Goal: Task Accomplishment & Management: Complete application form

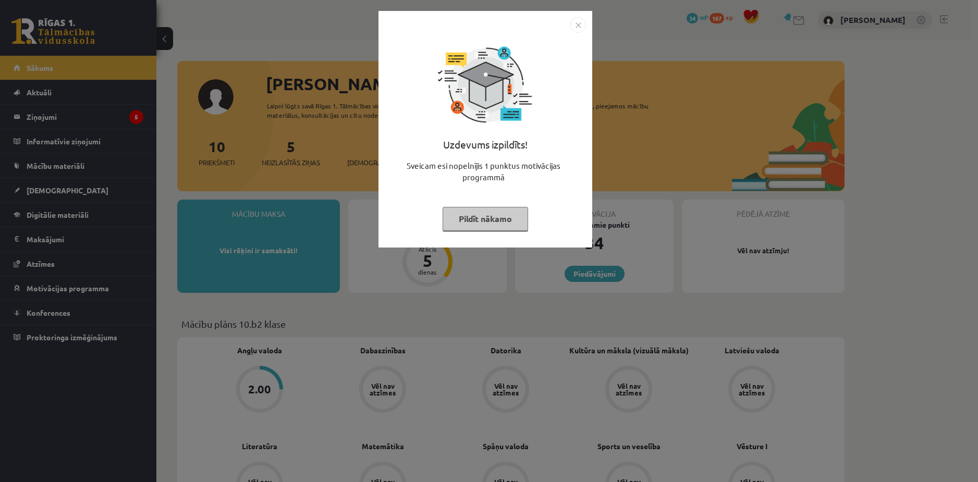
click at [577, 26] on img "Close" at bounding box center [578, 25] width 16 height 16
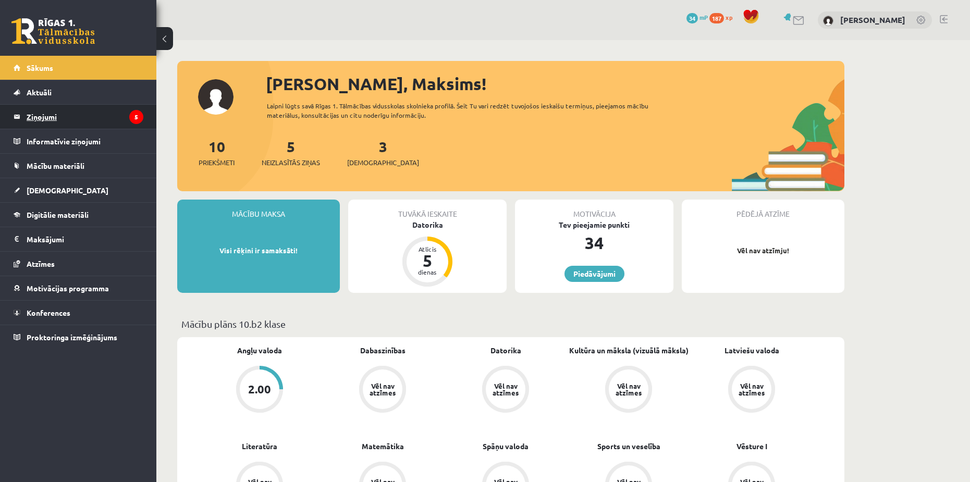
click at [108, 119] on legend "Ziņojumi 5" at bounding box center [85, 117] width 117 height 24
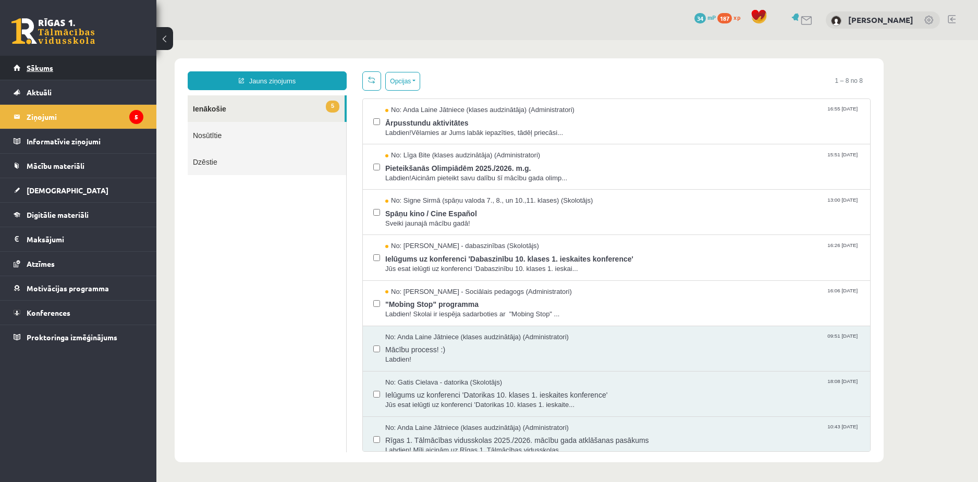
click at [92, 74] on link "Sākums" at bounding box center [79, 68] width 130 height 24
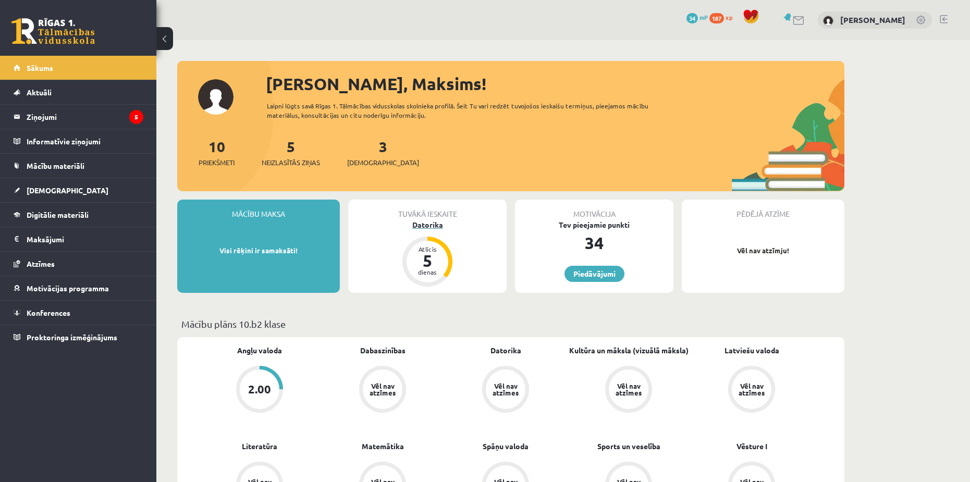
click at [426, 225] on div "Datorika" at bounding box center [427, 224] width 158 height 11
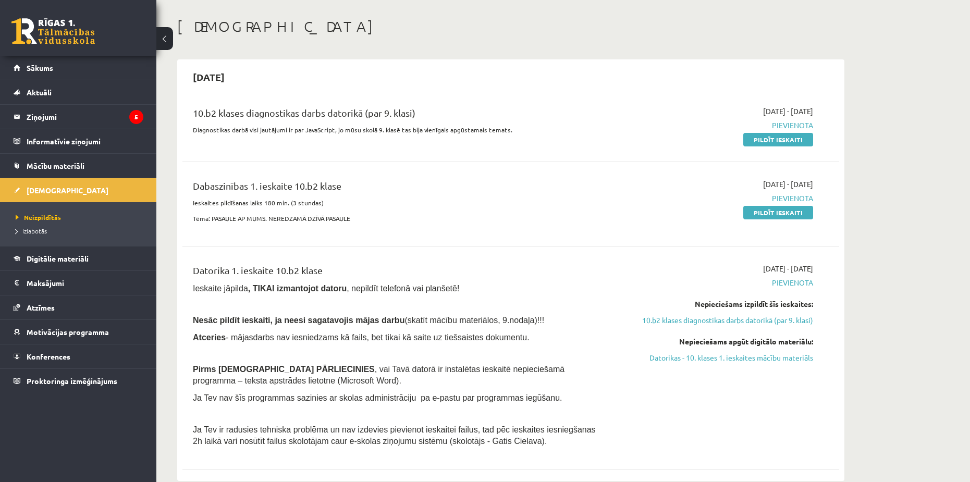
scroll to position [52, 0]
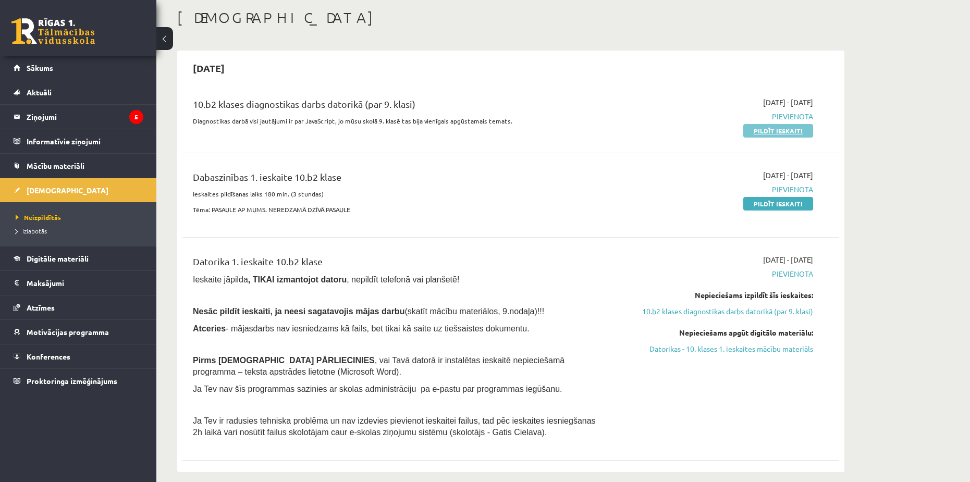
click at [788, 128] on link "Pildīt ieskaiti" at bounding box center [778, 131] width 70 height 14
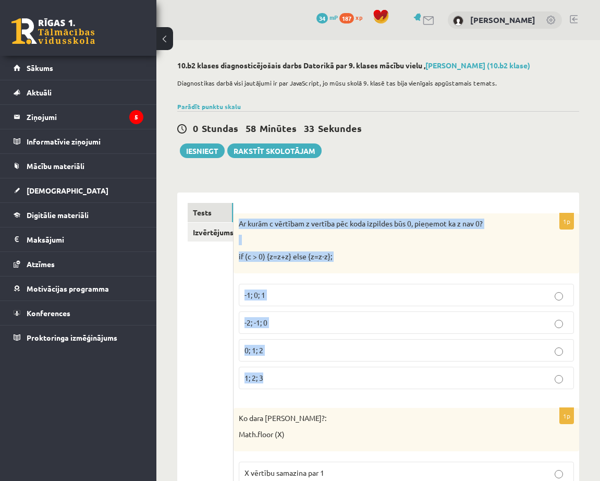
drag, startPoint x: 240, startPoint y: 225, endPoint x: 492, endPoint y: 377, distance: 295.0
click at [490, 387] on div "1p Ar kurām c vērtībam z vertība pēc koda izpildes būs 0, pieņemot ka z nav 0? …" at bounding box center [407, 305] width 346 height 184
copy div "Ar kurām c vērtībam z vertība pēc koda izpildes būs 0, pieņemot ka z nav 0? if …"
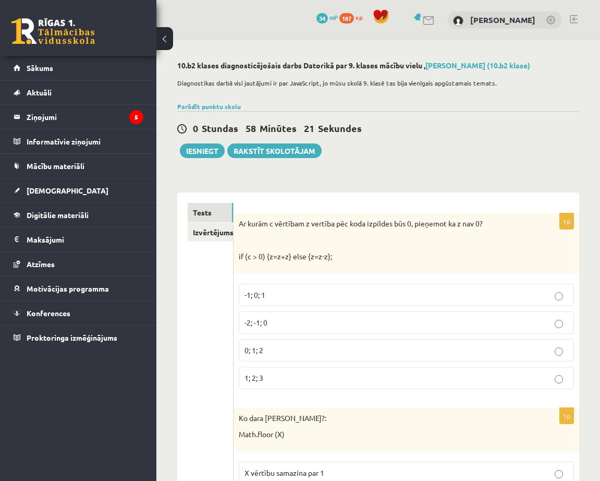
click at [564, 327] on p "-2; -1; 0" at bounding box center [407, 322] width 324 height 11
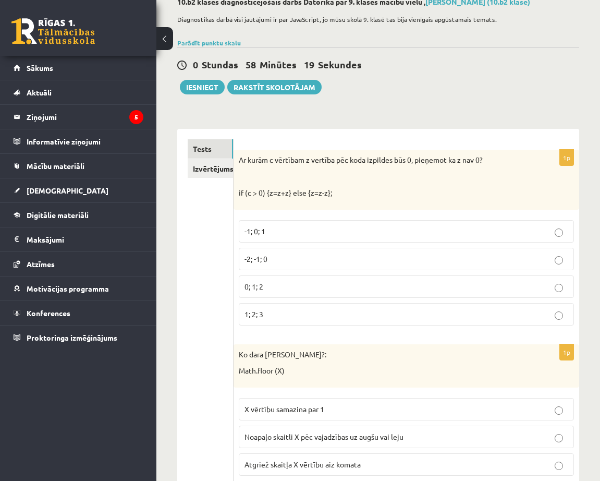
scroll to position [209, 0]
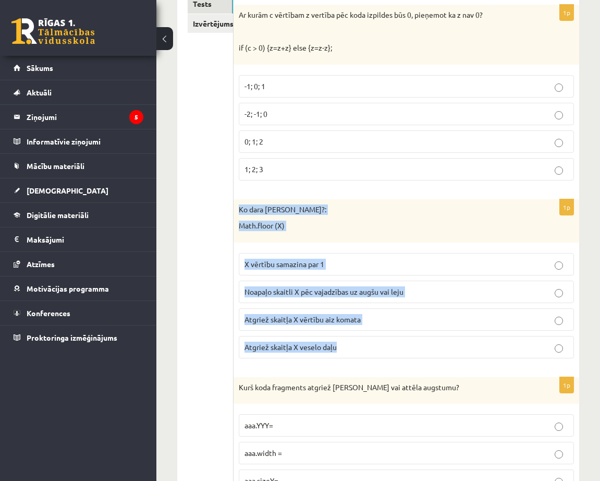
drag, startPoint x: 240, startPoint y: 207, endPoint x: 575, endPoint y: 352, distance: 365.2
click at [575, 352] on div "1p Ko dara koda rindiņa?: Math.floor (X) X vērtību samazina par 1 Noapaļo skait…" at bounding box center [407, 282] width 346 height 167
copy div "Ko dara koda rindiņa?: Math.floor (X) X vērtību samazina par 1 Noapaļo skaitli …"
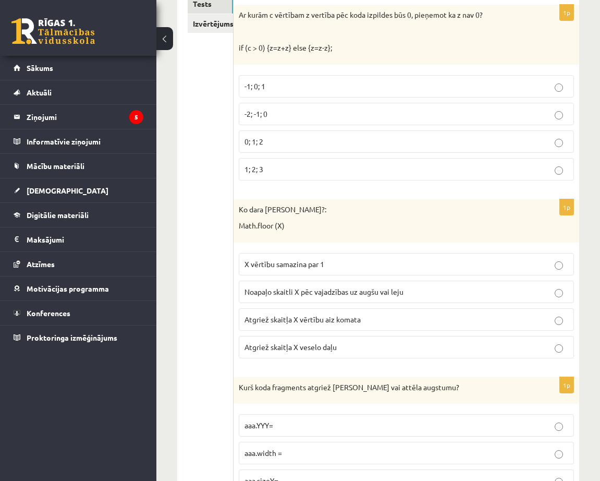
click at [544, 351] on p "Atgriež skaitļa X veselo daļu" at bounding box center [407, 346] width 324 height 11
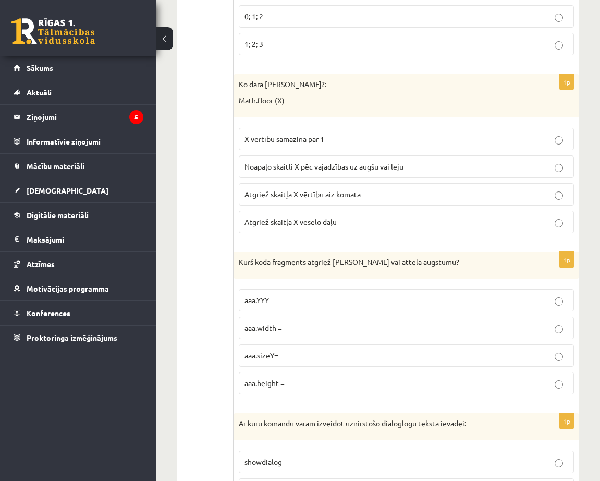
scroll to position [365, 0]
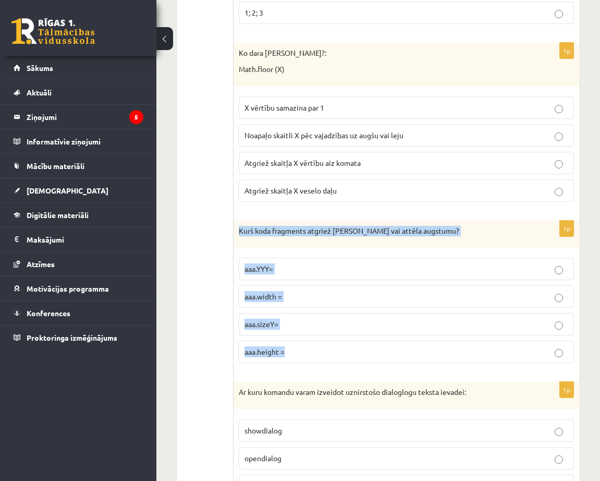
drag, startPoint x: 237, startPoint y: 226, endPoint x: 530, endPoint y: 348, distance: 316.9
click at [530, 348] on div "1p Kurš koda fragments atgriež Canvas vai attēla augstumu? aaa.YYY= aaa.width =…" at bounding box center [407, 296] width 346 height 151
copy div "Kurš koda fragments atgriež Canvas vai attēla augstumu? aaa.YYY= aaa.width = aa…"
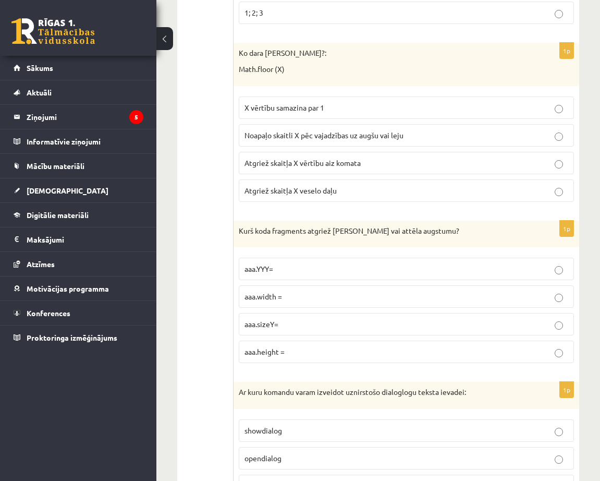
click at [562, 348] on p "aaa.height =" at bounding box center [407, 351] width 324 height 11
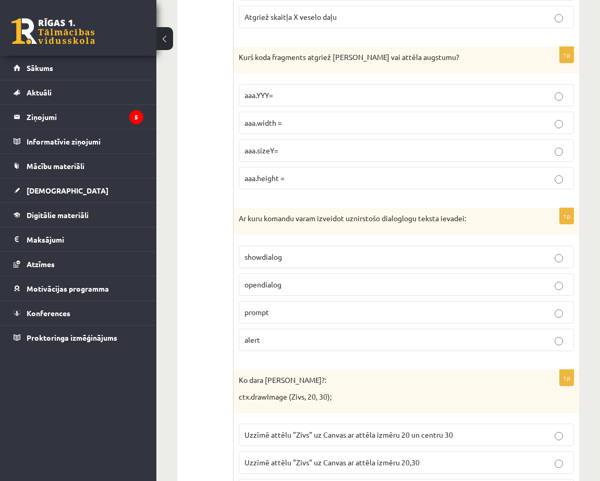
scroll to position [573, 0]
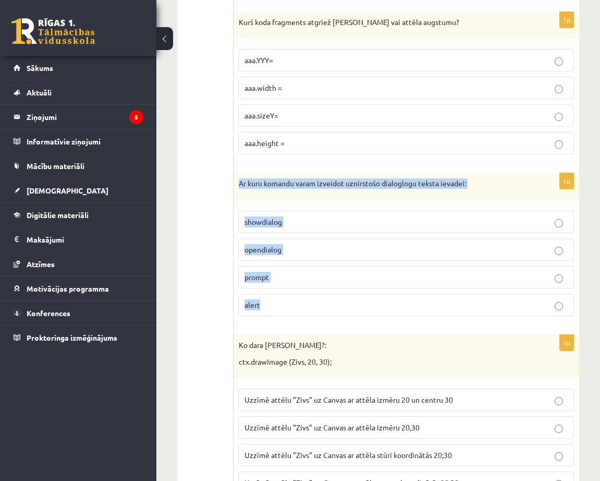
drag, startPoint x: 239, startPoint y: 184, endPoint x: 510, endPoint y: 300, distance: 295.5
click at [510, 300] on div "1p Ar kuru komandu varam izveidot uznirstošo dialoglogu teksta ievadei: showdia…" at bounding box center [407, 248] width 346 height 151
copy div "Ar kuru komandu varam izveidot uznirstošo dialoglogu teksta ievadei: showdialog…"
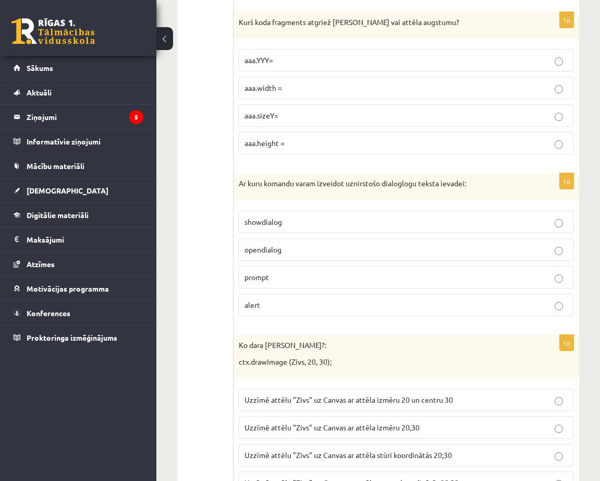
click at [564, 275] on p "prompt" at bounding box center [407, 277] width 324 height 11
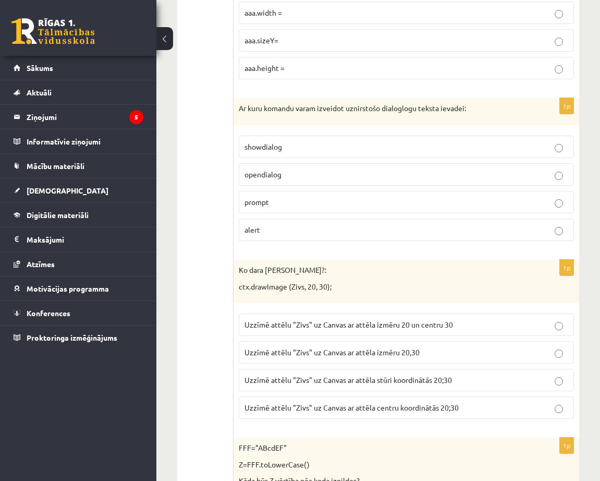
scroll to position [730, 0]
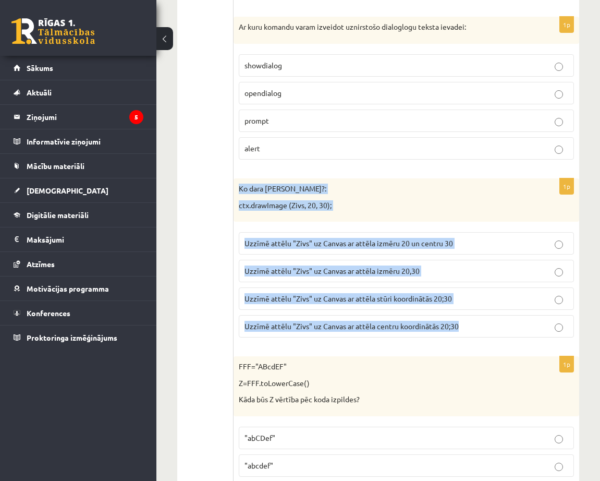
drag, startPoint x: 239, startPoint y: 188, endPoint x: 495, endPoint y: 335, distance: 294.9
click at [495, 335] on div "1p Ko dara koda rindiņa?: ctx.drawImage (Zivs, 20, 30); Uzzīmē attēlu "Zivs" uz…" at bounding box center [407, 261] width 346 height 167
copy div "Ko dara koda rindiņa?: ctx.drawImage (Zivs, 20, 30); Uzzīmē attēlu "Zivs" uz Ca…"
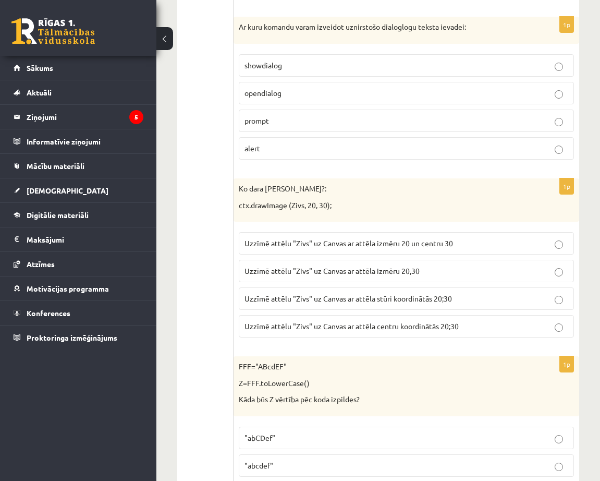
click at [547, 331] on p "Uzzīmē attēlu "Zivs" uz Canvas ar attēla centru koordinātās 20;30" at bounding box center [407, 326] width 324 height 11
click at [435, 302] on span "Uzzīmē attēlu "Zivs" uz Canvas ar attēla stūri koordinātās 20;30" at bounding box center [348, 298] width 207 height 9
drag, startPoint x: 435, startPoint y: 302, endPoint x: 184, endPoint y: 319, distance: 251.4
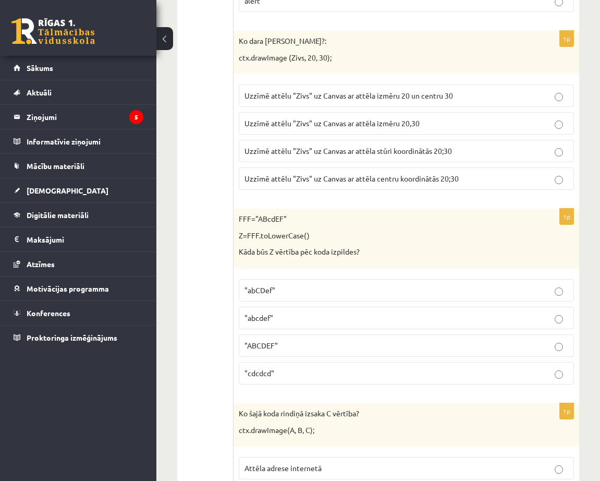
scroll to position [886, 0]
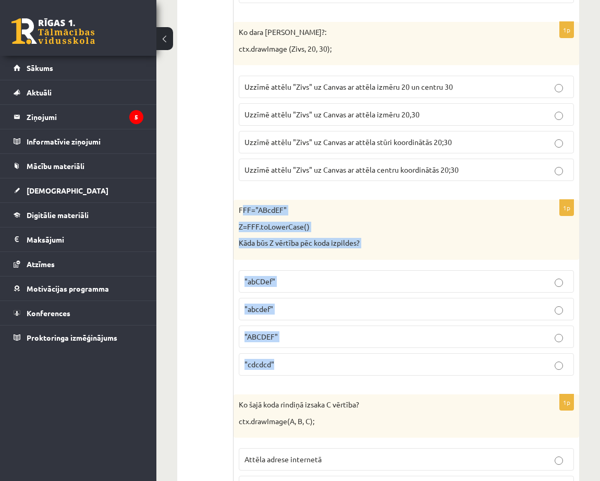
drag, startPoint x: 241, startPoint y: 205, endPoint x: 465, endPoint y: 361, distance: 272.3
click at [469, 369] on div "1p FFF="ABcdEF" Z=FFF.toLowerCase() Kāda būs Z vērtība pēc koda izpildes? "abCD…" at bounding box center [407, 292] width 346 height 184
copy div "FF="ABcdEF" Z=FFF.toLowerCase() Kāda būs Z vērtība pēc koda izpildes? "abCDef" …"
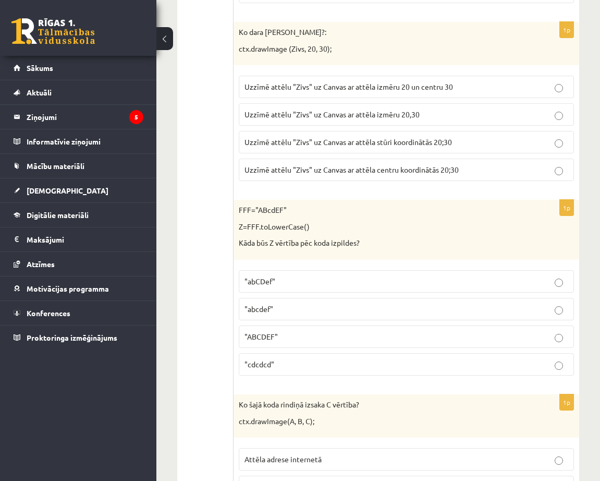
drag, startPoint x: 213, startPoint y: 212, endPoint x: 234, endPoint y: 215, distance: 21.2
click at [351, 310] on p ""abcdef"" at bounding box center [407, 308] width 324 height 11
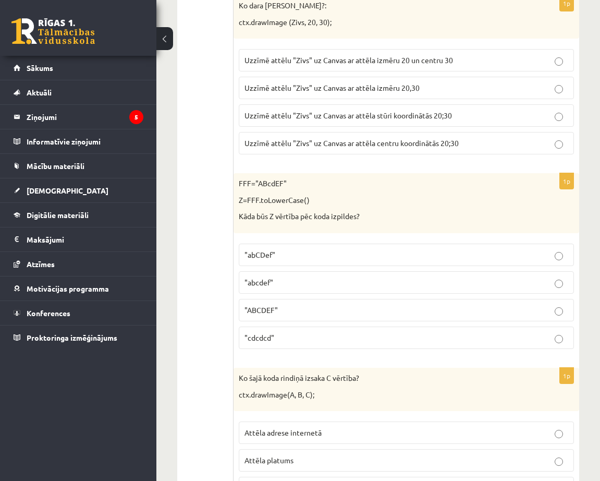
scroll to position [1043, 0]
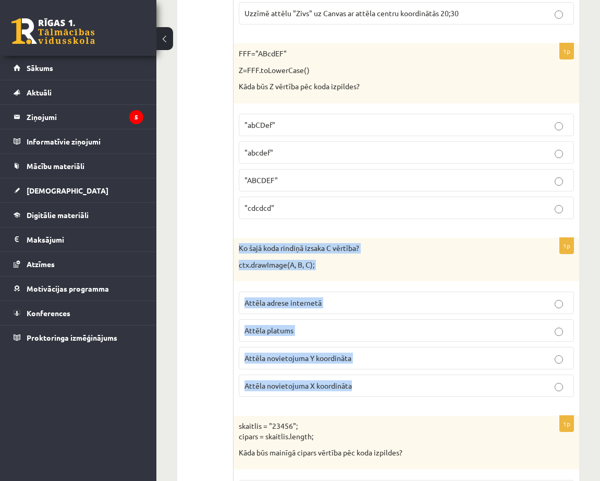
drag, startPoint x: 238, startPoint y: 247, endPoint x: 452, endPoint y: 388, distance: 256.9
click at [452, 388] on div "1p Ko šajā koda rindiņā izsaka C vērtība? ctx.drawImage(A, B, C); Attēla adrese…" at bounding box center [407, 321] width 346 height 167
copy div "Ko šajā koda rindiņā izsaka C vērtība? ctx.drawImage(A, B, C); Attēla adrese in…"
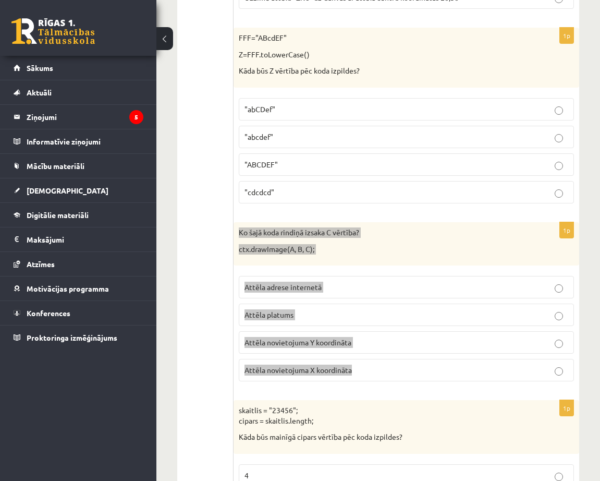
scroll to position [1095, 0]
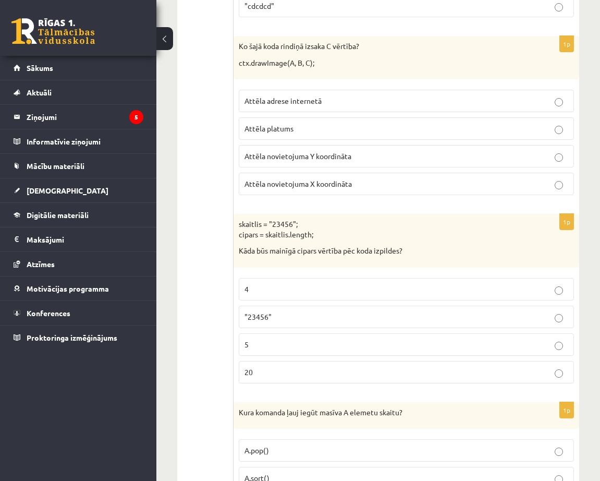
scroll to position [1251, 0]
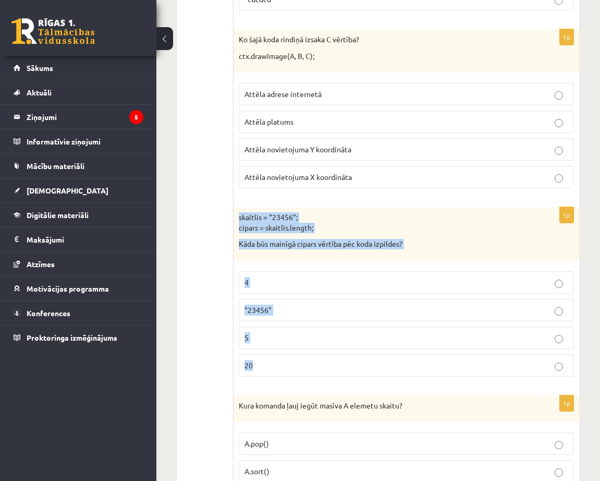
drag, startPoint x: 239, startPoint y: 217, endPoint x: 504, endPoint y: 359, distance: 300.7
click at [504, 363] on div "1p skaitlis = "23456"; cipars = skaitlis.length; Kāda būs mainīgā cipars vērtīb…" at bounding box center [407, 296] width 346 height 178
copy div "skaitlis = "23456"; cipars = skaitlis.length; Kāda būs mainīgā cipars vērtība p…"
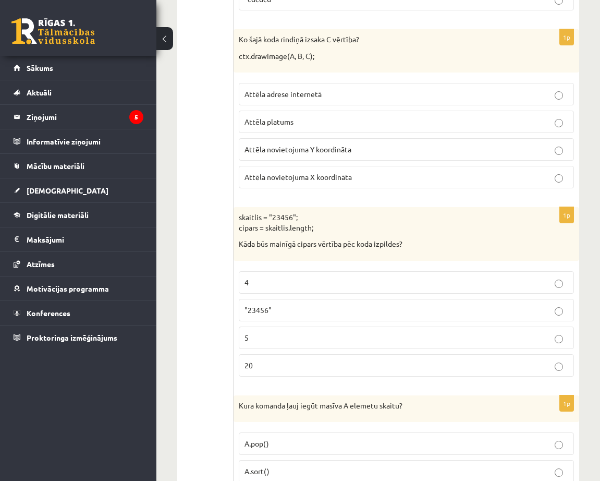
click at [344, 336] on p "5" at bounding box center [407, 337] width 324 height 11
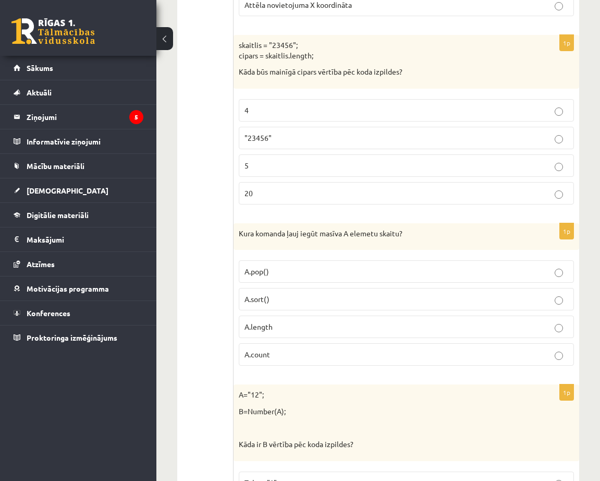
scroll to position [1460, 0]
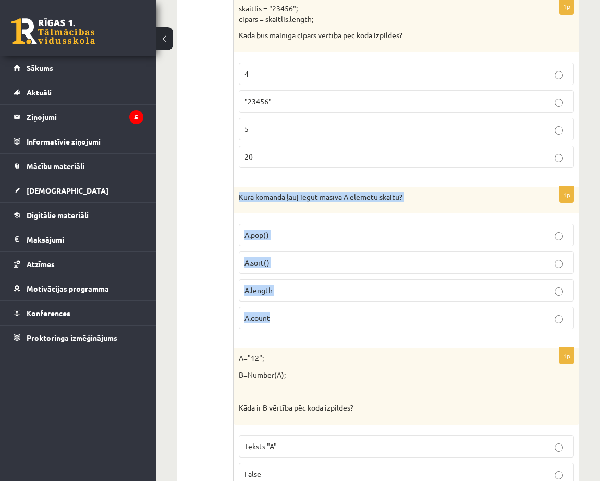
drag, startPoint x: 239, startPoint y: 194, endPoint x: 474, endPoint y: 305, distance: 260.0
click at [482, 314] on div "1p Kura komanda ļauj iegūt masīva A elemetu skaitu? A.pop() A.sort() A.length A…" at bounding box center [407, 262] width 346 height 151
copy div "Kura komanda ļauj iegūt masīva A elemetu skaitu? A.pop() A.sort() A.length A.co…"
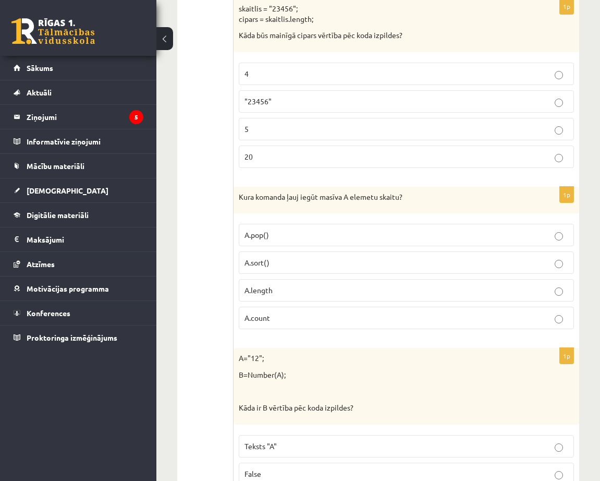
drag, startPoint x: 197, startPoint y: 281, endPoint x: 208, endPoint y: 282, distance: 11.5
click at [360, 294] on p "A.length" at bounding box center [407, 290] width 324 height 11
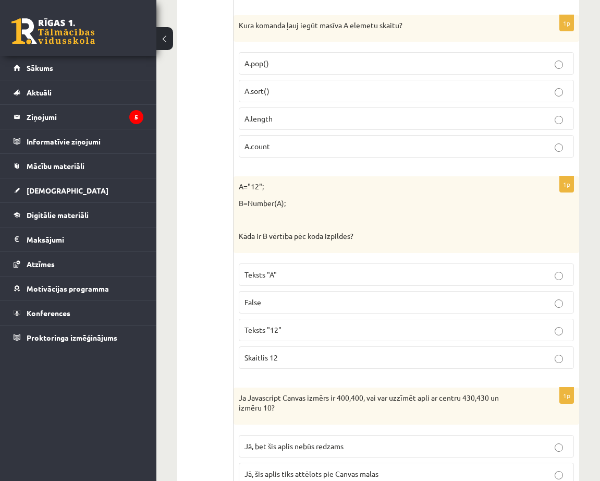
scroll to position [1668, 0]
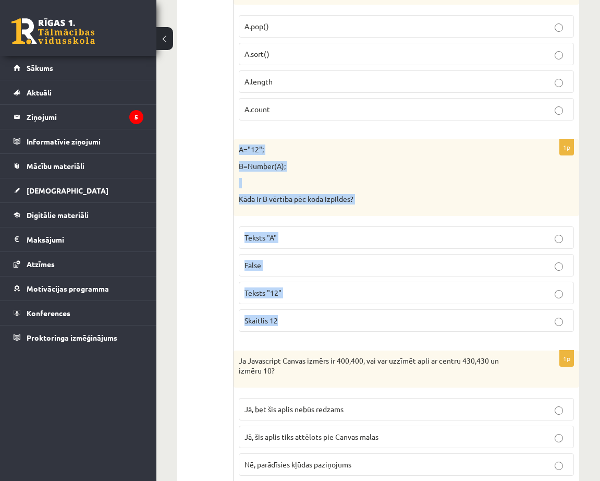
drag, startPoint x: 240, startPoint y: 146, endPoint x: 410, endPoint y: 302, distance: 230.6
click at [418, 325] on div "1p A="12"; B=Number(A); Kāda ir B vērtība pēc koda izpildes? Teksts "A" False T…" at bounding box center [407, 239] width 346 height 200
copy div "A="12"; B=Number(A); Kāda ir B vērtība pēc koda izpildes? Teksts "A" False Teks…"
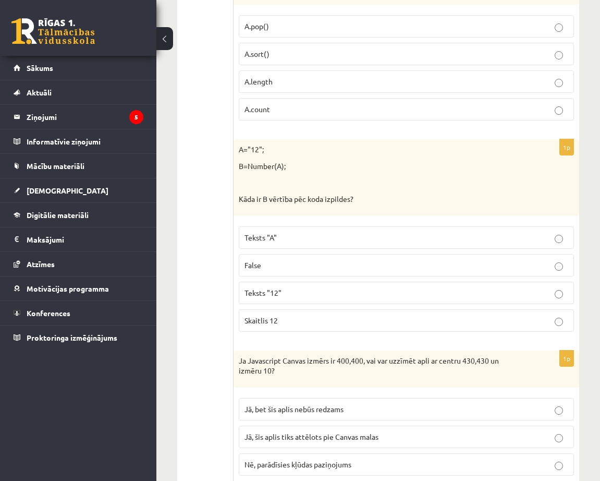
drag, startPoint x: 340, startPoint y: 322, endPoint x: 340, endPoint y: 335, distance: 13.6
click at [340, 326] on label "Skaitlis 12" at bounding box center [406, 320] width 335 height 22
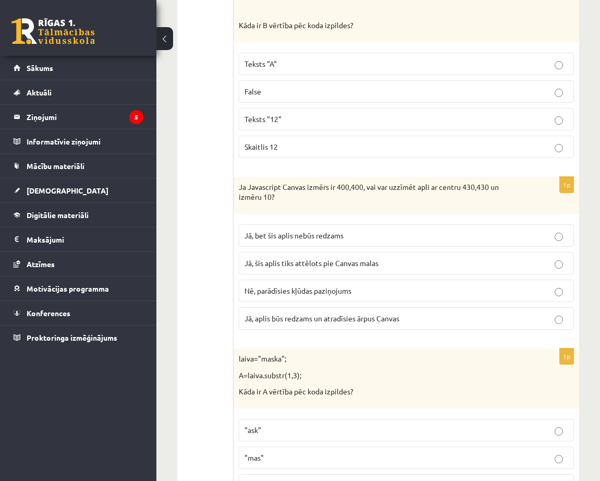
scroll to position [1877, 0]
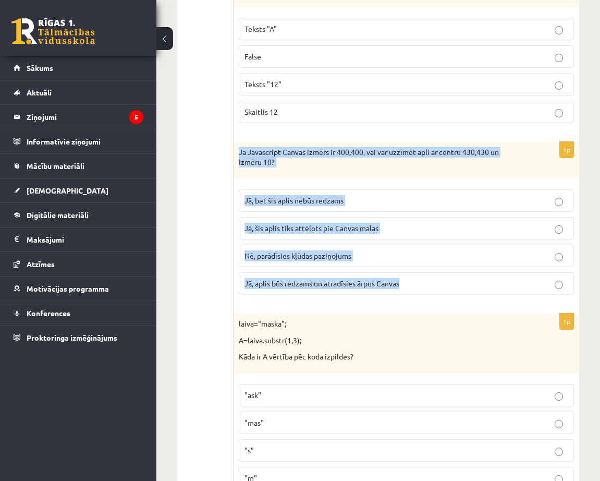
drag, startPoint x: 238, startPoint y: 150, endPoint x: 534, endPoint y: 282, distance: 323.9
click at [534, 282] on div "1p Ja Javascript Canvas izmērs ir 400,400, vai var uzzīmēt apli ar centru 430,4…" at bounding box center [407, 222] width 346 height 161
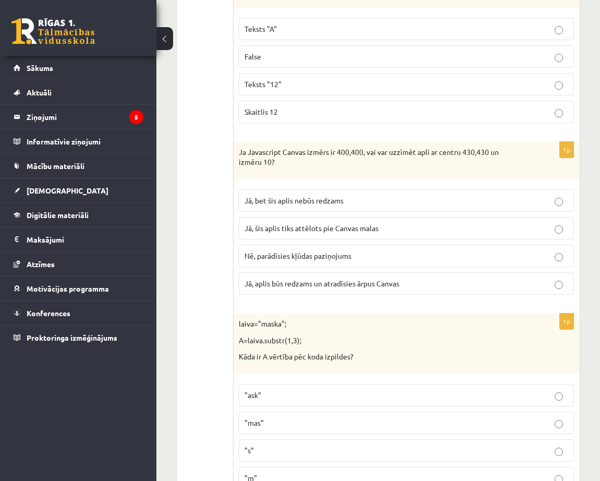
click at [347, 197] on p "Jā, bet šis aplis nebūs redzams" at bounding box center [407, 200] width 324 height 11
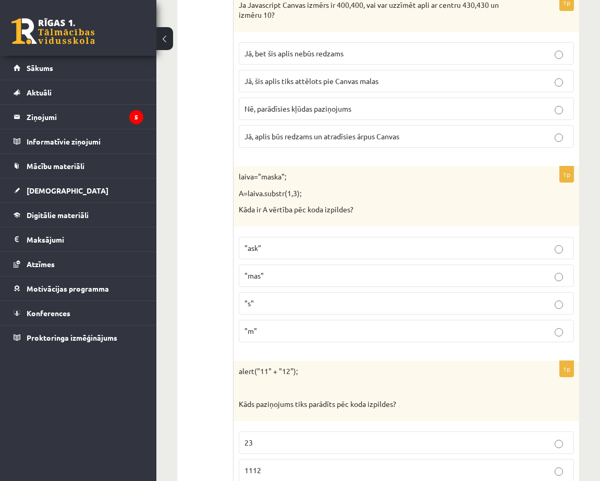
scroll to position [2033, 0]
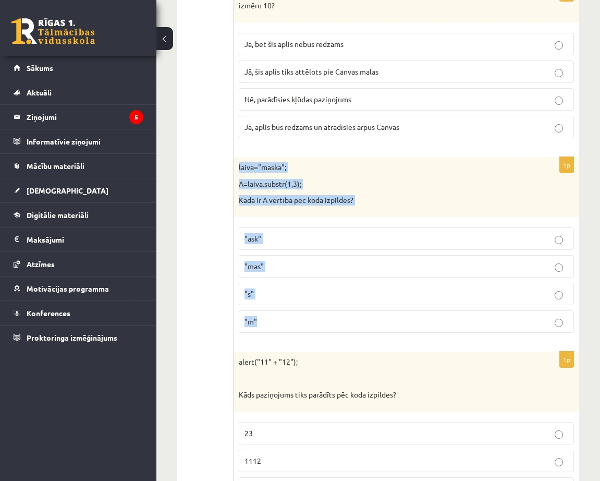
drag, startPoint x: 236, startPoint y: 162, endPoint x: 424, endPoint y: 300, distance: 233.8
click at [425, 326] on div "1p laiva="maska"; A=laiva.substr(1,3); Kāda ir A vērtība pēc koda izpildes? "as…" at bounding box center [407, 249] width 346 height 184
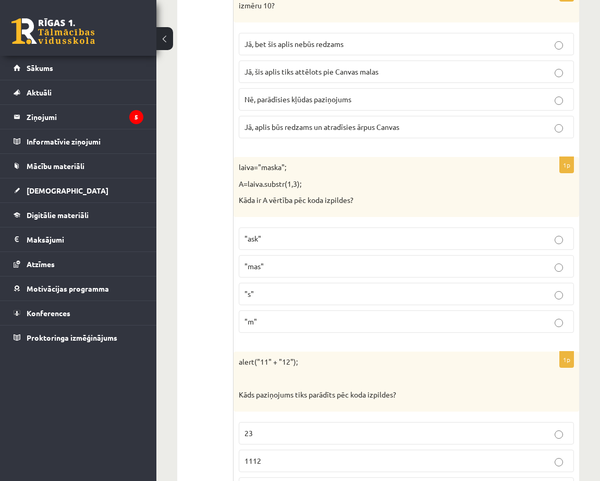
click at [507, 236] on p ""ask"" at bounding box center [407, 238] width 324 height 11
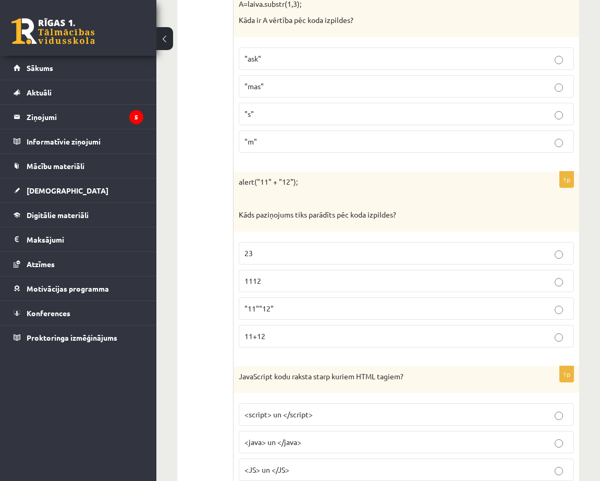
scroll to position [2242, 0]
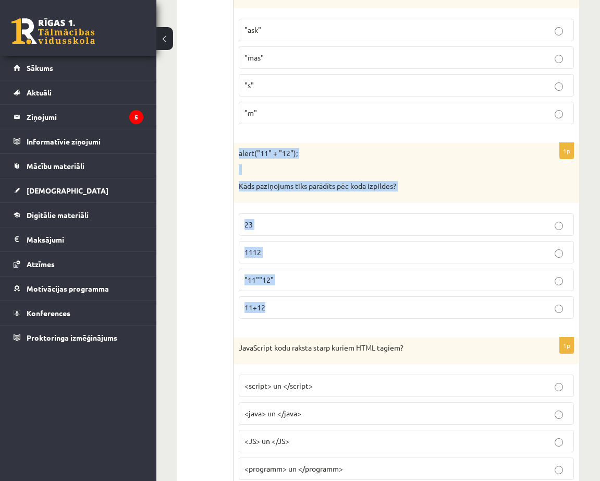
drag, startPoint x: 236, startPoint y: 152, endPoint x: 469, endPoint y: 315, distance: 284.5
click at [469, 315] on div "1p alert("11" + "12"); Kāds paziņojums tiks parādīts pēc koda izpildes? 23 1112…" at bounding box center [407, 235] width 346 height 184
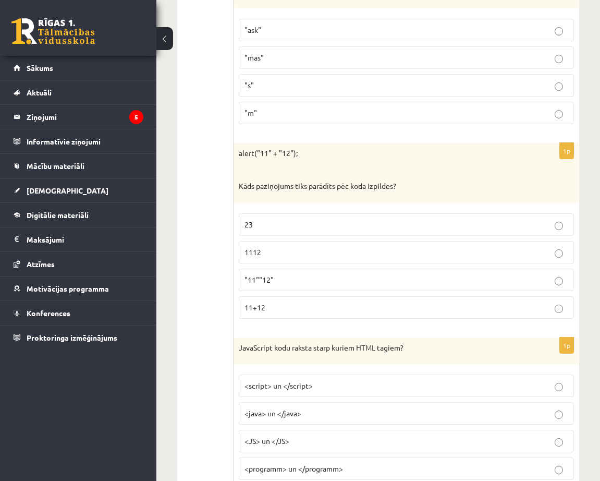
click at [385, 247] on p "1112" at bounding box center [407, 252] width 324 height 11
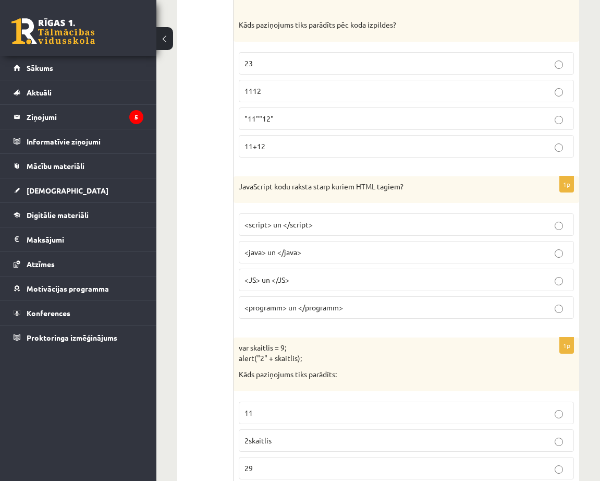
scroll to position [2450, 0]
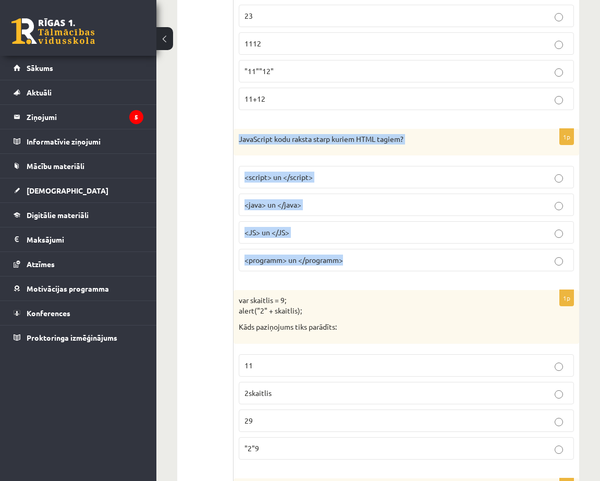
drag, startPoint x: 240, startPoint y: 139, endPoint x: 490, endPoint y: 249, distance: 273.4
click at [498, 259] on div "1p JavaScript kodu raksta starp kuriem HTML tagiem? <script> un </script> <java…" at bounding box center [407, 204] width 346 height 151
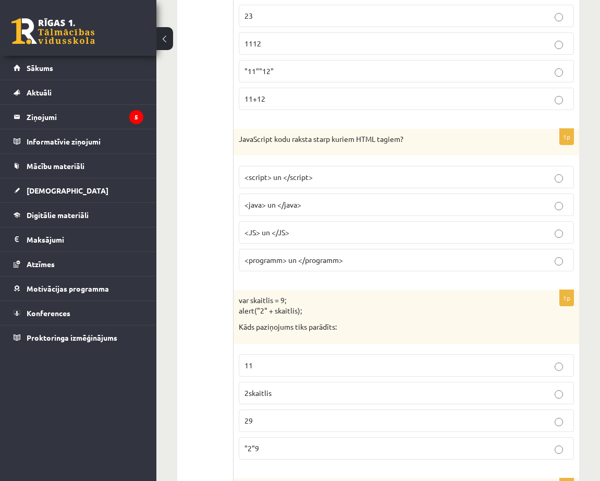
click at [186, 248] on div "Tests Izvērtējums!" at bounding box center [205, 474] width 56 height 5464
click at [447, 181] on p "<script> un </script>" at bounding box center [407, 177] width 324 height 11
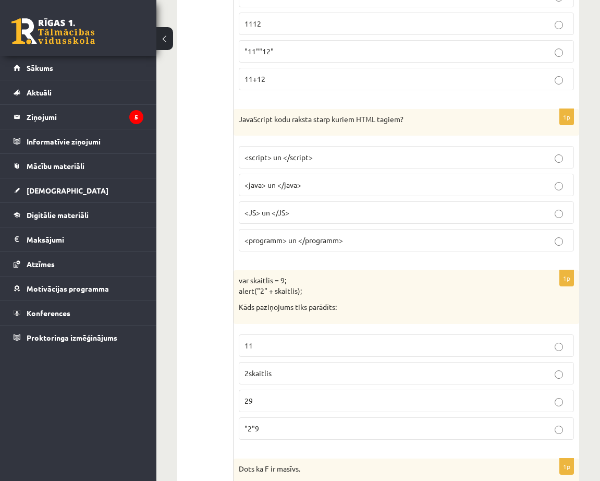
scroll to position [2555, 0]
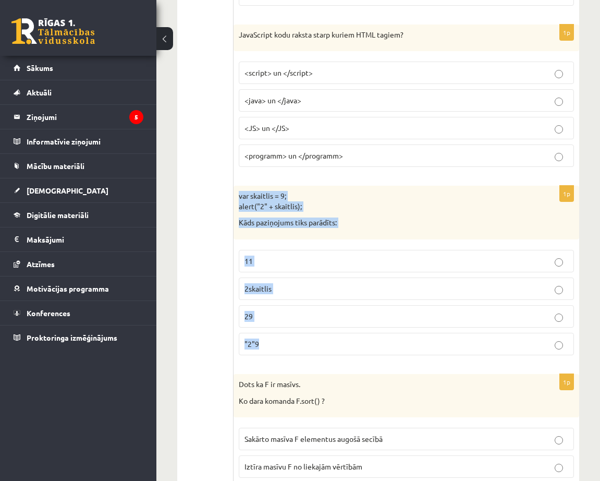
drag, startPoint x: 239, startPoint y: 196, endPoint x: 414, endPoint y: 353, distance: 235.9
click at [419, 361] on div "1p var skaitlis = 9; alert("2" + skaitlis); Kāds paziņojums tiks parādīts: 11 2…" at bounding box center [407, 275] width 346 height 178
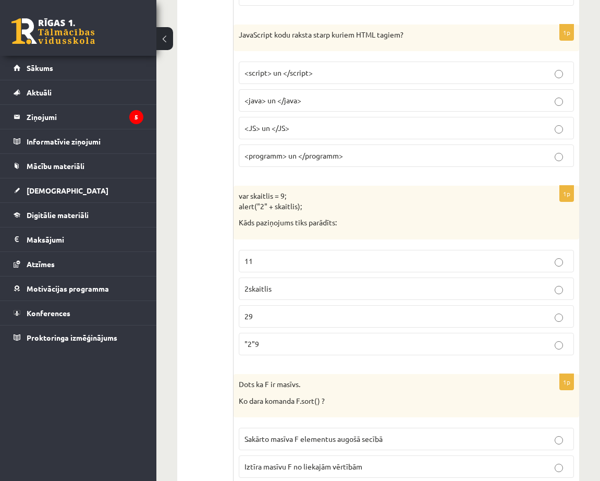
drag, startPoint x: 188, startPoint y: 322, endPoint x: 278, endPoint y: 335, distance: 91.1
click at [188, 323] on div "Tests Izvērtējums!" at bounding box center [205, 370] width 56 height 5464
click at [341, 320] on p "29" at bounding box center [407, 316] width 324 height 11
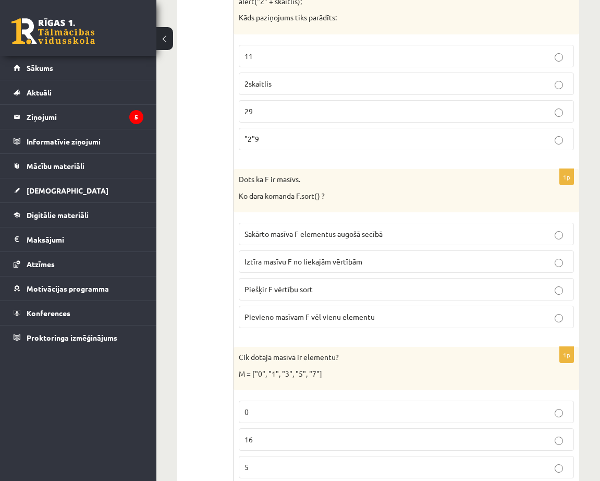
scroll to position [2763, 0]
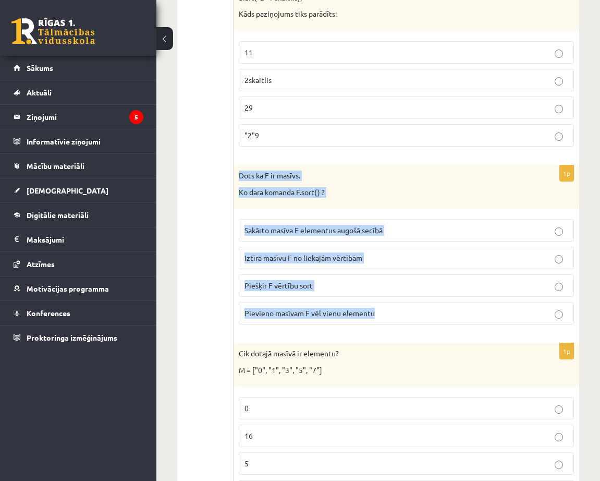
drag, startPoint x: 237, startPoint y: 176, endPoint x: 395, endPoint y: 307, distance: 205.1
click at [397, 321] on div "1p Dots ka F ir masīvs. Ko dara komanda F.sort() ? Sakārto masīva F elementus a…" at bounding box center [407, 248] width 346 height 167
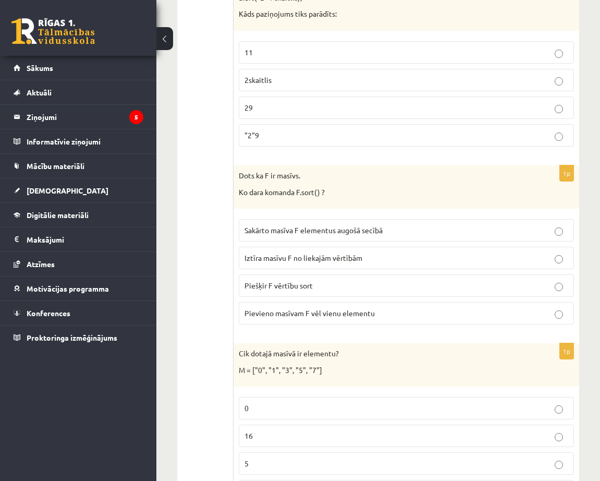
click at [199, 308] on ul "Tests Izvērtējums!" at bounding box center [211, 161] width 46 height 5443
click at [410, 232] on p "Sakārto masīva F elementus augošā secībā" at bounding box center [407, 230] width 324 height 11
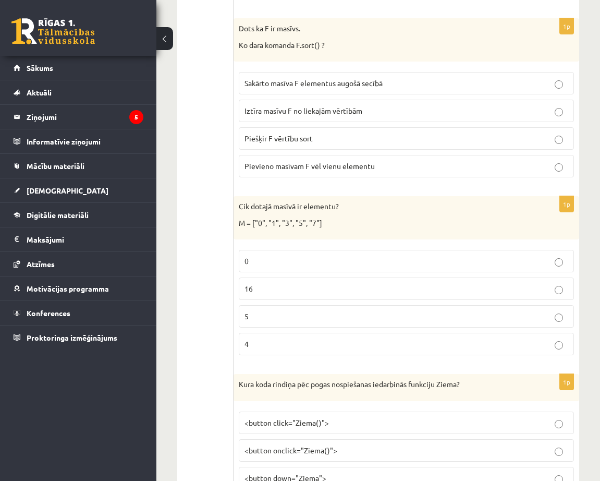
scroll to position [2919, 0]
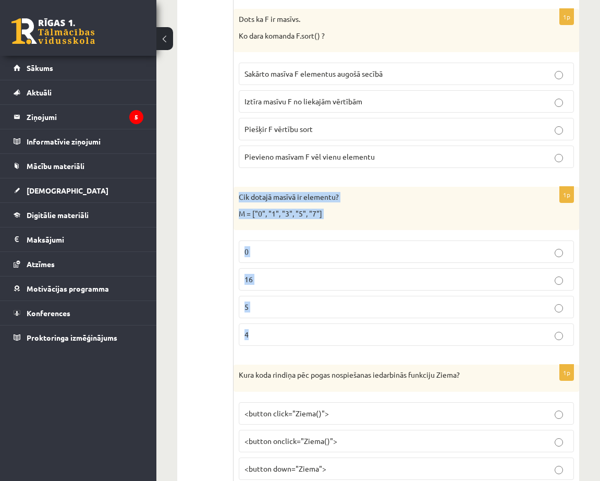
drag, startPoint x: 240, startPoint y: 191, endPoint x: 446, endPoint y: 332, distance: 249.4
click at [446, 332] on div "1p Cik dotajā masīvā ir elementu? M = ["0", "1", "3", "5", "7"] 0 16 5 4" at bounding box center [407, 270] width 346 height 167
click at [209, 325] on ul "Tests Izvērtējums!" at bounding box center [211, 4] width 46 height 5443
click at [334, 315] on label "5" at bounding box center [406, 307] width 335 height 22
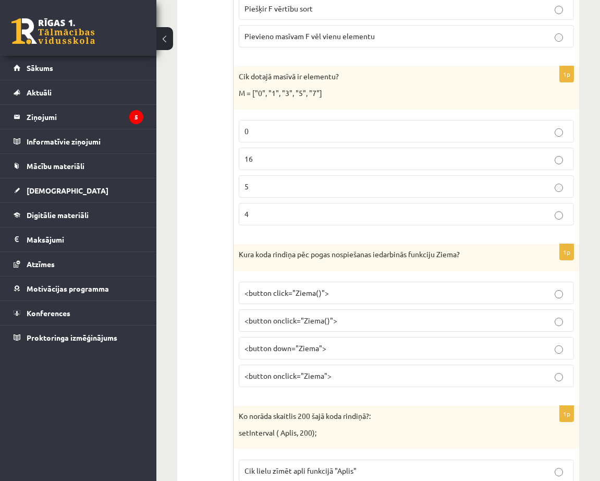
scroll to position [3128, 0]
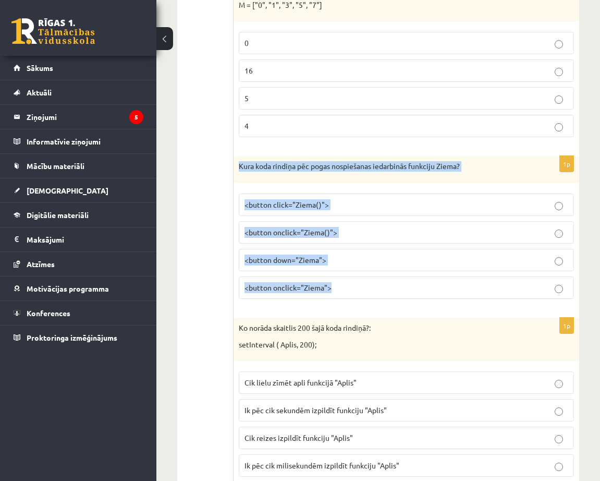
drag, startPoint x: 237, startPoint y: 165, endPoint x: 499, endPoint y: 262, distance: 280.3
click at [511, 290] on div "1p Kura koda rindiņa pēc pogas nospiešanas iedarbinās funkciju Ziema? <button c…" at bounding box center [407, 231] width 346 height 151
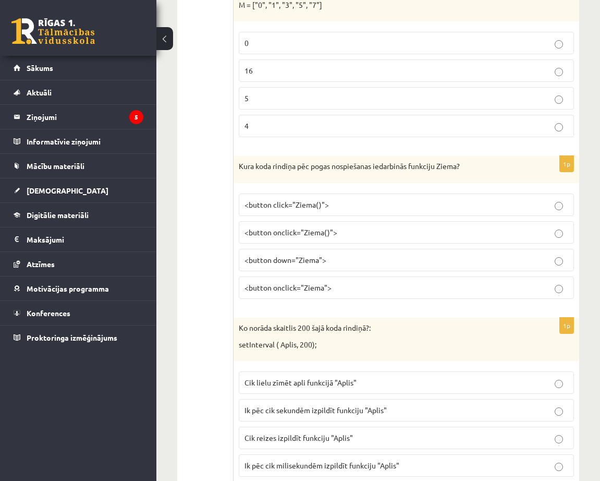
click at [322, 238] on label "<button onclick="Ziema()">" at bounding box center [406, 232] width 335 height 22
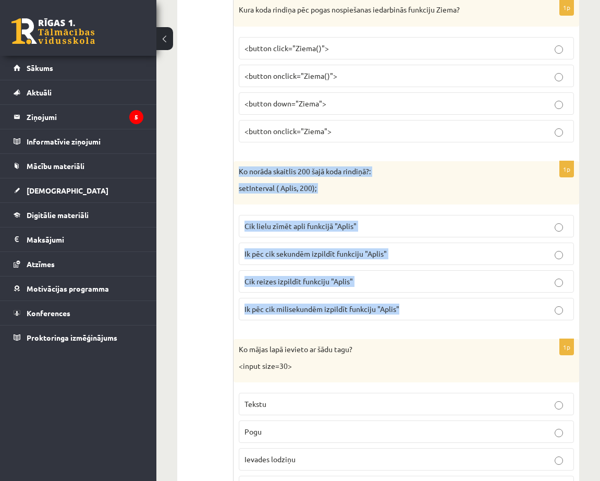
drag, startPoint x: 239, startPoint y: 171, endPoint x: 478, endPoint y: 304, distance: 273.7
click at [482, 309] on div "1p Ko norāda skaitlis 200 šajā koda rindiņā?: setInterval ( Aplis, 200); Cik li…" at bounding box center [407, 244] width 346 height 167
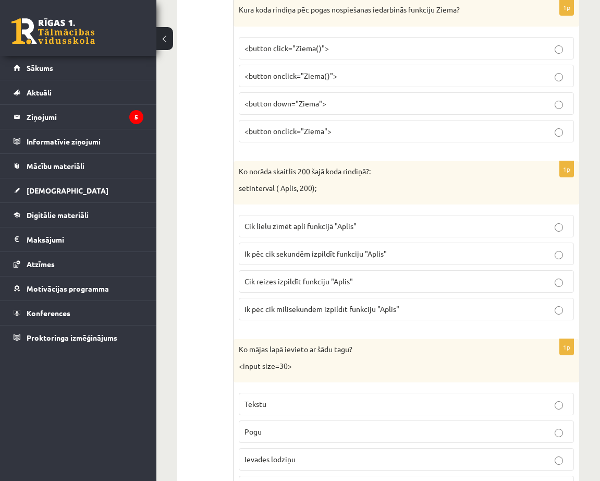
click at [448, 257] on p "Ik pēc cik sekundēm izpildīt funkciju "Aplis"" at bounding box center [407, 253] width 324 height 11
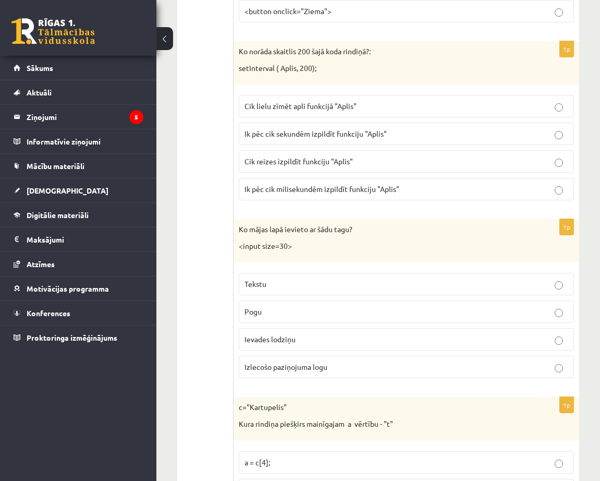
scroll to position [3441, 0]
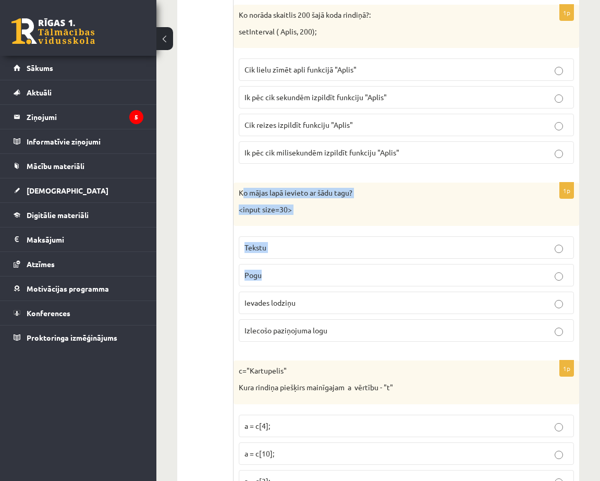
drag, startPoint x: 241, startPoint y: 191, endPoint x: 361, endPoint y: 276, distance: 146.7
click at [361, 276] on div "1p Ko mājas lapā ievieto ar šādu tagu? <input size=30> Tekstu Pogu Ievades lodz…" at bounding box center [407, 265] width 346 height 167
drag, startPoint x: 240, startPoint y: 191, endPoint x: 389, endPoint y: 333, distance: 206.1
click at [389, 333] on div "1p Ko mājas lapā ievieto ar šādu tagu? <input size=30> Tekstu Pogu Ievades lodz…" at bounding box center [407, 265] width 346 height 167
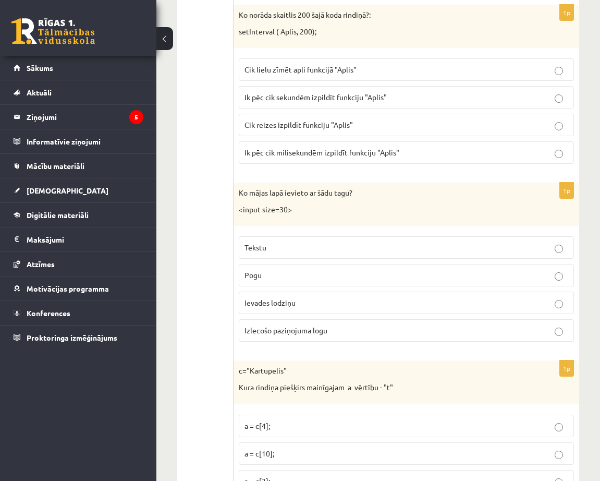
click at [296, 303] on p "Ievades lodziņu" at bounding box center [407, 302] width 324 height 11
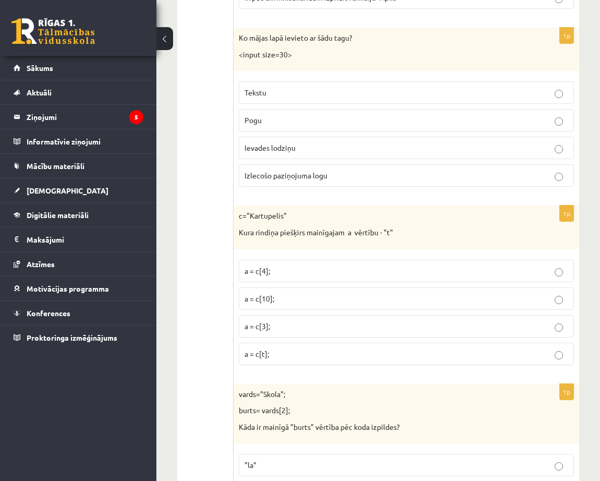
scroll to position [3597, 0]
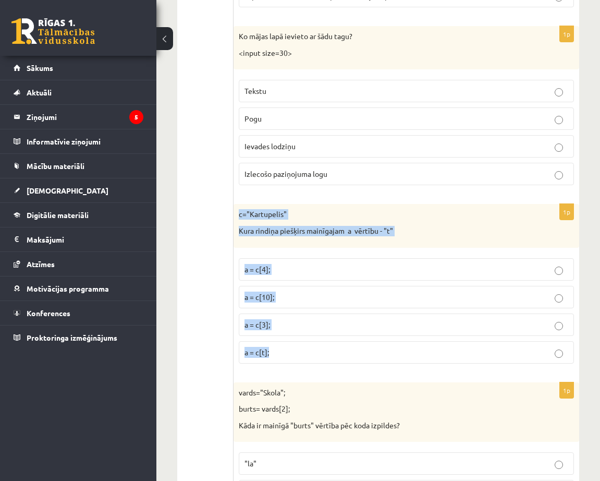
drag, startPoint x: 237, startPoint y: 216, endPoint x: 442, endPoint y: 365, distance: 253.5
click at [442, 365] on div "1p c="Kartupelis" Kura rindiņa piešķirs mainīgajam a vērtību - "t" a = c[4]; a …" at bounding box center [407, 287] width 346 height 167
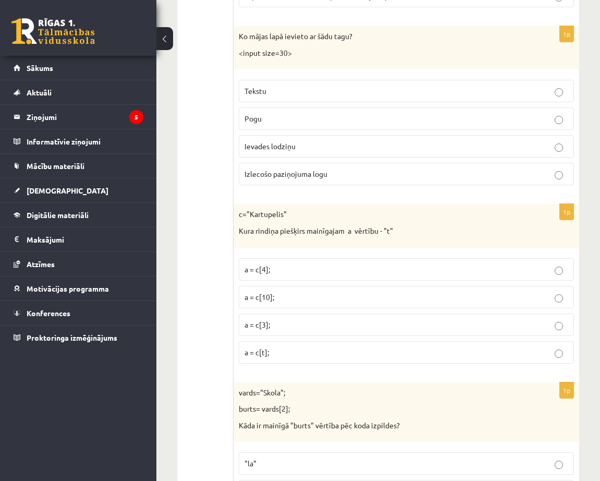
click at [376, 323] on p "a = c[3];" at bounding box center [407, 324] width 324 height 11
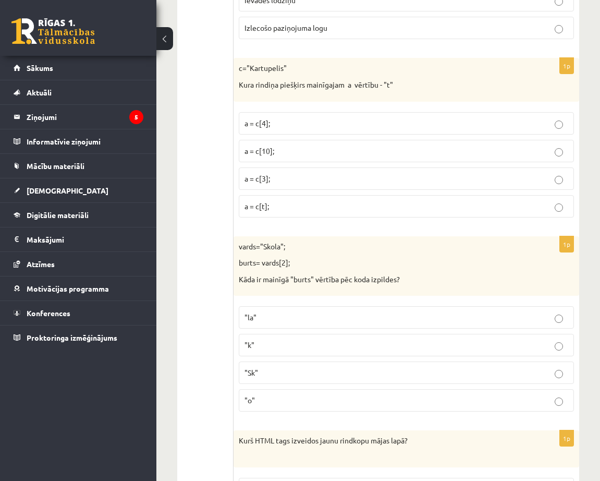
scroll to position [3754, 0]
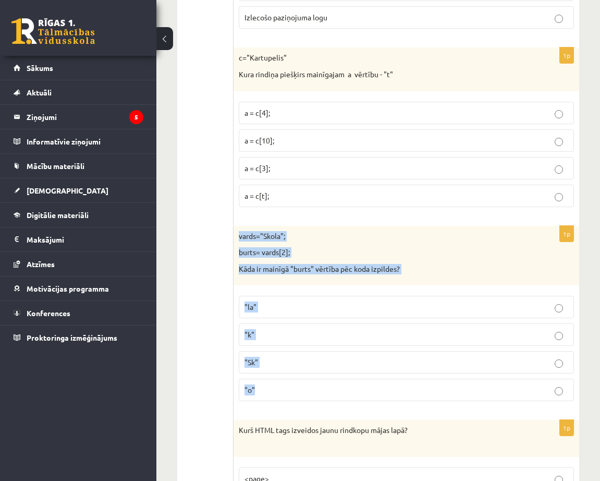
drag, startPoint x: 235, startPoint y: 234, endPoint x: 390, endPoint y: 388, distance: 218.6
click at [390, 390] on div "1p vards="Skola"; burts= vards[2]; Kāda ir mainīgā "burts" vērtība pēc koda izp…" at bounding box center [407, 318] width 346 height 184
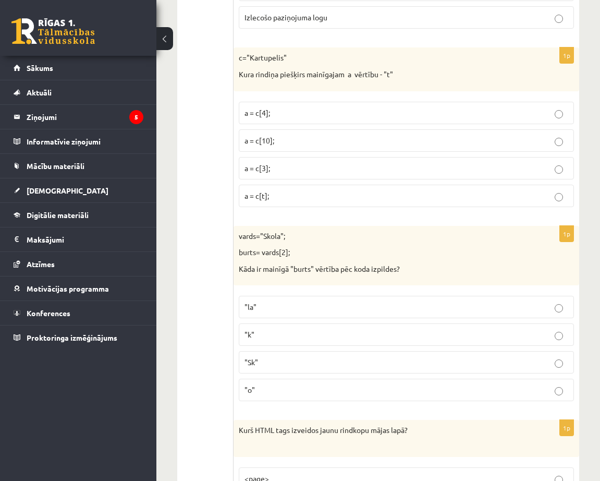
click at [328, 394] on p ""o"" at bounding box center [407, 389] width 324 height 11
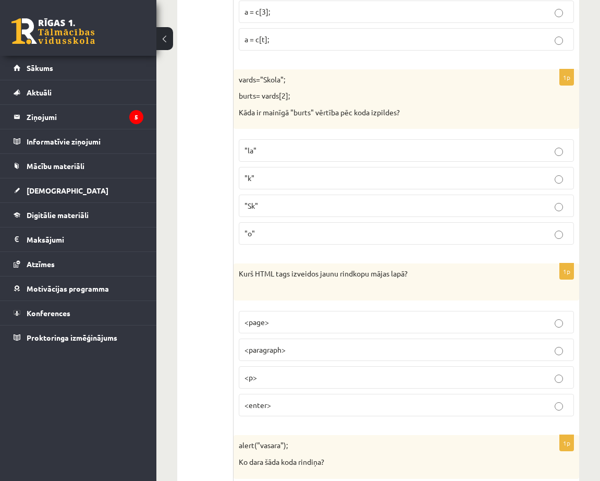
scroll to position [3962, 0]
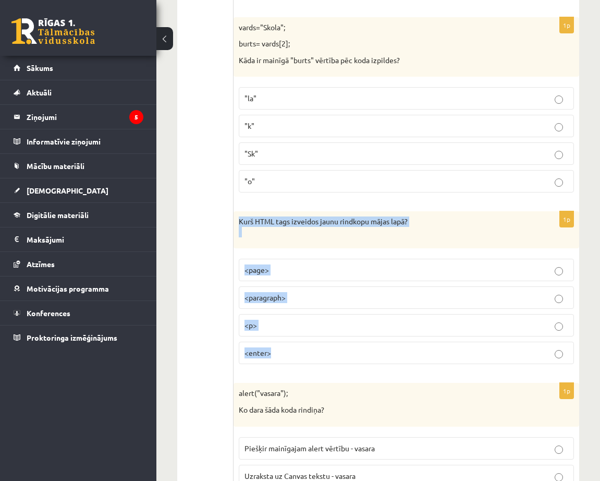
drag, startPoint x: 238, startPoint y: 218, endPoint x: 437, endPoint y: 356, distance: 242.4
click at [437, 359] on div "1p Kurš HTML tags izveidos jaunu rindkopu mājas lapā? <page> <paragraph> <p> <e…" at bounding box center [407, 291] width 346 height 161
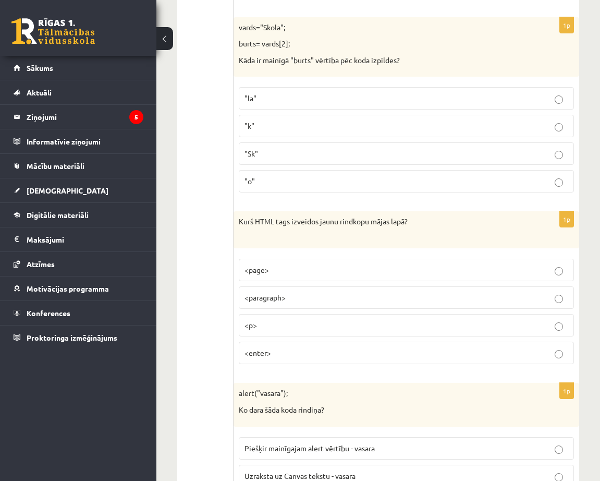
drag, startPoint x: 210, startPoint y: 345, endPoint x: 208, endPoint y: 351, distance: 5.9
click at [295, 327] on p "<p>" at bounding box center [407, 325] width 324 height 11
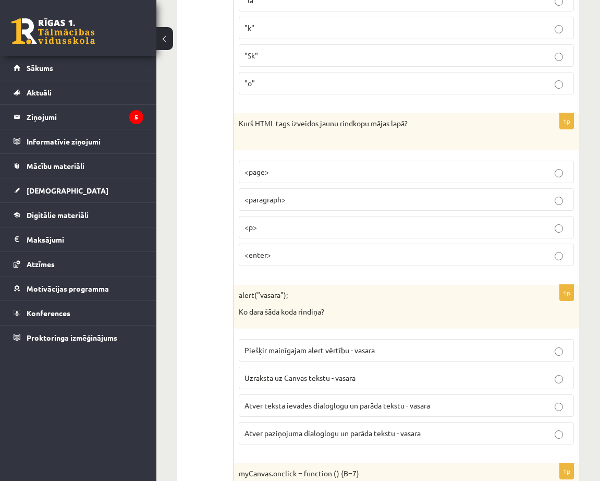
scroll to position [4066, 0]
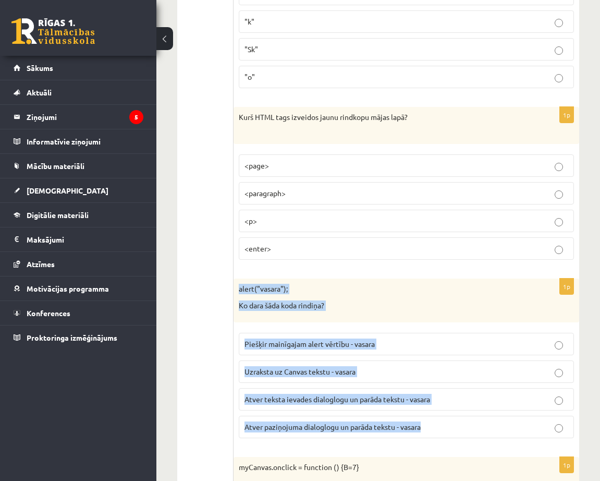
drag, startPoint x: 239, startPoint y: 288, endPoint x: 601, endPoint y: 422, distance: 385.8
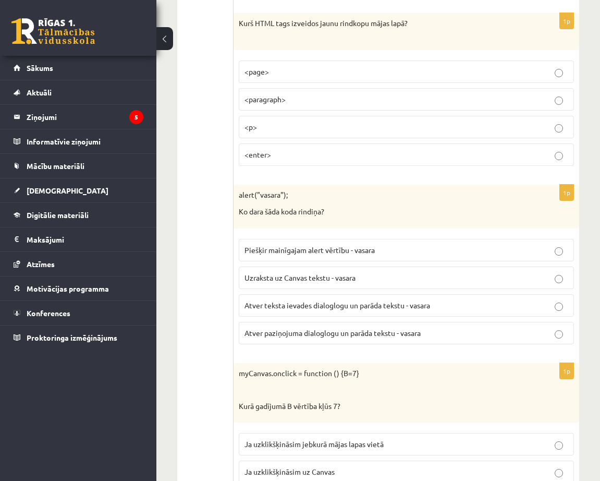
scroll to position [4171, 0]
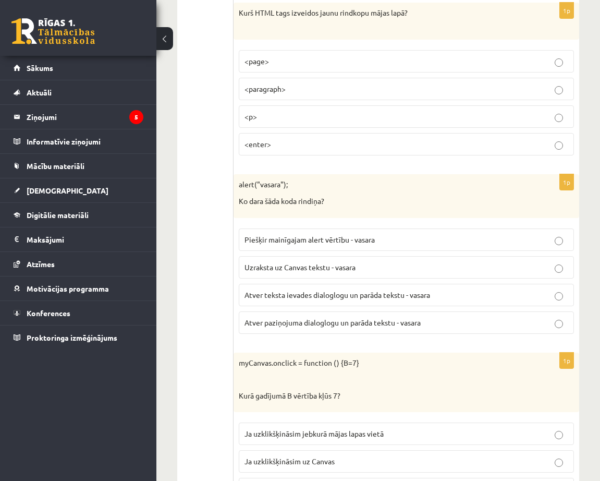
drag, startPoint x: 438, startPoint y: 322, endPoint x: 446, endPoint y: 308, distance: 16.1
click at [439, 320] on p "Atver paziņojuma dialoglogu un parāda tekstu - vasara" at bounding box center [407, 322] width 324 height 11
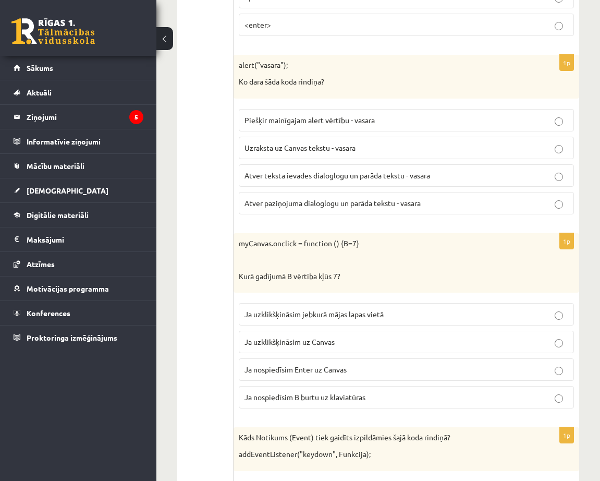
scroll to position [4327, 0]
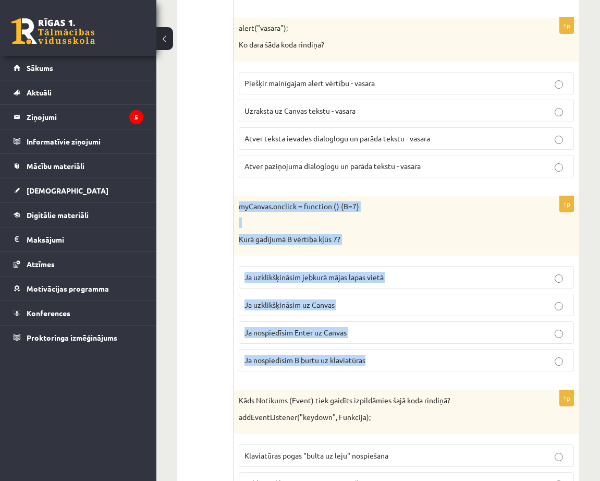
drag, startPoint x: 239, startPoint y: 203, endPoint x: 445, endPoint y: 368, distance: 263.7
click at [445, 369] on div "1p myCanvas.onclick = function () {B=7} Kurā gadījumā B vērtība kļūs 7? Ja uzkl…" at bounding box center [407, 288] width 346 height 184
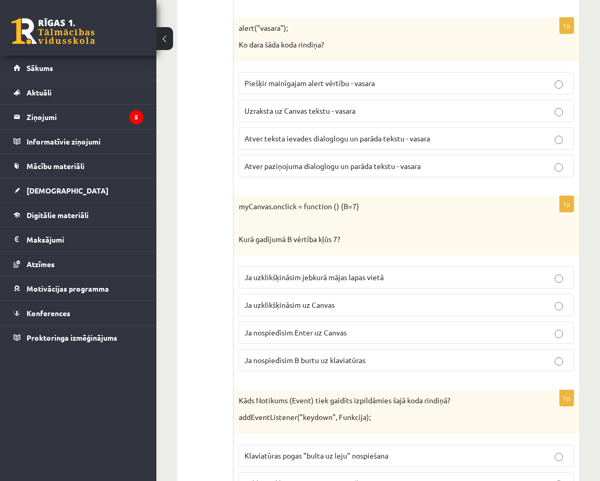
click at [396, 304] on p "Ja uzklikšķināsim uz Canvas" at bounding box center [407, 304] width 324 height 11
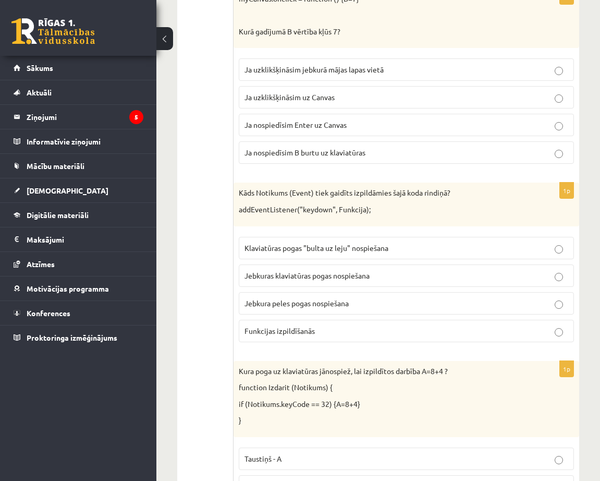
scroll to position [4536, 0]
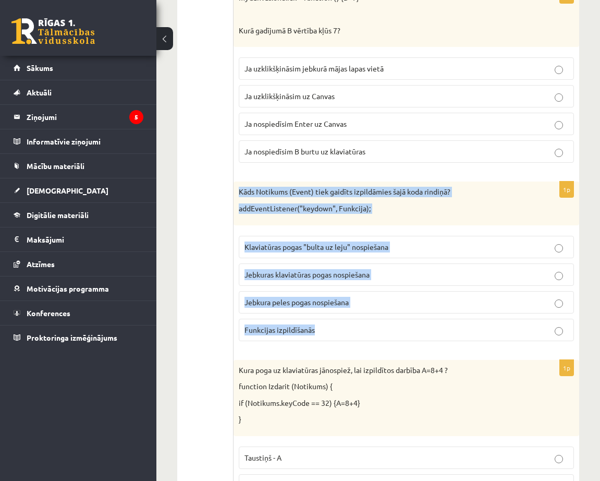
drag, startPoint x: 248, startPoint y: 192, endPoint x: 488, endPoint y: 340, distance: 283.0
click at [488, 340] on div "1p Kāds Notikums (Event) tiek gaidīts izpildāmies šajā koda rindiņā? addEventLi…" at bounding box center [407, 264] width 346 height 167
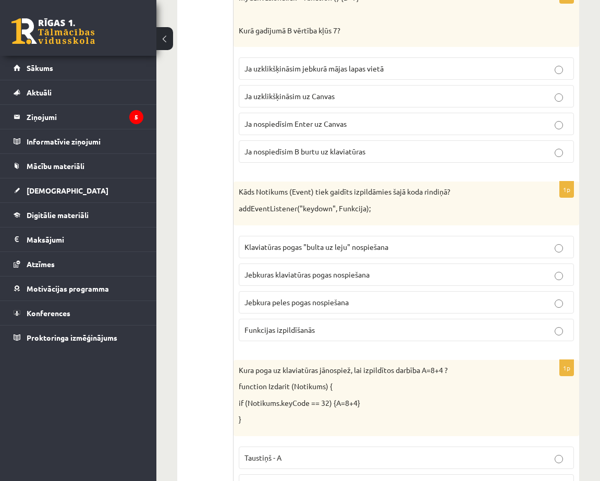
click at [319, 277] on span "Jebkuras klaviatūras pogas nospiešana" at bounding box center [307, 274] width 125 height 9
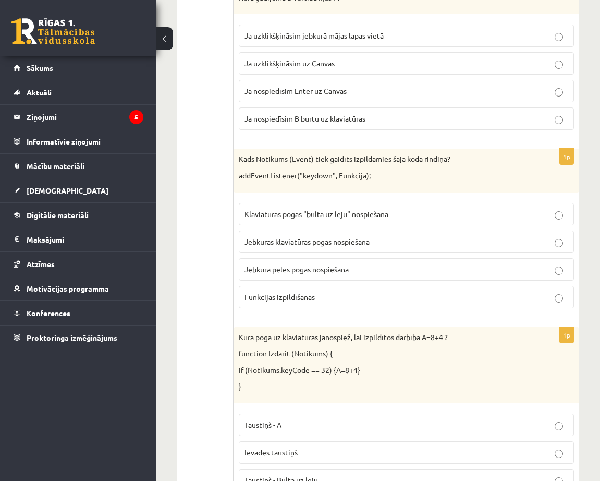
scroll to position [4744, 0]
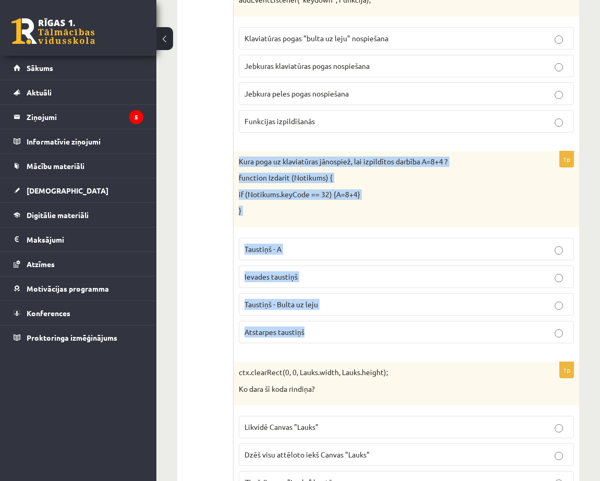
drag, startPoint x: 239, startPoint y: 156, endPoint x: 458, endPoint y: 337, distance: 284.8
click at [458, 337] on div "1p Kura poga uz klaviatūras jānospiež, lai izpildītos darbība A=8+4 ? function …" at bounding box center [407, 251] width 346 height 200
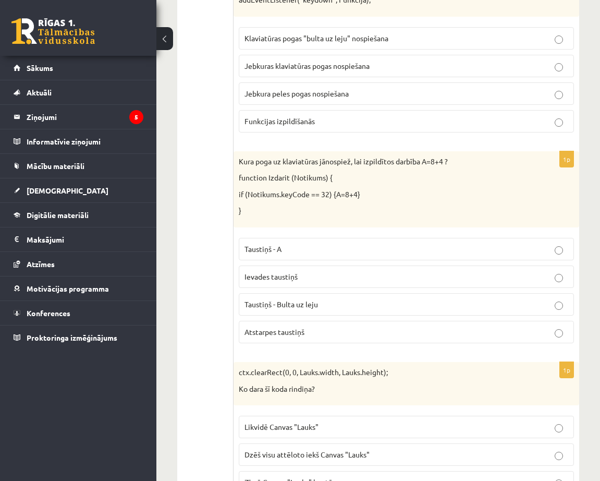
click at [367, 339] on label "Atstarpes taustiņš" at bounding box center [406, 332] width 335 height 22
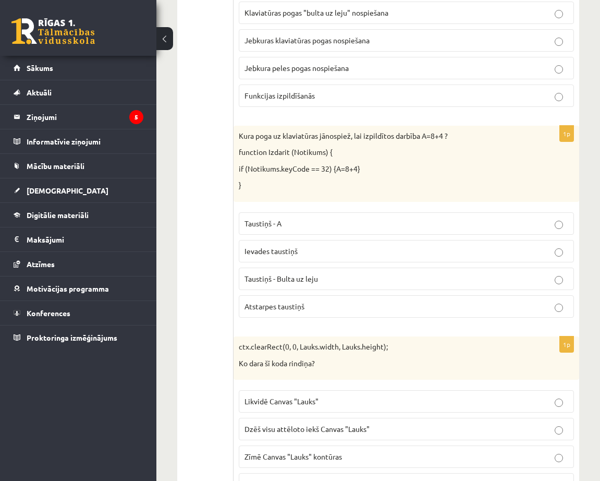
scroll to position [4901, 0]
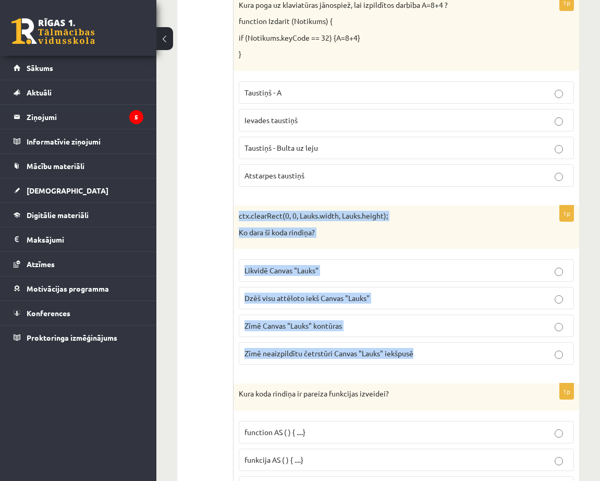
drag, startPoint x: 239, startPoint y: 214, endPoint x: 442, endPoint y: 337, distance: 237.5
click at [449, 368] on div "1p ctx.clearRect(0, 0, Lauks.width, Lauks.height); Ko dara šī koda rindiņa? Lik…" at bounding box center [407, 288] width 346 height 167
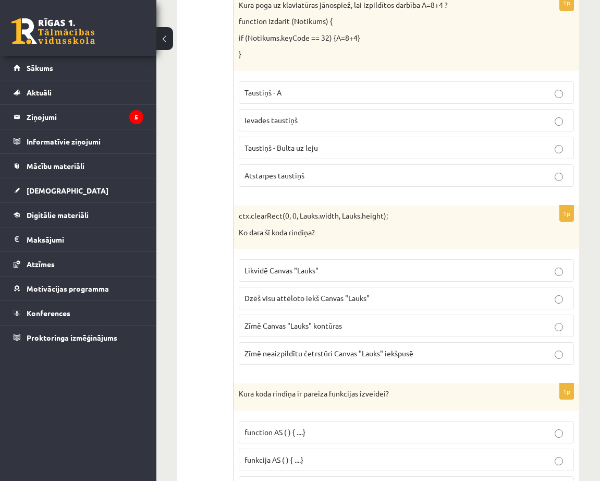
click at [412, 301] on p "Dzēš visu attēloto iekš Canvas "Lauks"" at bounding box center [407, 297] width 324 height 11
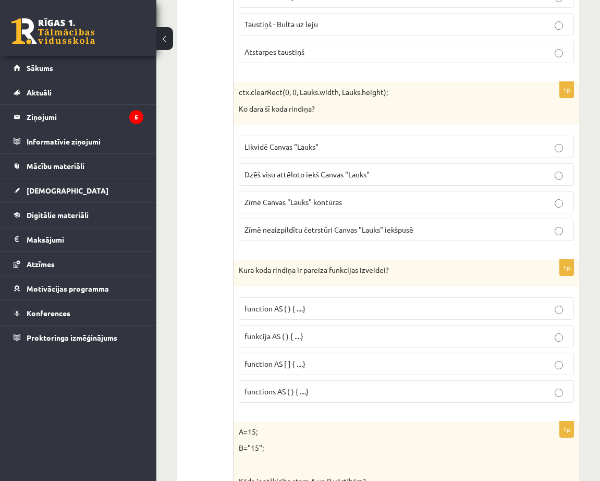
scroll to position [5109, 0]
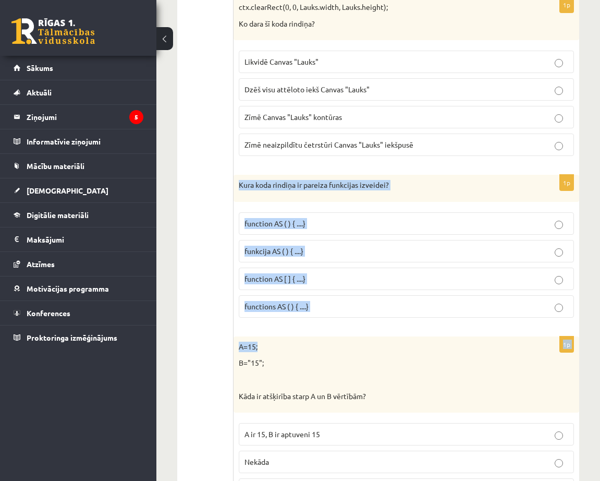
drag, startPoint x: 238, startPoint y: 184, endPoint x: 606, endPoint y: 326, distance: 394.6
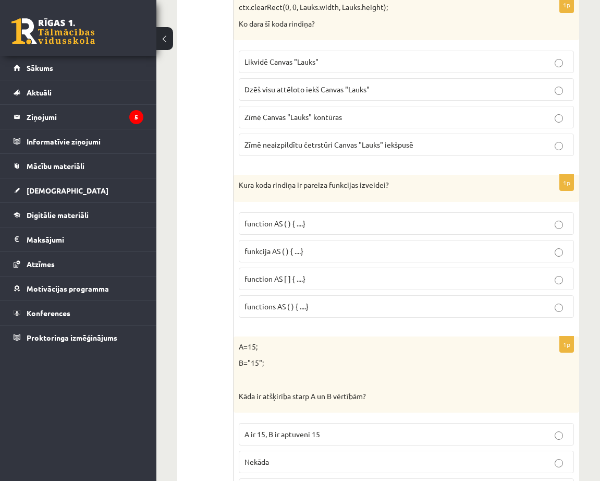
drag, startPoint x: 391, startPoint y: 360, endPoint x: 322, endPoint y: 262, distance: 120.1
click at [390, 359] on p "B="15";" at bounding box center [380, 363] width 283 height 10
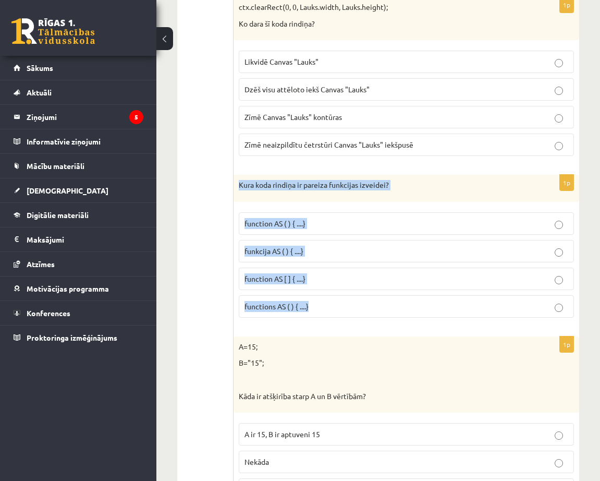
drag, startPoint x: 236, startPoint y: 184, endPoint x: 496, endPoint y: 311, distance: 289.1
click at [496, 311] on div "1p Kura koda rindiņa ir pareiza funkcijas izveidei? function AS ( ) { ....} fun…" at bounding box center [407, 250] width 346 height 151
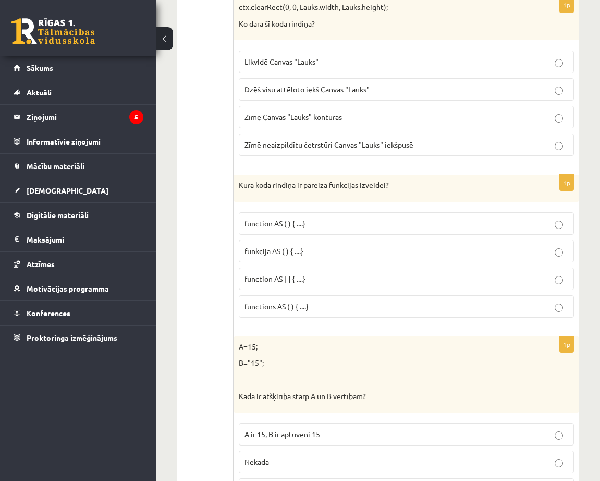
click at [463, 216] on label "function AS ( ) { ....}" at bounding box center [406, 223] width 335 height 22
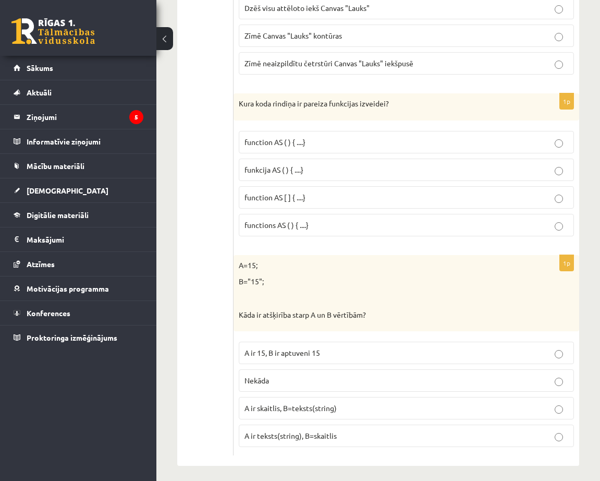
scroll to position [5197, 0]
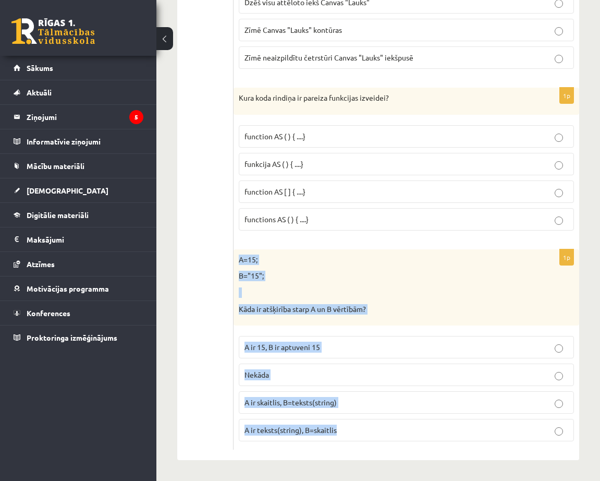
drag, startPoint x: 238, startPoint y: 260, endPoint x: 500, endPoint y: 428, distance: 311.4
click at [500, 429] on div "1p A=15; B="15"; Kāda ir atšķirība starp A un B vērtībām? A ir 15, B ir aptuven…" at bounding box center [407, 349] width 346 height 200
click at [382, 279] on p "B="15";" at bounding box center [380, 276] width 283 height 10
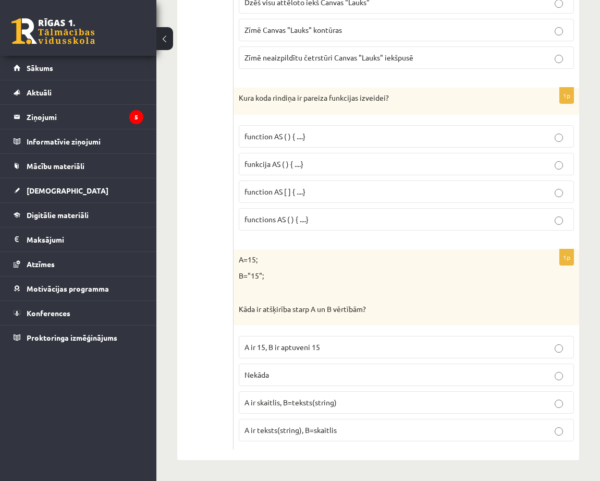
click at [307, 408] on p "A ir skaitlis, B=teksts(string)" at bounding box center [407, 402] width 324 height 11
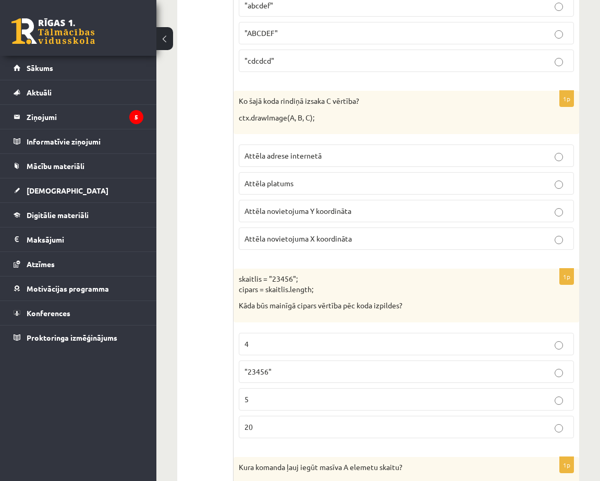
scroll to position [0, 0]
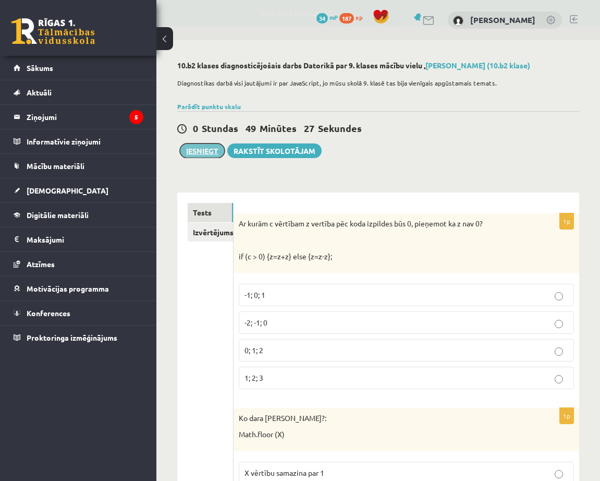
click at [197, 152] on button "Iesniegt" at bounding box center [202, 150] width 45 height 15
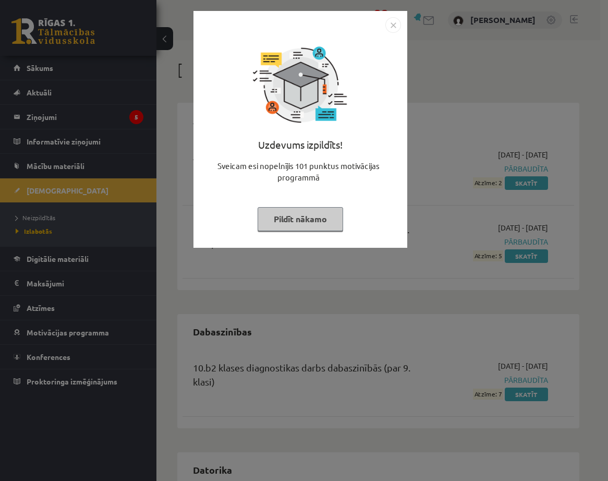
click at [394, 26] on img "Close" at bounding box center [393, 25] width 16 height 16
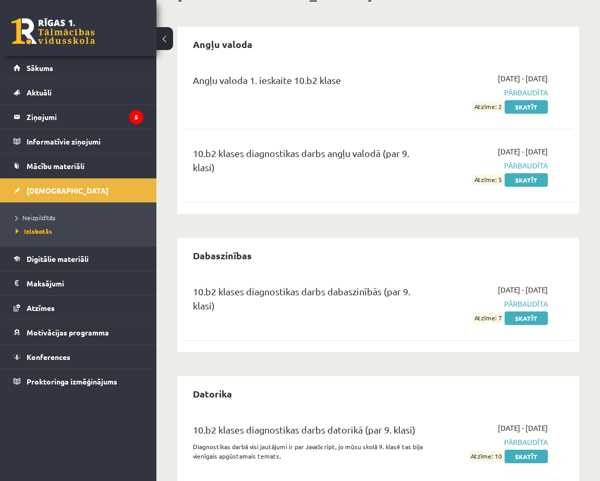
scroll to position [112, 0]
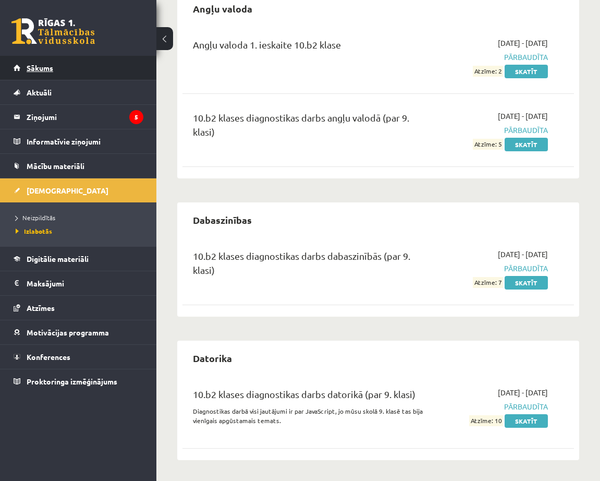
click at [35, 67] on span "Sākums" at bounding box center [40, 67] width 27 height 9
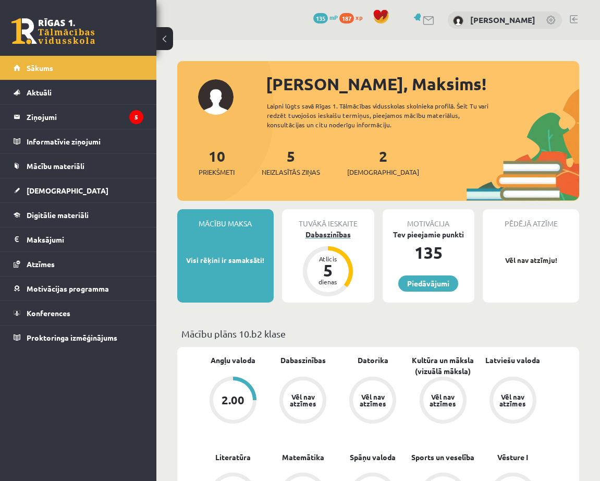
click at [344, 234] on div "Dabaszinības" at bounding box center [328, 234] width 92 height 11
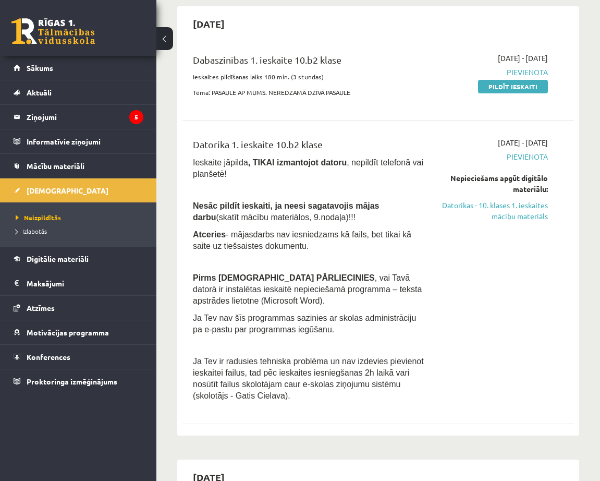
scroll to position [52, 0]
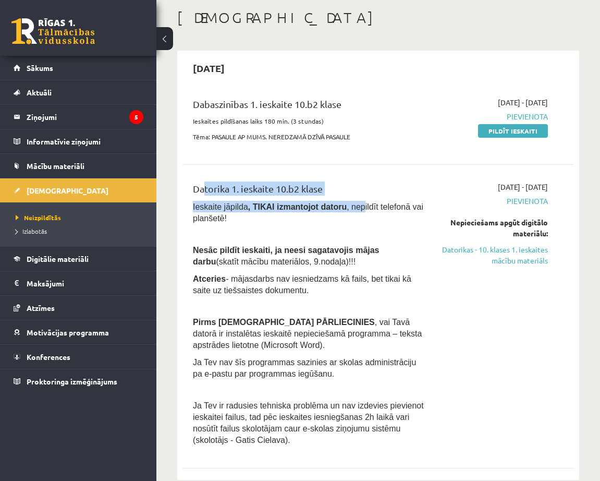
drag, startPoint x: 199, startPoint y: 190, endPoint x: 345, endPoint y: 200, distance: 146.9
click at [345, 200] on div "Datorika 1. ieskaite 10.b2 klase Ieskaite jāpilda , TIKAI izmantojot datoru , n…" at bounding box center [308, 316] width 247 height 270
click at [364, 175] on div "Datorika 1. ieskaite 10.b2 klase Ieskaite jāpilda , TIKAI izmantojot datoru , n…" at bounding box center [378, 316] width 392 height 290
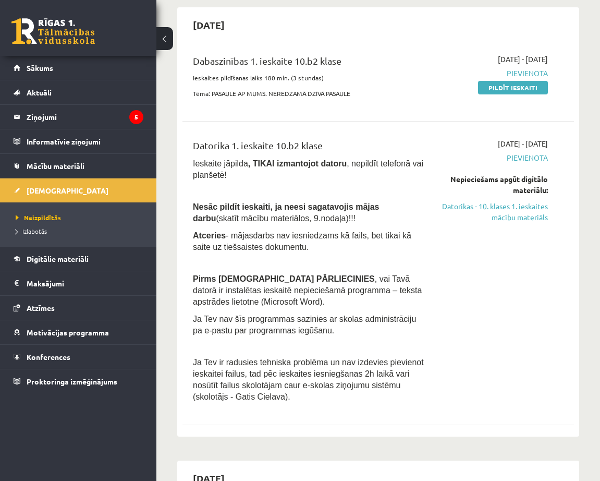
scroll to position [104, 0]
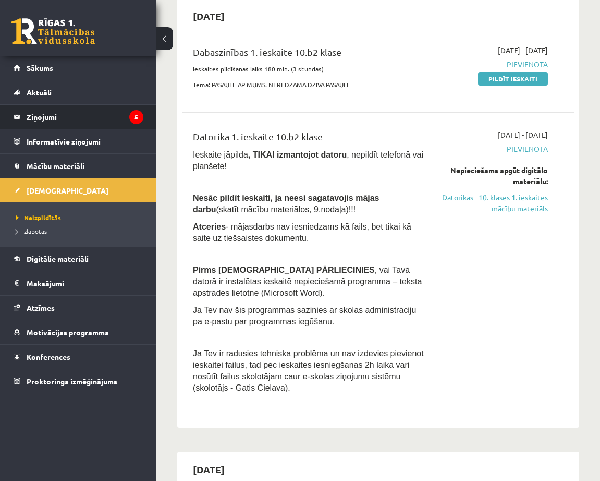
click at [35, 121] on legend "Ziņojumi 5" at bounding box center [85, 117] width 117 height 24
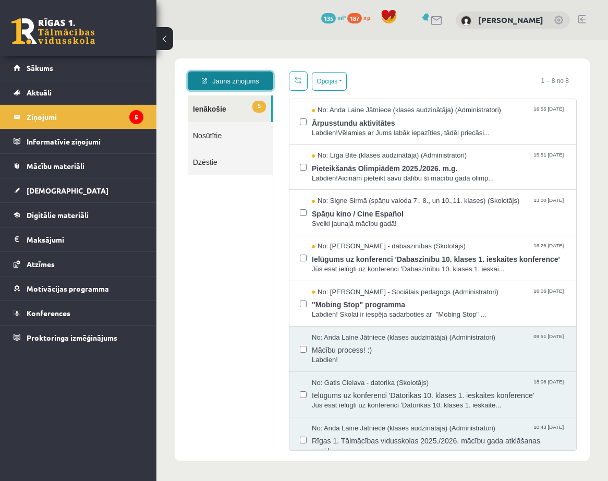
click at [246, 83] on link "Jauns ziņojums" at bounding box center [230, 80] width 85 height 19
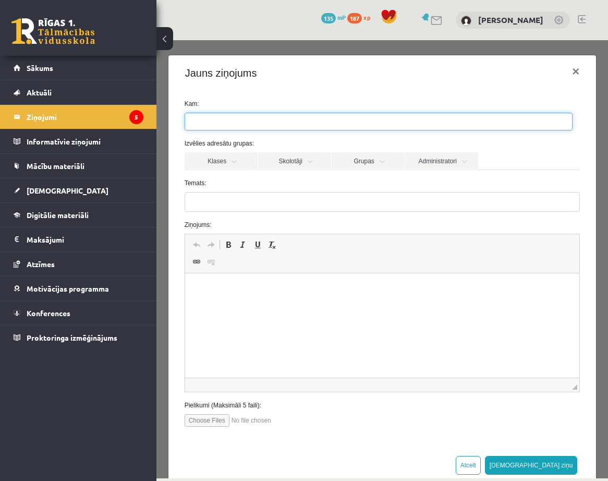
click at [262, 124] on ul at bounding box center [378, 121] width 387 height 17
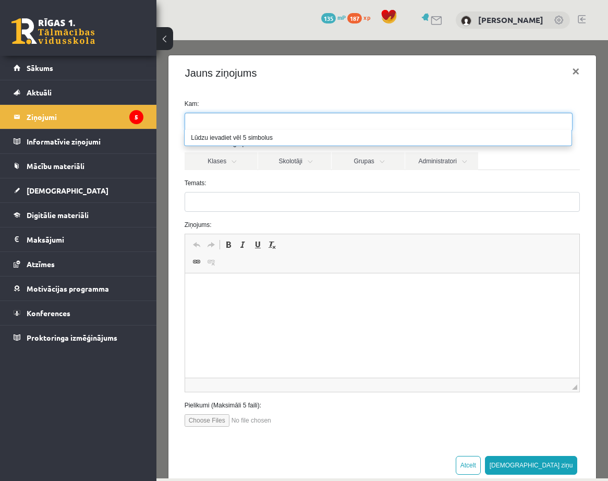
click at [268, 137] on li "Lūdzu ievadiet vēl 5 simbolus" at bounding box center [378, 138] width 387 height 16
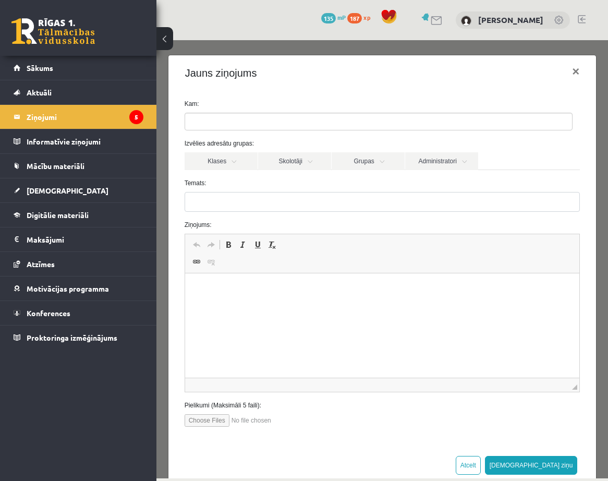
click at [252, 180] on label "Temats:" at bounding box center [382, 182] width 411 height 9
click at [252, 192] on input "Temats:" at bounding box center [383, 202] width 396 height 20
click at [454, 167] on link "Administratori" at bounding box center [441, 161] width 73 height 18
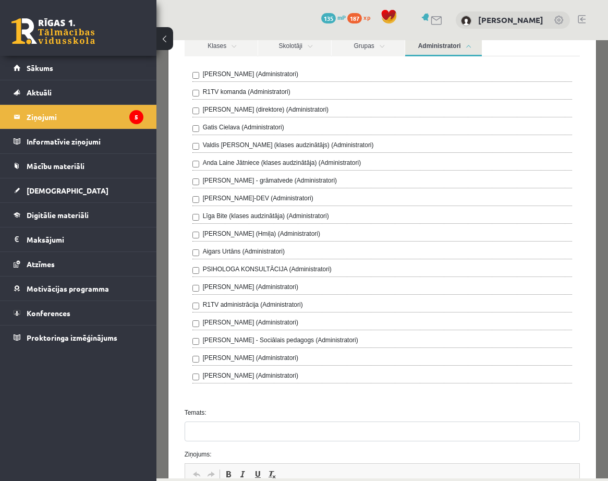
scroll to position [156, 0]
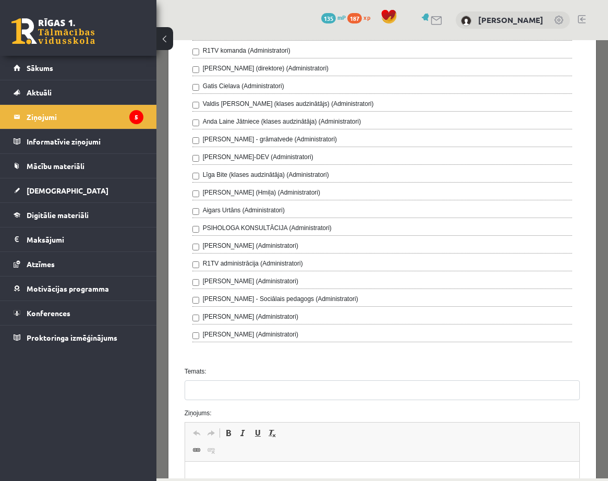
click at [210, 265] on label "R1TV administrācija (Administratori)" at bounding box center [253, 263] width 100 height 9
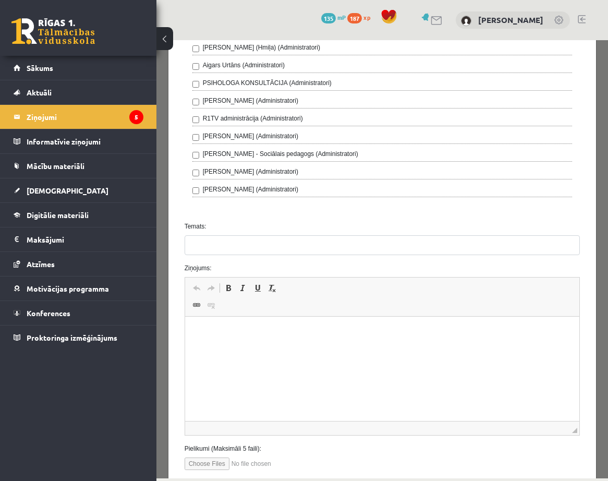
scroll to position [313, 0]
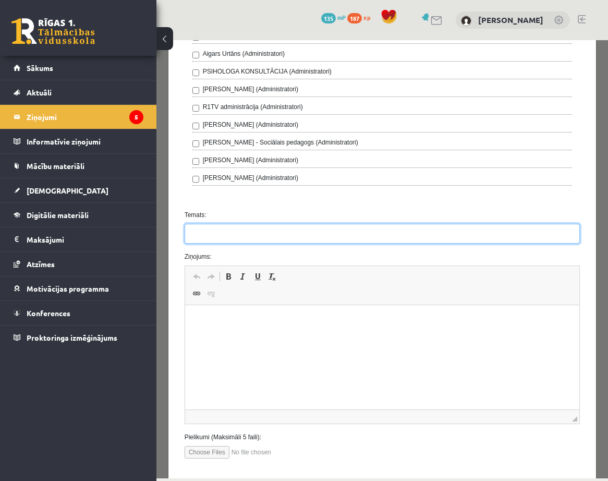
click at [256, 236] on input "Temats:" at bounding box center [383, 234] width 396 height 20
type input "**********"
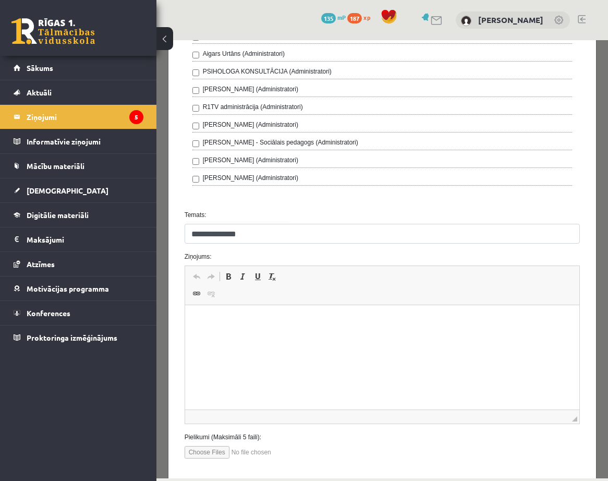
click at [231, 337] on html at bounding box center [382, 321] width 395 height 32
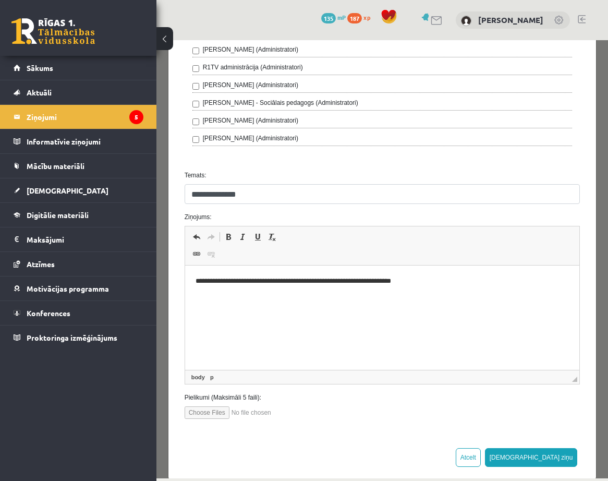
scroll to position [368, 0]
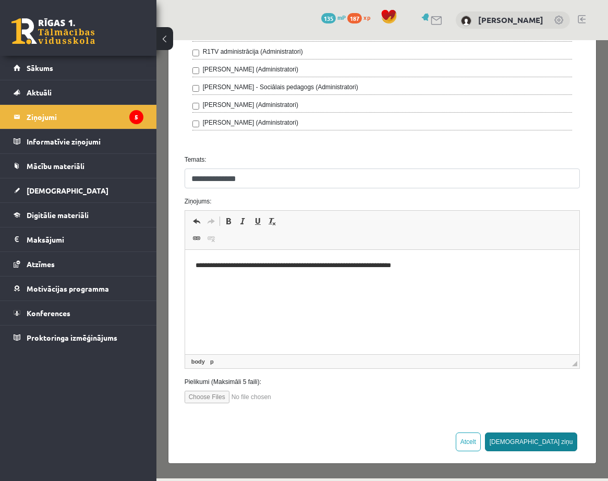
click at [550, 442] on button "Sūtīt ziņu" at bounding box center [531, 441] width 93 height 19
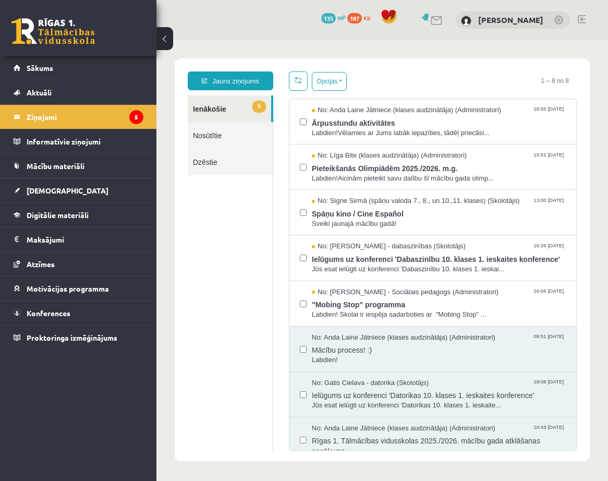
scroll to position [0, 0]
click at [453, 368] on div "No: Anda Laine Jātniece (klases audzinātāja) (Administratori) 09:51 08/09/2025 …" at bounding box center [432, 348] width 287 height 45
click at [369, 297] on span ""Mobing Stop" programma" at bounding box center [439, 303] width 254 height 13
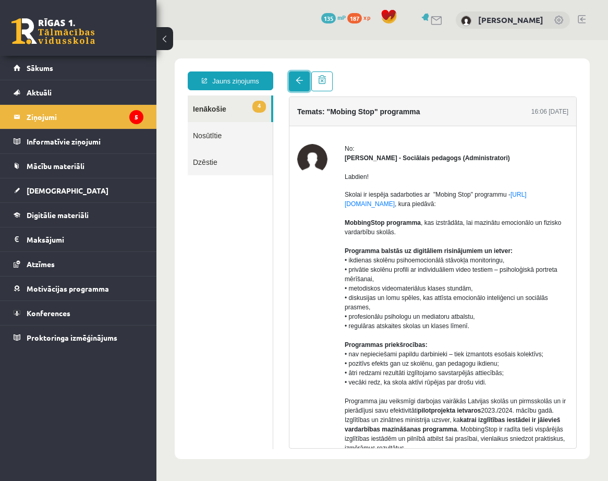
click at [298, 80] on span at bounding box center [299, 80] width 7 height 7
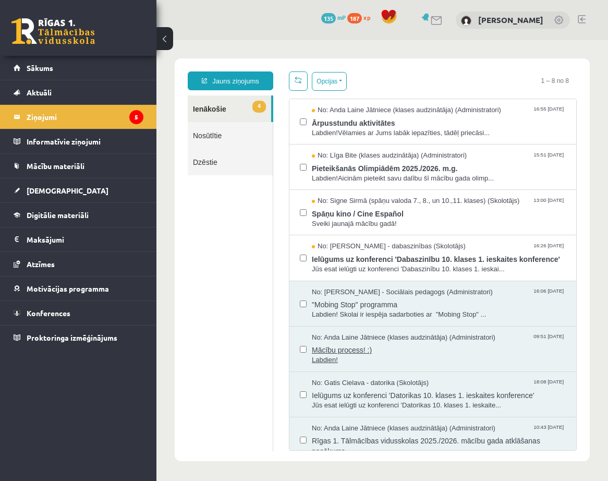
click at [355, 345] on span "Mācību process! :)" at bounding box center [439, 348] width 254 height 13
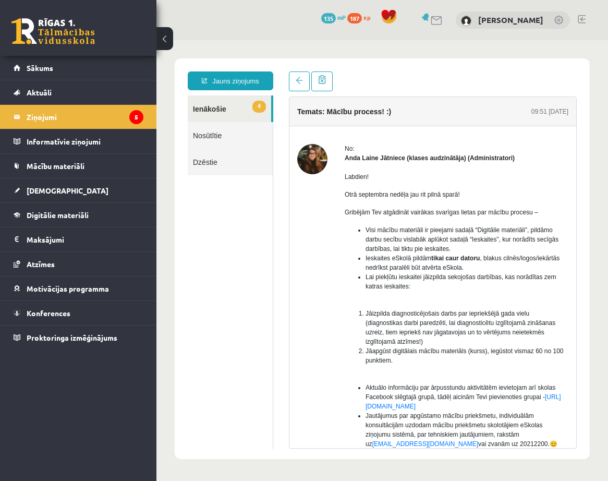
click at [305, 156] on img at bounding box center [312, 159] width 30 height 30
click at [311, 153] on img at bounding box center [312, 159] width 30 height 30
drag, startPoint x: 451, startPoint y: 158, endPoint x: 457, endPoint y: 167, distance: 10.1
click at [457, 167] on div "No: Anda Laine Jātniece (klases audzinātāja) (Administratori) Labdien! Otrā sep…" at bounding box center [457, 383] width 224 height 478
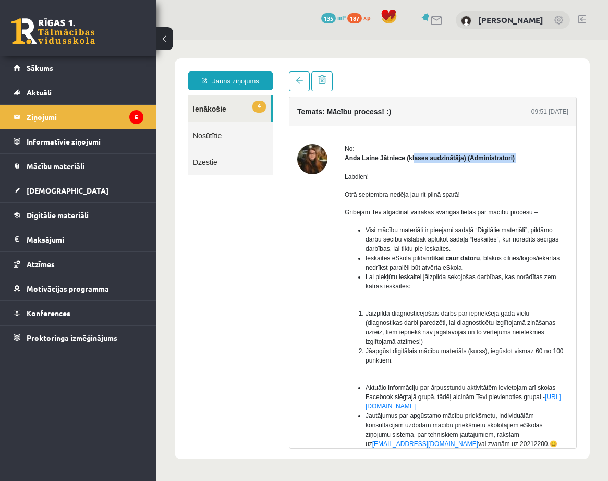
click at [518, 168] on div "Labdien! Otrā septembra nedēļa jau rit pilnā sparā! Gribējām Tev atgādināt vair…" at bounding box center [457, 379] width 224 height 433
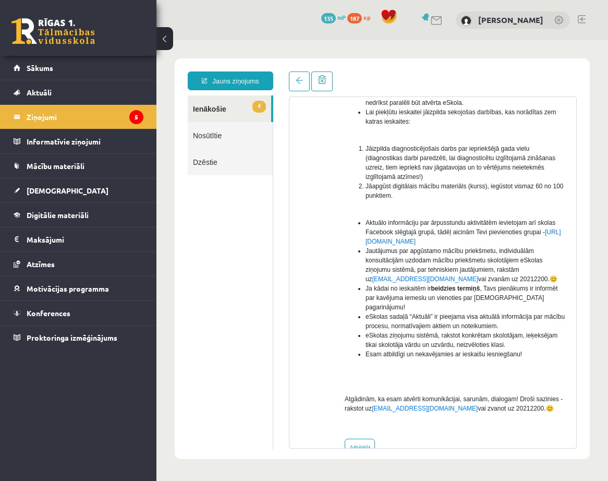
scroll to position [182, 0]
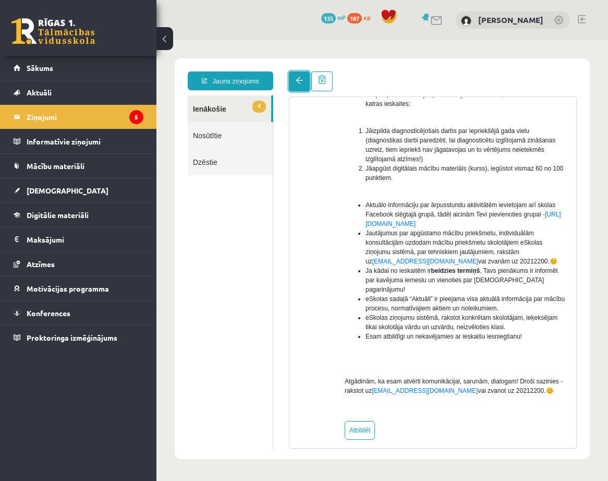
click at [293, 79] on link at bounding box center [299, 81] width 21 height 20
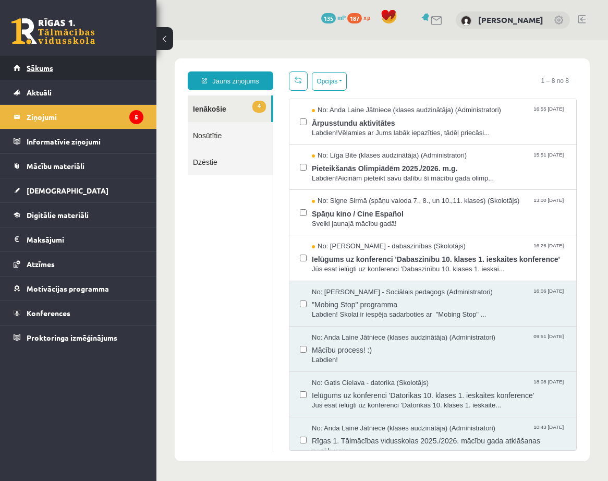
scroll to position [0, 0]
click at [77, 66] on link "Sākums" at bounding box center [79, 68] width 130 height 24
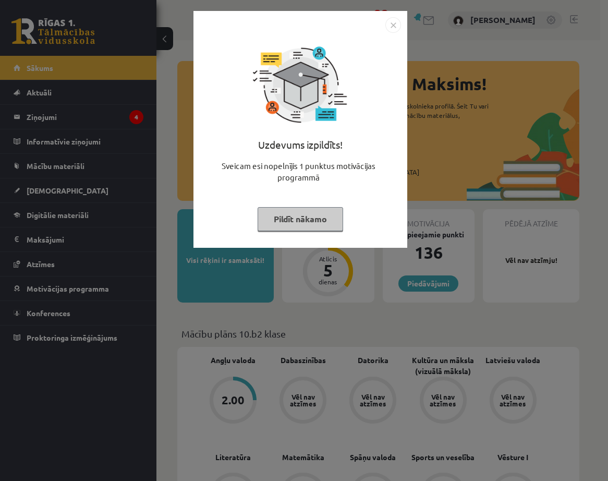
click at [396, 25] on img "Close" at bounding box center [393, 25] width 16 height 16
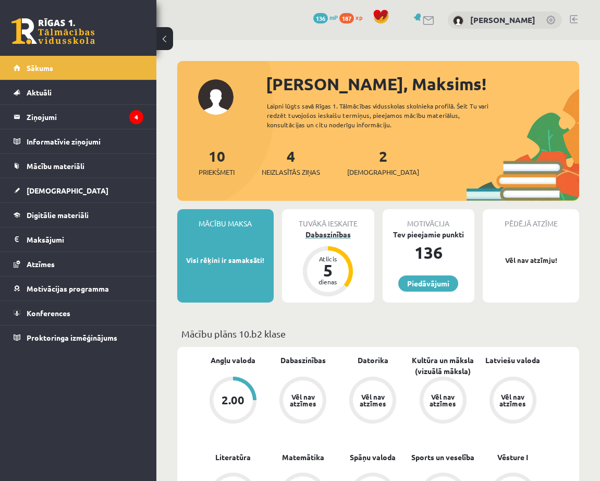
click at [316, 229] on div "Dabaszinības" at bounding box center [328, 234] width 92 height 11
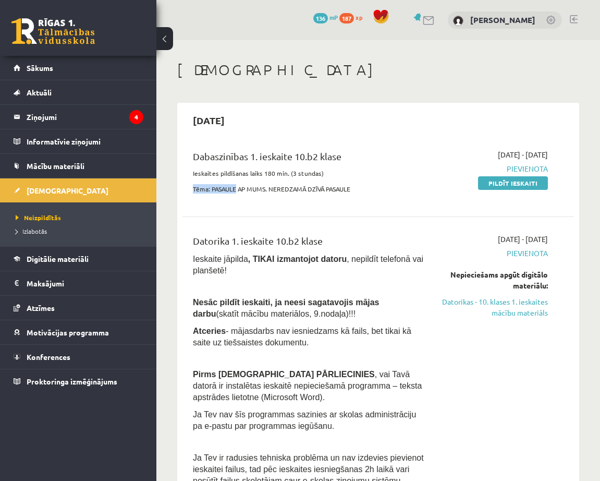
drag, startPoint x: 238, startPoint y: 179, endPoint x: 329, endPoint y: 173, distance: 91.4
click at [329, 173] on div "Dabaszinības 1. ieskaite 10.b2 klase Ieskaites pildīšanas laiks 180 min. (3 stu…" at bounding box center [308, 174] width 247 height 51
click at [373, 177] on p "Ieskaites pildīšanas laiks 180 min. (3 stundas)" at bounding box center [308, 172] width 231 height 9
click at [371, 160] on div "Dabaszinības 1. ieskaite 10.b2 klase" at bounding box center [308, 158] width 231 height 19
drag, startPoint x: 289, startPoint y: 177, endPoint x: 348, endPoint y: 170, distance: 59.4
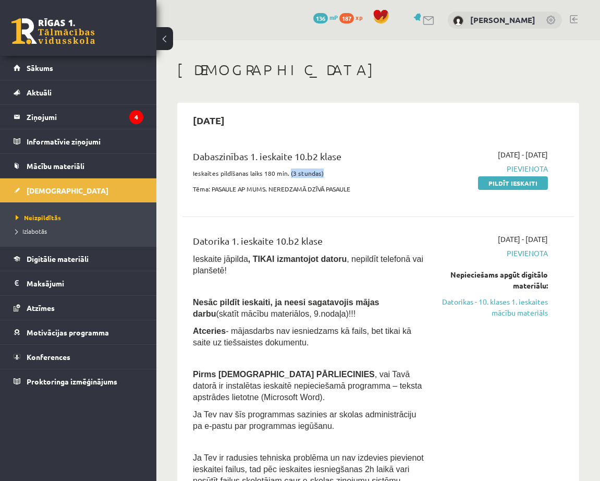
click at [348, 170] on p "Ieskaites pildīšanas laiks 180 min. (3 stundas)" at bounding box center [308, 172] width 231 height 9
click at [348, 171] on p "Ieskaites pildīšanas laiks 180 min. (3 stundas)" at bounding box center [308, 172] width 231 height 9
click at [516, 305] on link "Datorikas - 10. klases 1. ieskaites mācību materiāls" at bounding box center [494, 307] width 108 height 22
click at [536, 274] on div "Nepieciešams apgūt digitālo materiālu:" at bounding box center [494, 280] width 108 height 22
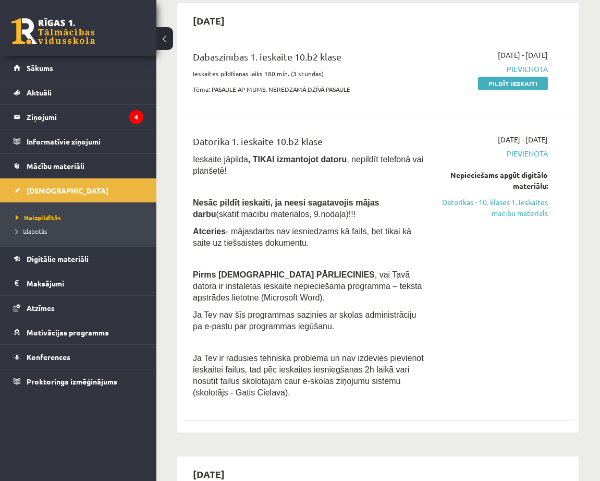
scroll to position [104, 0]
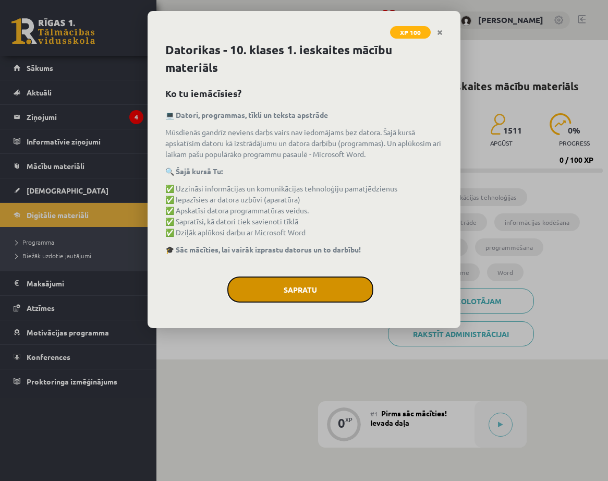
click at [347, 289] on button "Sapratu" at bounding box center [300, 289] width 146 height 26
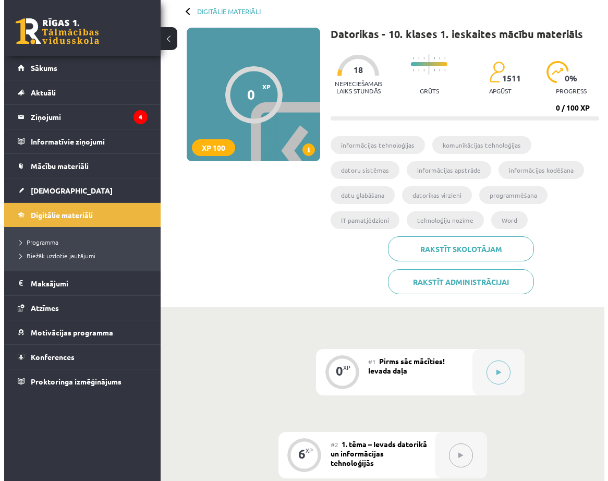
scroll to position [184, 0]
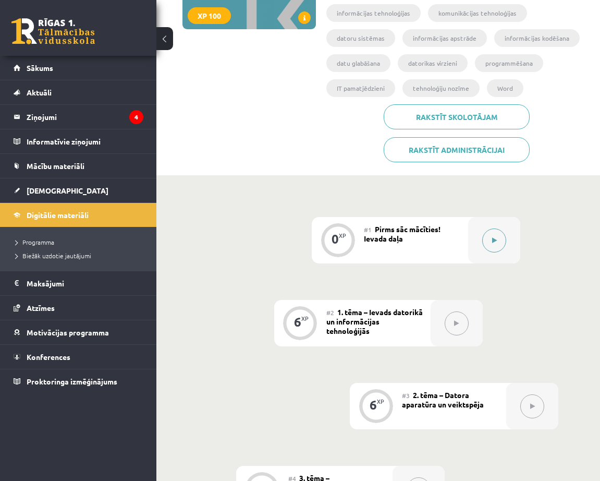
click at [496, 238] on icon at bounding box center [494, 240] width 5 height 6
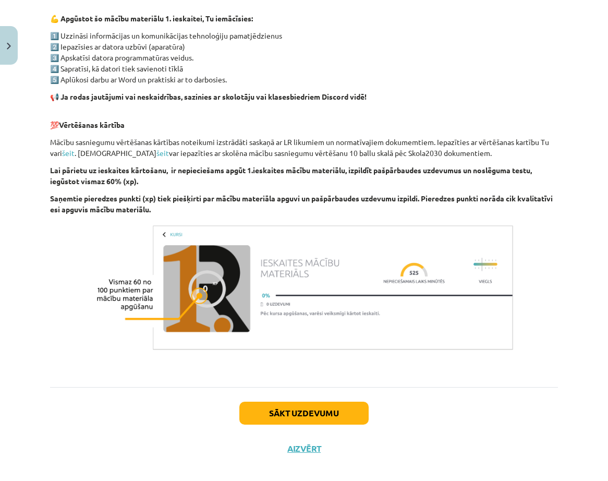
scroll to position [625, 0]
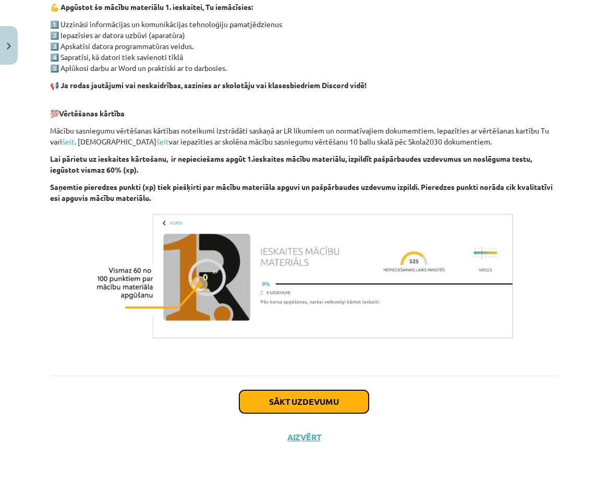
click at [337, 409] on button "Sākt uzdevumu" at bounding box center [303, 401] width 129 height 23
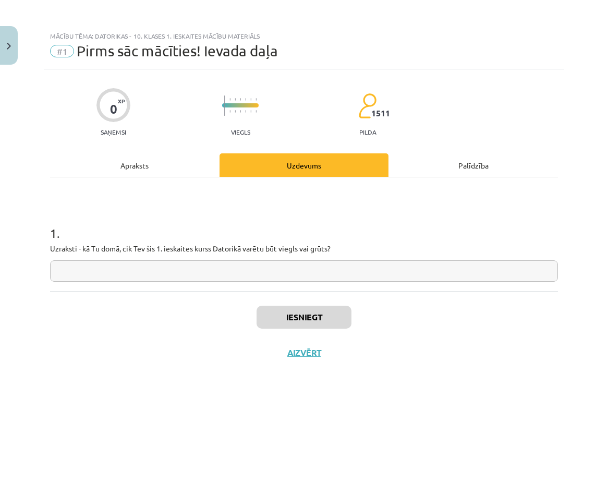
click at [174, 275] on input "text" at bounding box center [304, 270] width 508 height 21
type input "*"
type input "*****"
click at [286, 325] on button "Iesniegt" at bounding box center [303, 317] width 95 height 23
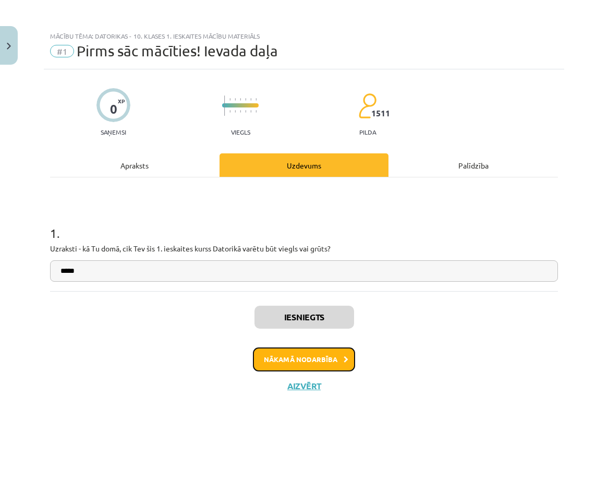
click at [327, 361] on button "Nākamā nodarbība" at bounding box center [304, 359] width 102 height 24
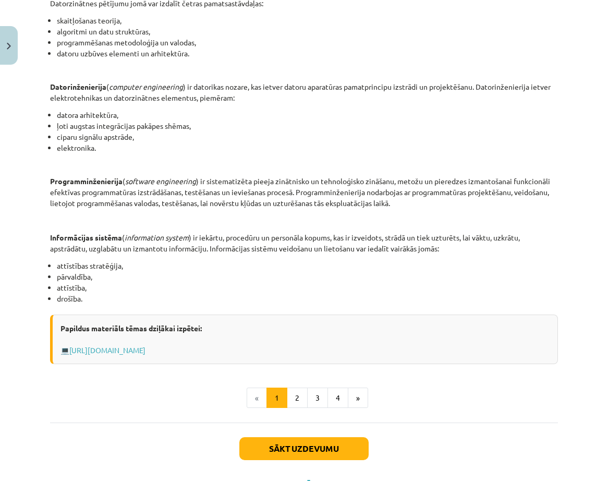
scroll to position [411, 0]
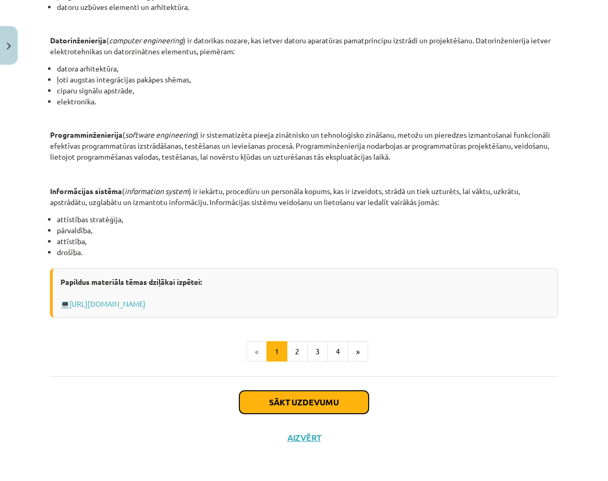
click at [316, 404] on button "Sākt uzdevumu" at bounding box center [303, 401] width 129 height 23
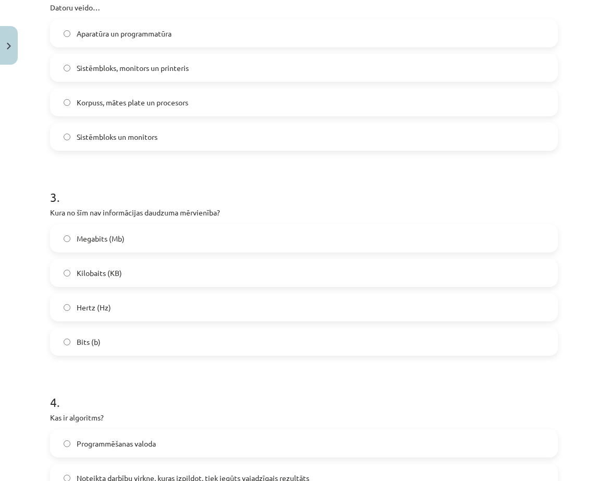
scroll to position [919, 0]
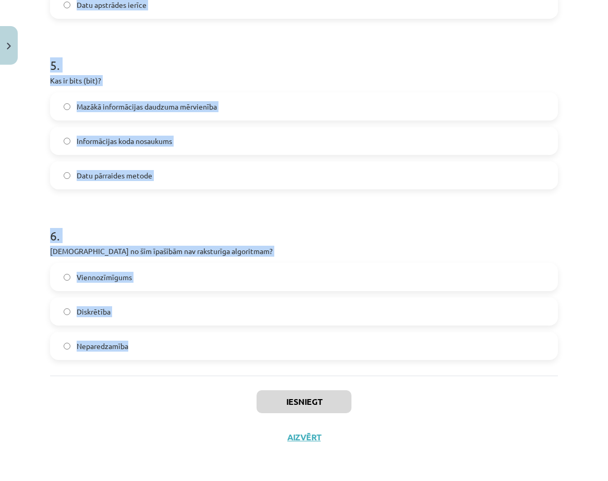
drag, startPoint x: 62, startPoint y: 223, endPoint x: 315, endPoint y: 335, distance: 277.3
click at [315, 335] on div "Mācību tēma: Datorikas - 10. klases 1. ieskaites mācību materiāls #2 1. tēma – …" at bounding box center [304, 240] width 608 height 481
copy form "Kas ir programma? Datora fiziskā komponenta apraksts Algoritms, kas pierakstīts…"
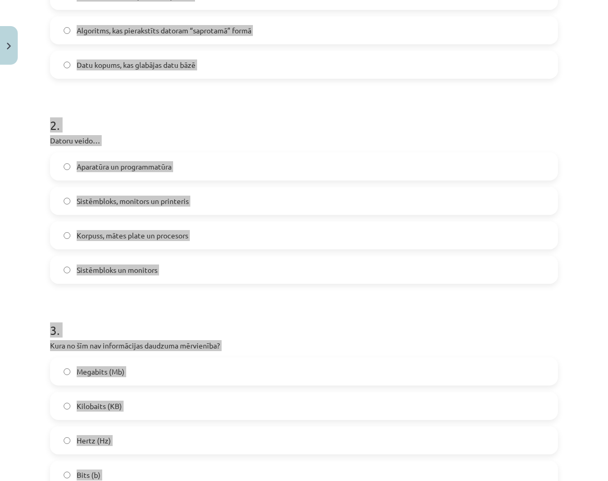
scroll to position [0, 0]
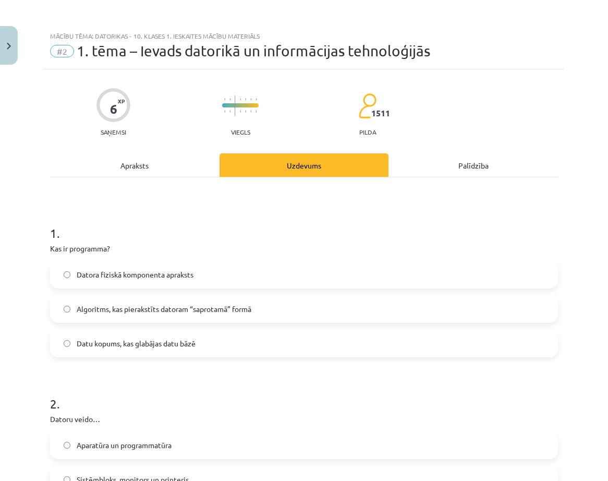
click at [278, 222] on h1 "1 ." at bounding box center [304, 223] width 508 height 32
click at [89, 309] on span "Algoritms, kas pierakstīts datoram “saprotamā” formā" at bounding box center [164, 308] width 175 height 11
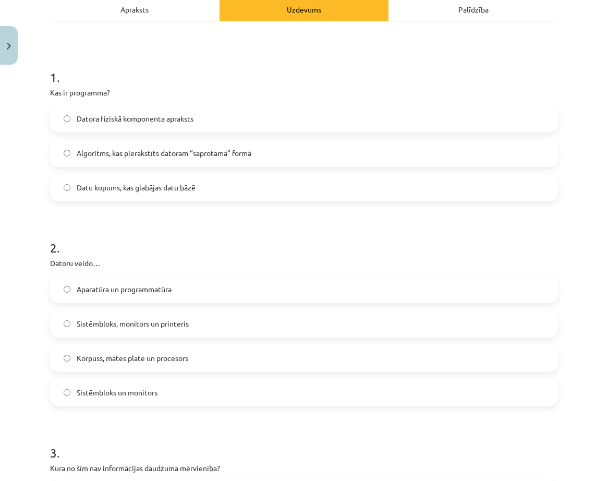
scroll to position [156, 0]
click at [116, 287] on span "Aparatūra un programmatūra" at bounding box center [124, 288] width 95 height 11
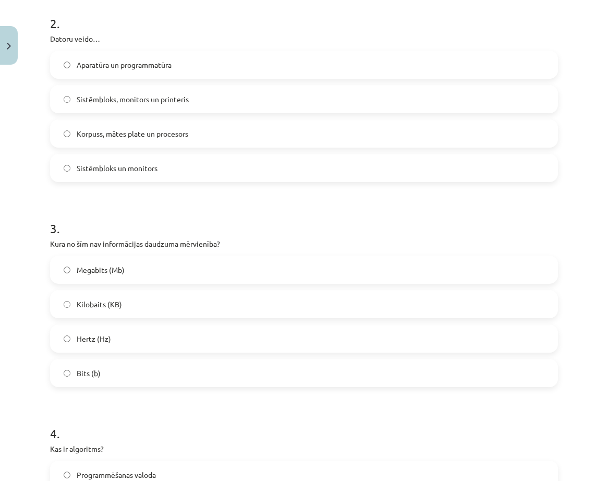
scroll to position [417, 0]
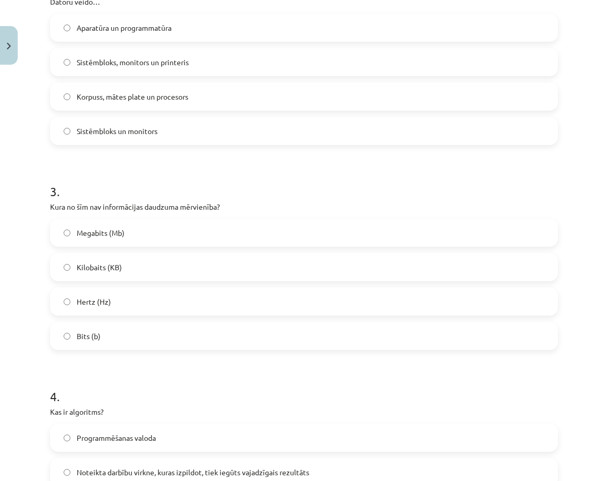
click at [92, 300] on span "Hertz (Hz)" at bounding box center [94, 301] width 34 height 11
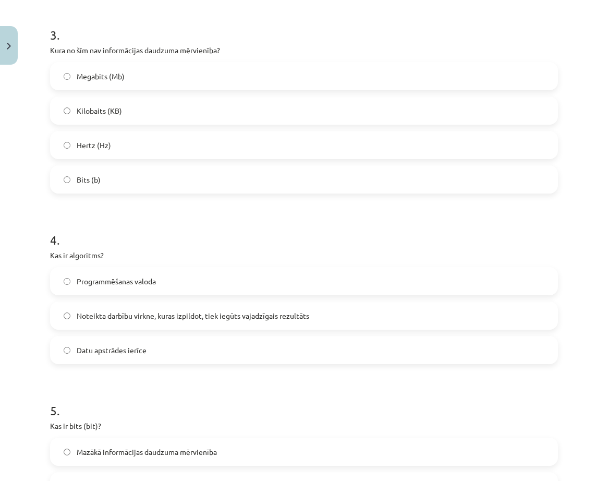
scroll to position [626, 0]
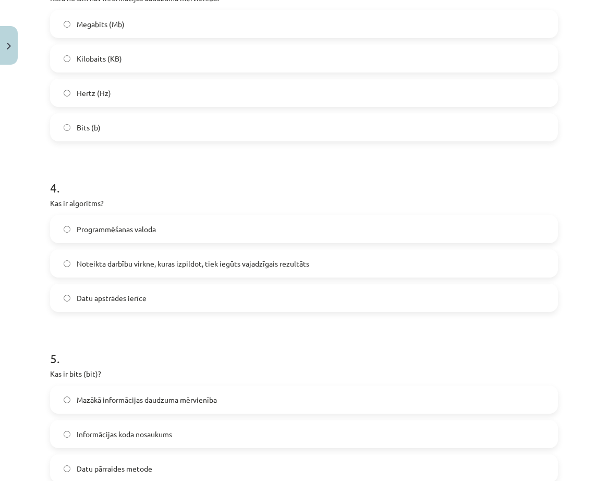
click at [138, 254] on label "Noteikta darbību virkne, kuras izpildot, tiek iegūts vajadzīgais rezultāts" at bounding box center [304, 263] width 506 height 26
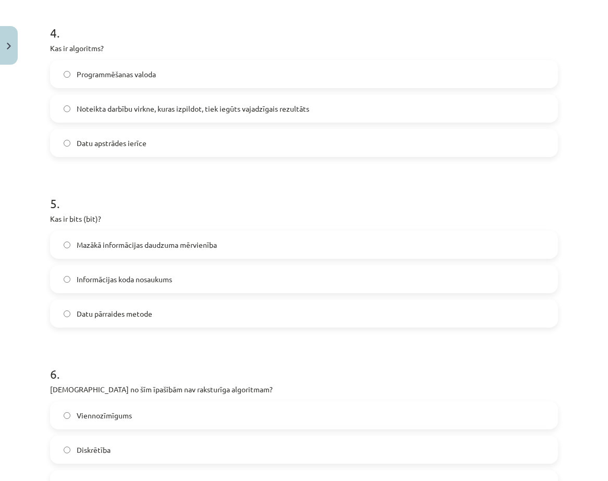
scroll to position [782, 0]
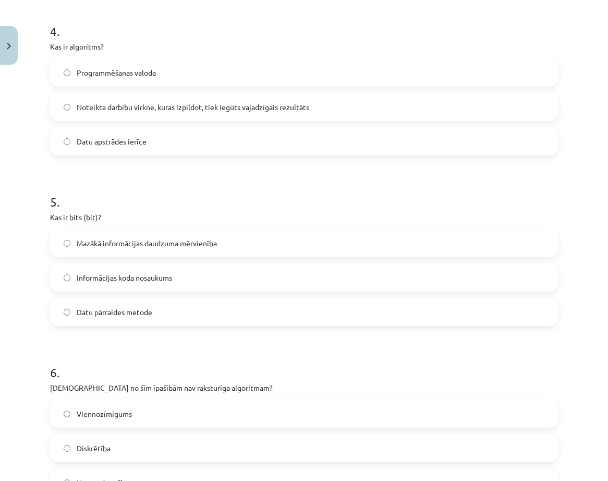
click at [163, 240] on span "Mazākā informācijas daudzuma mērvienība" at bounding box center [147, 243] width 140 height 11
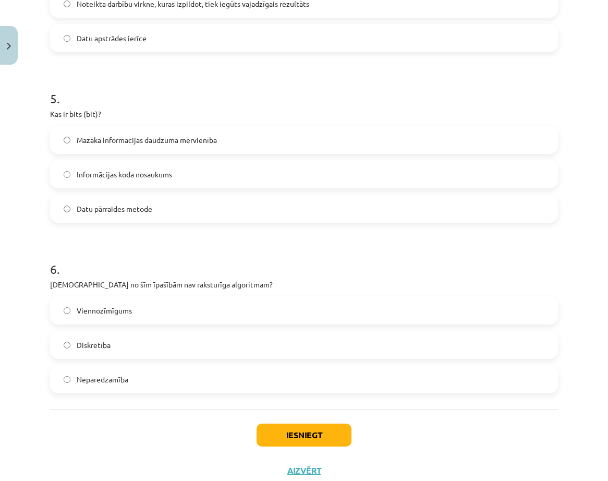
scroll to position [886, 0]
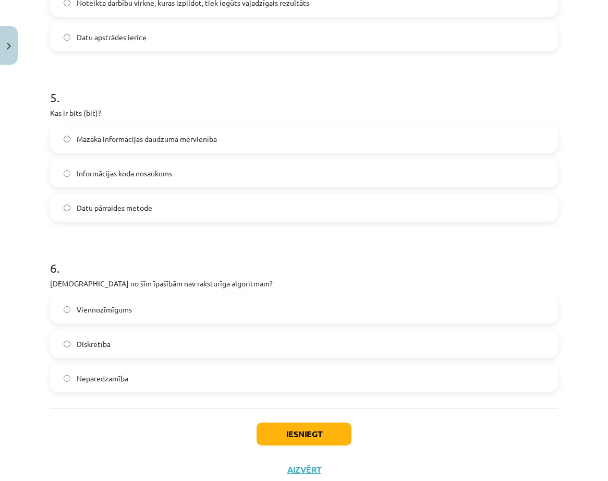
click at [129, 384] on label "Neparedzamība" at bounding box center [304, 378] width 506 height 26
click at [331, 429] on button "Iesniegt" at bounding box center [303, 433] width 95 height 23
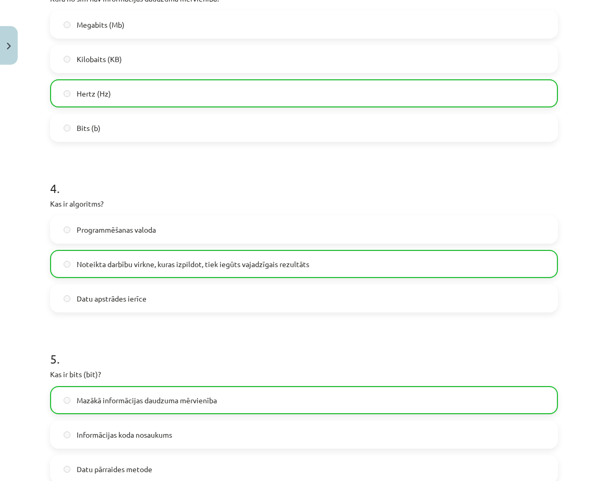
scroll to position [952, 0]
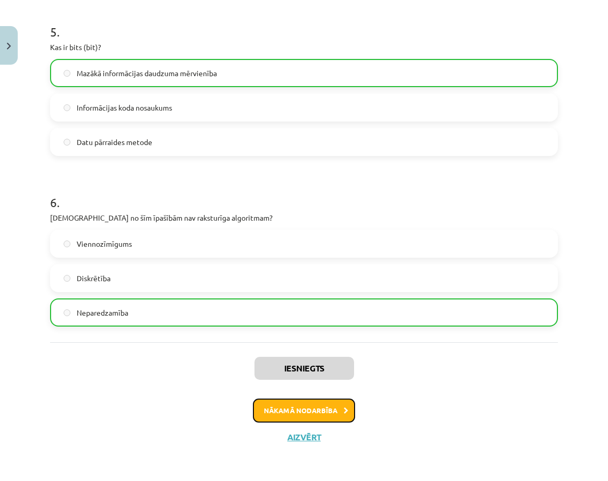
click at [317, 407] on button "Nākamā nodarbība" at bounding box center [304, 410] width 102 height 24
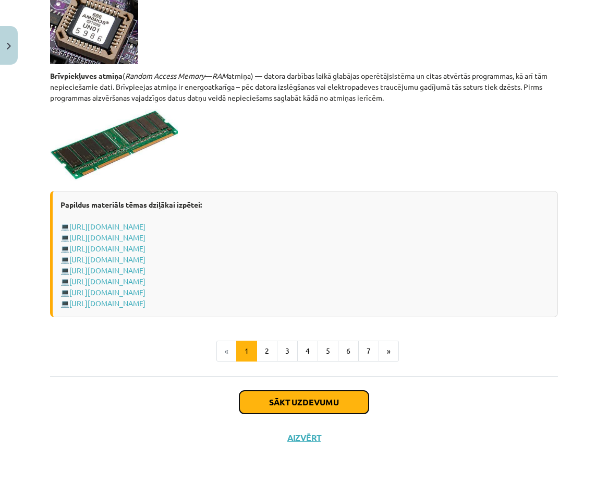
click at [330, 403] on button "Sākt uzdevumu" at bounding box center [303, 401] width 129 height 23
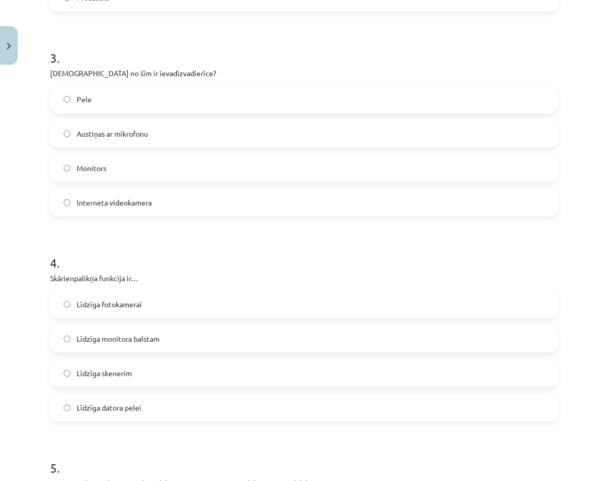
scroll to position [1056, 0]
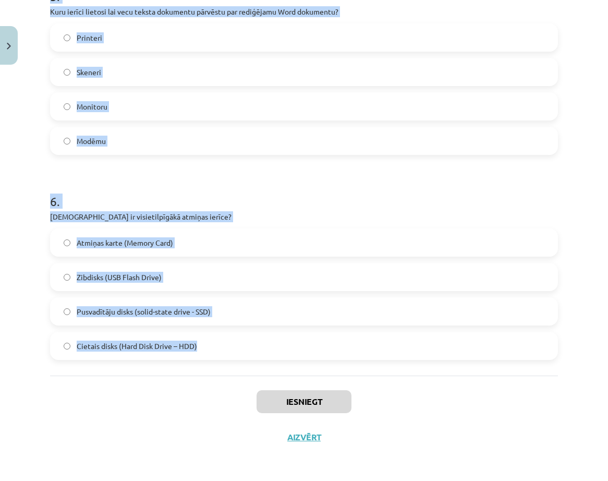
drag, startPoint x: 43, startPoint y: 217, endPoint x: 216, endPoint y: 352, distance: 219.6
click at [217, 368] on div "Mācību tēma: Datorikas - 10. klases 1. ieskaites mācību materiāls #3 2. tēma – …" at bounding box center [304, 240] width 608 height 481
copy form "Kurš no šiem datoru tipiem būs visjaudīgākais (spēs apstrādāt visvairāk datus)?…"
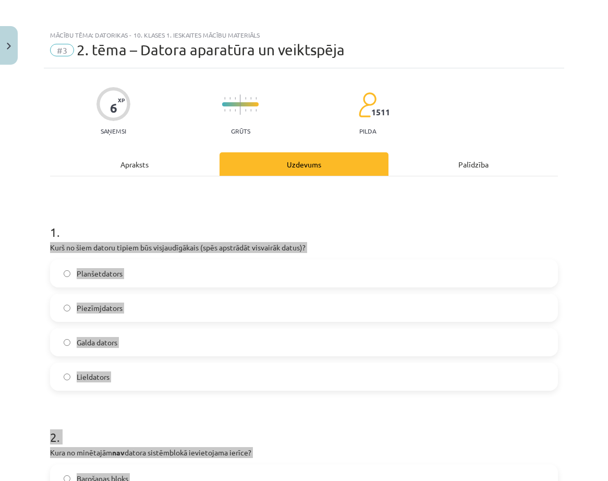
scroll to position [0, 0]
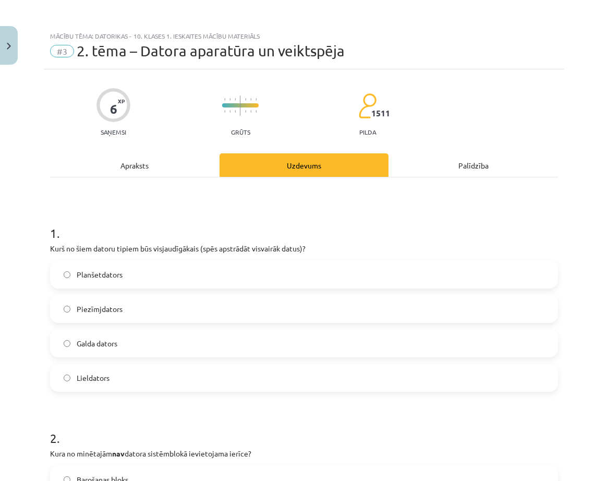
click at [369, 222] on h1 "1 ." at bounding box center [304, 223] width 508 height 32
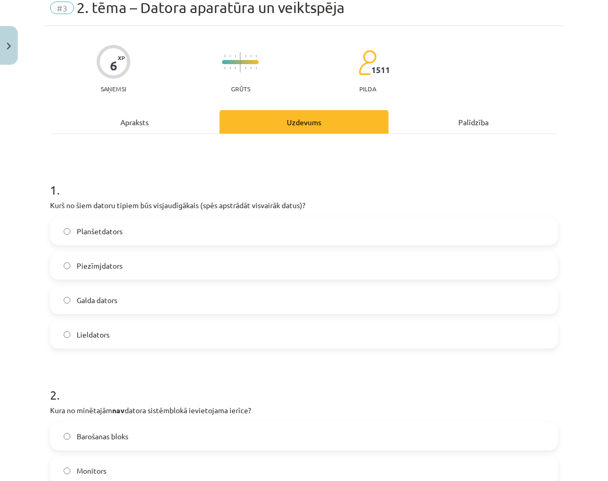
scroll to position [52, 0]
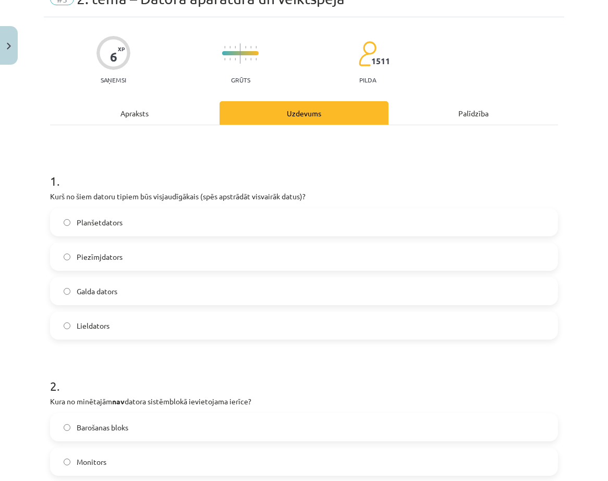
click at [108, 326] on span "Lieldators" at bounding box center [93, 325] width 33 height 11
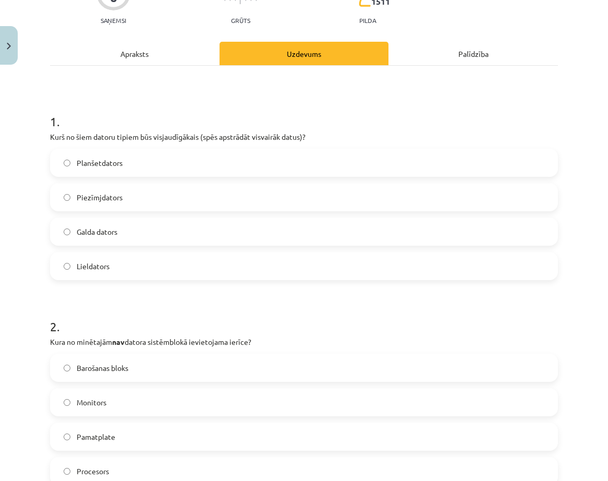
scroll to position [104, 0]
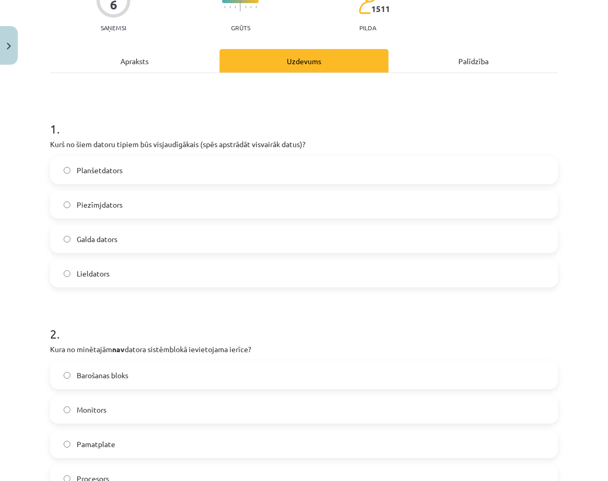
click at [124, 414] on label "Monitors" at bounding box center [304, 409] width 506 height 26
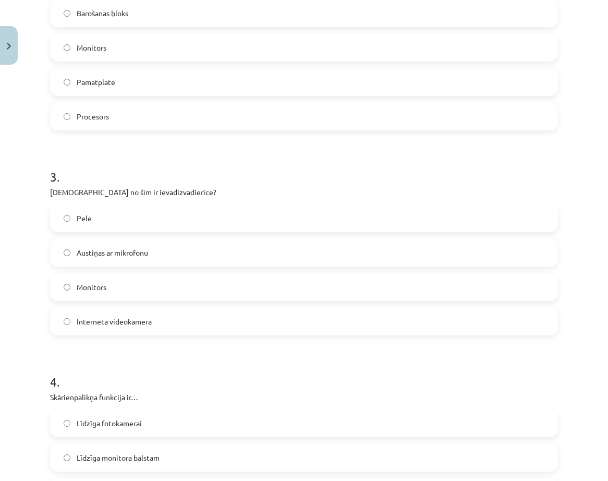
scroll to position [469, 0]
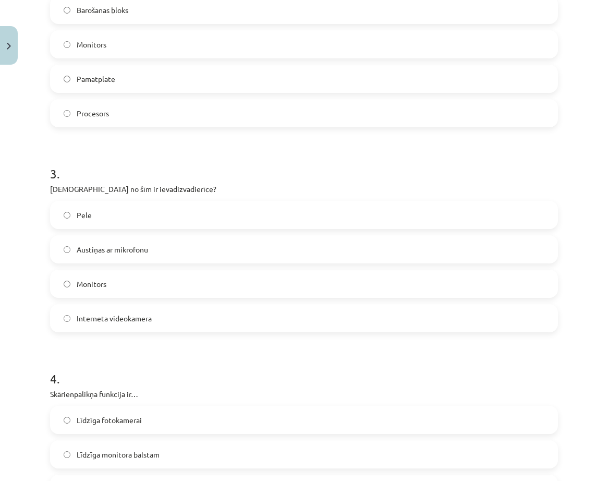
click at [124, 246] on span "Austiņas ar mikrofonu" at bounding box center [112, 249] width 71 height 11
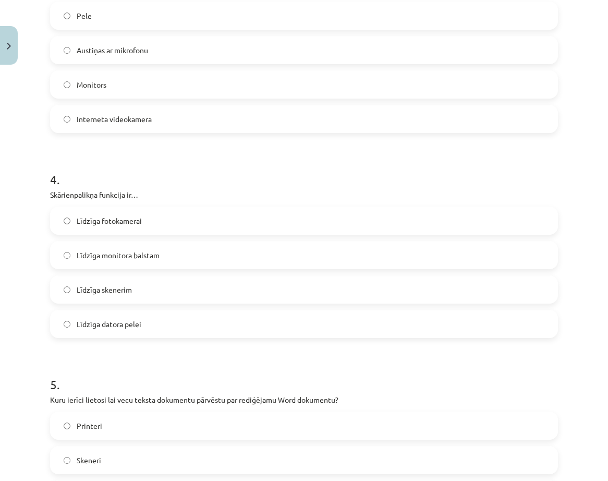
scroll to position [678, 0]
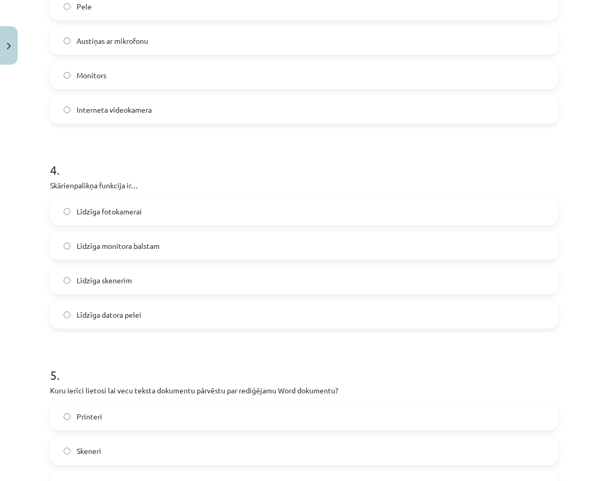
click at [127, 316] on span "Līdzīga datora pelei" at bounding box center [109, 314] width 65 height 11
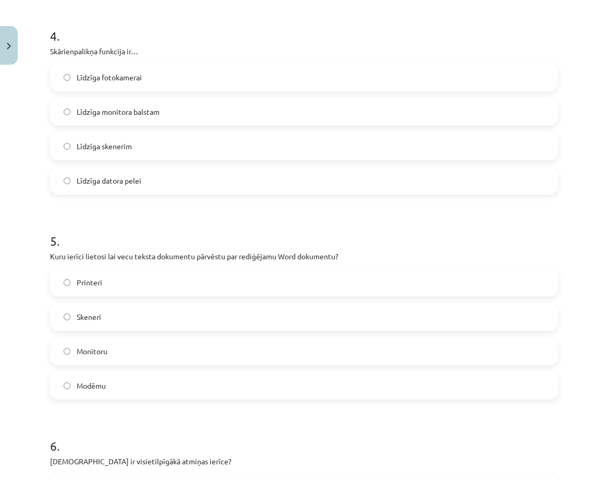
scroll to position [886, 0]
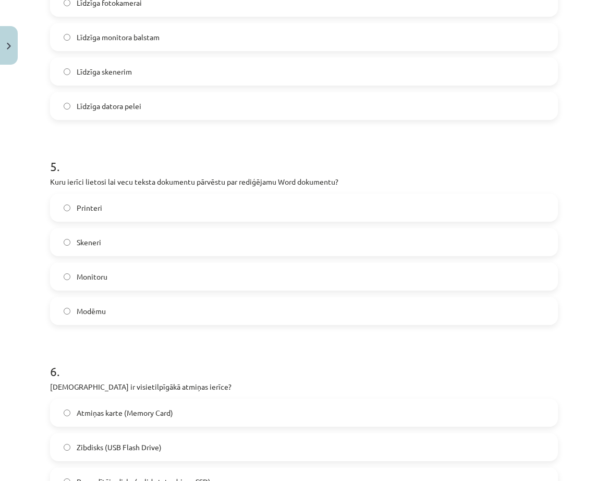
click at [96, 239] on span "Skeneri" at bounding box center [89, 242] width 25 height 11
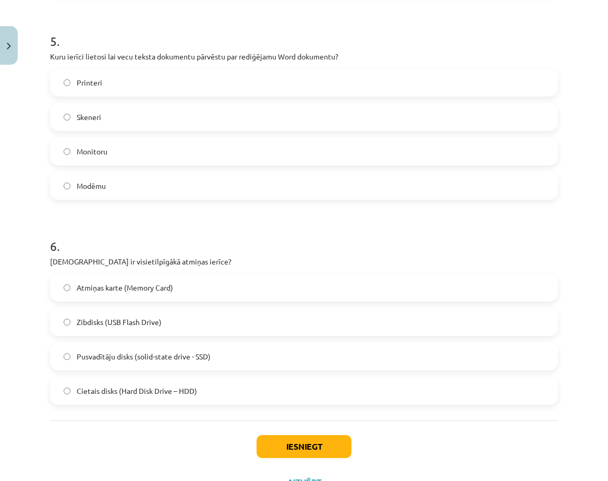
scroll to position [1043, 0]
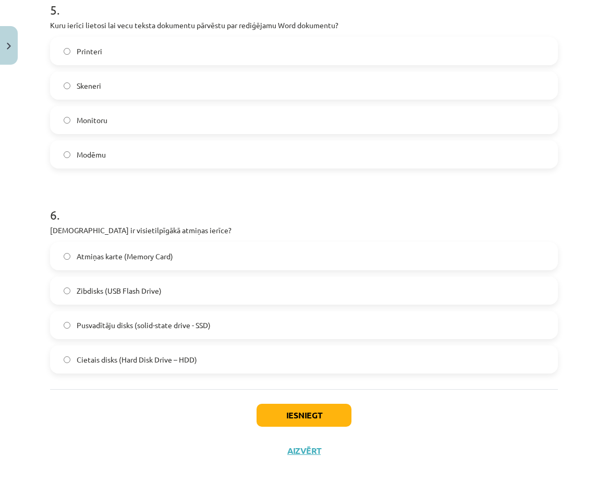
click at [122, 365] on label "Cietais disks (Hard Disk Drive – HDD)" at bounding box center [304, 359] width 506 height 26
click at [319, 408] on button "Iesniegt" at bounding box center [303, 415] width 95 height 23
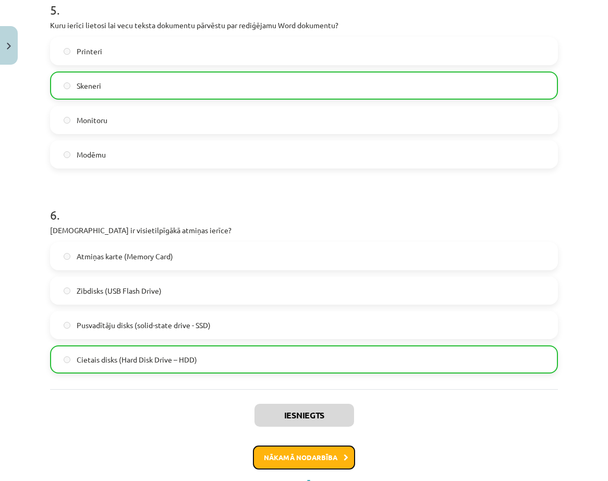
click at [320, 453] on button "Nākamā nodarbība" at bounding box center [304, 457] width 102 height 24
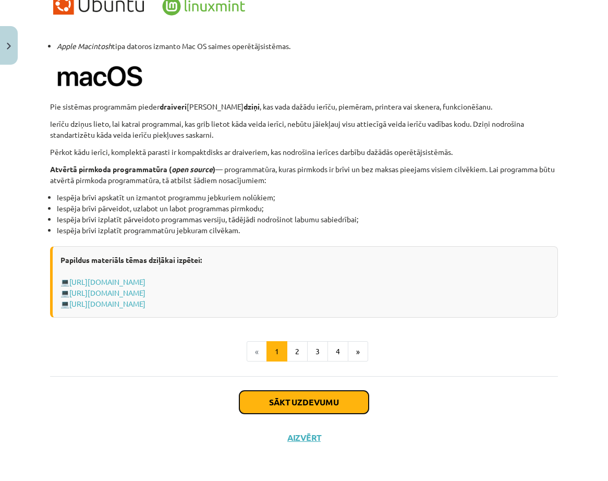
click at [313, 396] on button "Sākt uzdevumu" at bounding box center [303, 401] width 129 height 23
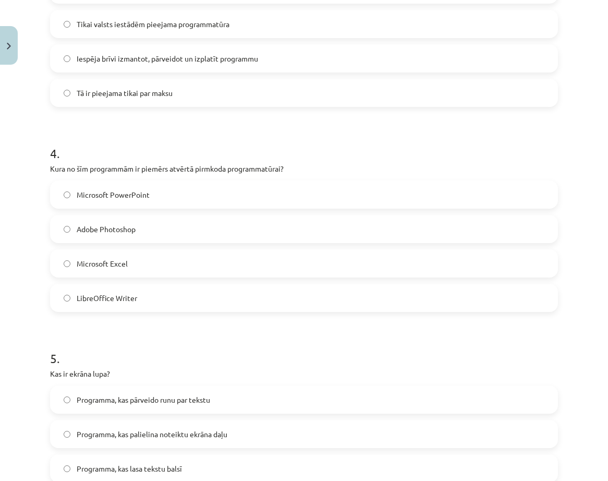
scroll to position [987, 0]
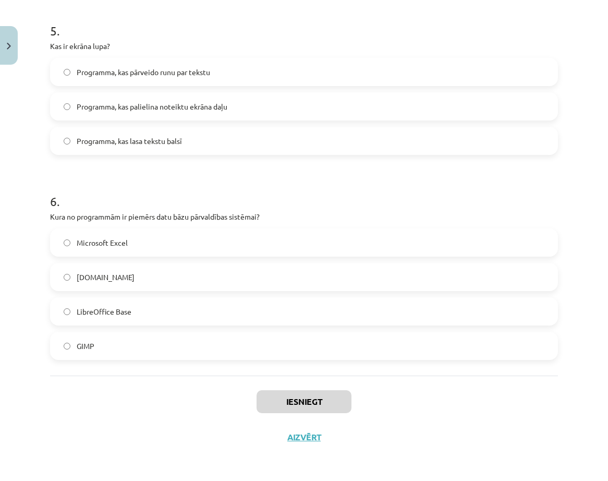
drag, startPoint x: 103, startPoint y: 226, endPoint x: 211, endPoint y: 357, distance: 170.0
copy form "Kas ir datorprogramma? Instrukciju kopa, kas nosaka operāciju secību datorā Dat…"
click at [462, 188] on h1 "6 ." at bounding box center [304, 192] width 508 height 32
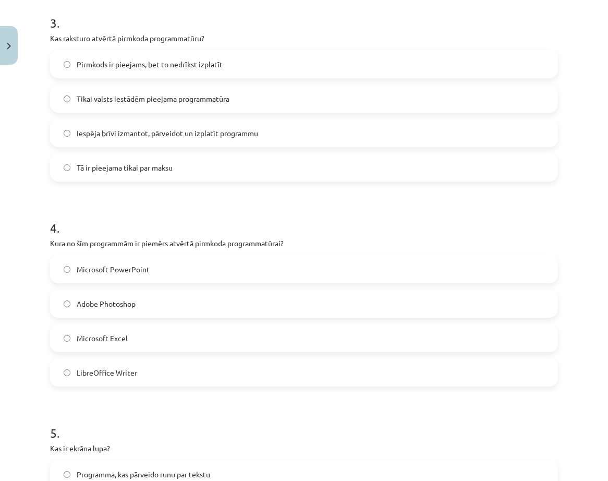
scroll to position [570, 0]
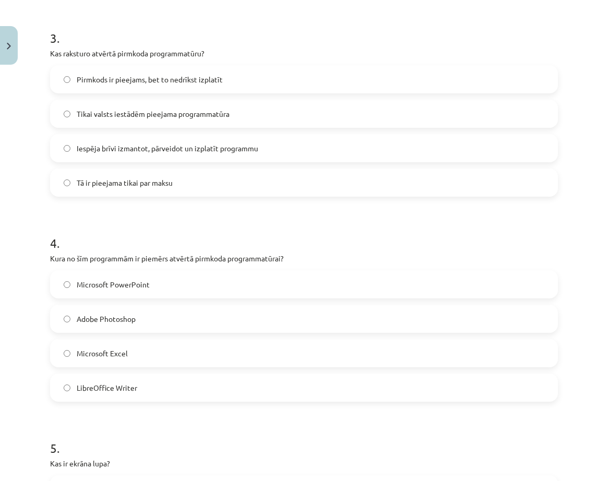
drag, startPoint x: 344, startPoint y: 224, endPoint x: 298, endPoint y: 222, distance: 46.4
click at [298, 224] on h1 "4 ." at bounding box center [304, 233] width 508 height 32
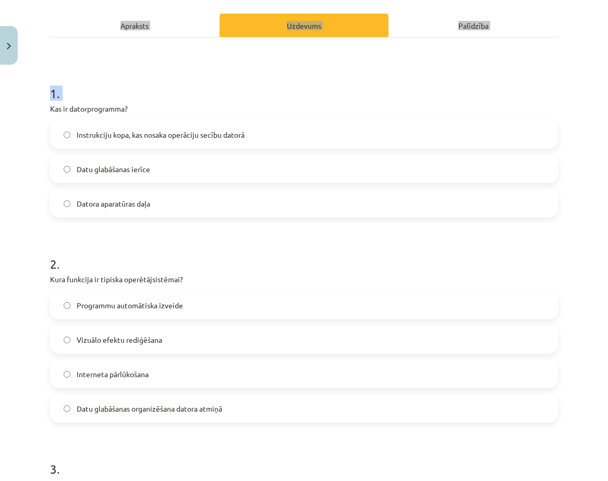
scroll to position [0, 0]
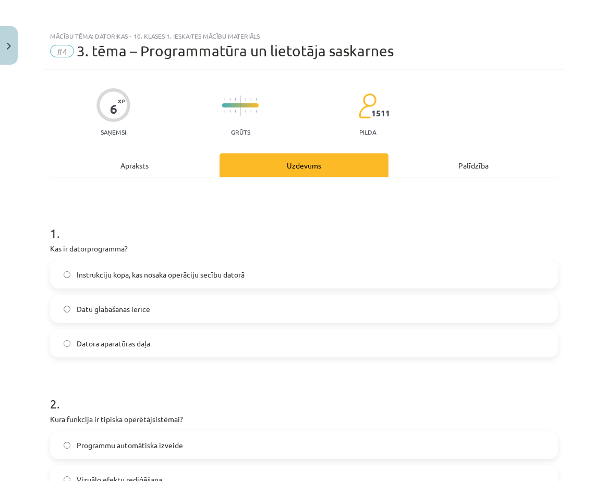
click at [429, 216] on h1 "1 ." at bounding box center [304, 223] width 508 height 32
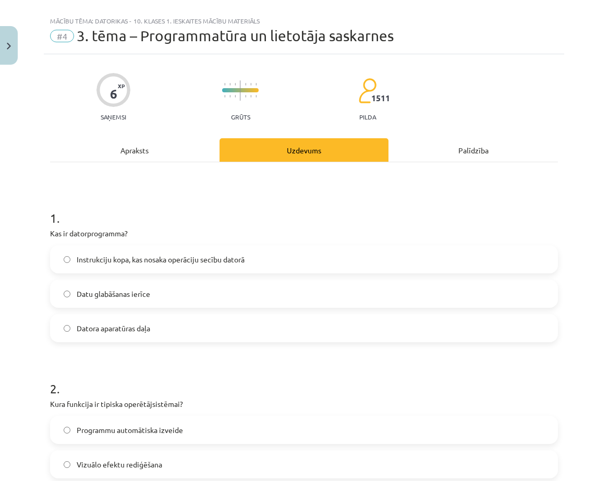
scroll to position [52, 0]
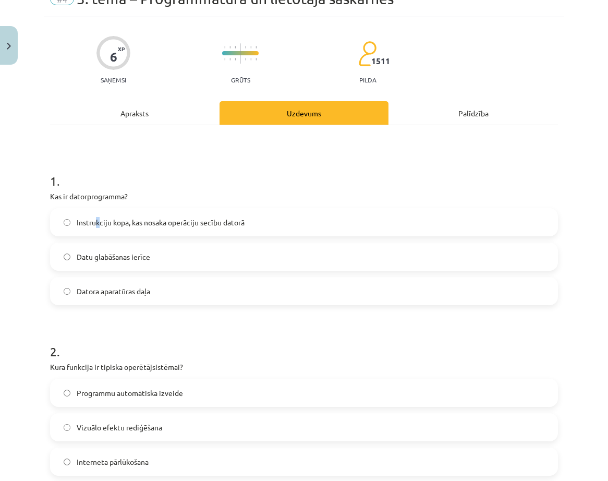
click at [97, 222] on span "Instrukciju kopa, kas nosaka operāciju secību datorā" at bounding box center [161, 222] width 168 height 11
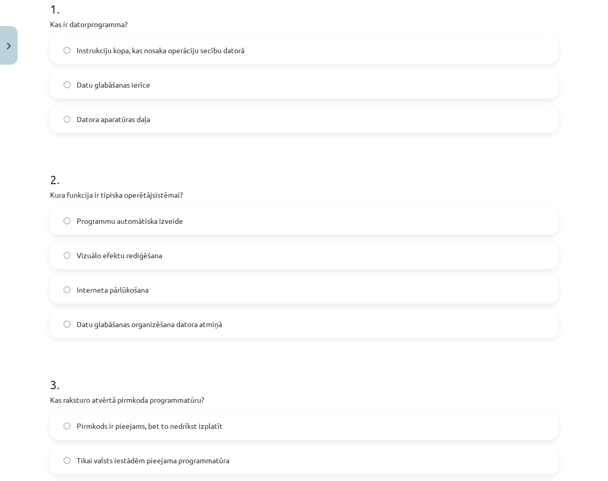
scroll to position [261, 0]
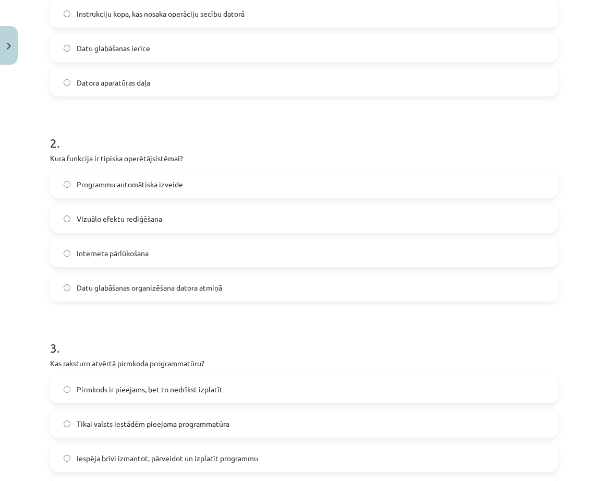
click at [74, 288] on label "Datu glabāšanas organizēšana datora atmiņā" at bounding box center [304, 287] width 506 height 26
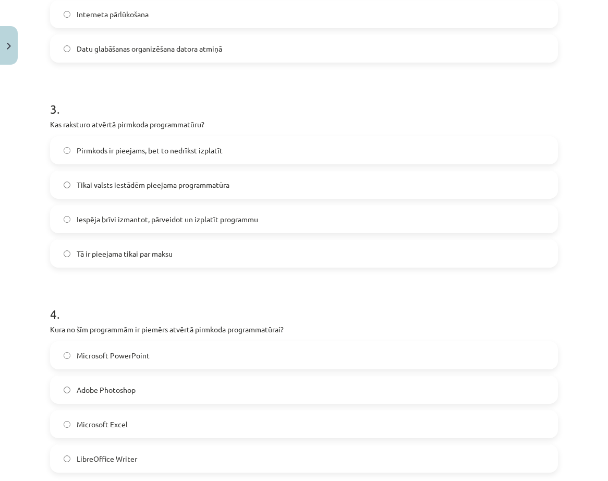
scroll to position [626, 0]
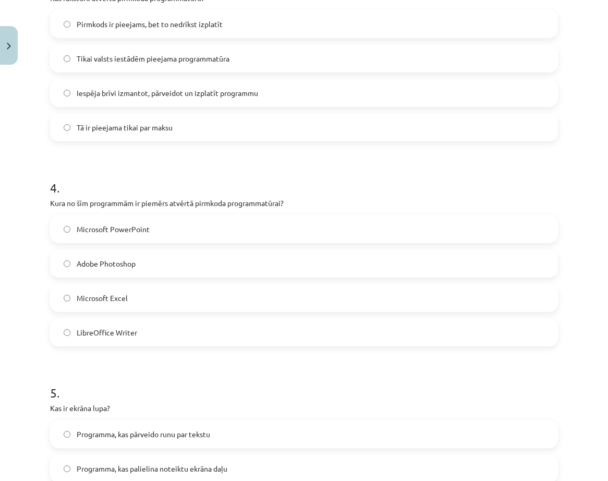
click at [68, 337] on label "LibreOffice Writer" at bounding box center [304, 332] width 506 height 26
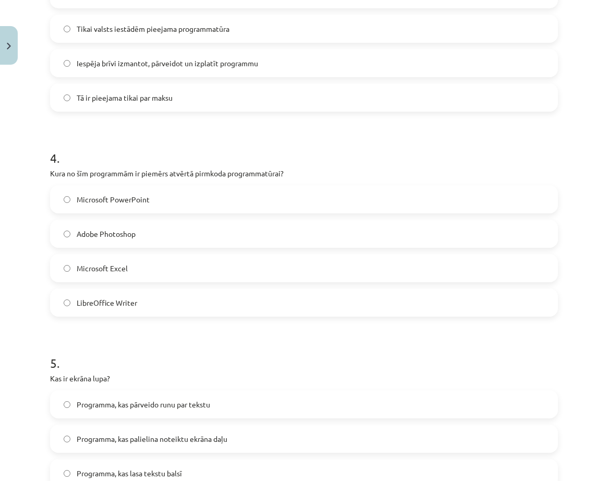
scroll to position [834, 0]
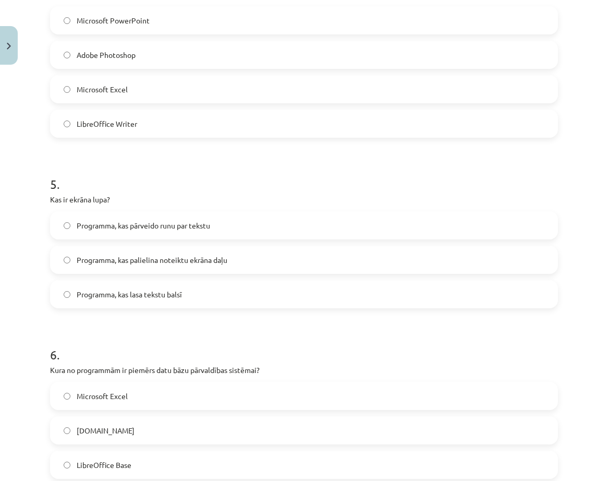
click at [69, 267] on label "Programma, kas palielina noteiktu ekrāna daļu" at bounding box center [304, 260] width 506 height 26
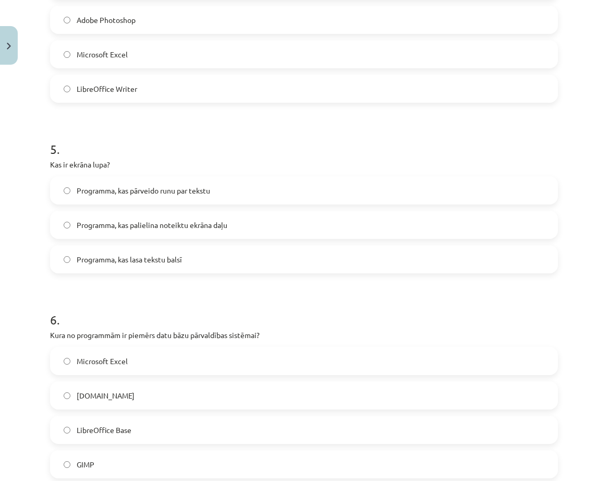
scroll to position [987, 0]
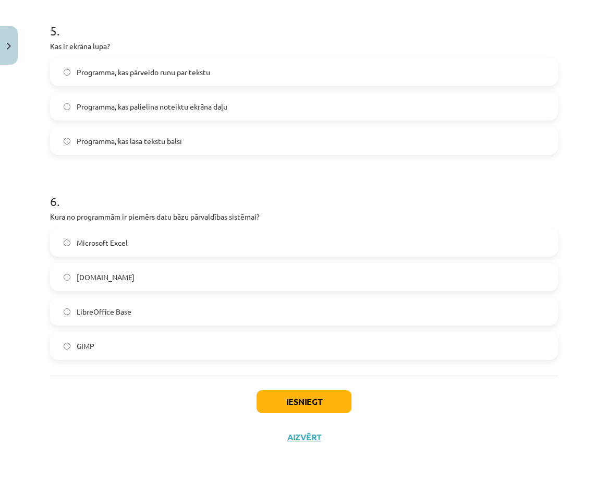
click at [99, 314] on span "LibreOffice Base" at bounding box center [104, 311] width 55 height 11
click at [323, 397] on button "Iesniegt" at bounding box center [303, 401] width 95 height 23
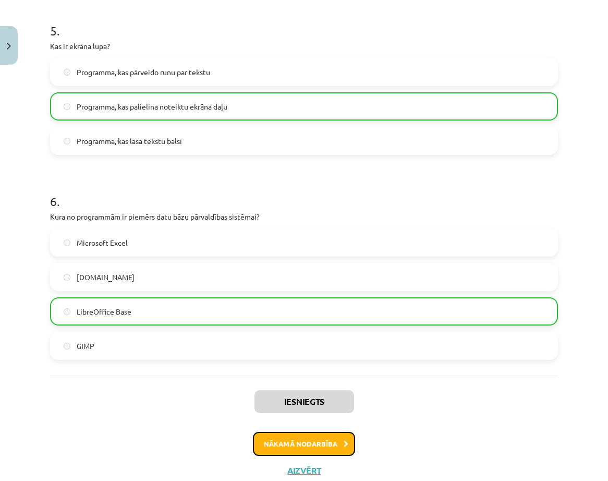
click at [301, 446] on button "Nākamā nodarbība" at bounding box center [304, 444] width 102 height 24
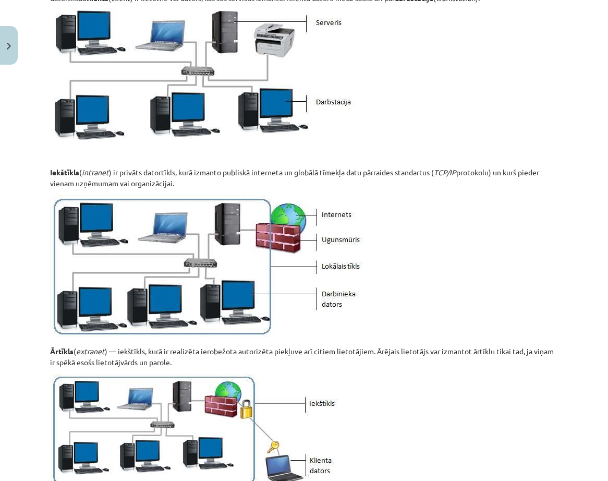
scroll to position [1176, 0]
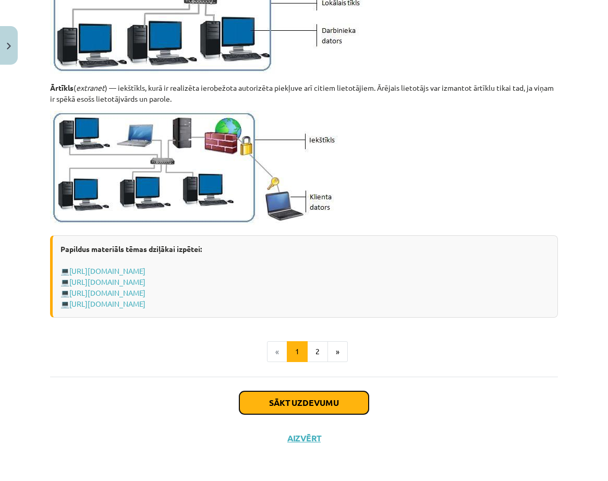
click at [304, 407] on button "Sākt uzdevumu" at bounding box center [303, 402] width 129 height 23
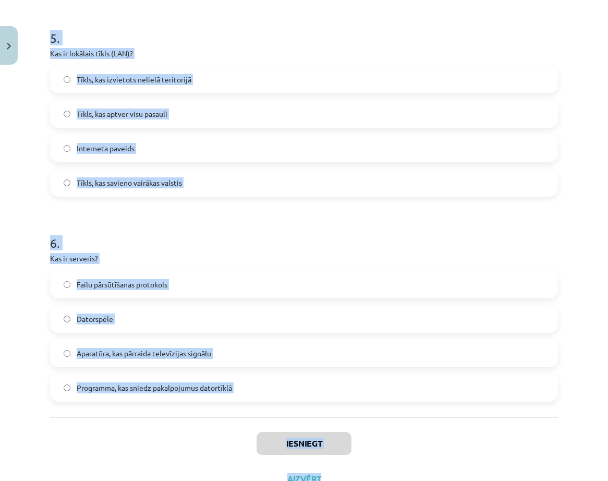
scroll to position [1056, 0]
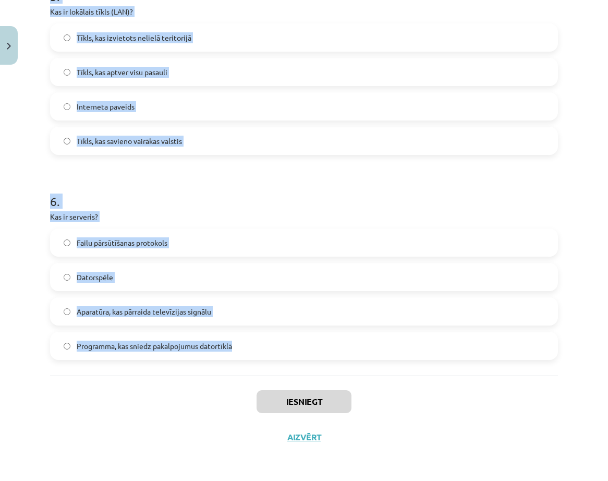
drag, startPoint x: 50, startPoint y: 218, endPoint x: 337, endPoint y: 362, distance: 321.0
copy form "Kas ir hipersaite (hyperlink)? Datortīklu kabeļu sistēma Programma, kas pārraid…"
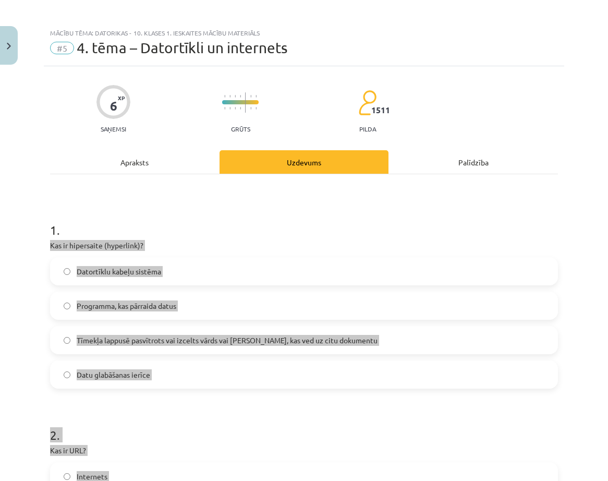
scroll to position [0, 0]
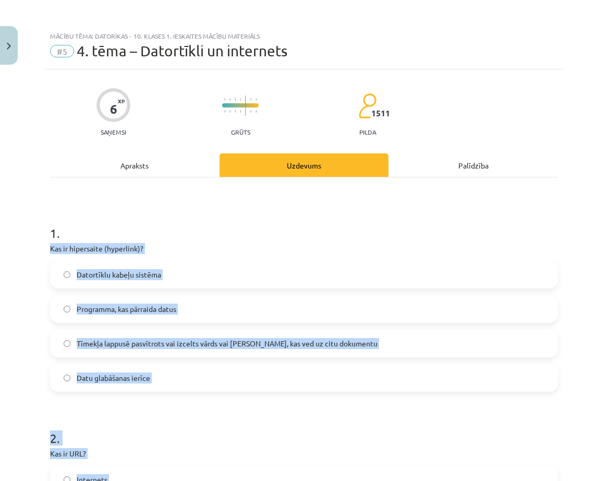
click at [303, 245] on p "Kas ir hipersaite (hyperlink)?" at bounding box center [304, 248] width 508 height 11
click at [302, 248] on p "Kas ir hipersaite (hyperlink)?" at bounding box center [304, 248] width 508 height 11
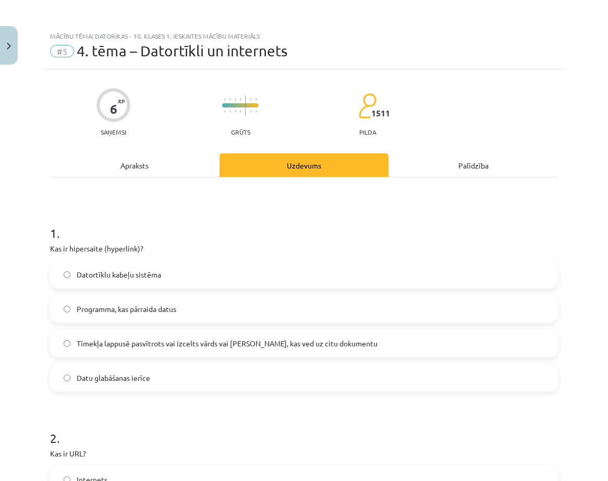
click at [83, 343] on span "Tīmekļa lappusē pasvītrots vai izcelts vārds vai frāze, kas ved uz citu dokumen…" at bounding box center [227, 343] width 301 height 11
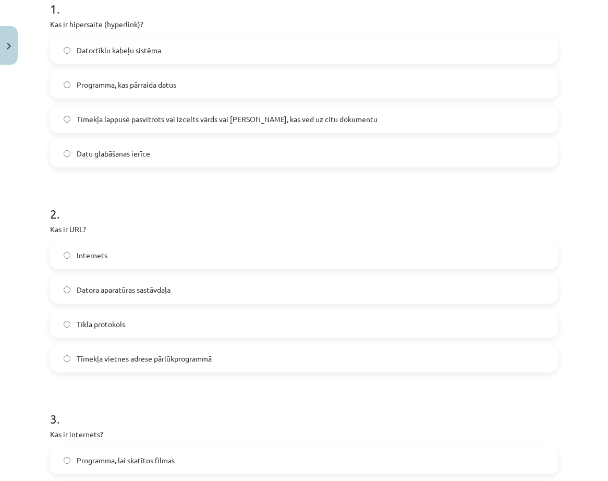
scroll to position [261, 0]
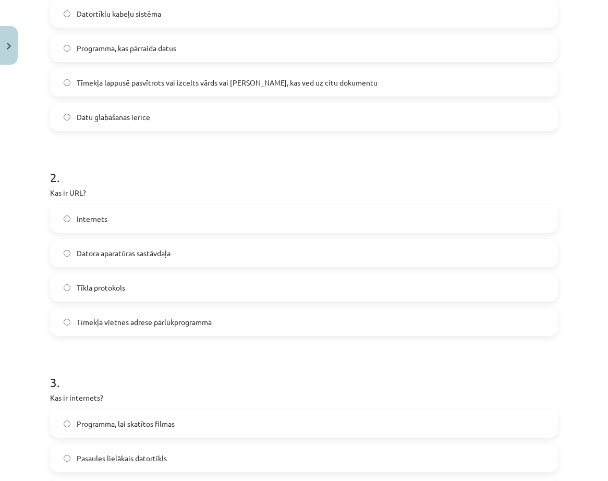
click at [80, 329] on label "Tīmekļa vietnes adrese pārlūkprogrammā" at bounding box center [304, 322] width 506 height 26
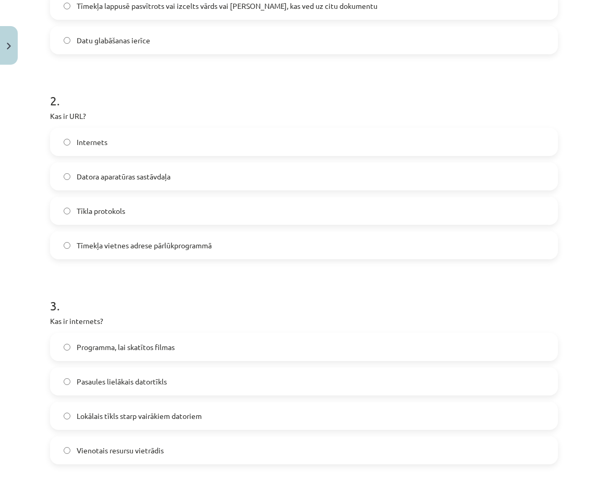
scroll to position [521, 0]
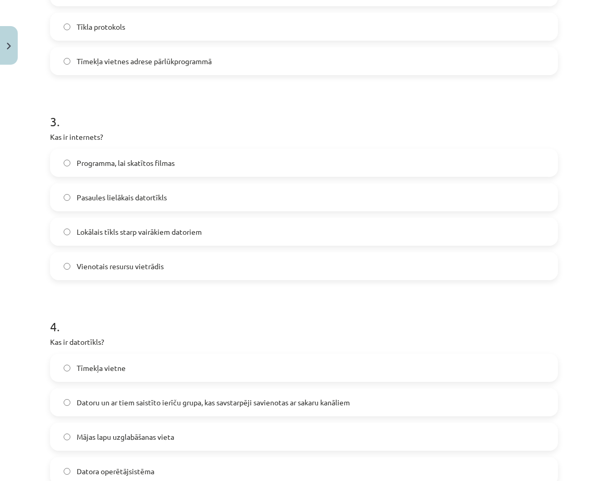
click at [125, 201] on span "Pasaules lielākais datortīkls" at bounding box center [122, 197] width 90 height 11
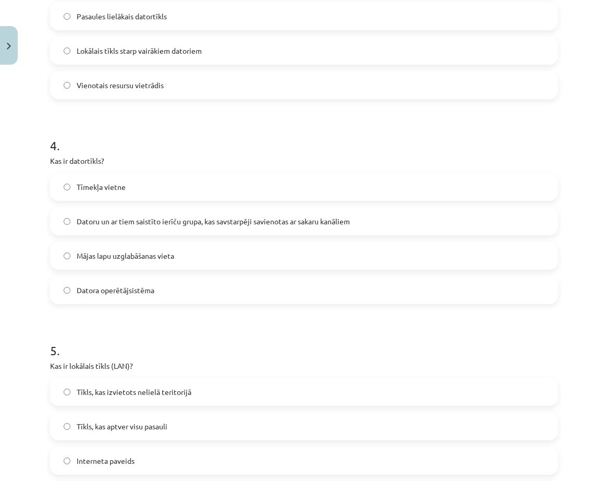
scroll to position [730, 0]
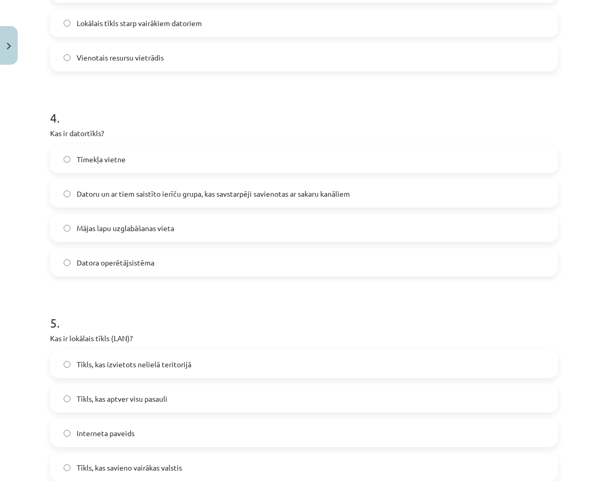
click at [134, 195] on span "Datoru un ar tiem saistīto ierīču grupa, kas savstarpēji savienotas ar sakaru k…" at bounding box center [213, 193] width 273 height 11
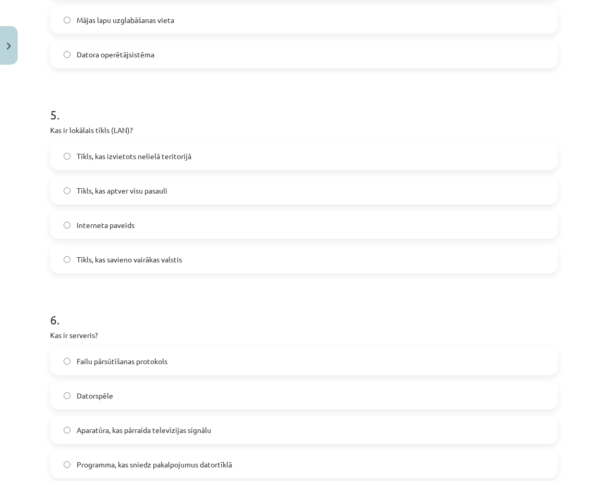
scroll to position [938, 0]
drag, startPoint x: 124, startPoint y: 154, endPoint x: 115, endPoint y: 170, distance: 18.4
click at [123, 157] on span "Tīkls, kas izvietots nelielā teritorijā" at bounding box center [134, 155] width 115 height 11
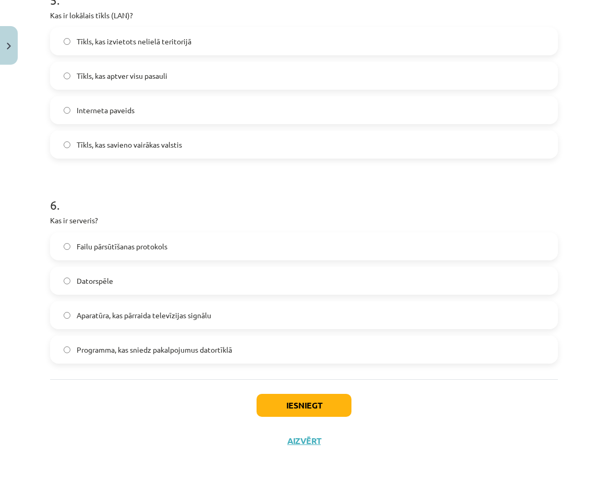
scroll to position [1056, 0]
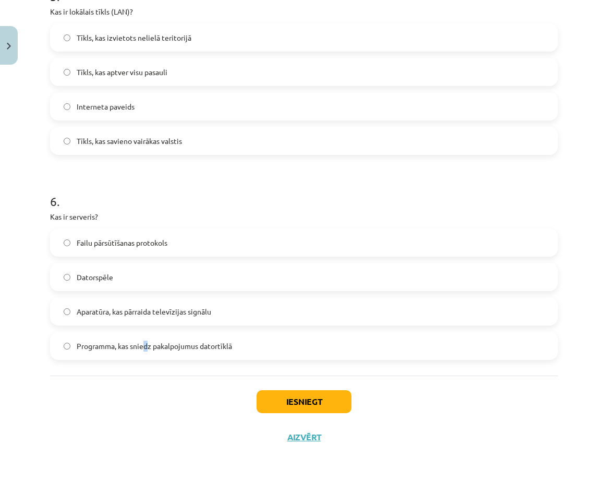
click at [146, 359] on div "Programma, kas sniedz pakalpojumus datortīklā" at bounding box center [304, 346] width 508 height 28
click at [230, 357] on label "Programma, kas sniedz pakalpojumus datortīklā" at bounding box center [304, 346] width 506 height 26
click at [343, 354] on label "Programma, kas sniedz pakalpojumus datortīklā" at bounding box center [304, 346] width 506 height 26
click at [324, 401] on button "Iesniegt" at bounding box center [303, 401] width 95 height 23
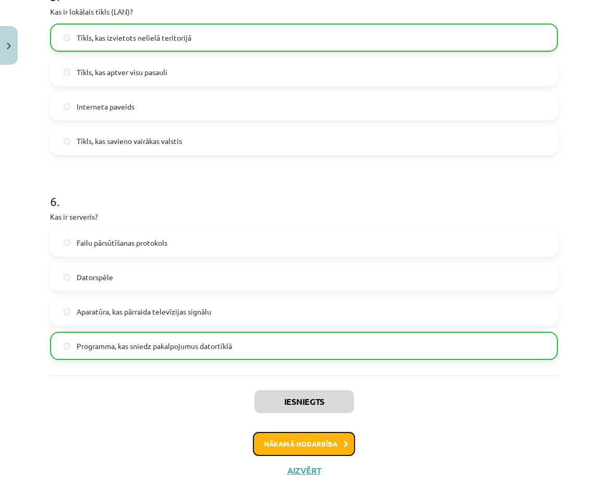
click at [312, 445] on button "Nākamā nodarbība" at bounding box center [304, 444] width 102 height 24
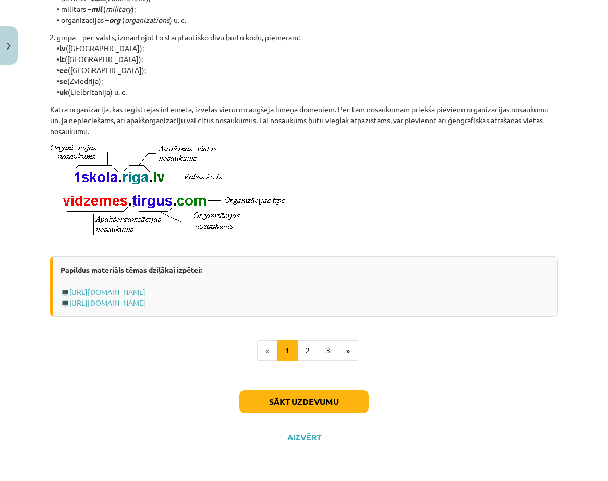
scroll to position [488, 0]
click at [309, 400] on button "Sākt uzdevumu" at bounding box center [303, 401] width 129 height 23
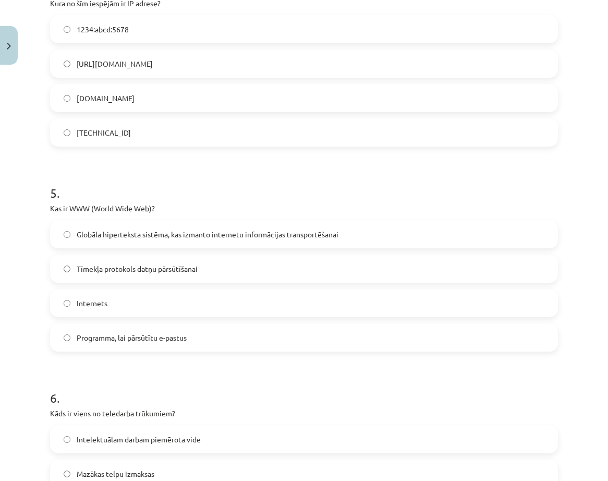
scroll to position [987, 0]
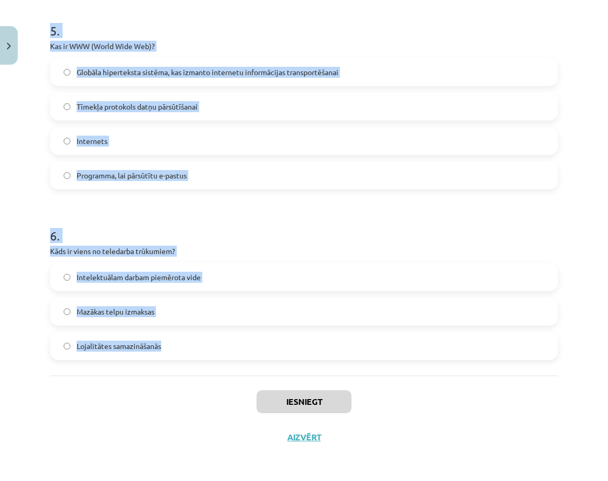
drag, startPoint x: 92, startPoint y: 219, endPoint x: 259, endPoint y: 343, distance: 207.5
copy form "Kura no šīm iespējām ir e-komercijas piemērs? E-veikala izveide un pārdošana ti…"
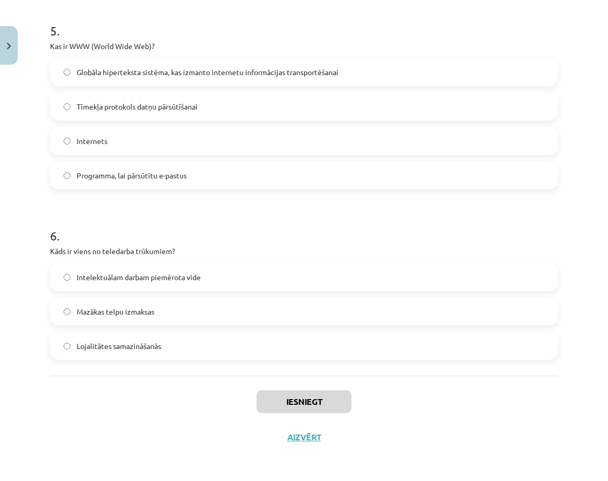
drag, startPoint x: 487, startPoint y: 384, endPoint x: 490, endPoint y: 380, distance: 5.4
click at [489, 382] on div "Iesniegt Aizvērt" at bounding box center [304, 411] width 508 height 73
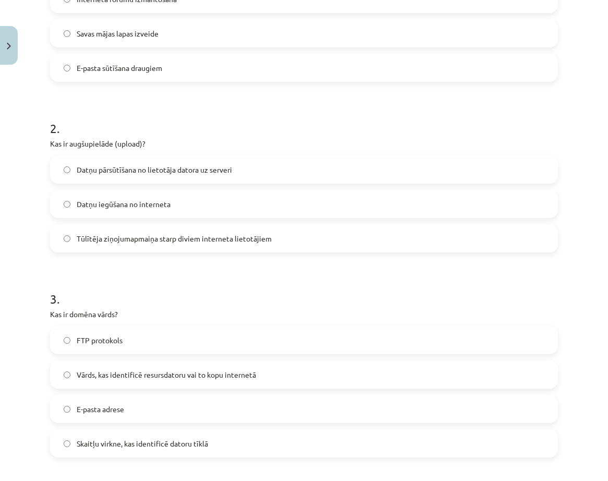
scroll to position [0, 0]
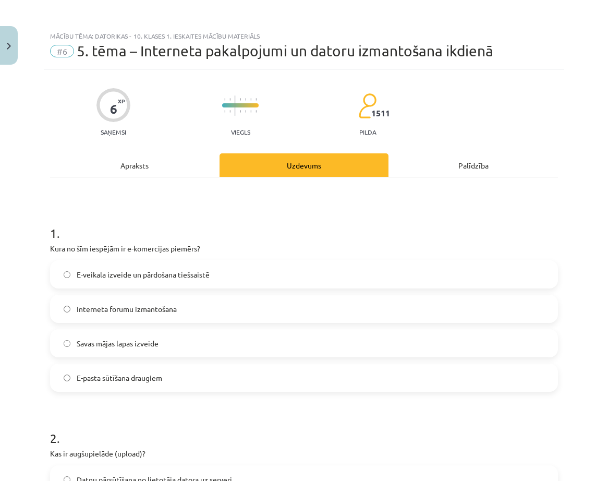
click at [73, 273] on label "E-veikala izveide un pārdošana tiešsaistē" at bounding box center [304, 274] width 506 height 26
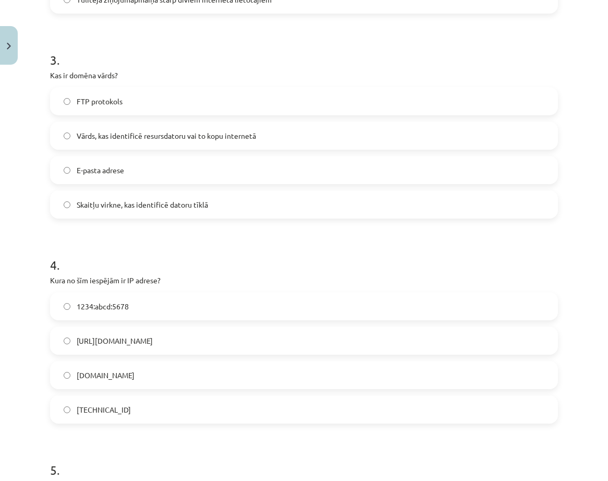
scroll to position [678, 0]
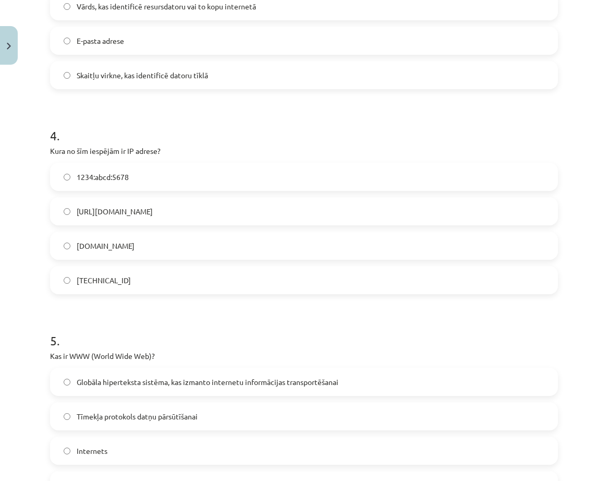
click at [62, 279] on label "192.100.81.101" at bounding box center [304, 280] width 506 height 26
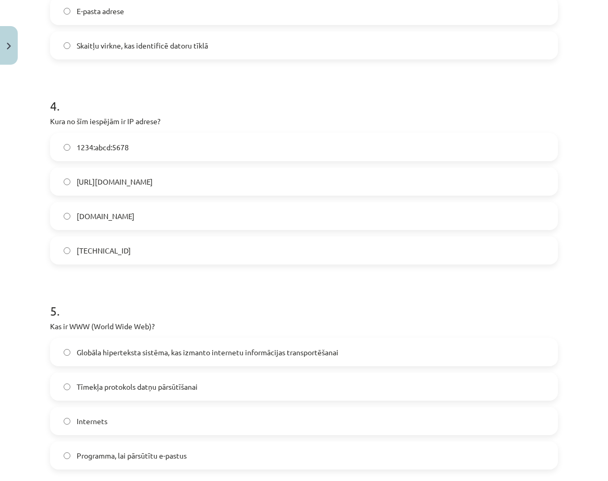
scroll to position [886, 0]
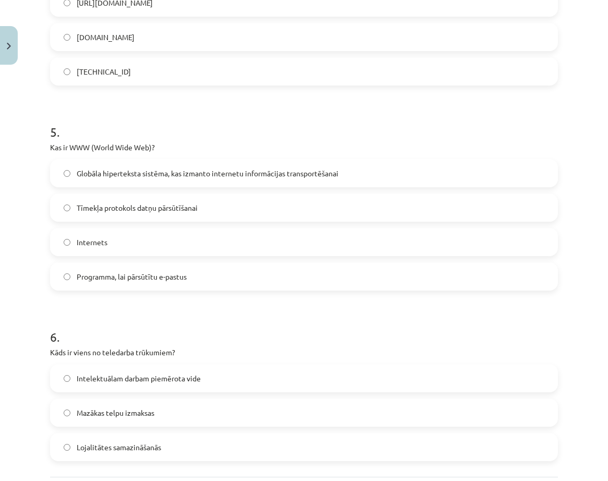
click at [62, 171] on label "Globāla hiperteksta sistēma, kas izmanto internetu informācijas transportēšanai" at bounding box center [304, 173] width 506 height 26
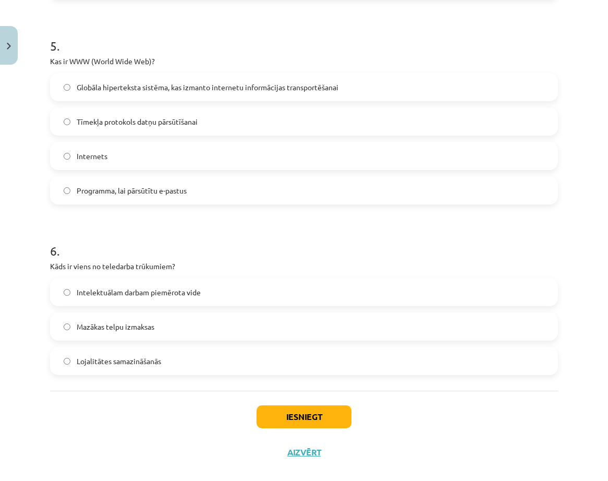
scroll to position [987, 0]
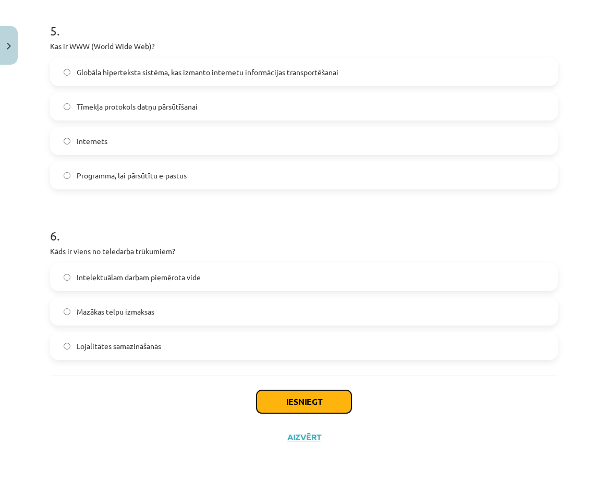
click at [315, 402] on button "Iesniegt" at bounding box center [303, 401] width 95 height 23
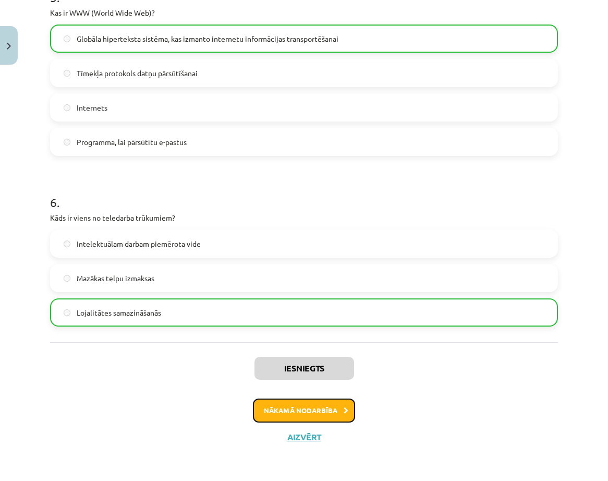
click at [332, 410] on button "Nākamā nodarbība" at bounding box center [304, 410] width 102 height 24
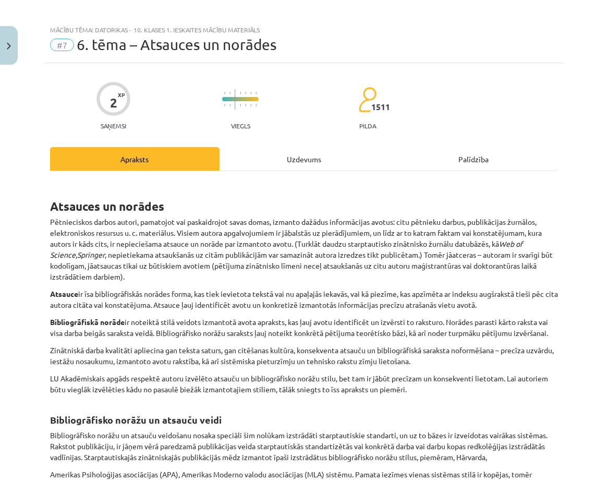
scroll to position [0, 0]
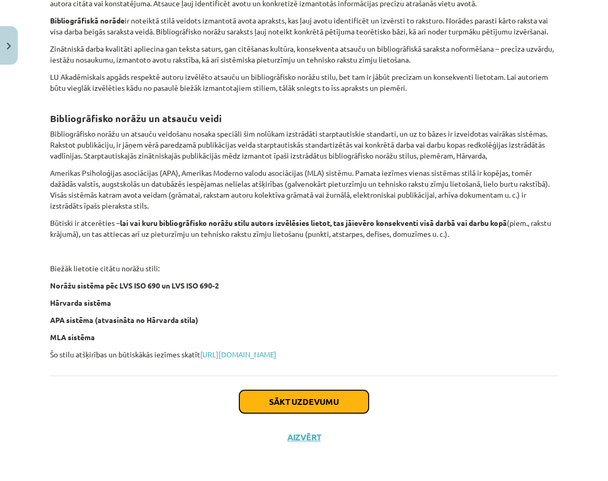
click at [312, 398] on button "Sākt uzdevumu" at bounding box center [303, 401] width 129 height 23
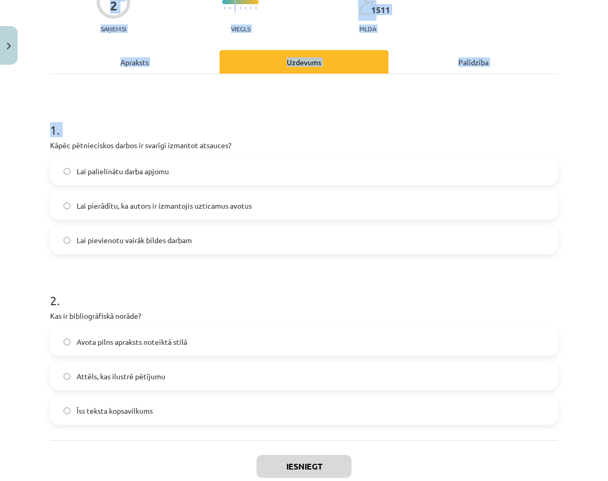
scroll to position [168, 0]
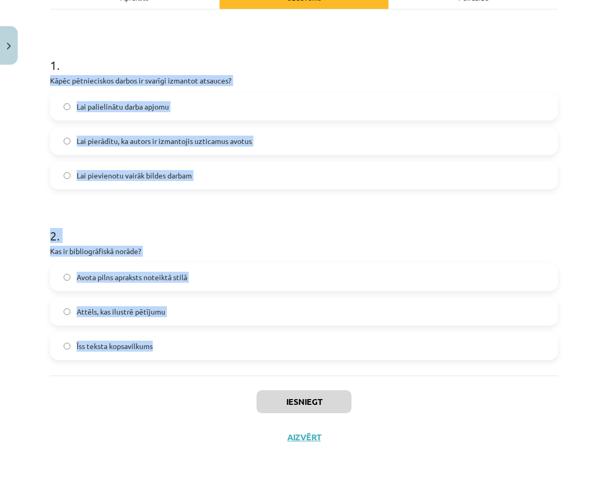
drag, startPoint x: 51, startPoint y: 247, endPoint x: 255, endPoint y: 351, distance: 229.7
click at [255, 351] on form "1 . Kāpēc pētnieciskos darbos ir svarīgi izmantot atsauces? Lai palielinātu dar…" at bounding box center [304, 200] width 508 height 320
copy form "Kāpēc pētnieciskos darbos ir svarīgi izmantot atsauces? Lai palielinātu darba a…"
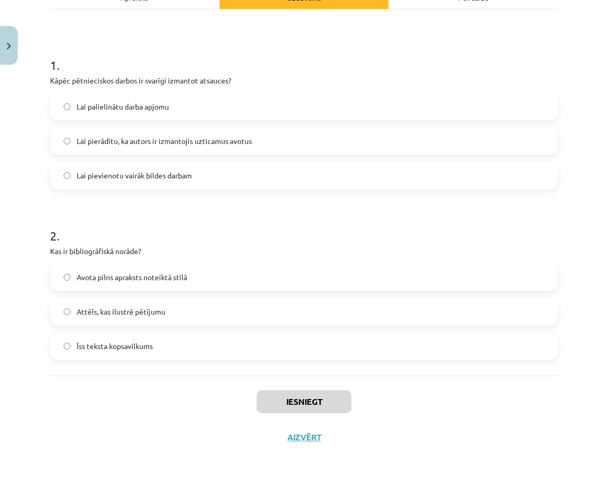
click at [384, 71] on h1 "1 ." at bounding box center [304, 56] width 508 height 32
click at [84, 142] on span "Lai pierādītu, ka autors ir izmantojis uzticamus avotus" at bounding box center [164, 141] width 175 height 11
click at [81, 278] on span "Avota pilns apraksts noteiktā stilā" at bounding box center [132, 277] width 111 height 11
click at [303, 398] on button "Iesniegt" at bounding box center [303, 401] width 95 height 23
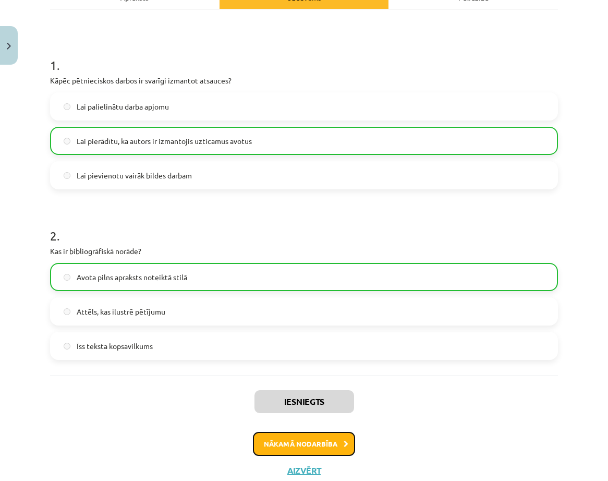
click at [303, 446] on button "Nākamā nodarbība" at bounding box center [304, 444] width 102 height 24
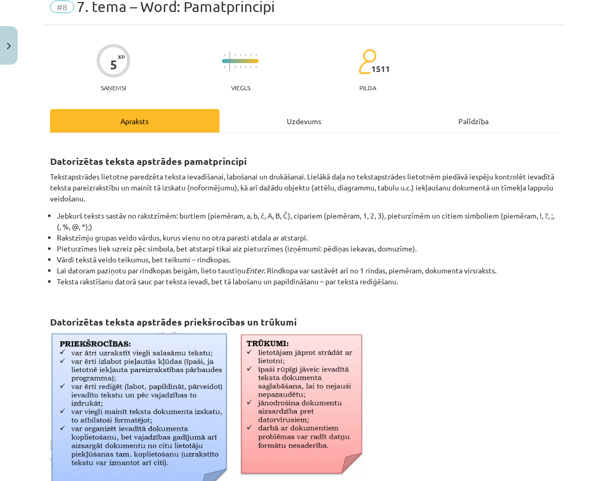
scroll to position [26, 0]
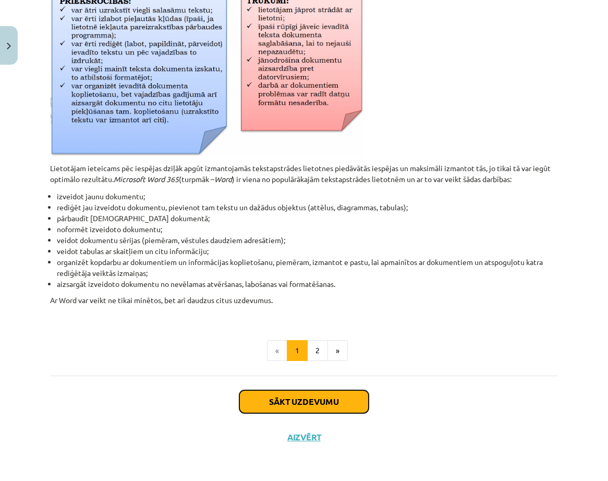
click at [333, 399] on button "Sākt uzdevumu" at bounding box center [303, 401] width 129 height 23
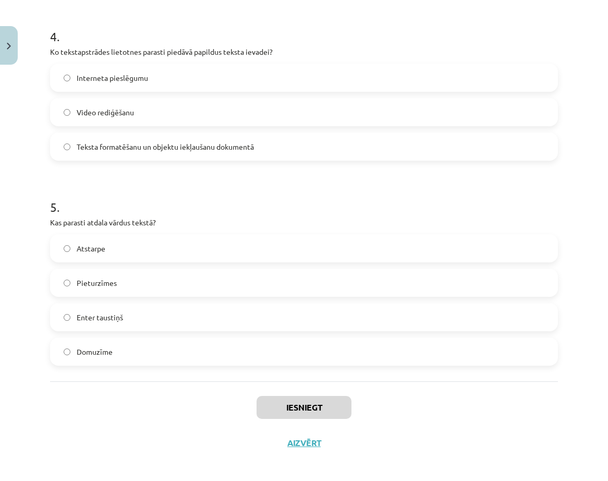
scroll to position [817, 0]
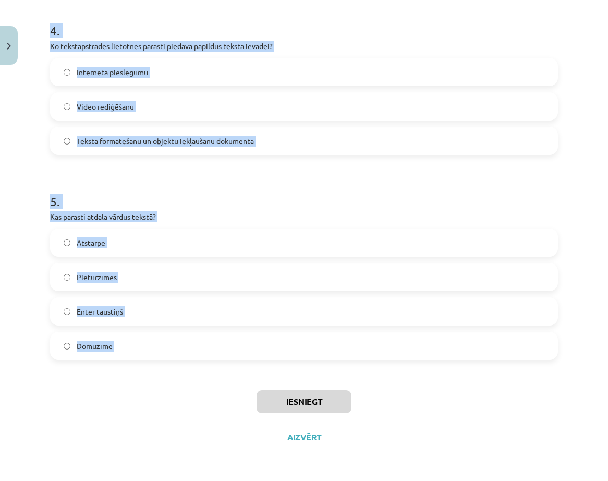
drag, startPoint x: 51, startPoint y: 221, endPoint x: 269, endPoint y: 382, distance: 271.4
copy form "Kas veido tekstu? Tikai burti Attēli un diagrammas Rakstzīmes, vārdi un teikumi…"
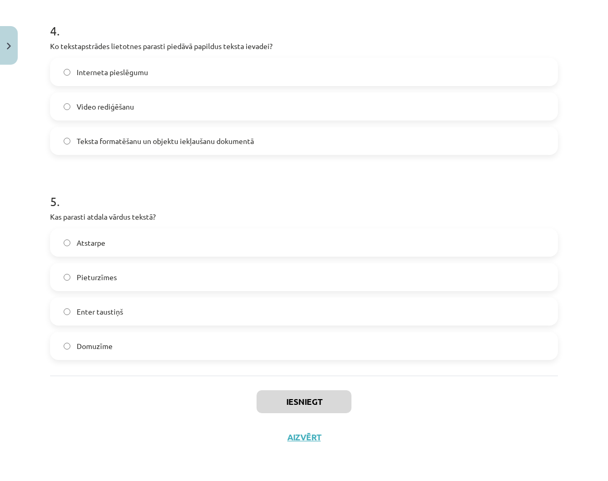
click at [504, 394] on div "Iesniegt Aizvērt" at bounding box center [304, 411] width 508 height 73
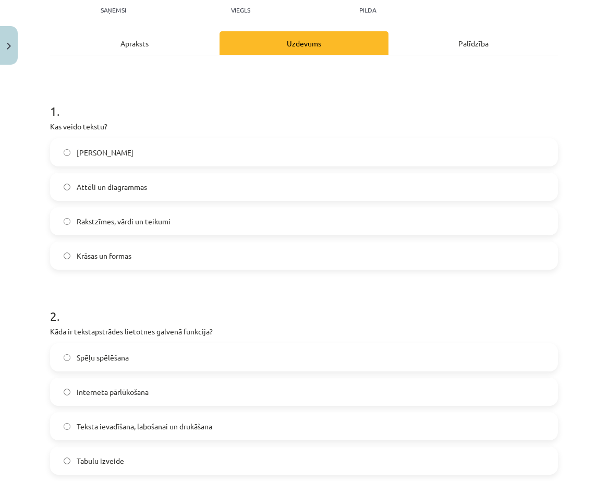
scroll to position [35, 0]
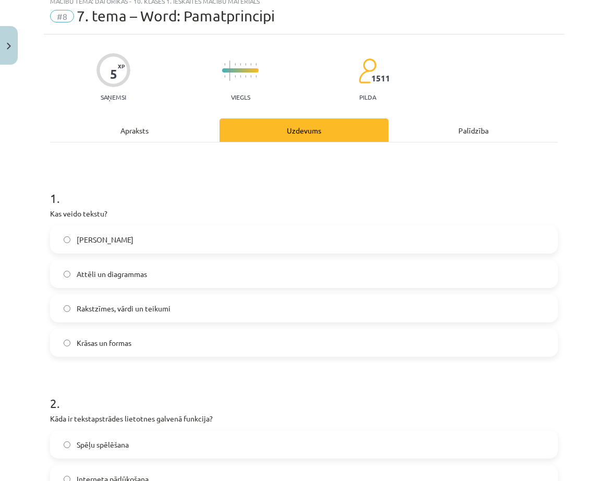
click at [107, 316] on label "Rakstzīmes, vārdi un teikumi" at bounding box center [304, 308] width 506 height 26
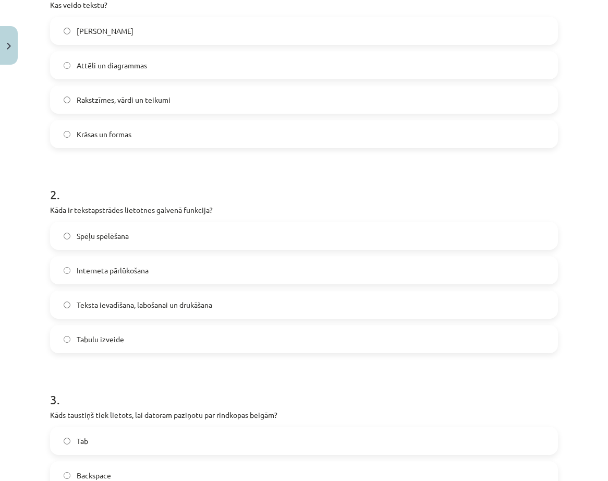
click at [108, 313] on label "Teksta ievadīšana, labošanai un drukāšana" at bounding box center [304, 304] width 506 height 26
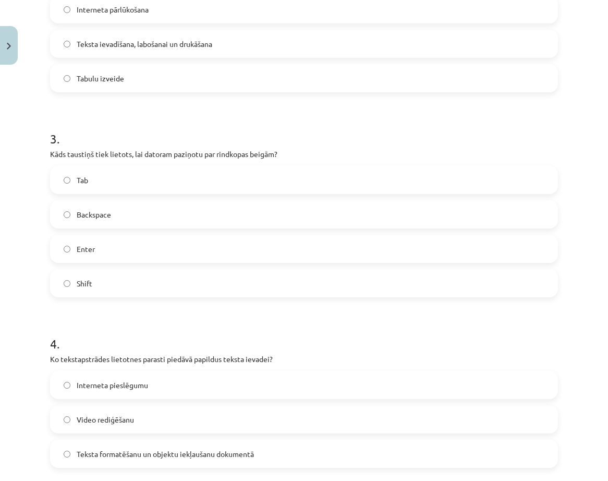
click at [102, 245] on label "Enter" at bounding box center [304, 249] width 506 height 26
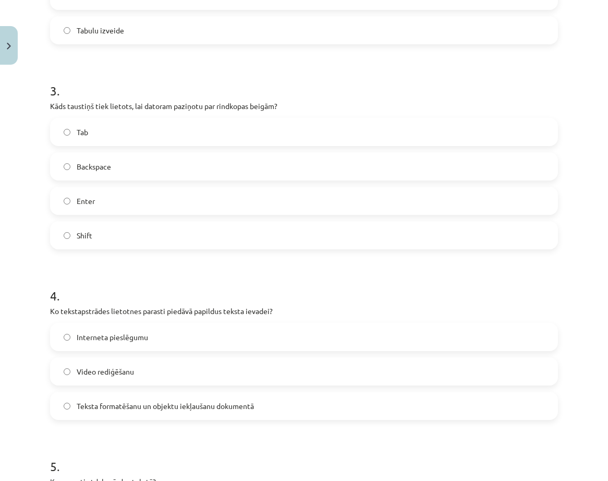
scroll to position [713, 0]
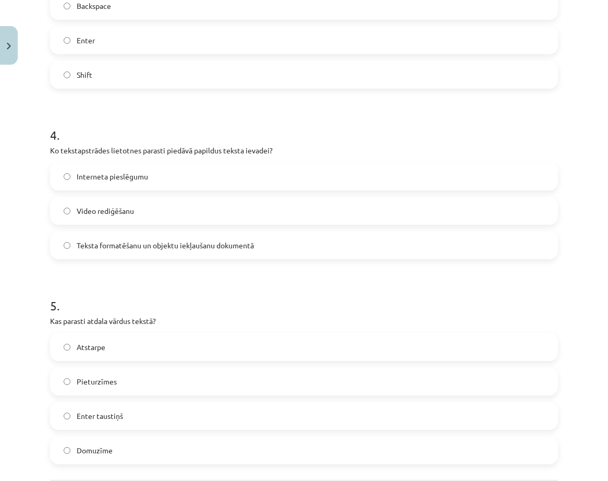
click at [103, 244] on span "Teksta formatēšanu un objektu iekļaušanu dokumentā" at bounding box center [165, 245] width 177 height 11
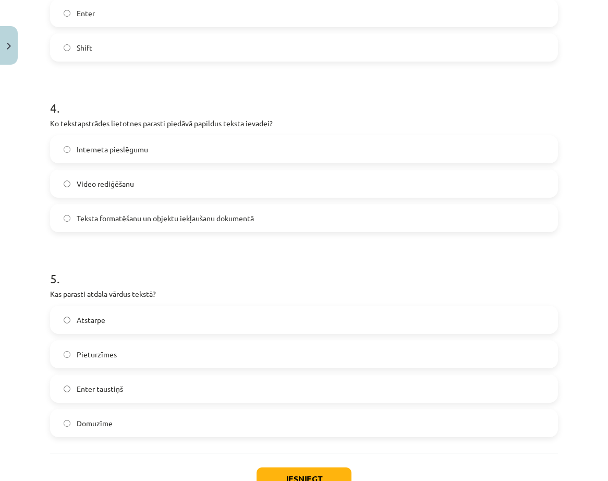
scroll to position [817, 0]
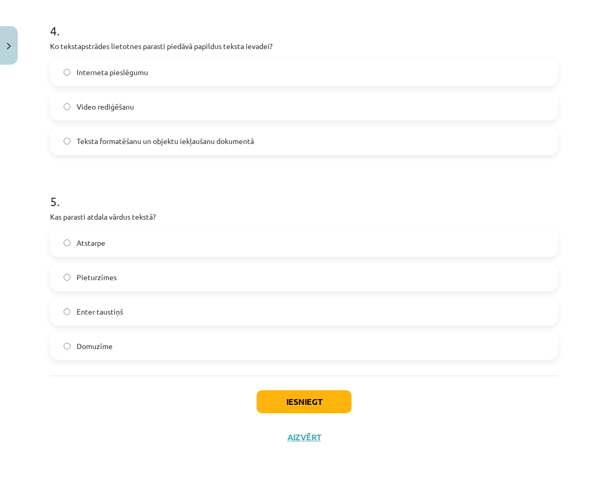
click at [108, 253] on label "Atstarpe" at bounding box center [304, 242] width 506 height 26
drag, startPoint x: 306, startPoint y: 396, endPoint x: 313, endPoint y: 395, distance: 8.0
click at [307, 396] on button "Iesniegt" at bounding box center [303, 401] width 95 height 23
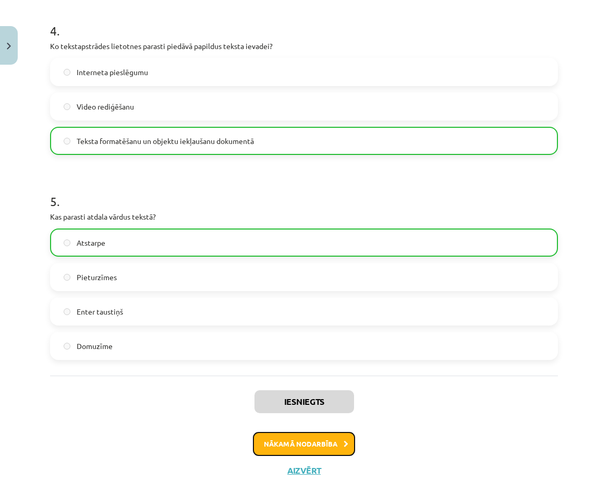
click at [308, 446] on button "Nākamā nodarbība" at bounding box center [304, 444] width 102 height 24
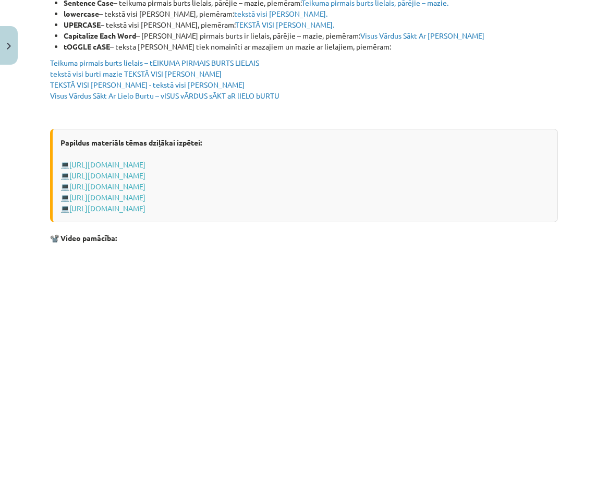
scroll to position [1989, 0]
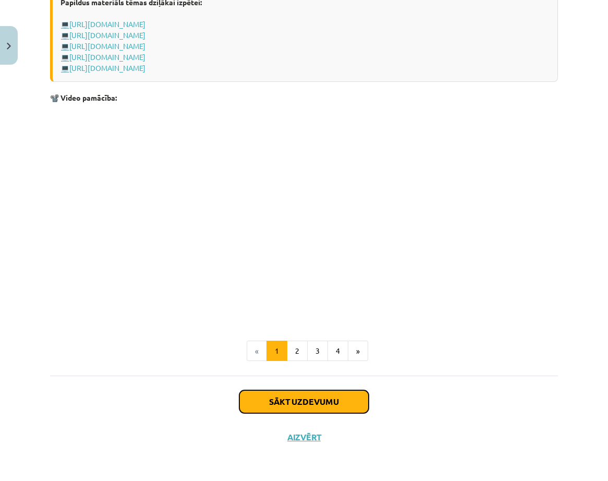
click at [329, 401] on button "Sākt uzdevumu" at bounding box center [303, 401] width 129 height 23
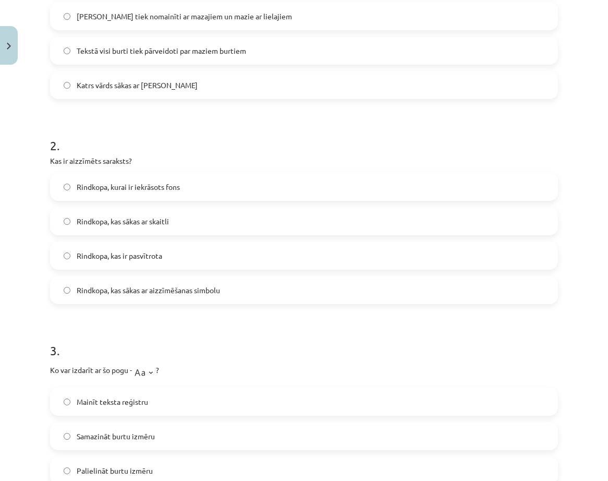
scroll to position [861, 0]
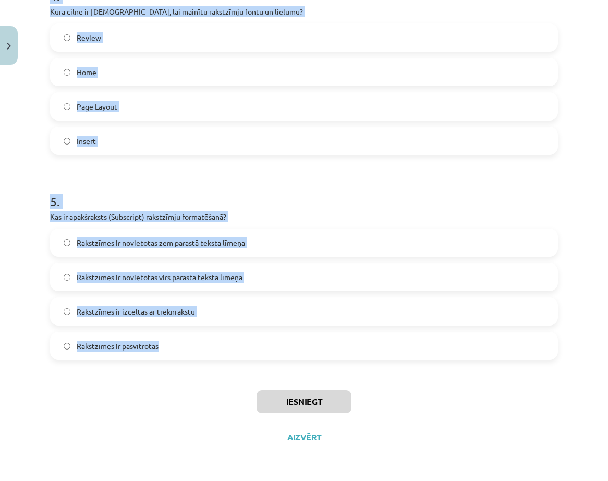
drag, startPoint x: 58, startPoint y: 221, endPoint x: 285, endPoint y: 370, distance: 271.8
copy form "ds ir rezultāts, ja lieto "tOGGLE cASE" opciju teksta formatēšanai? Katrs vārds…"
click at [376, 194] on h1 "5 ." at bounding box center [304, 192] width 508 height 32
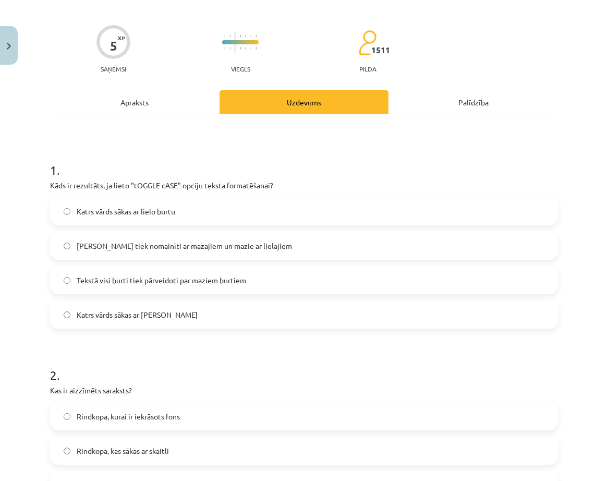
scroll to position [0, 0]
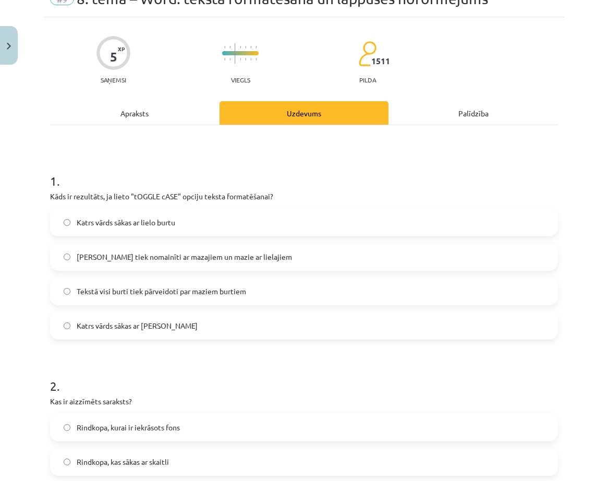
click at [123, 256] on span "Lielie burti tiek nomainīti ar mazajiem un mazie ar lielajiem" at bounding box center [184, 256] width 215 height 11
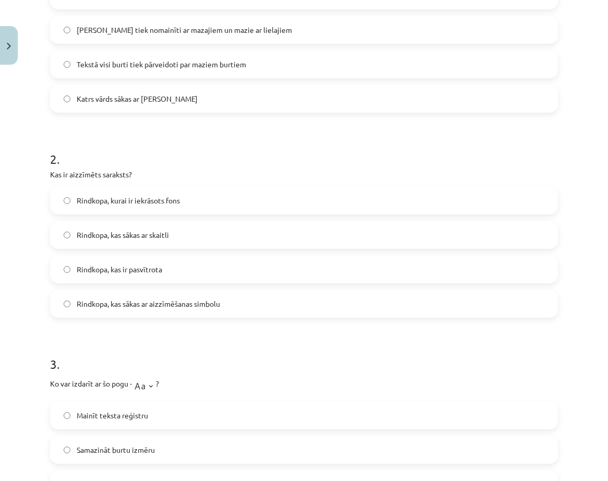
scroll to position [313, 0]
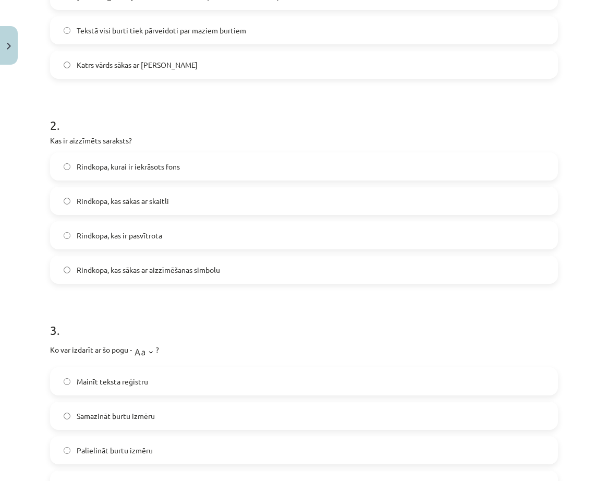
click at [192, 268] on span "Rindkopa, kas sākas ar aizzīmēšanas simbolu" at bounding box center [148, 269] width 143 height 11
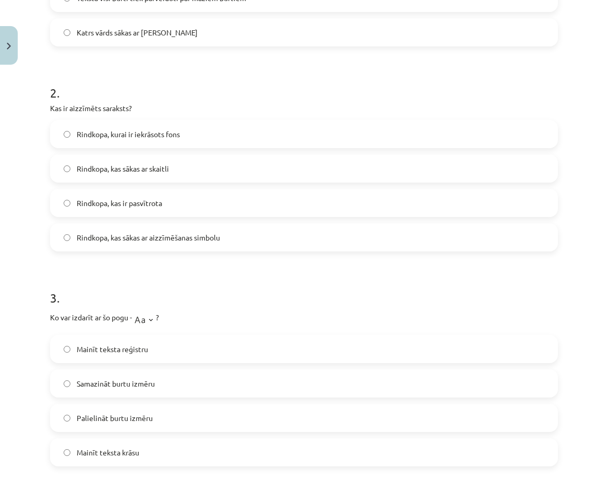
scroll to position [469, 0]
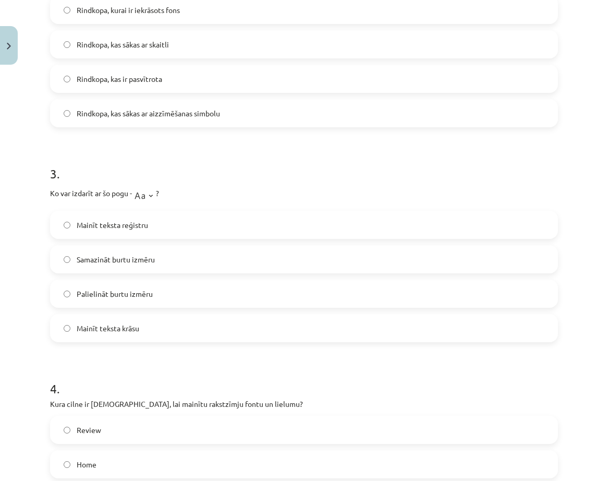
click at [135, 221] on span "Mainīt teksta reģistru" at bounding box center [112, 224] width 71 height 11
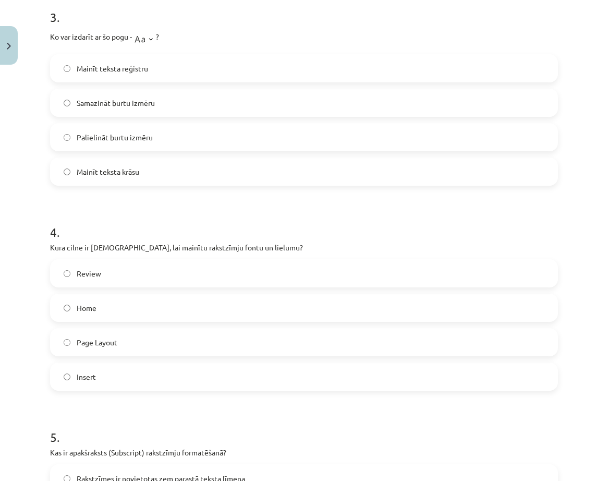
scroll to position [678, 0]
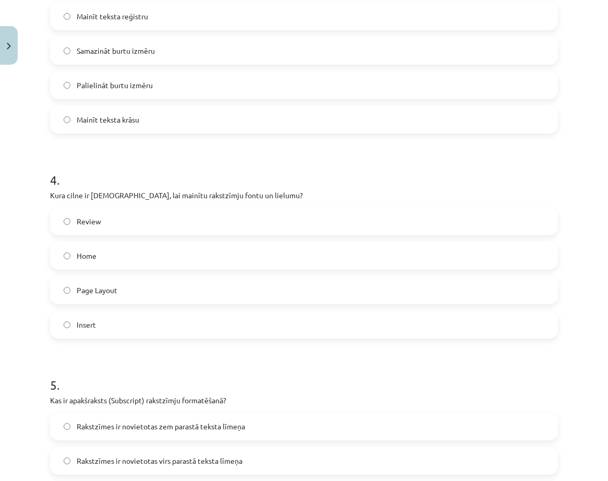
click at [106, 255] on label "Home" at bounding box center [304, 255] width 506 height 26
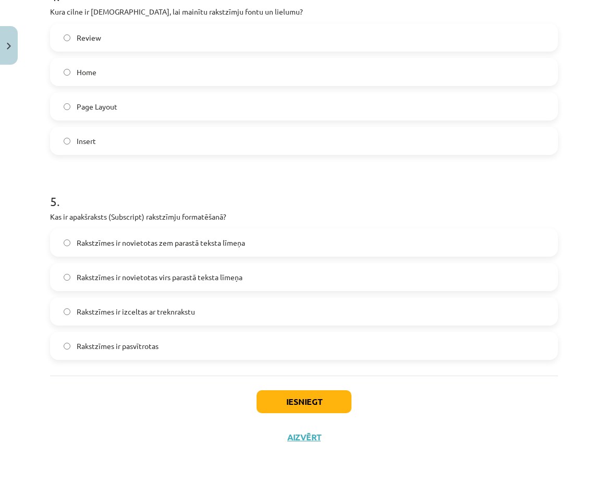
click at [120, 245] on span "Rakstzīmes ir novietotas zem parastā teksta līmeņa" at bounding box center [161, 242] width 168 height 11
click at [310, 398] on button "Iesniegt" at bounding box center [303, 401] width 95 height 23
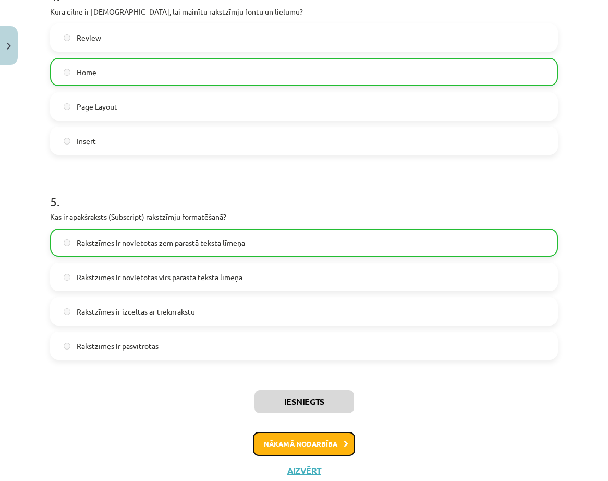
click at [325, 448] on button "Nākamā nodarbība" at bounding box center [304, 444] width 102 height 24
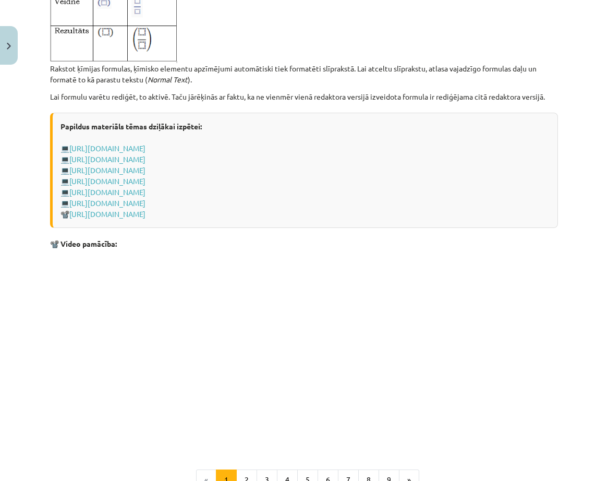
scroll to position [2107, 0]
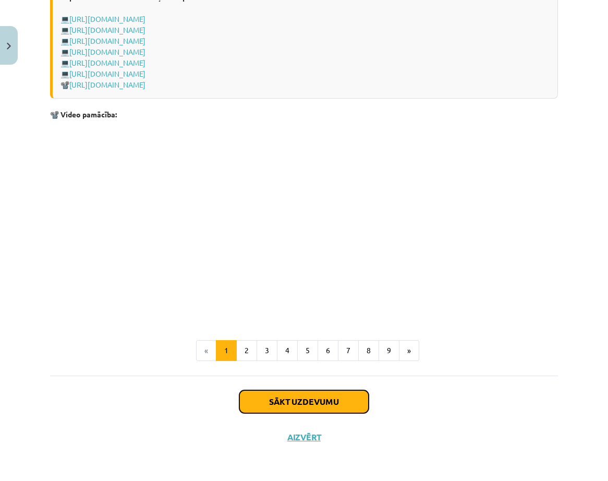
click at [341, 404] on button "Sākt uzdevumu" at bounding box center [303, 401] width 129 height 23
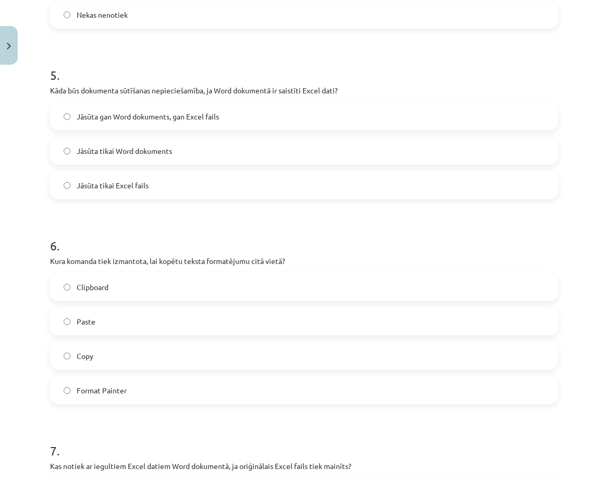
scroll to position [1192, 0]
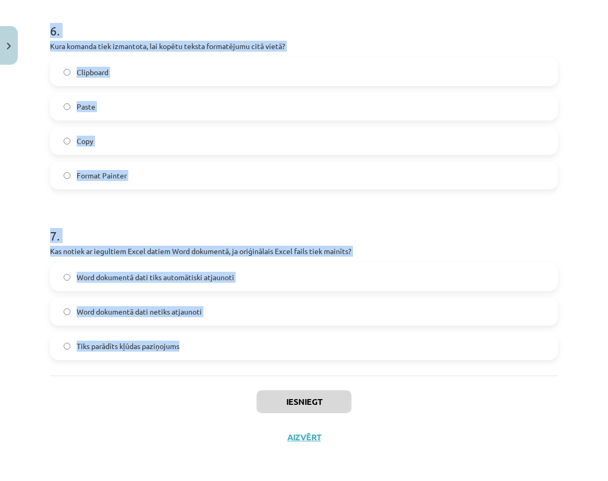
drag, startPoint x: 51, startPoint y: 216, endPoint x: 272, endPoint y: 368, distance: 267.4
copy form "Ko var ievietot Word kājenē? Tikai lapaspušu numurus Lapaspušu numurus un citu …"
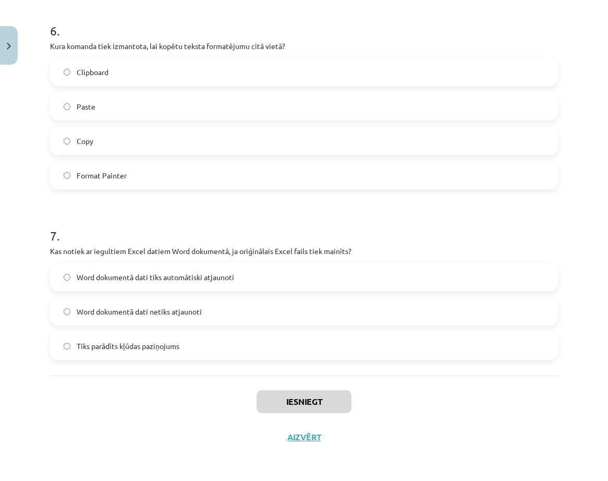
drag, startPoint x: 423, startPoint y: 418, endPoint x: 407, endPoint y: 415, distance: 15.9
click at [423, 417] on div "Iesniegt Aizvērt" at bounding box center [304, 411] width 508 height 73
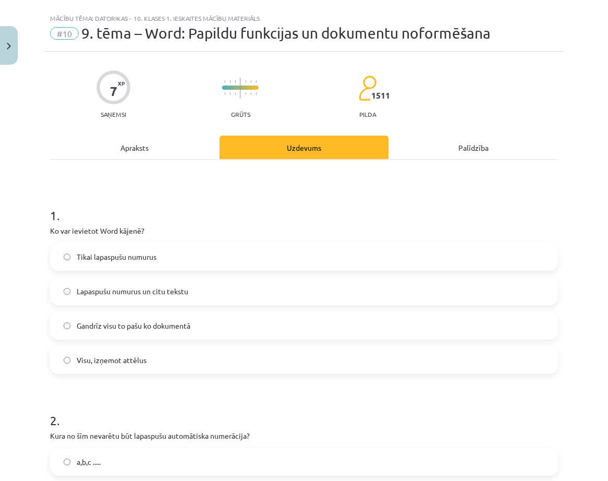
scroll to position [0, 0]
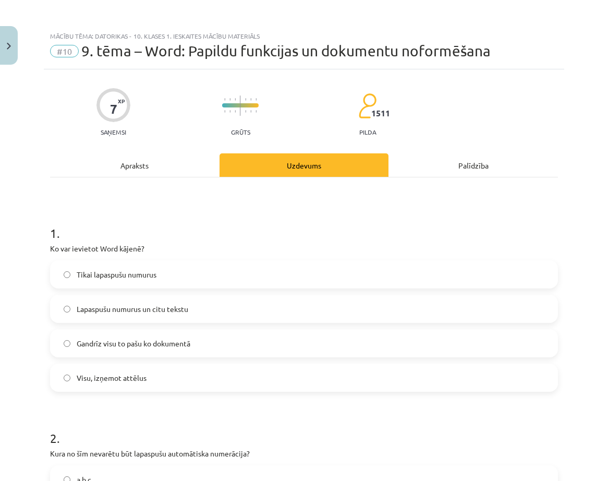
click at [90, 340] on span "Gandrīz visu to pašu ko dokumentā" at bounding box center [134, 343] width 114 height 11
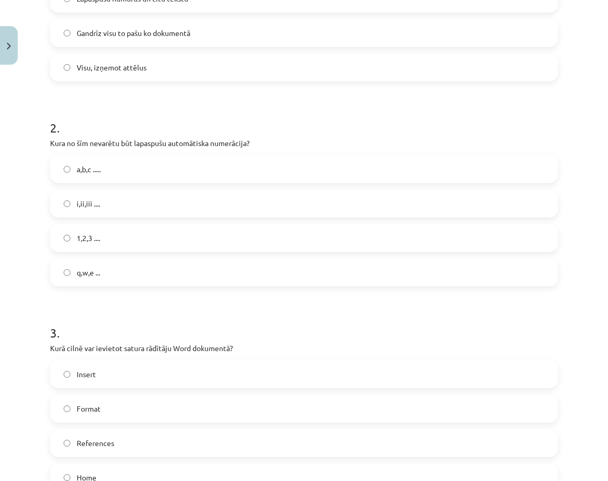
scroll to position [313, 0]
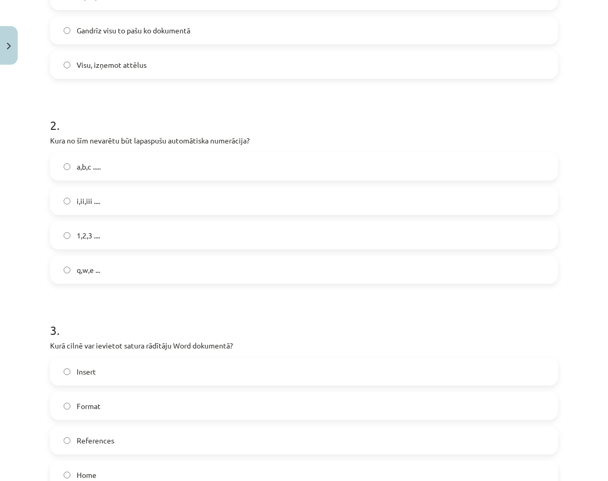
click at [74, 273] on label "q,w,e ..." at bounding box center [304, 269] width 506 height 26
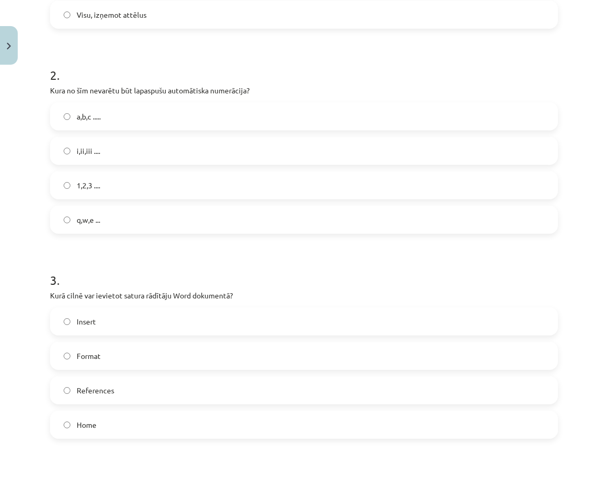
scroll to position [573, 0]
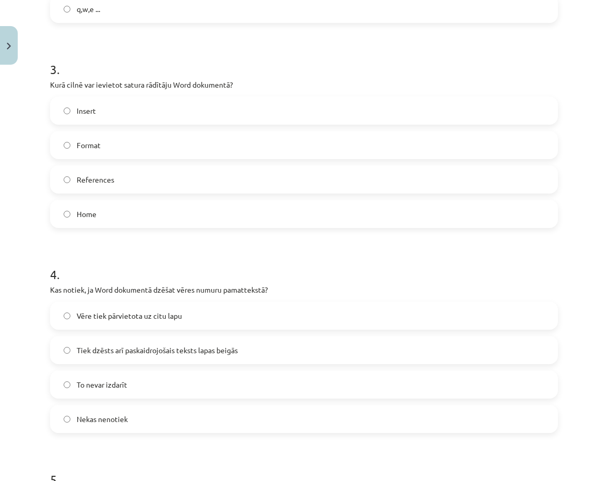
click at [78, 180] on span "References" at bounding box center [96, 179] width 38 height 11
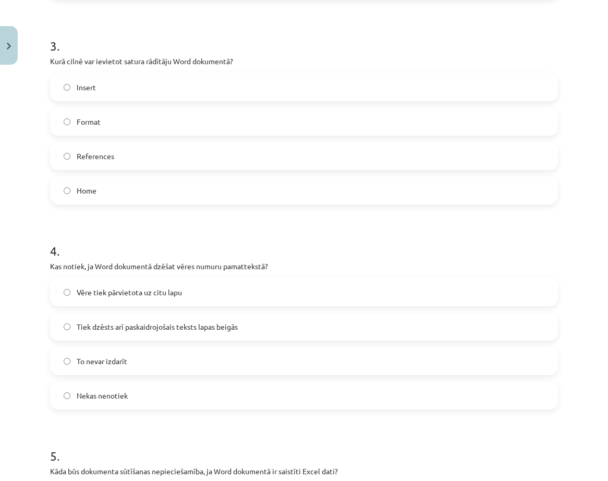
scroll to position [730, 0]
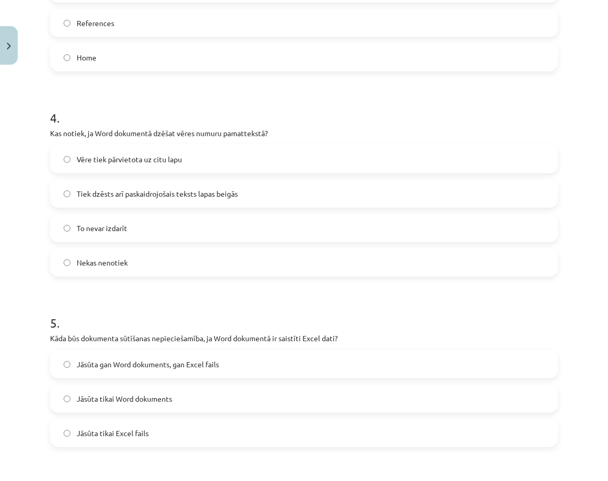
click at [70, 198] on label "Tiek dzēsts arī paskaidrojošais teksts lapas beigās" at bounding box center [304, 193] width 506 height 26
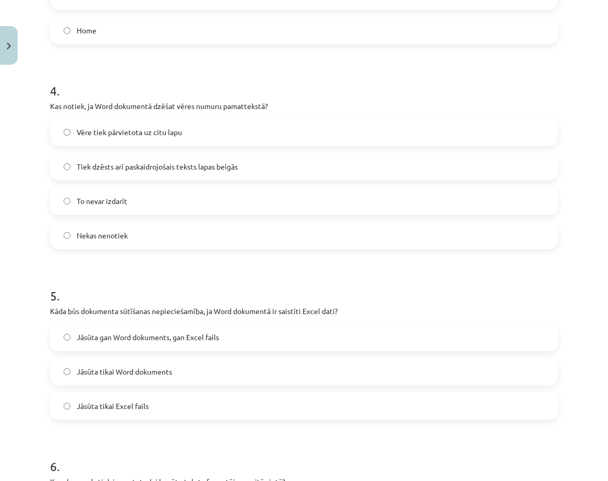
scroll to position [886, 0]
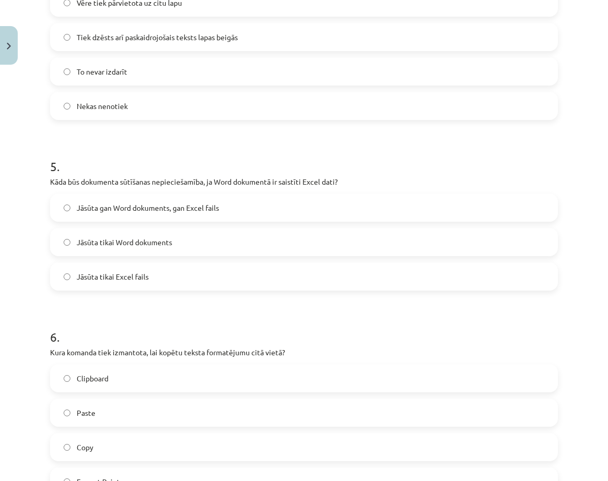
click at [68, 212] on label "Jāsūta gan Word dokuments, gan Excel fails" at bounding box center [304, 207] width 506 height 26
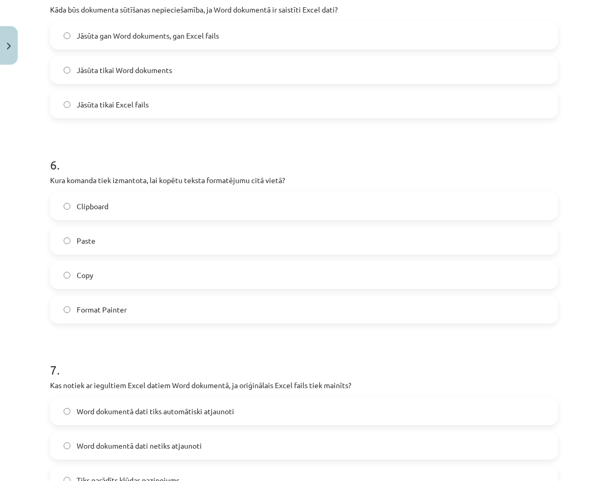
scroll to position [1095, 0]
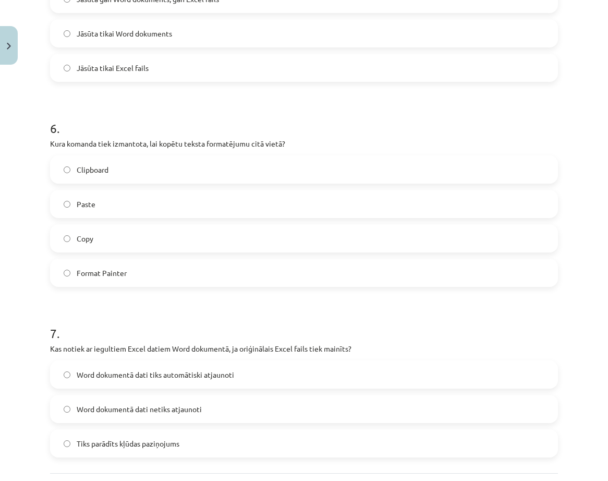
click at [71, 274] on label "Format Painter" at bounding box center [304, 273] width 506 height 26
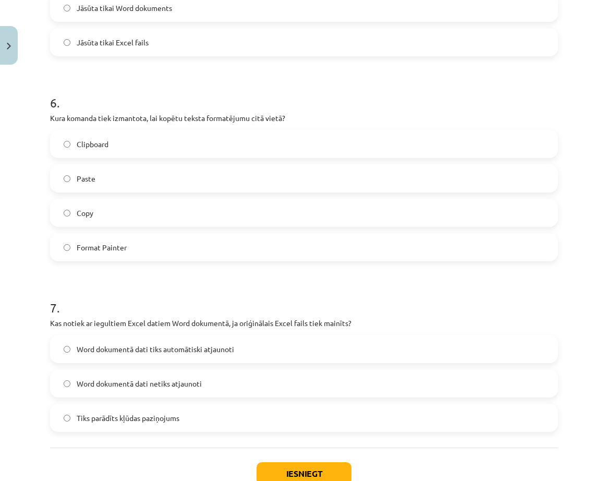
scroll to position [1192, 0]
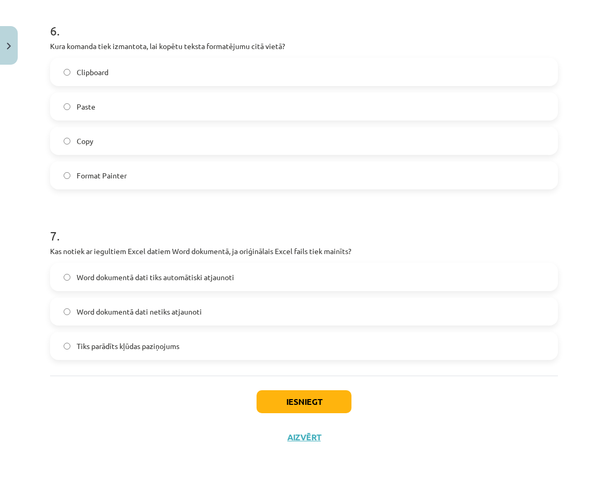
click at [72, 311] on label "Word dokumentā dati netiks atjaunoti" at bounding box center [304, 311] width 506 height 26
click at [296, 407] on button "Iesniegt" at bounding box center [303, 401] width 95 height 23
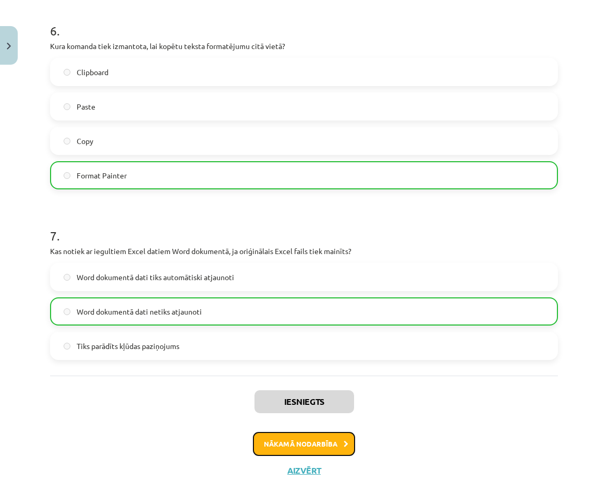
click at [307, 446] on button "Nākamā nodarbība" at bounding box center [304, 444] width 102 height 24
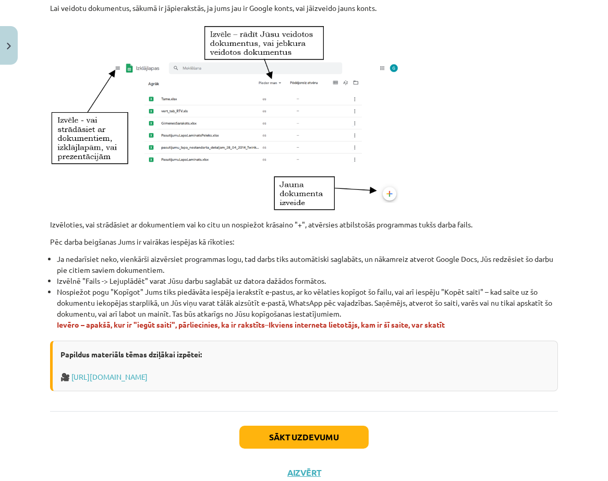
scroll to position [527, 0]
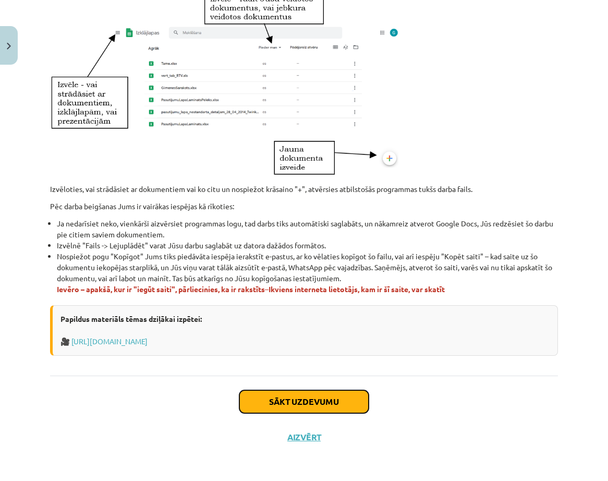
click at [271, 402] on button "Sākt uzdevumu" at bounding box center [303, 401] width 129 height 23
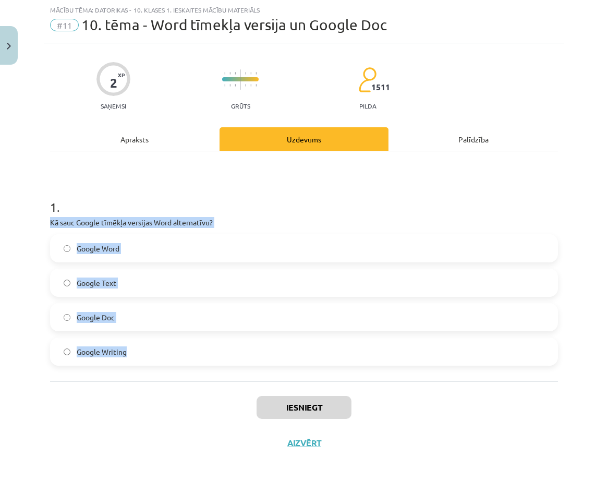
drag, startPoint x: 48, startPoint y: 217, endPoint x: 236, endPoint y: 364, distance: 237.7
click at [236, 364] on div "2 XP Saņemsi Grūts 1511 pilda Apraksts Uzdevums Palīdzība 1 . Kā sauc Google tī…" at bounding box center [304, 251] width 520 height 417
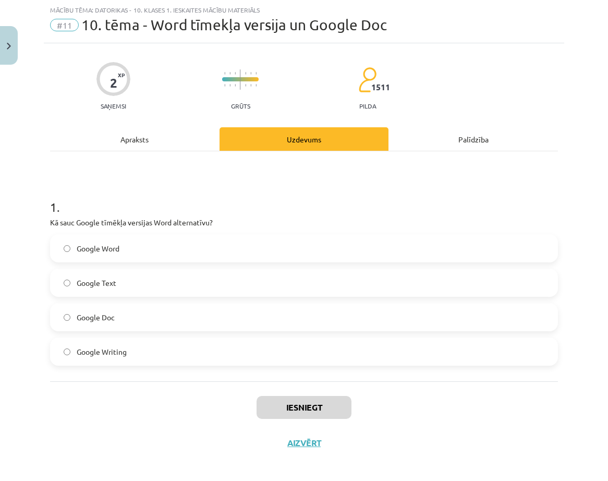
click at [135, 192] on h1 "1 ." at bounding box center [304, 197] width 508 height 32
click at [302, 403] on button "Iesniegt" at bounding box center [303, 407] width 95 height 23
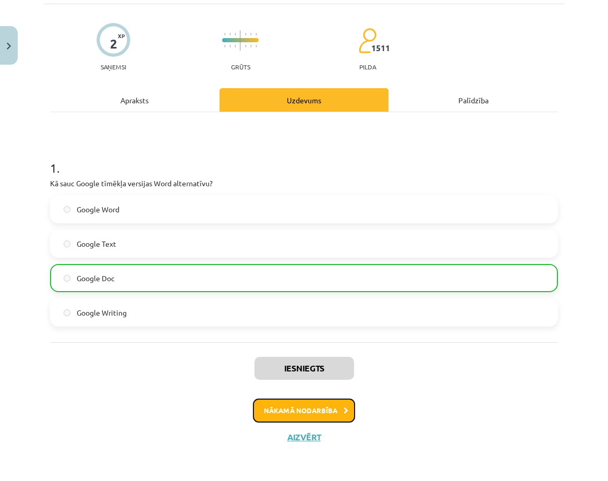
click at [288, 409] on button "Nākamā nodarbība" at bounding box center [304, 410] width 102 height 24
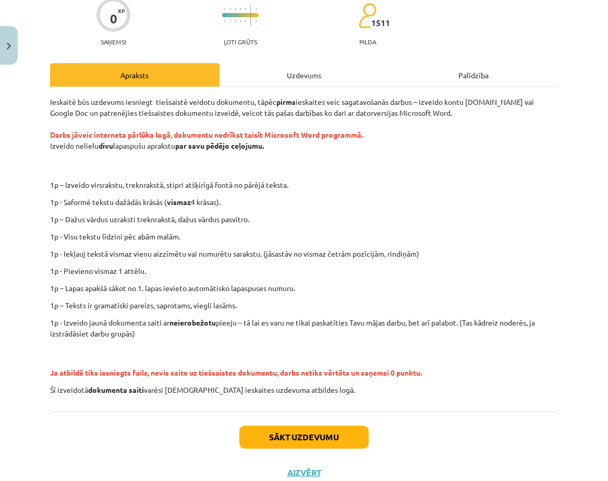
scroll to position [126, 0]
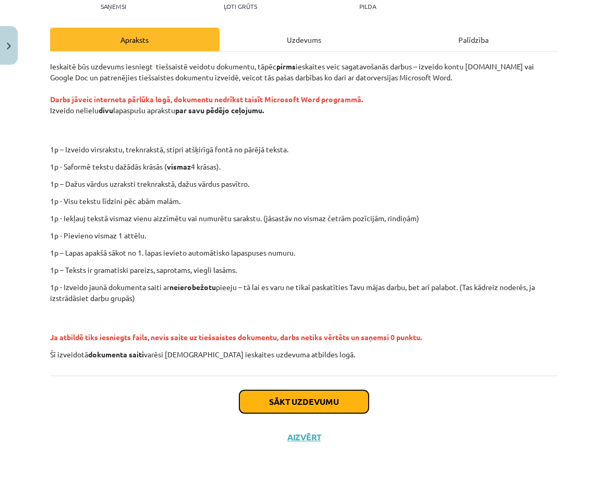
click at [262, 408] on button "Sākt uzdevumu" at bounding box center [303, 401] width 129 height 23
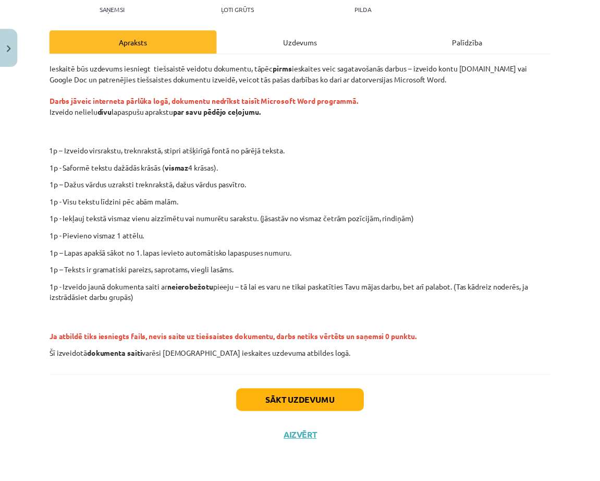
scroll to position [0, 0]
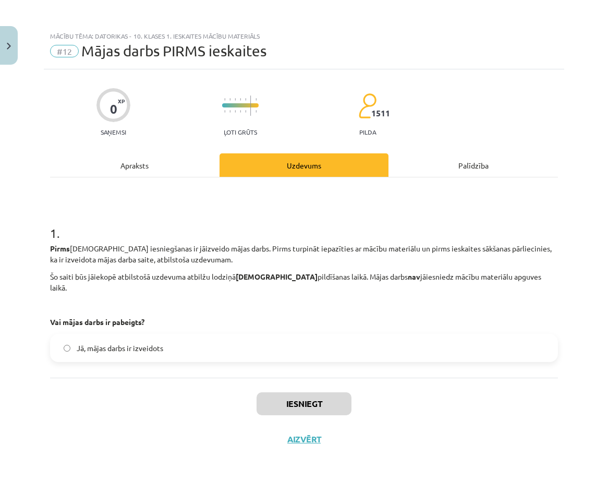
click at [66, 340] on label "Jā, mājas darbs ir izveidots" at bounding box center [304, 348] width 506 height 26
click at [305, 396] on button "Iesniegt" at bounding box center [303, 403] width 95 height 23
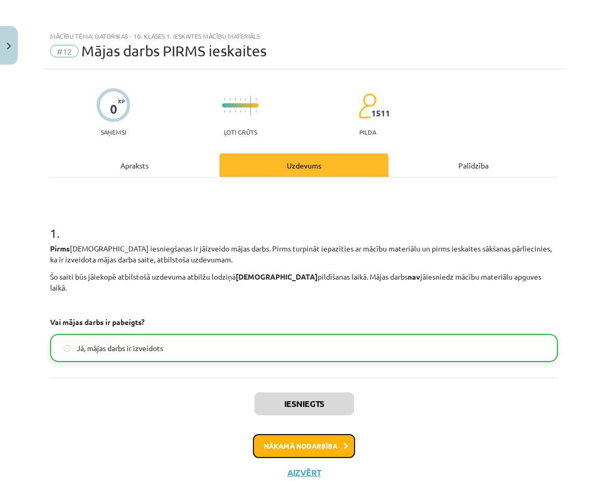
click at [310, 434] on button "Nākamā nodarbība" at bounding box center [304, 446] width 102 height 24
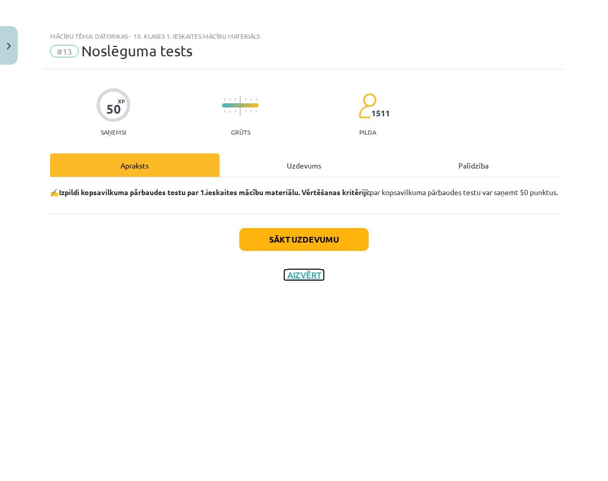
click at [311, 280] on button "Aizvērt" at bounding box center [304, 275] width 40 height 10
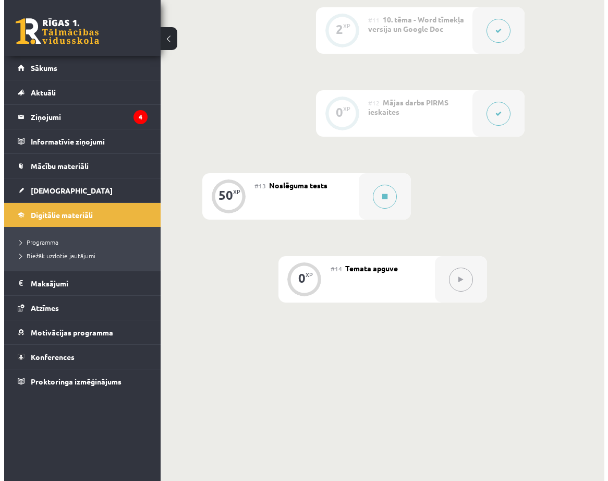
scroll to position [1261, 0]
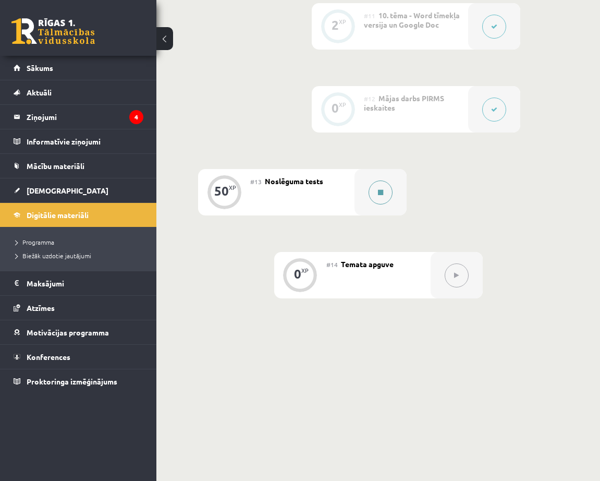
click at [381, 192] on icon at bounding box center [380, 192] width 5 height 6
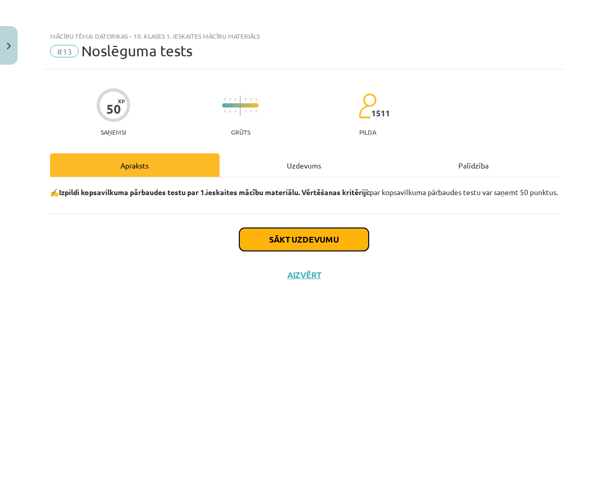
click at [340, 242] on button "Sākt uzdevumu" at bounding box center [303, 239] width 129 height 23
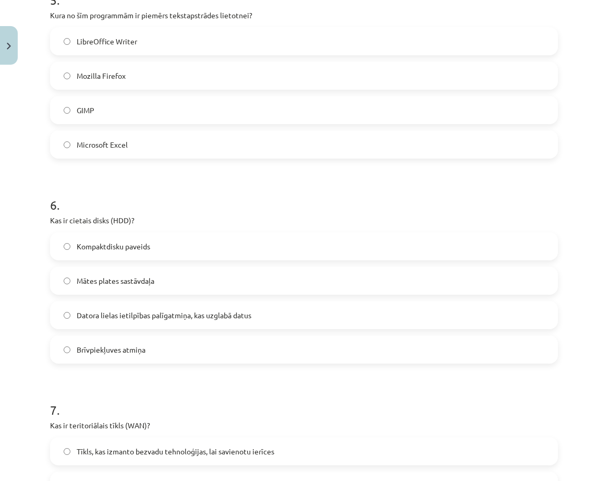
scroll to position [1856, 0]
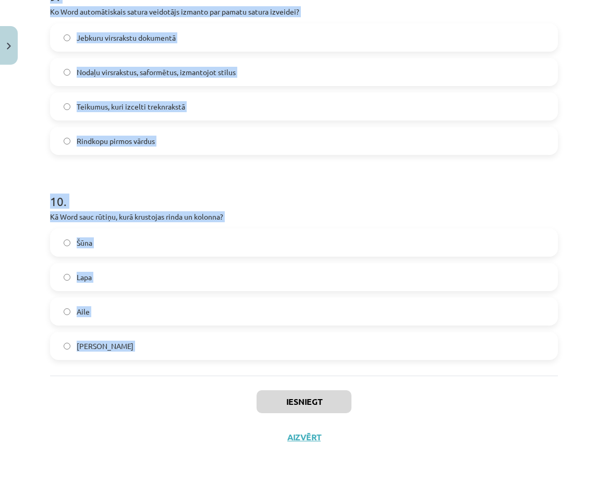
drag, startPoint x: 48, startPoint y: 248, endPoint x: 248, endPoint y: 386, distance: 243.2
copy form "Kas ir rakstzīmju lietotāja saskarne (CUI)? Saskarne, kas atbalsta tikai audio …"
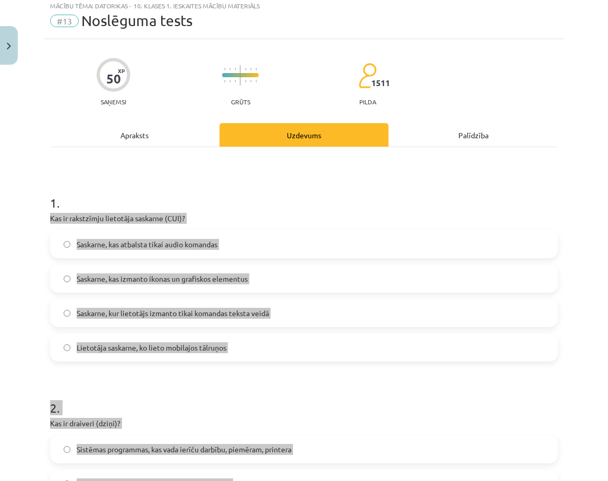
scroll to position [0, 0]
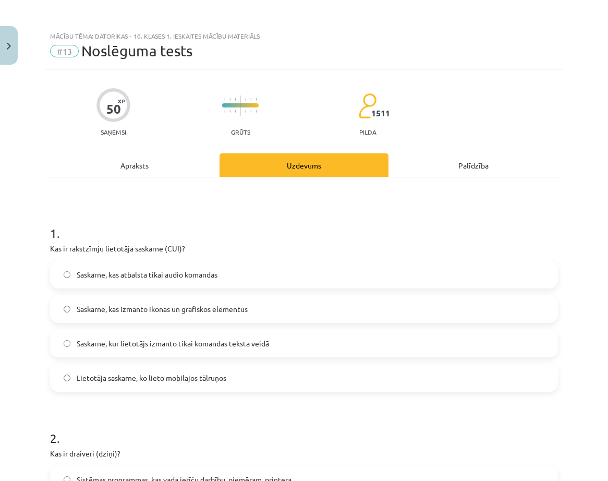
click at [227, 233] on h1 "1 ." at bounding box center [304, 223] width 508 height 32
click at [100, 339] on span "Saskarne, kur lietotājs izmanto tikai komandas teksta veidā" at bounding box center [173, 343] width 192 height 11
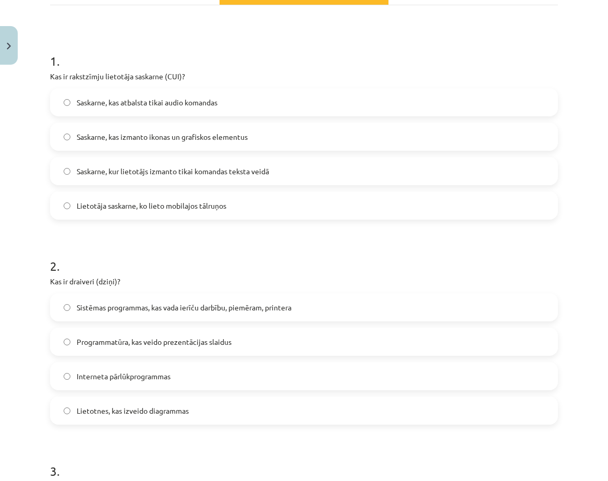
scroll to position [261, 0]
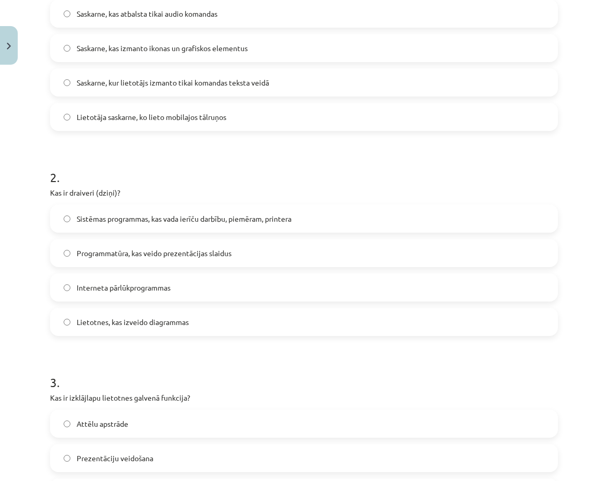
click at [124, 218] on span "Sistēmas programmas, kas vada ierīču darbību, piemēram, printera" at bounding box center [184, 218] width 215 height 11
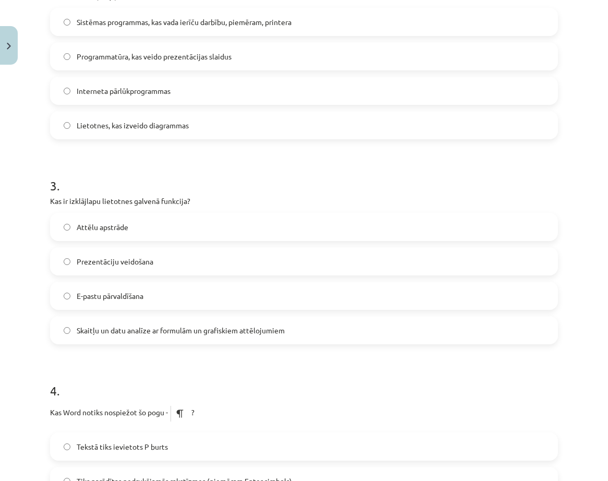
scroll to position [469, 0]
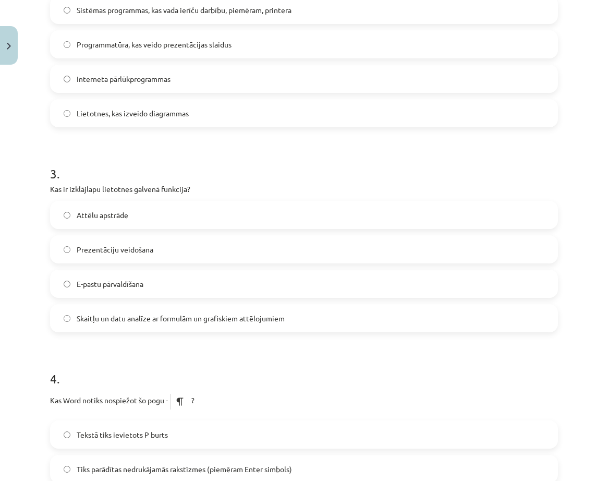
click at [97, 319] on span "Skaitļu un datu analīze ar formulām un grafiskiem attēlojumiem" at bounding box center [181, 318] width 208 height 11
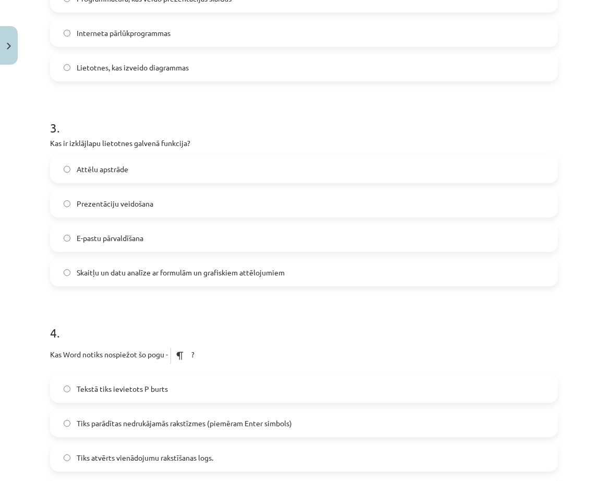
scroll to position [678, 0]
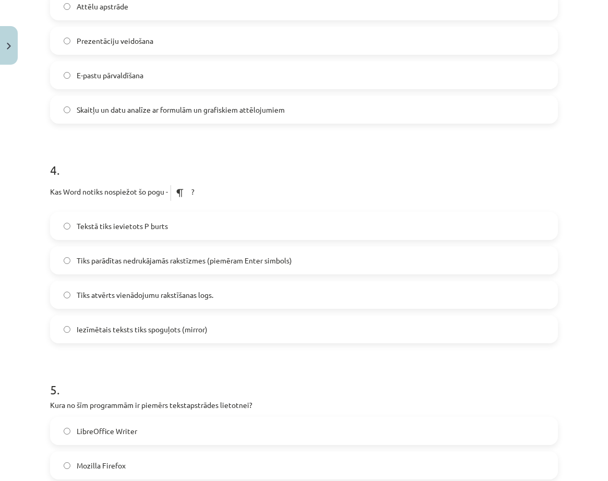
click at [127, 261] on span "Tiks parādītas nedrukājamās rakstīzmes (piemēram Enter simbols)" at bounding box center [184, 260] width 215 height 11
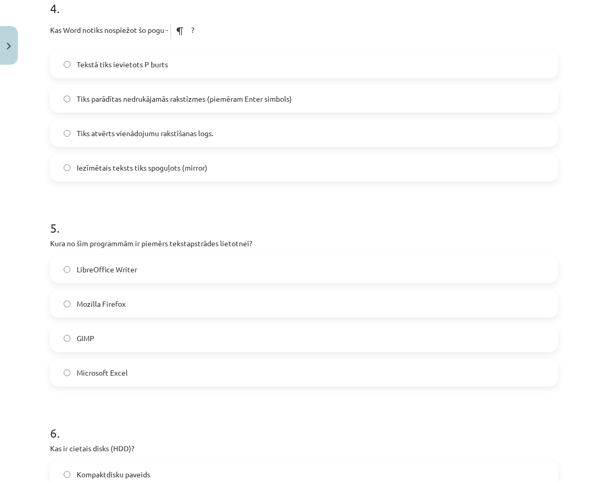
scroll to position [886, 0]
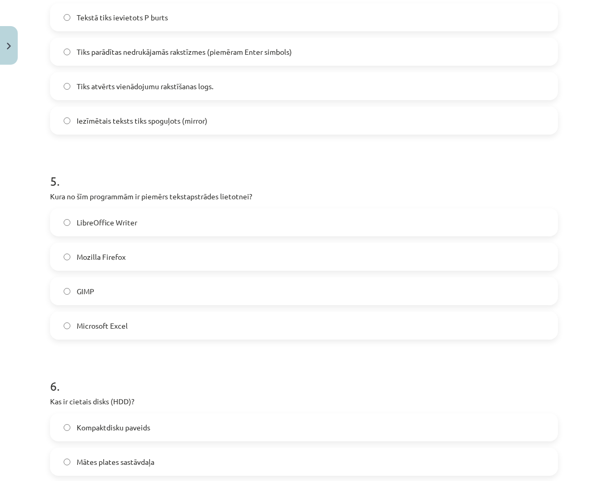
click at [119, 224] on span "LibreOffice Writer" at bounding box center [107, 222] width 60 height 11
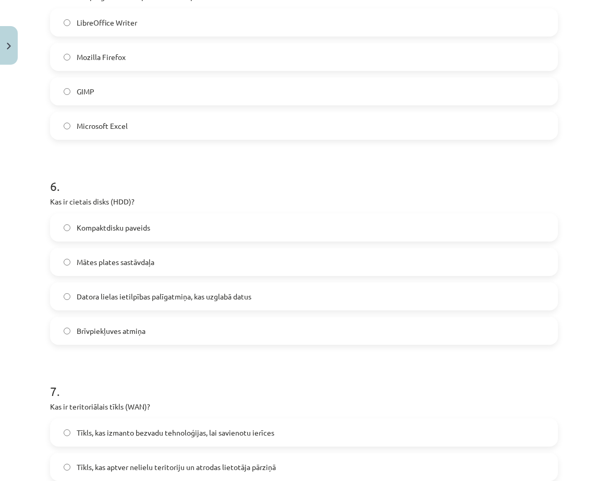
scroll to position [1095, 0]
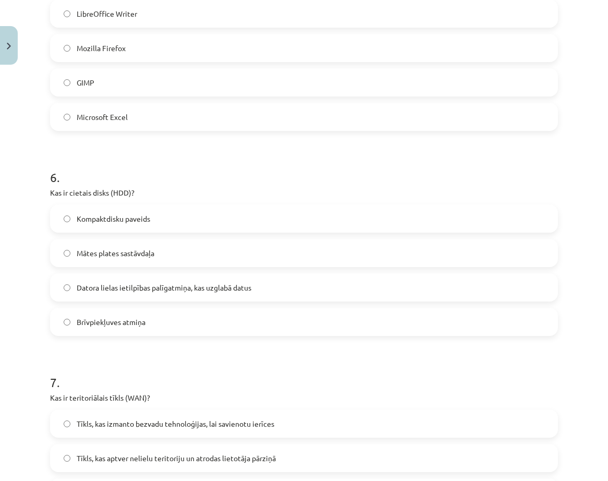
click at [114, 286] on span "Datora lielas ietilpības palīgatmiņa, kas uzglabā datus" at bounding box center [164, 287] width 175 height 11
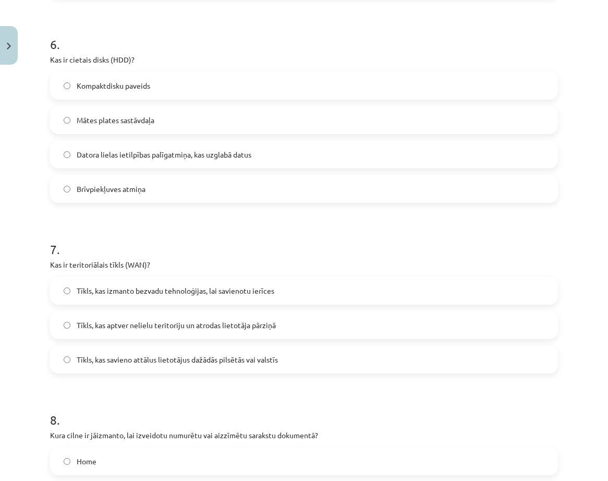
scroll to position [1303, 0]
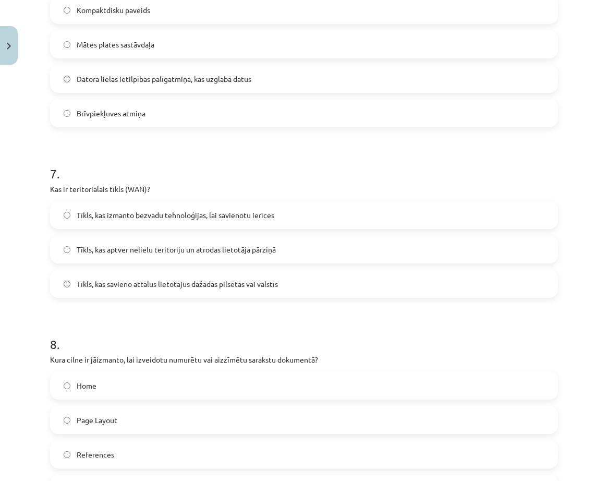
click at [95, 293] on label "Tīkls, kas savieno attālus lietotājus dažādās pilsētās vai valstīs" at bounding box center [304, 284] width 506 height 26
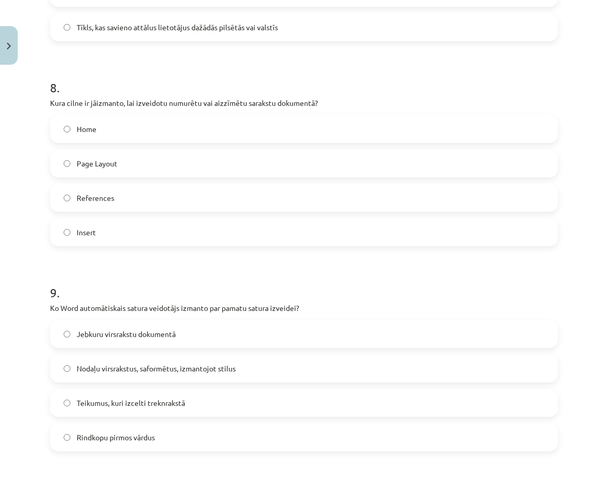
scroll to position [1564, 0]
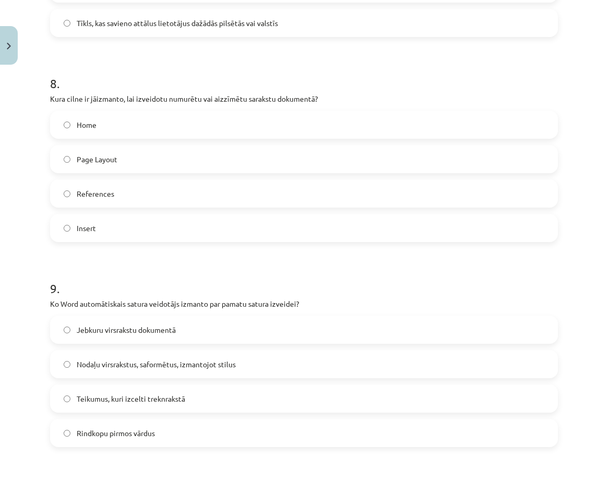
drag, startPoint x: 137, startPoint y: 121, endPoint x: 136, endPoint y: 132, distance: 10.5
click at [137, 123] on label "Home" at bounding box center [304, 125] width 506 height 26
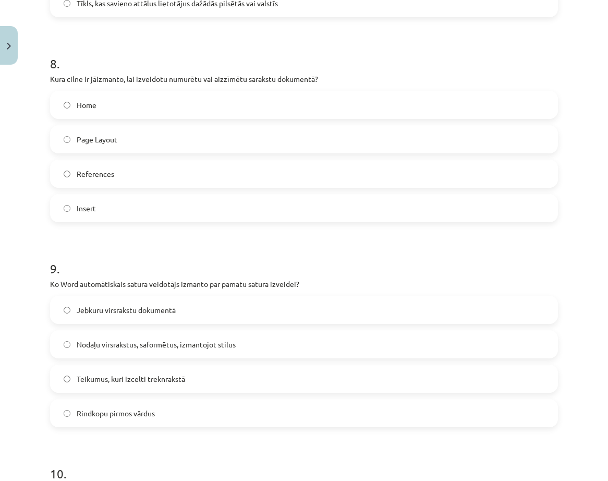
scroll to position [1668, 0]
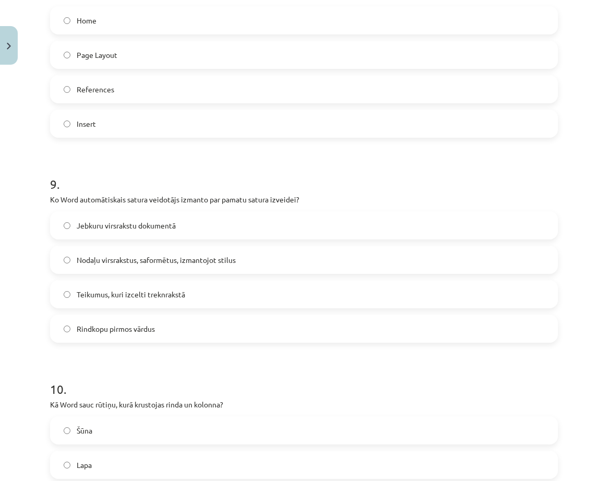
drag, startPoint x: 119, startPoint y: 264, endPoint x: 118, endPoint y: 270, distance: 6.3
click at [119, 266] on label "Nodaļu virsrakstus, saformētus, izmantojot stilus" at bounding box center [304, 260] width 506 height 26
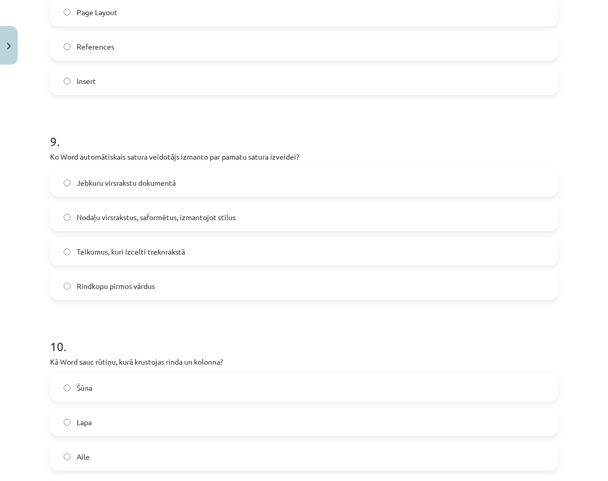
scroll to position [1825, 0]
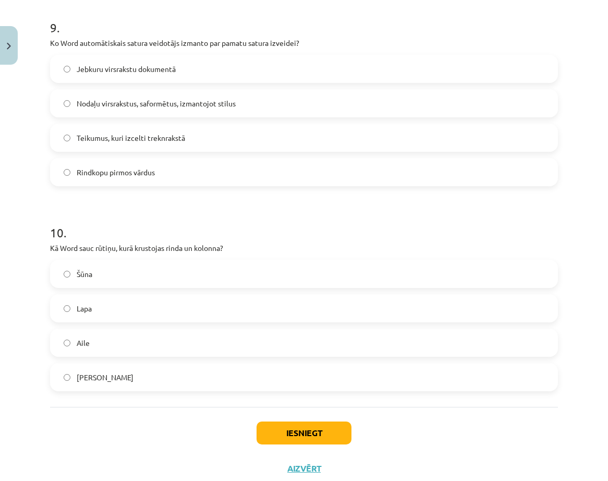
click at [106, 279] on label "Šūna" at bounding box center [304, 274] width 506 height 26
click at [290, 437] on button "Iesniegt" at bounding box center [303, 432] width 95 height 23
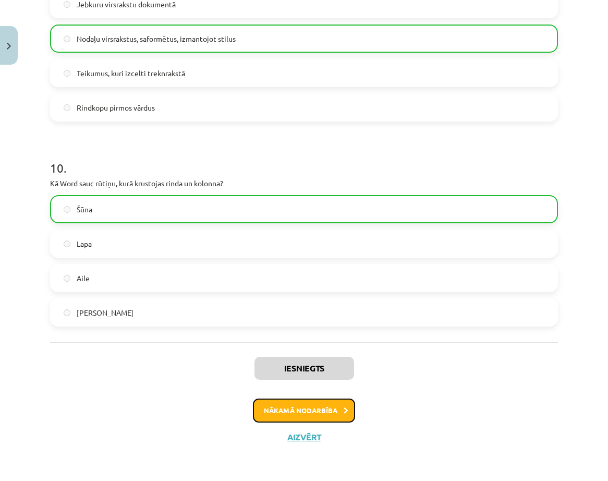
click at [308, 416] on button "Nākamā nodarbība" at bounding box center [304, 410] width 102 height 24
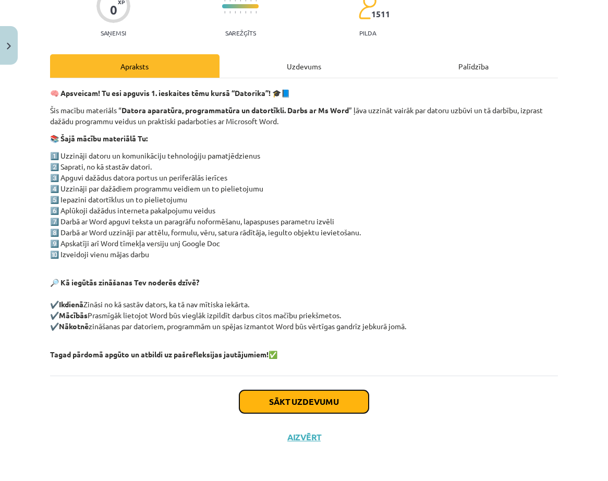
click at [343, 399] on button "Sākt uzdevumu" at bounding box center [303, 401] width 129 height 23
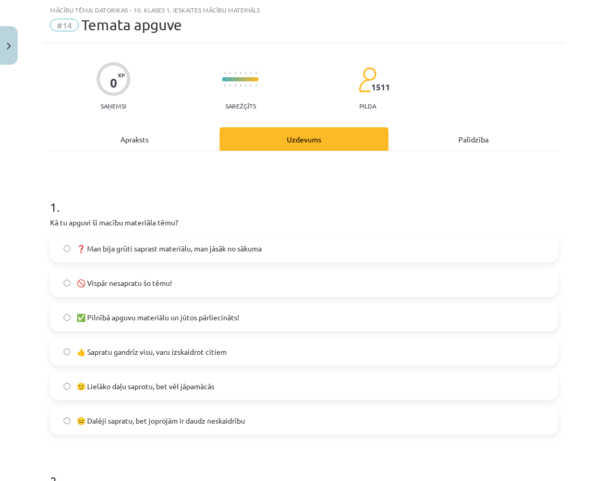
click at [99, 241] on label "❓ Man bija grūti saprast materiālu, man jāsāk no sākuma" at bounding box center [304, 248] width 506 height 26
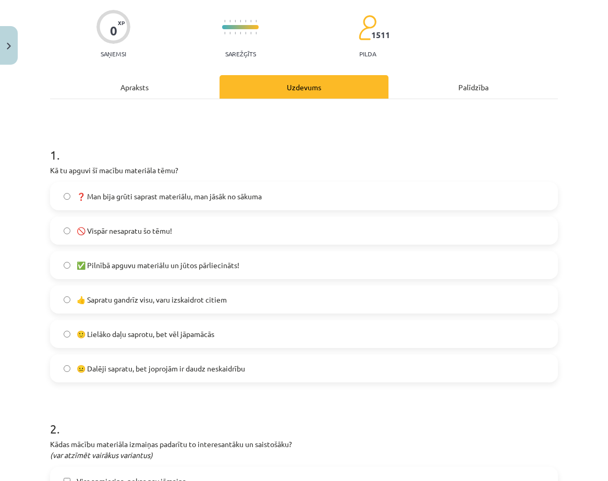
scroll to position [130, 0]
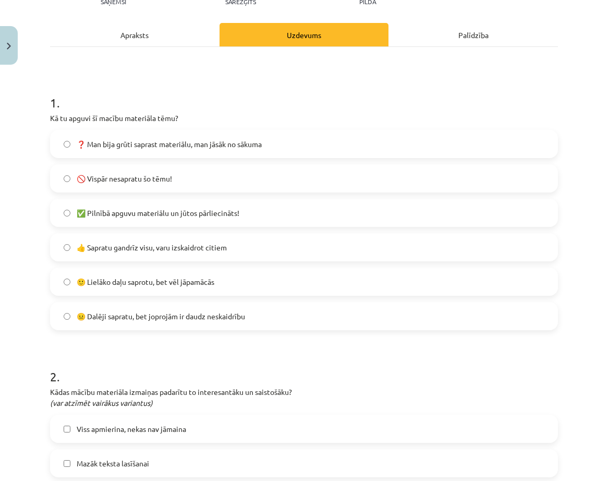
click at [130, 281] on span "🙂 Lielāko daļu saprotu, bet vēl jāpamācās" at bounding box center [146, 281] width 138 height 11
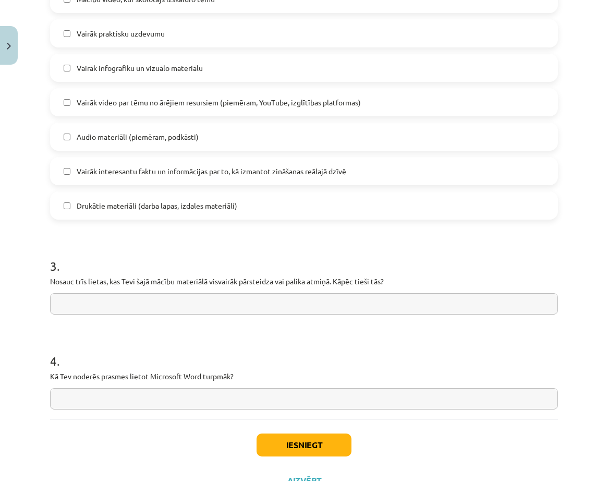
scroll to position [741, 0]
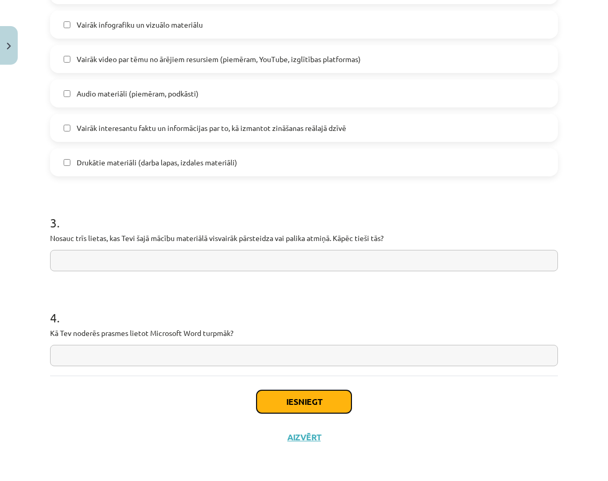
click at [280, 408] on button "Iesniegt" at bounding box center [303, 401] width 95 height 23
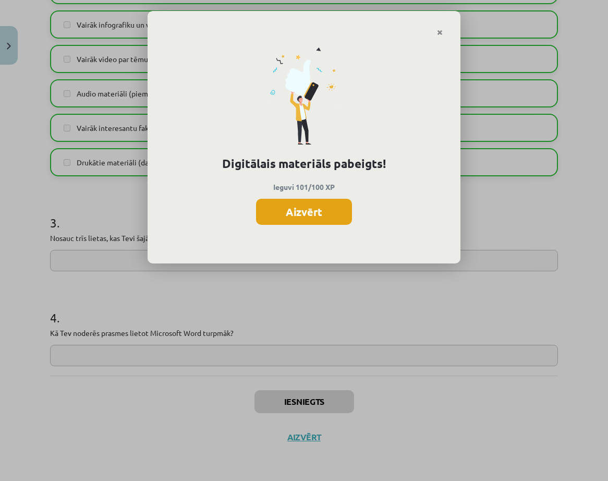
click at [321, 208] on button "Aizvērt" at bounding box center [304, 212] width 96 height 26
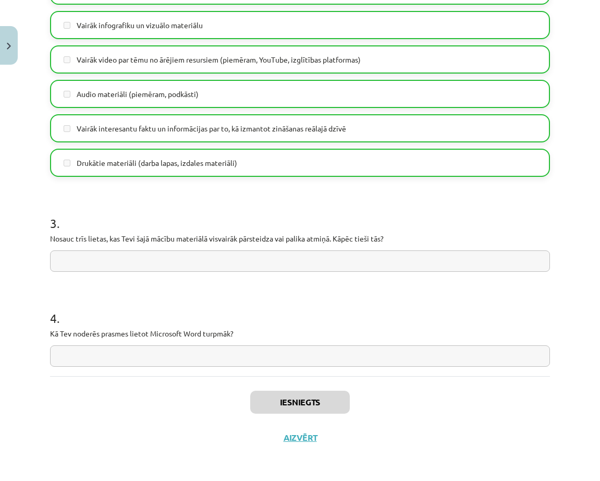
scroll to position [741, 0]
click at [293, 440] on button "Aizvērt" at bounding box center [300, 437] width 40 height 10
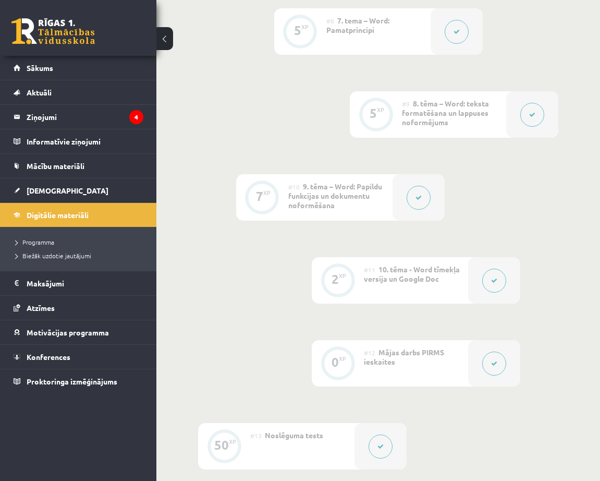
scroll to position [966, 0]
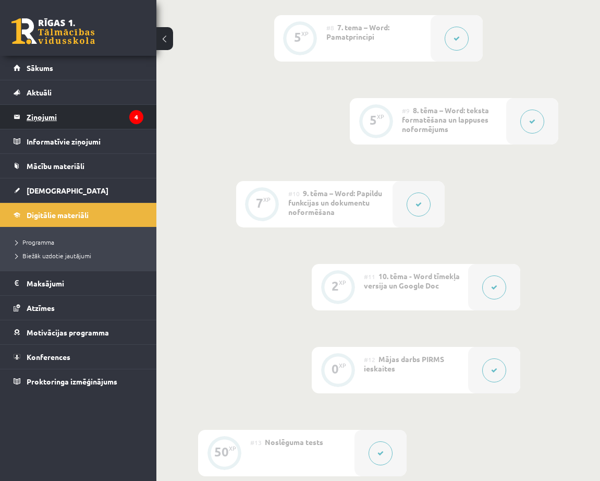
click at [63, 114] on legend "Ziņojumi 4" at bounding box center [85, 117] width 117 height 24
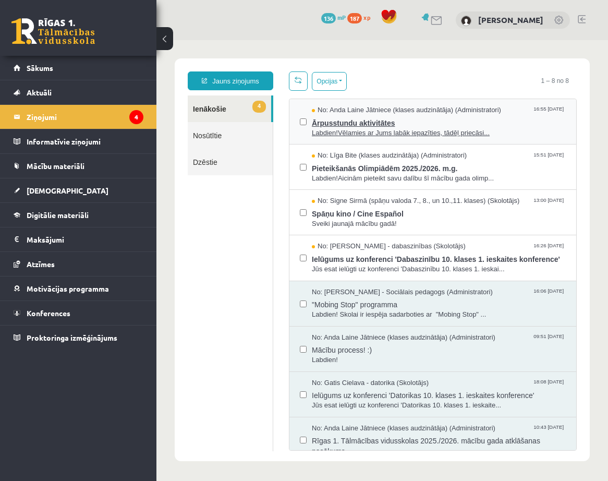
click at [368, 128] on span "Labdien!Vēlamies ar Jums labāk iepazīties, tādēļ priecāsi..." at bounding box center [439, 133] width 254 height 10
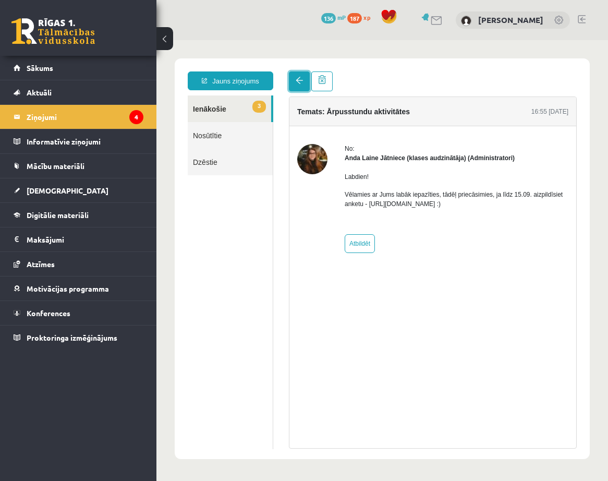
click at [294, 78] on link at bounding box center [299, 81] width 21 height 20
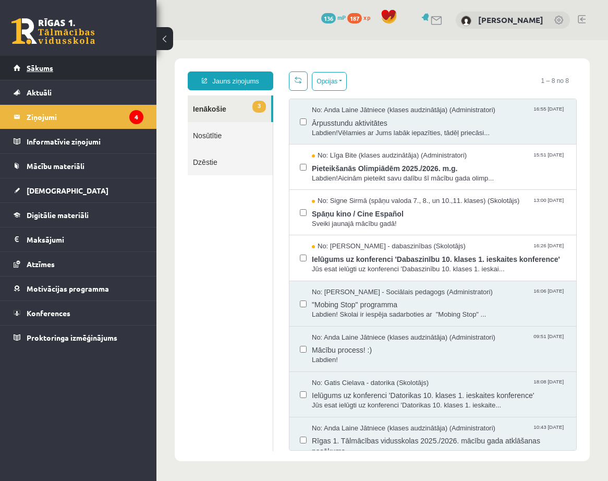
click at [62, 67] on link "Sākums" at bounding box center [79, 68] width 130 height 24
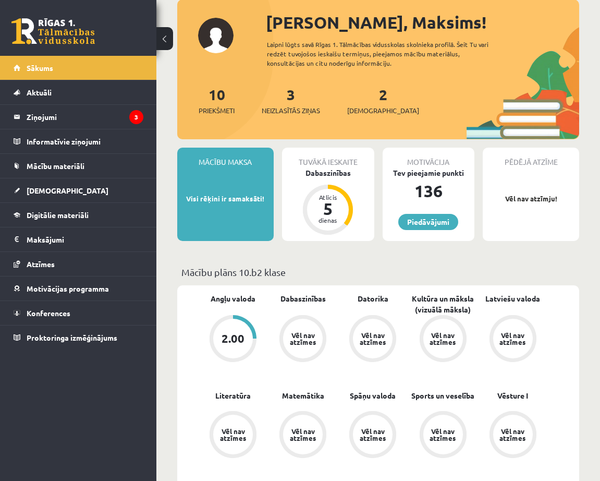
scroll to position [52, 0]
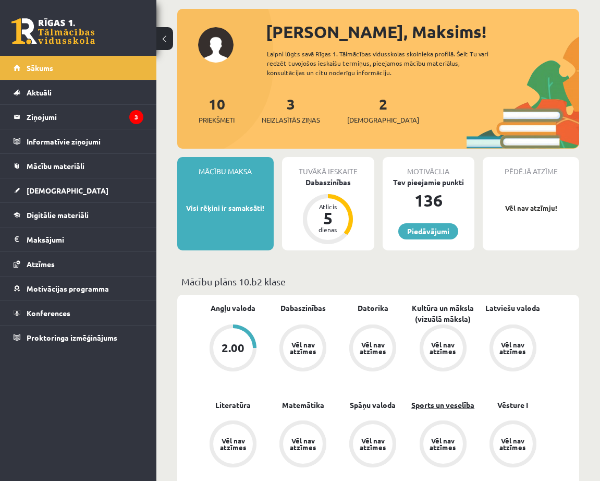
click at [458, 402] on link "Sports un veselība" at bounding box center [442, 404] width 63 height 11
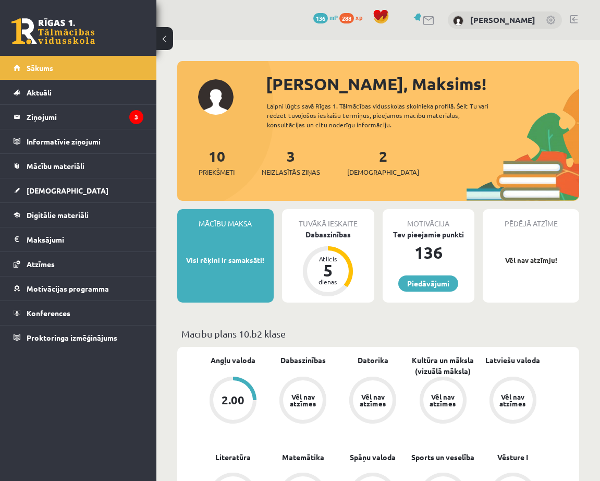
scroll to position [52, 0]
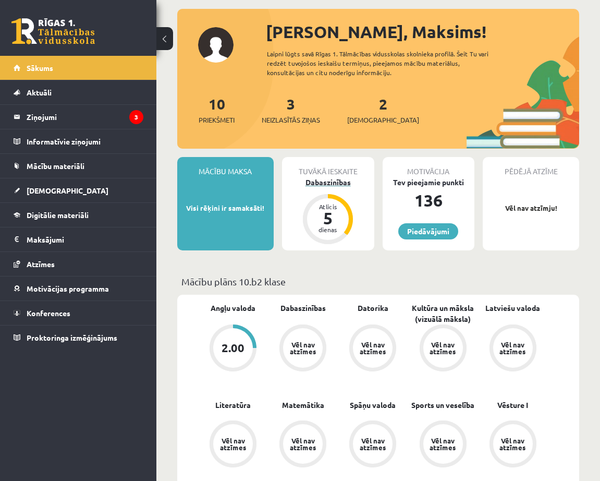
click at [330, 180] on div "Dabaszinības" at bounding box center [328, 182] width 92 height 11
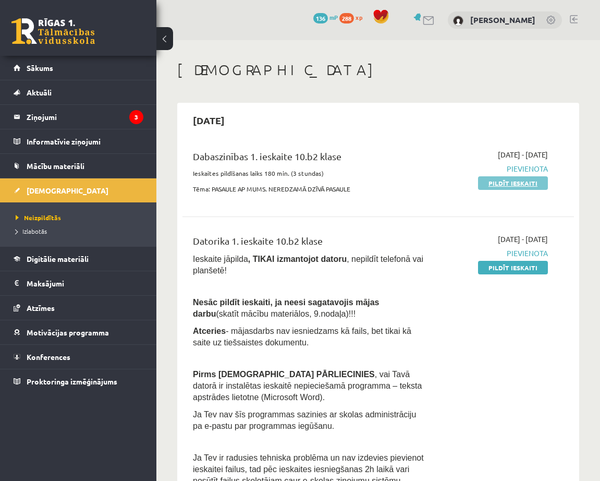
click at [498, 185] on link "Pildīt ieskaiti" at bounding box center [513, 183] width 70 height 14
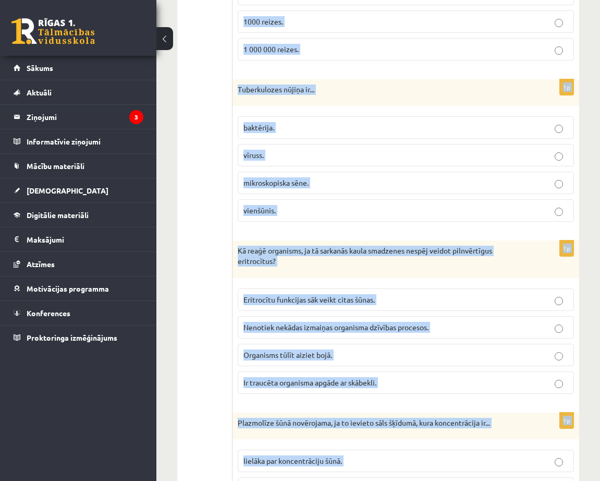
scroll to position [3066, 0]
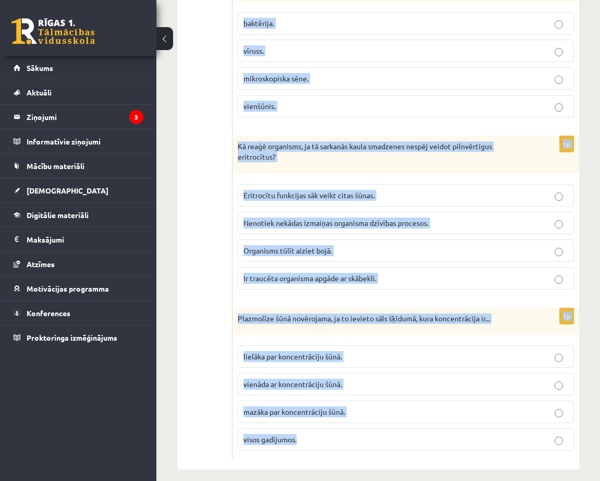
drag, startPoint x: 243, startPoint y: 221, endPoint x: 534, endPoint y: 443, distance: 365.3
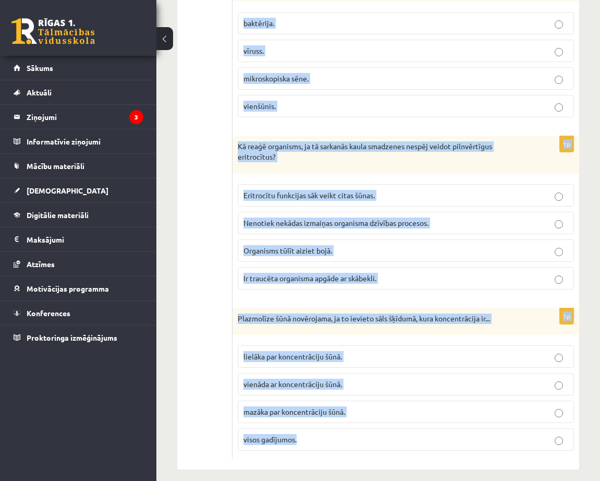
drag, startPoint x: 238, startPoint y: 255, endPoint x: 418, endPoint y: 444, distance: 260.3
copy form "Vienšūnas organismus pirmais atklāja... M. Šleidens. Levenhuks. T. Švāns. R. Vi…"
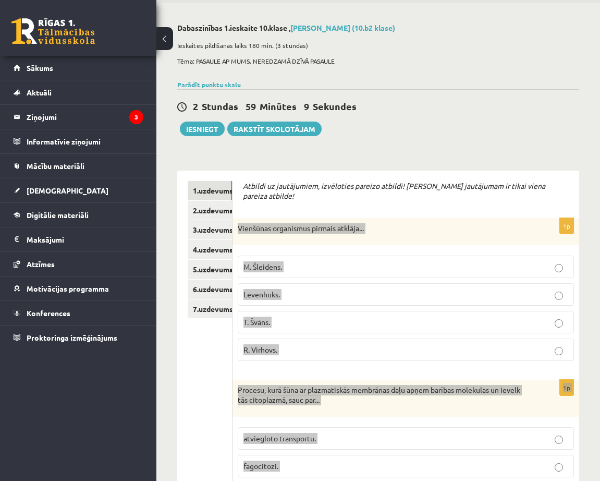
scroll to position [0, 0]
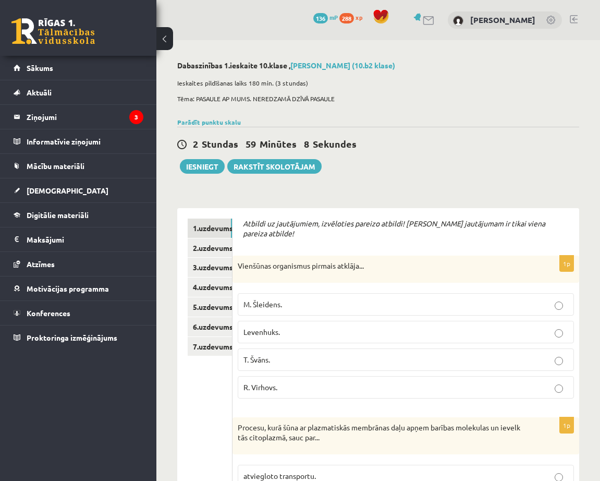
click at [377, 326] on p "Levenhuks." at bounding box center [405, 331] width 325 height 11
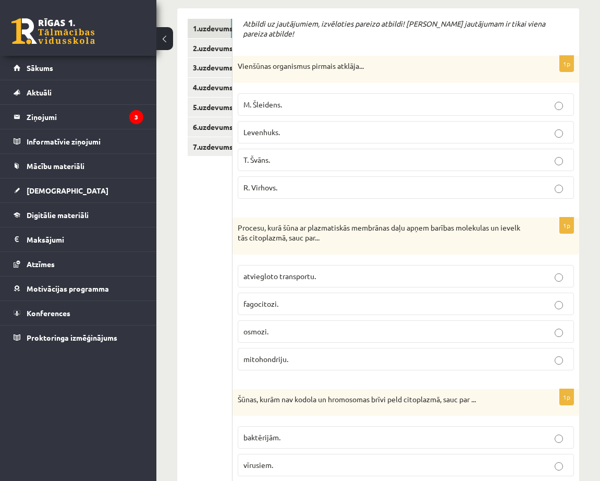
scroll to position [209, 0]
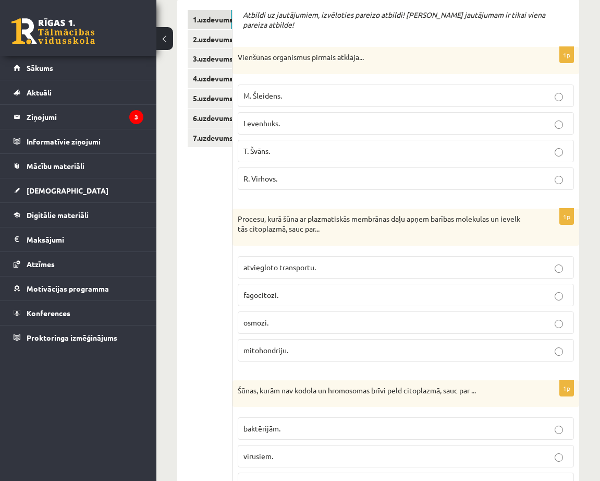
click at [308, 289] on p "fagocitozi." at bounding box center [405, 294] width 325 height 11
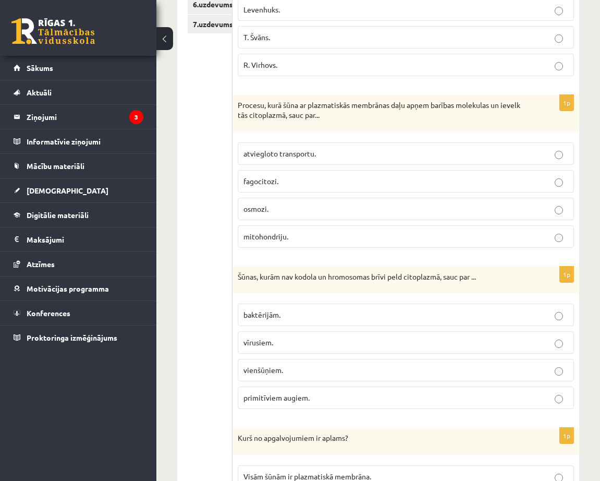
scroll to position [365, 0]
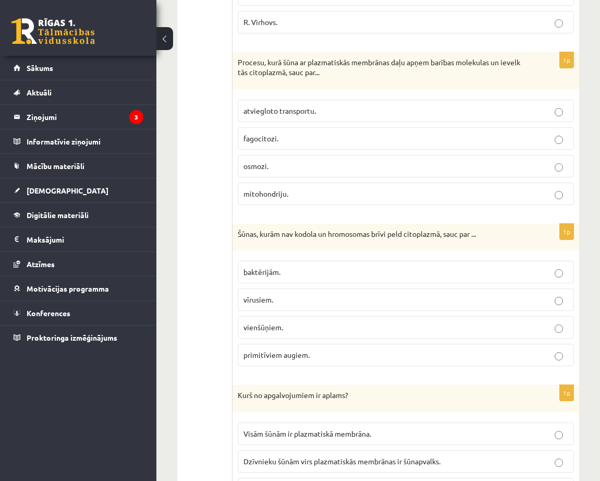
click at [315, 266] on p "baktērijām." at bounding box center [405, 271] width 325 height 11
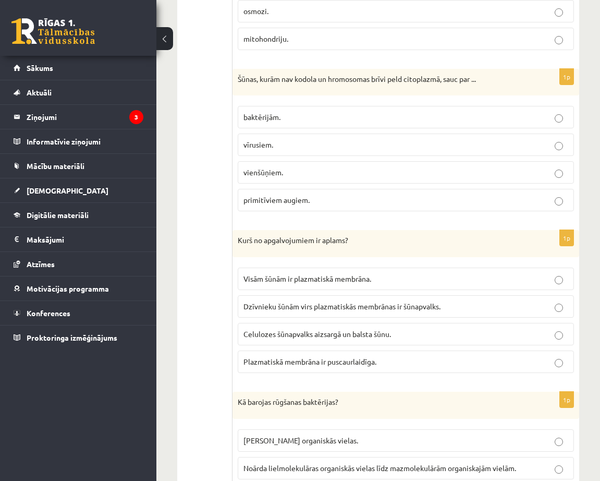
scroll to position [521, 0]
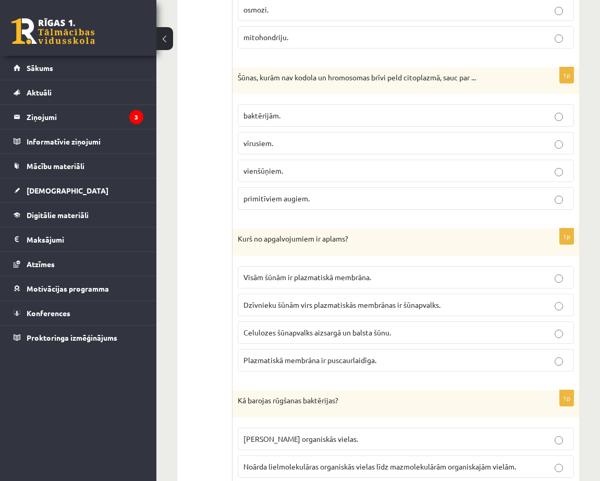
click at [328, 300] on span "Dzīvnieku šūnām virs plazmatiskās membrānas ir šūnapvalks." at bounding box center [341, 304] width 197 height 9
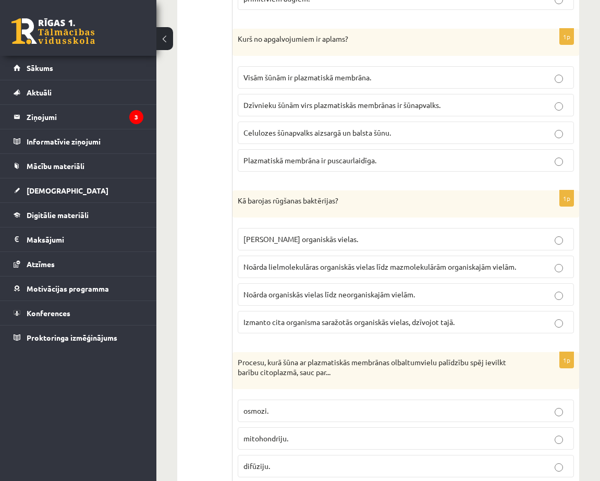
scroll to position [730, 0]
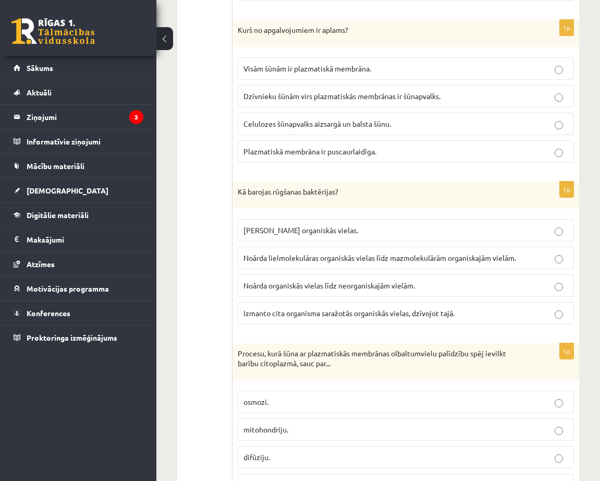
click at [337, 253] on span "Noārda lielmolekulāras organiskās vielas līdz mazmolekulārām organiskajām vielā…" at bounding box center [379, 257] width 273 height 9
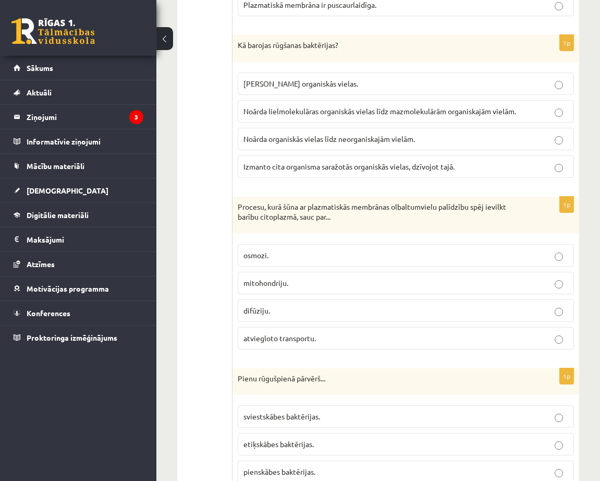
scroll to position [938, 0]
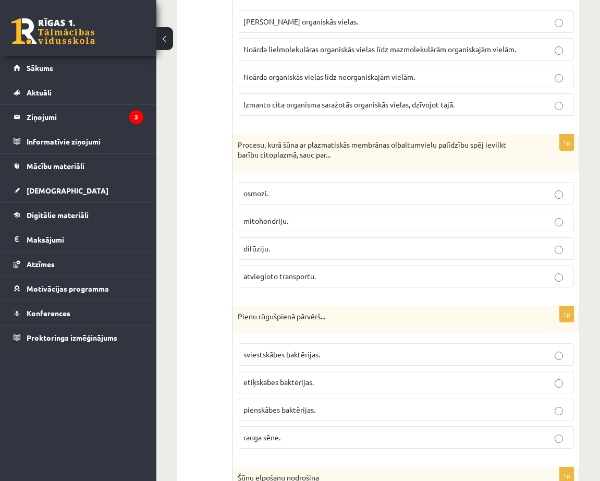
click at [308, 272] on label "atviegloto transportu." at bounding box center [406, 276] width 336 height 22
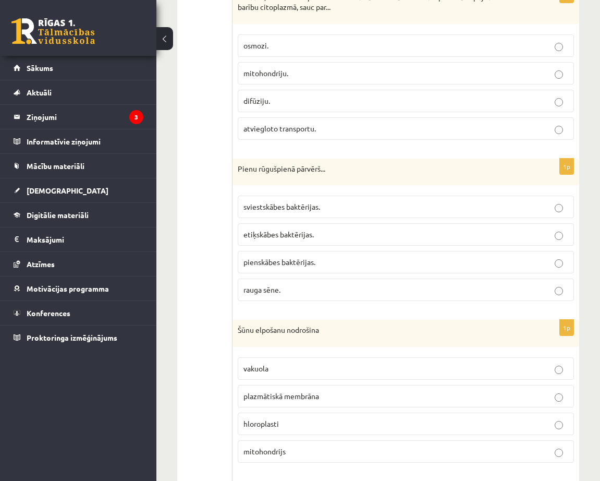
scroll to position [1095, 0]
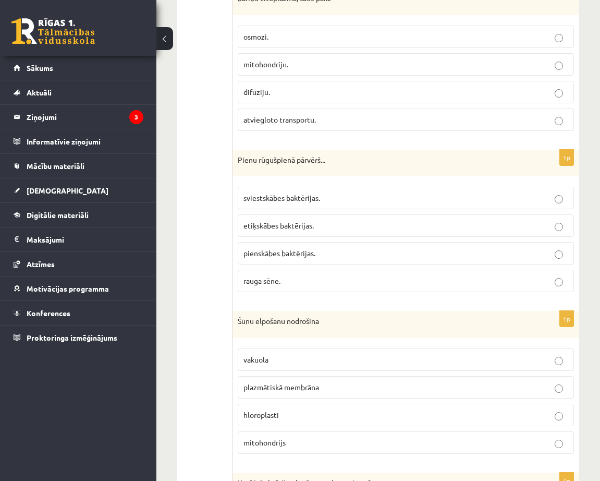
click at [314, 248] on span "pienskābes baktērijas." at bounding box center [279, 252] width 72 height 9
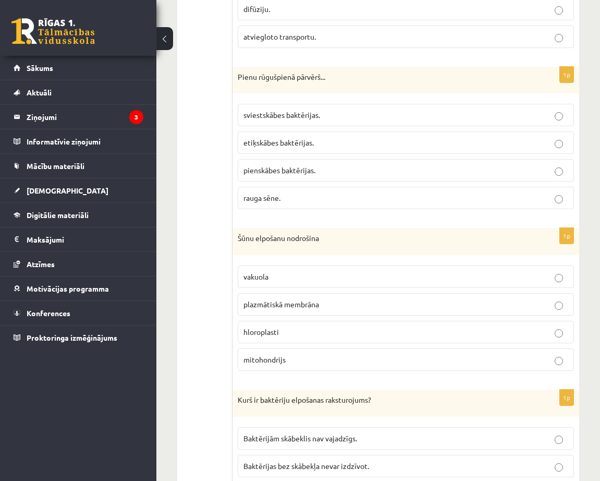
scroll to position [1251, 0]
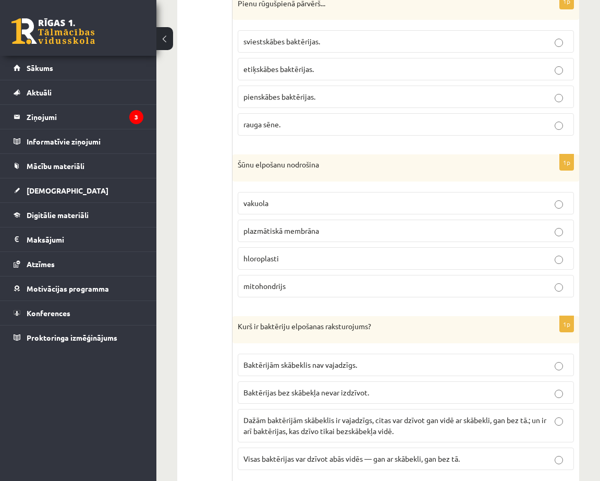
click at [291, 280] on p "mitohondrijs" at bounding box center [405, 285] width 325 height 11
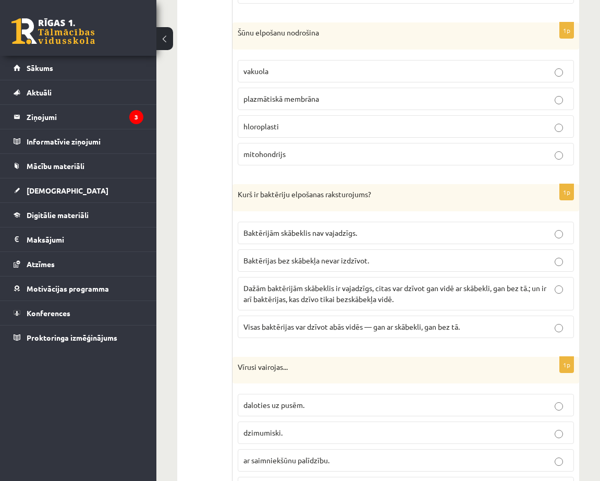
scroll to position [1408, 0]
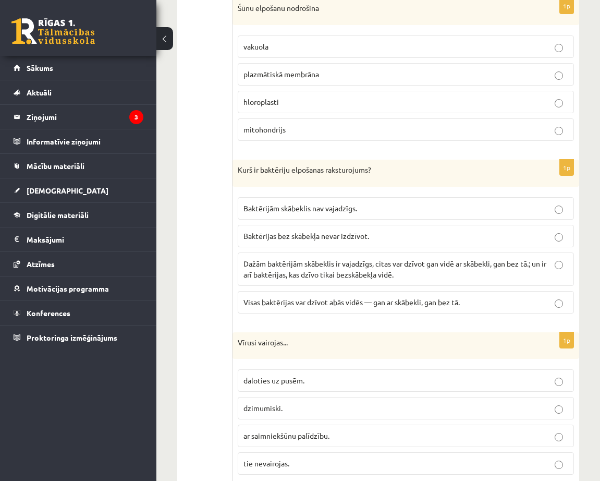
click at [303, 260] on span "Dažām baktērijām skābeklis ir vajadzīgs, citas var dzīvot gan vidē ar skābekli,…" at bounding box center [394, 269] width 303 height 20
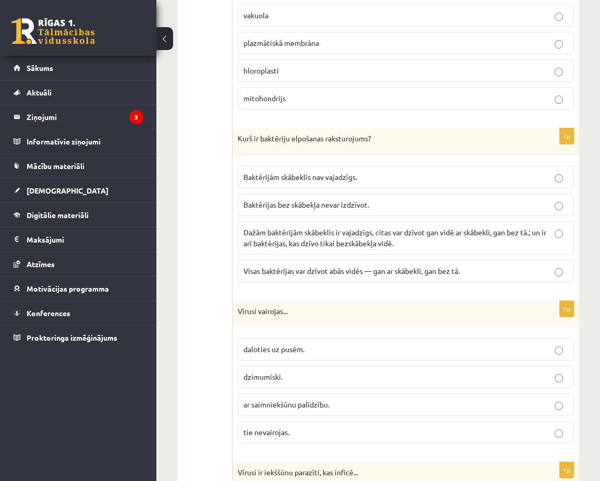
scroll to position [1564, 0]
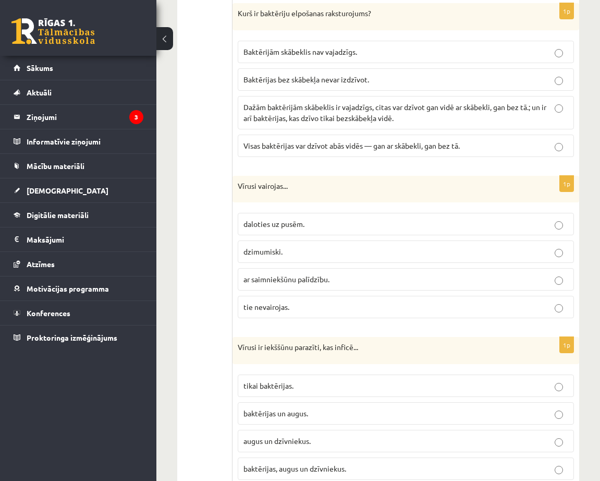
click at [311, 274] on span "ar saimniekšūnu palīdzību." at bounding box center [286, 278] width 86 height 9
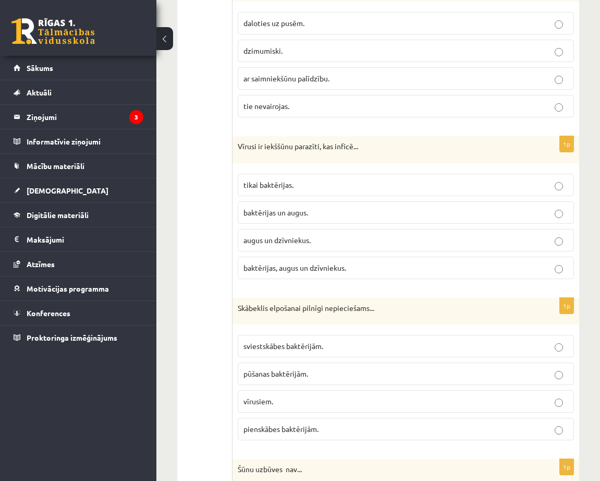
scroll to position [1773, 0]
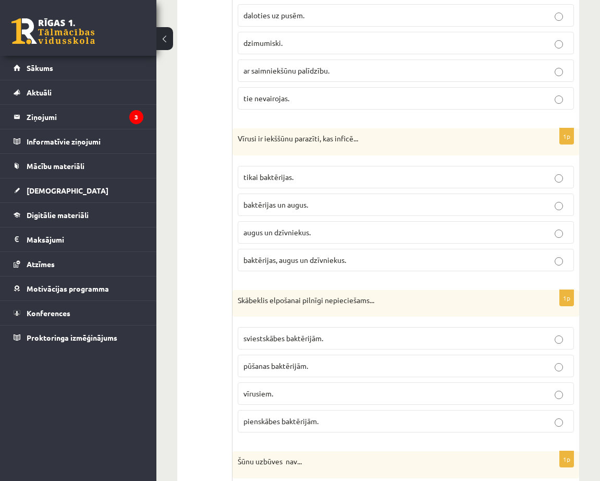
click at [323, 255] on span "baktērijas, augus un dzīvniekus." at bounding box center [294, 259] width 103 height 9
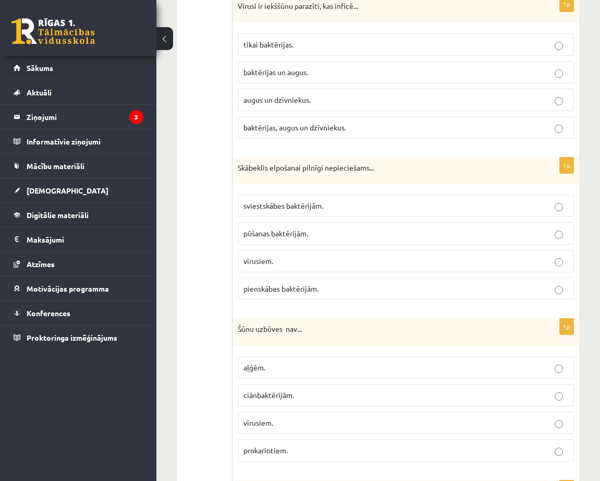
scroll to position [1929, 0]
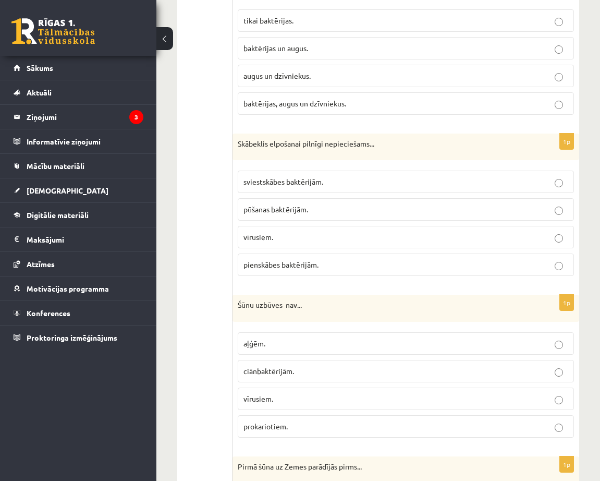
click at [320, 259] on p "pienskābes baktērijām." at bounding box center [405, 264] width 325 height 11
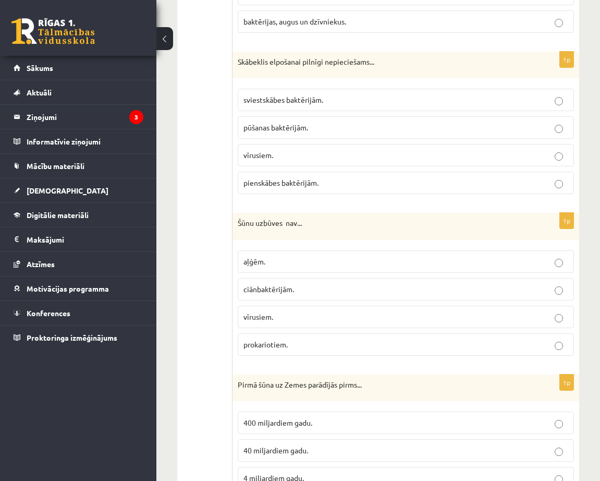
scroll to position [2085, 0]
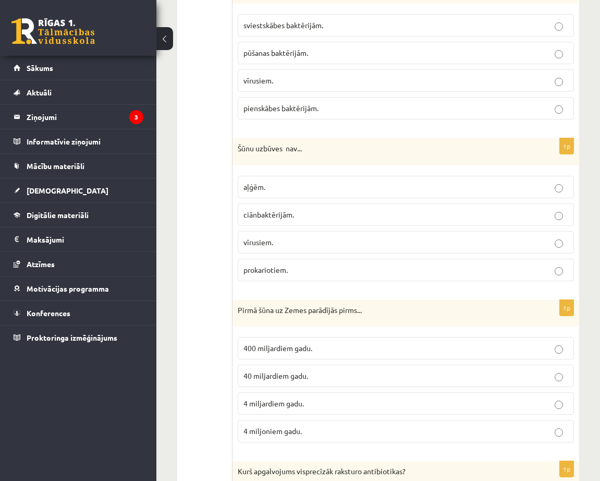
click at [322, 237] on p "vīrusiem." at bounding box center [405, 242] width 325 height 11
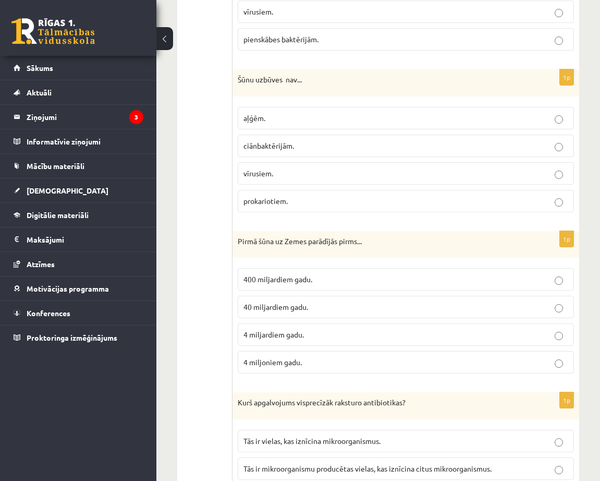
scroll to position [2242, 0]
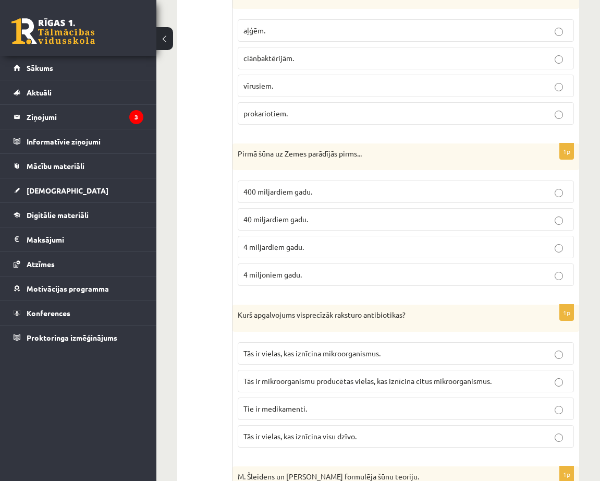
click at [331, 241] on p "4 miljardiem gadu." at bounding box center [405, 246] width 325 height 11
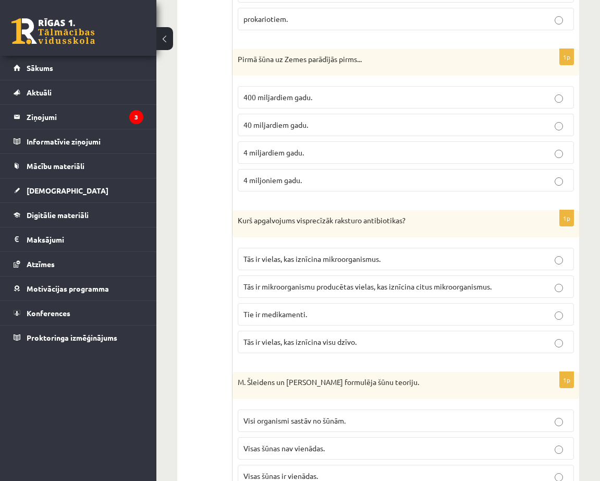
scroll to position [2346, 0]
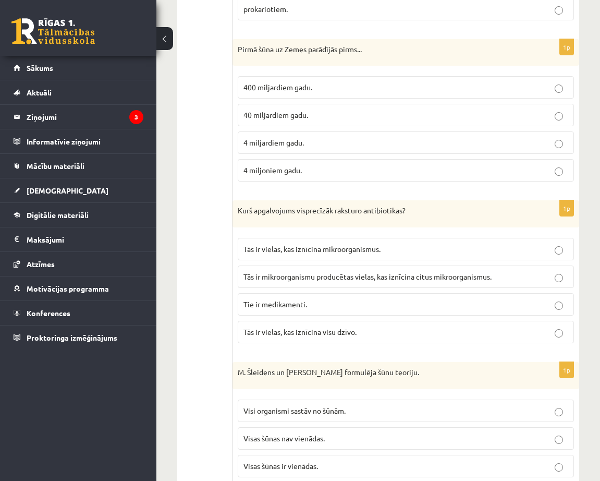
click at [333, 272] on span "Tās ir mikroorganismu producētas vielas, kas iznīcina citus mikroorganismus." at bounding box center [367, 276] width 248 height 9
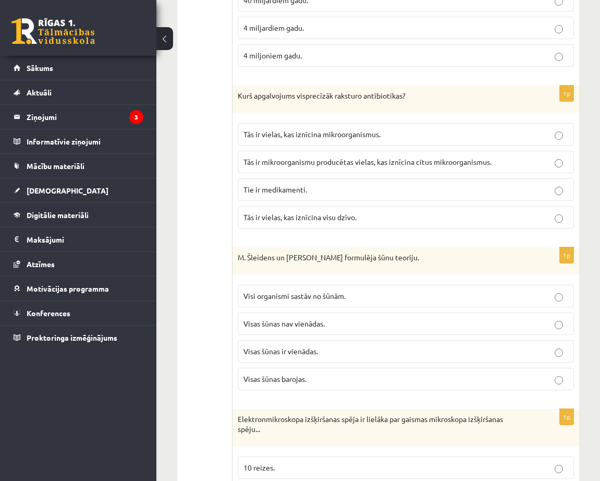
scroll to position [2502, 0]
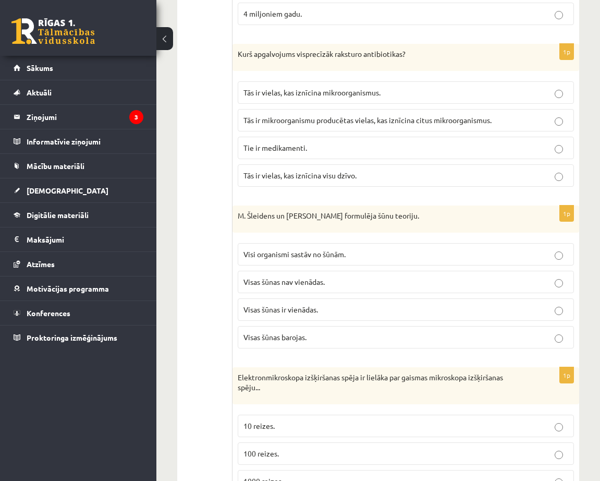
click at [344, 249] on span "Visi organismi sastāv no šūnām." at bounding box center [294, 253] width 102 height 9
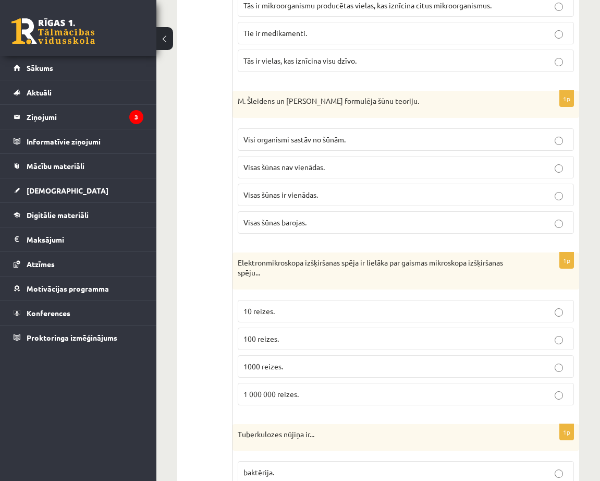
scroll to position [2659, 0]
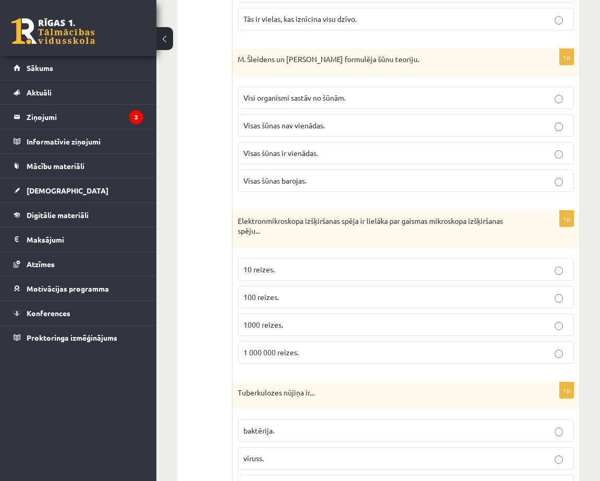
click at [302, 319] on p "1000 reizes." at bounding box center [405, 324] width 325 height 11
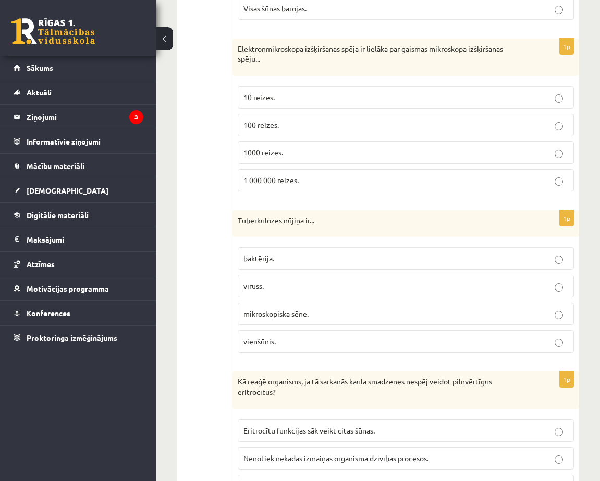
scroll to position [2867, 0]
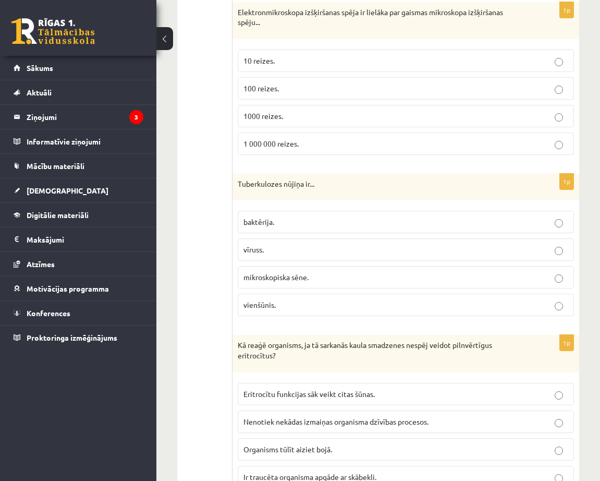
click at [329, 216] on p "baktērija." at bounding box center [405, 221] width 325 height 11
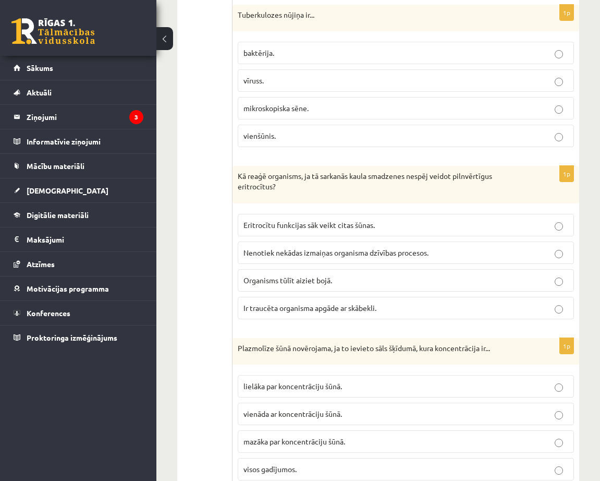
scroll to position [3066, 0]
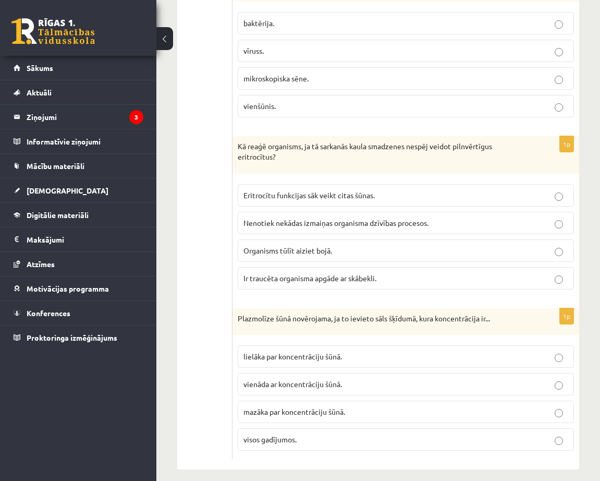
drag, startPoint x: 345, startPoint y: 272, endPoint x: 337, endPoint y: 272, distance: 7.3
click at [345, 273] on span "Ir traucēta organisma apgāde ar skābekli." at bounding box center [309, 277] width 133 height 9
click at [286, 351] on span "lielāka par koncentrāciju šūnā." at bounding box center [292, 355] width 99 height 9
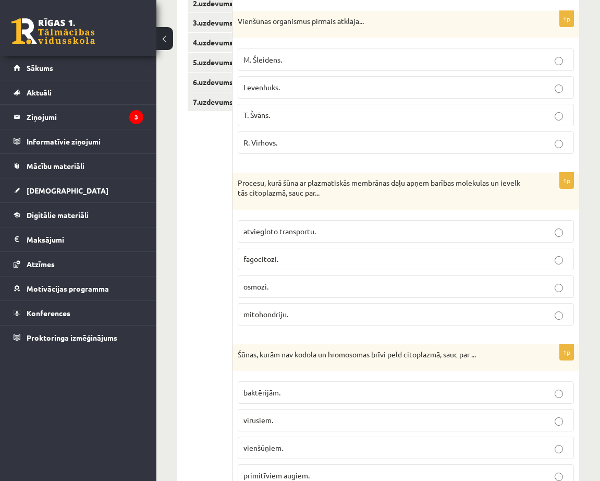
scroll to position [0, 0]
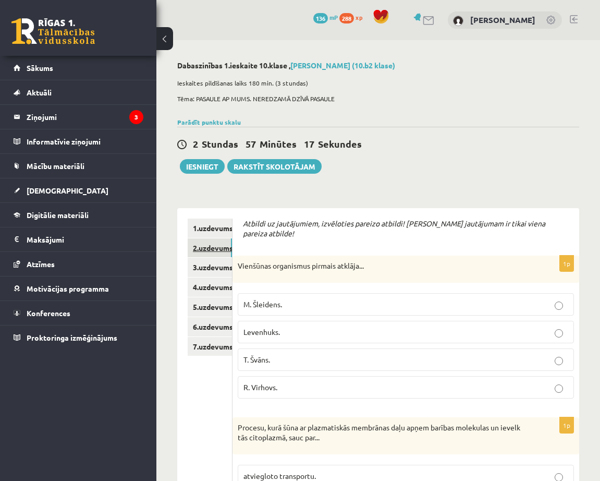
click at [205, 248] on link "2.uzdevums" at bounding box center [210, 247] width 44 height 19
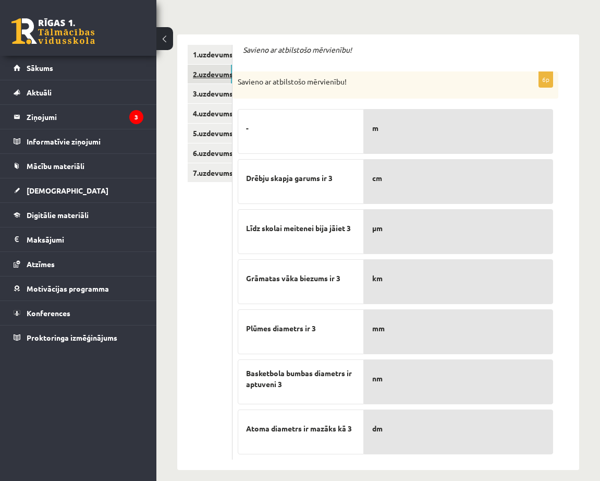
scroll to position [184, 0]
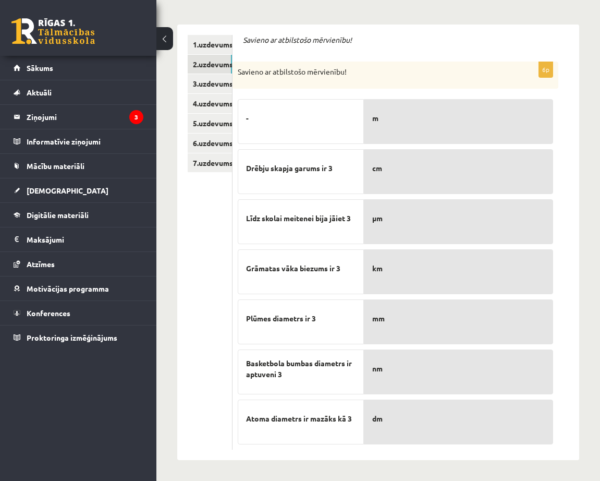
click at [297, 137] on div "-" at bounding box center [301, 121] width 126 height 45
click at [585, 241] on div "Dabaszinības 1.ieskaite 10.klase , Maksims Vasiļjevs (10.b2 klase) Ieskaites pi…" at bounding box center [378, 169] width 444 height 624
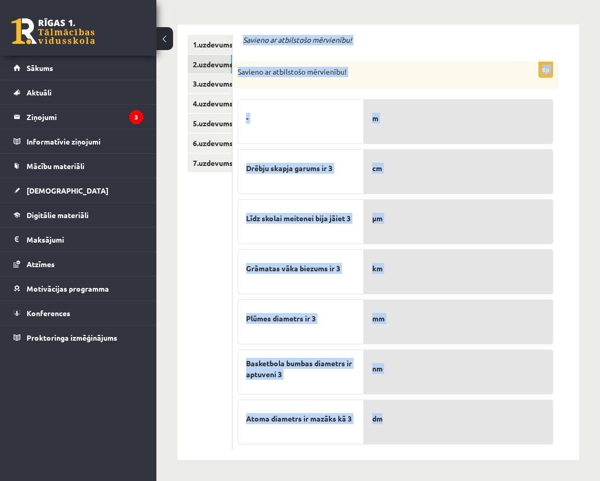
drag, startPoint x: 243, startPoint y: 223, endPoint x: 467, endPoint y: 440, distance: 312.3
click at [467, 440] on form "Savieno ar atbilstošo mērvienību! 6p Savieno ar atbilstošo mērvienību! - Drēbju…" at bounding box center [406, 242] width 326 height 414
copy form "Savieno ar atbilstošo mērvienību! 6p Savieno ar atbilstošo mērvienību! - Drēbju…"
click at [446, 77] on div "Savieno ar atbilstošo mērvienību!" at bounding box center [396, 75] width 326 height 27
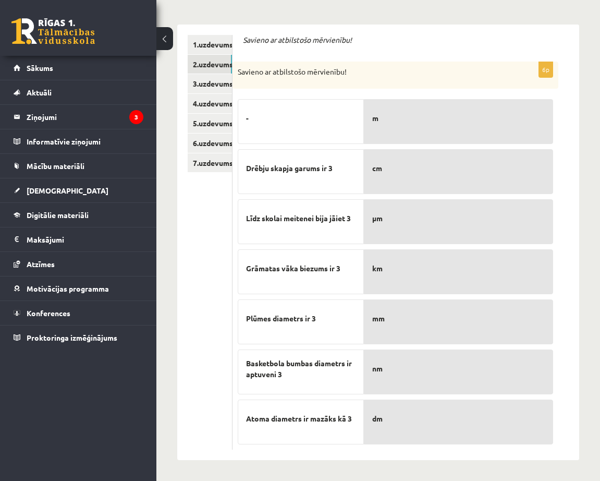
drag, startPoint x: 340, startPoint y: 171, endPoint x: 341, endPoint y: 153, distance: 18.3
click at [341, 153] on div "Drēbju skapja garums ir 3" at bounding box center [301, 171] width 126 height 45
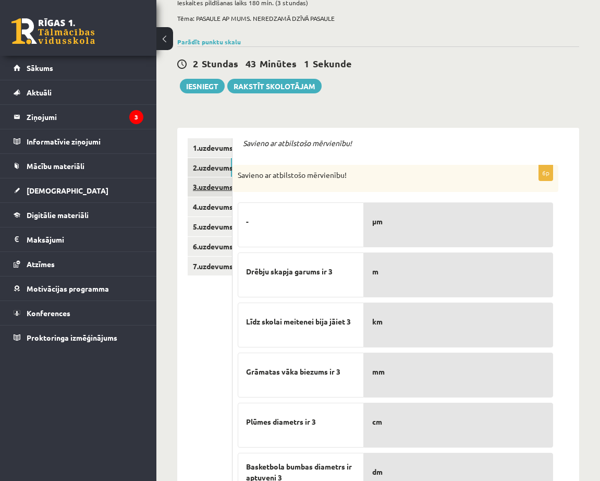
scroll to position [80, 0]
click at [210, 187] on link "3.uzdevums" at bounding box center [210, 187] width 44 height 19
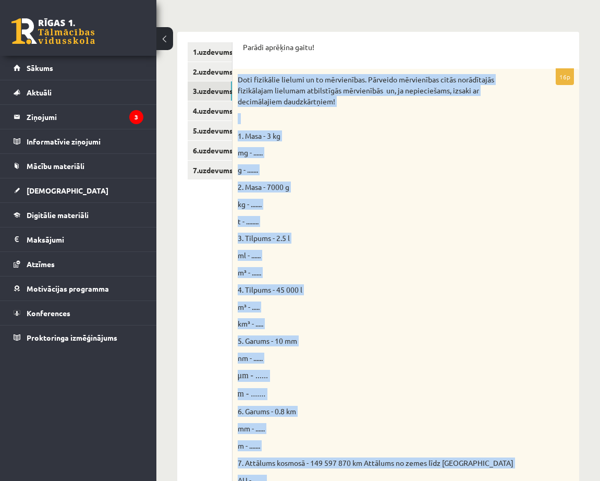
scroll to position [546, 0]
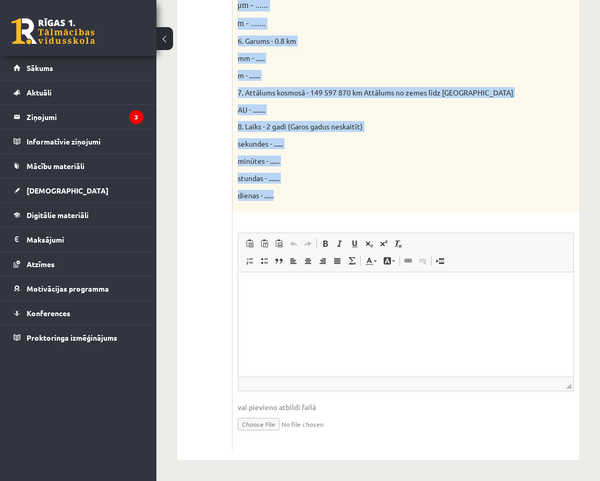
drag, startPoint x: 238, startPoint y: 126, endPoint x: 408, endPoint y: 187, distance: 181.1
copy div "Doti fizikālie lielumi un to mērvienības. Pārveido mērvienības citās norādītajā…"
click at [445, 182] on p "stundas - ......." at bounding box center [380, 178] width 284 height 11
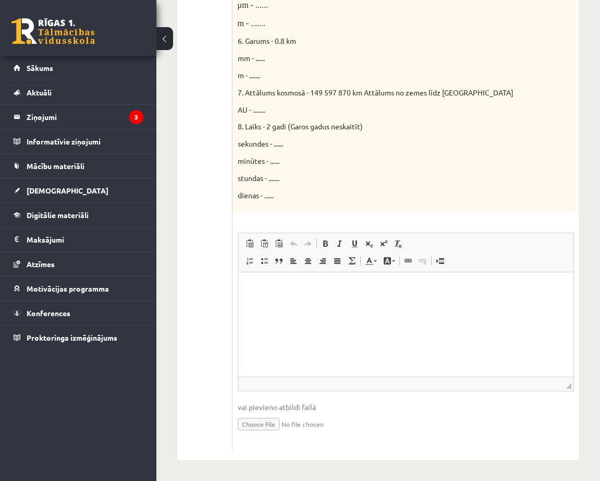
click at [290, 289] on p "Визуальный текстовый редактор, wiswyg-editor-user-answer-47024753139760" at bounding box center [405, 288] width 314 height 11
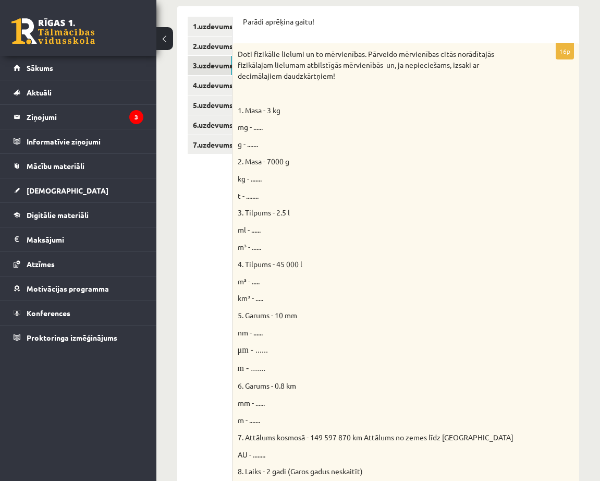
scroll to position [181, 0]
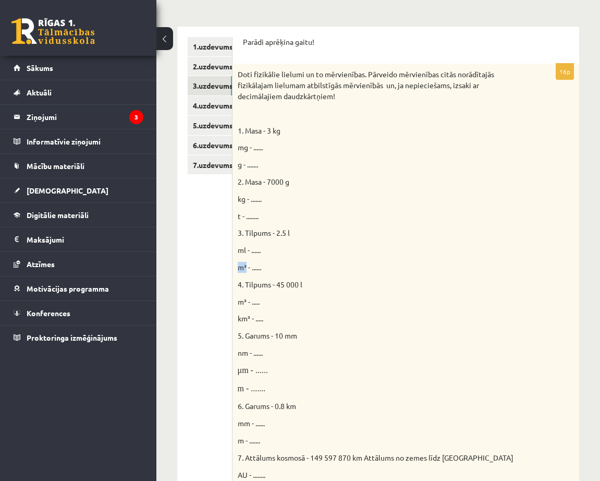
drag, startPoint x: 238, startPoint y: 267, endPoint x: 247, endPoint y: 271, distance: 9.6
click at [247, 271] on span "m³ - ......" at bounding box center [249, 266] width 23 height 9
copy span "m³"
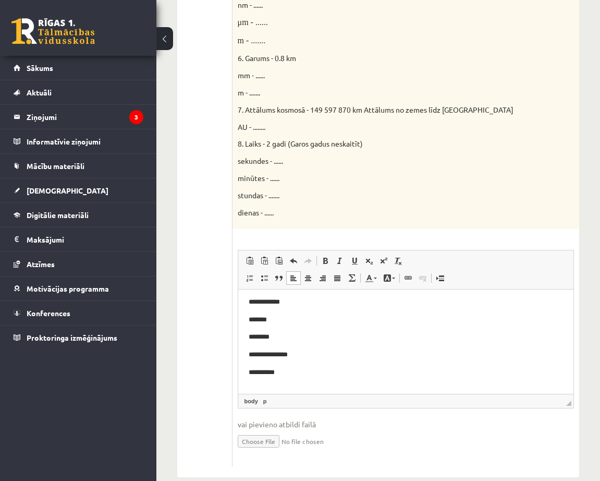
scroll to position [546, 0]
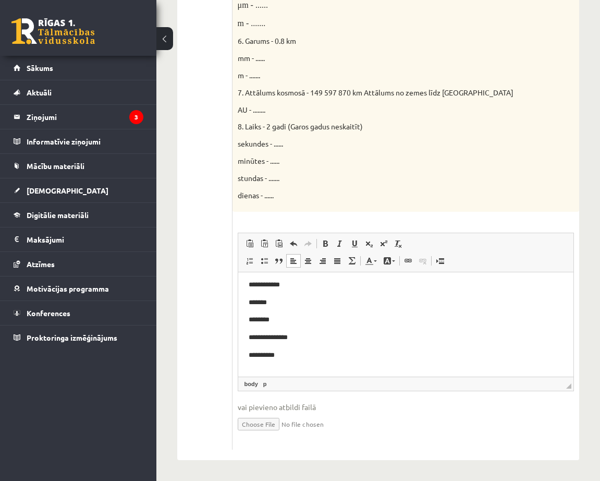
click at [248, 365] on body "**********" at bounding box center [405, 302] width 314 height 151
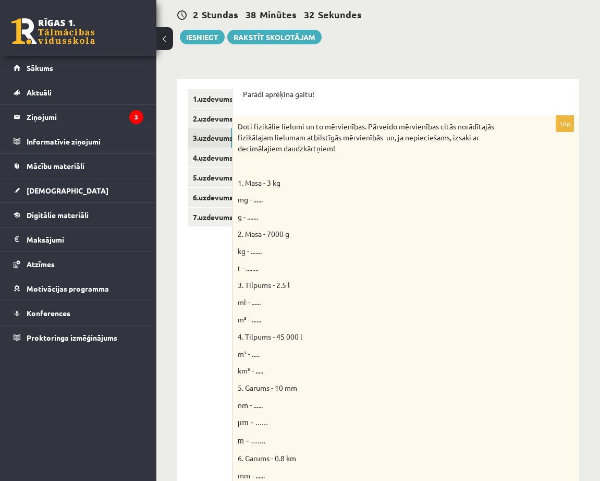
click at [349, 358] on p "m³ - ....." at bounding box center [380, 353] width 284 height 11
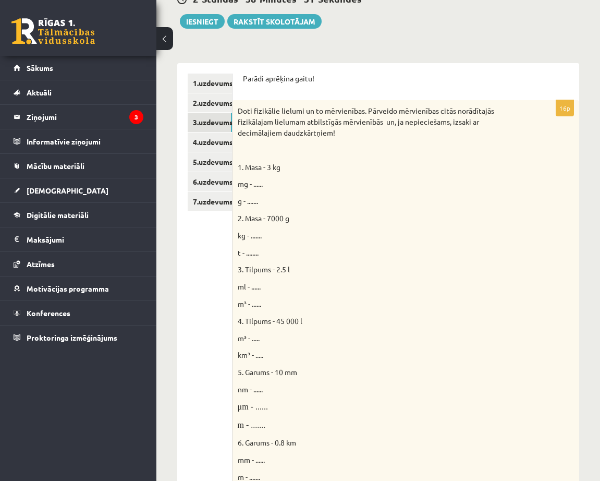
scroll to position [181, 0]
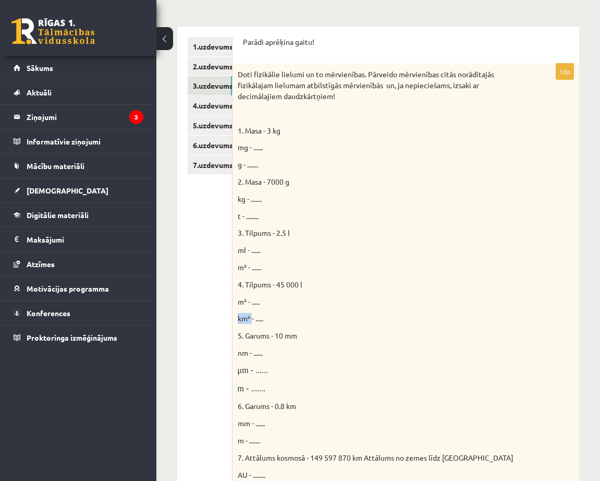
drag, startPoint x: 237, startPoint y: 317, endPoint x: 252, endPoint y: 324, distance: 16.6
click at [252, 324] on div "Doti fizikālie lielumi un to mērvienības. Pārveido mērvienības citās norādītajā…" at bounding box center [406, 320] width 347 height 513
copy span "km³"
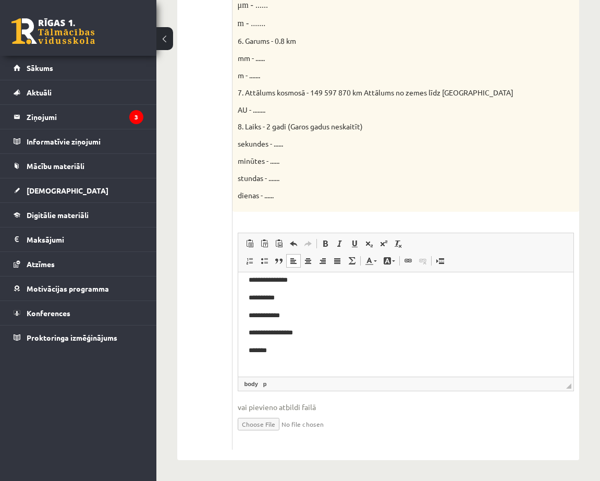
scroll to position [121, 0]
click at [271, 343] on p "*******" at bounding box center [401, 343] width 307 height 11
click at [277, 341] on p "*******" at bounding box center [401, 343] width 307 height 11
click at [256, 362] on body "**********" at bounding box center [405, 258] width 314 height 274
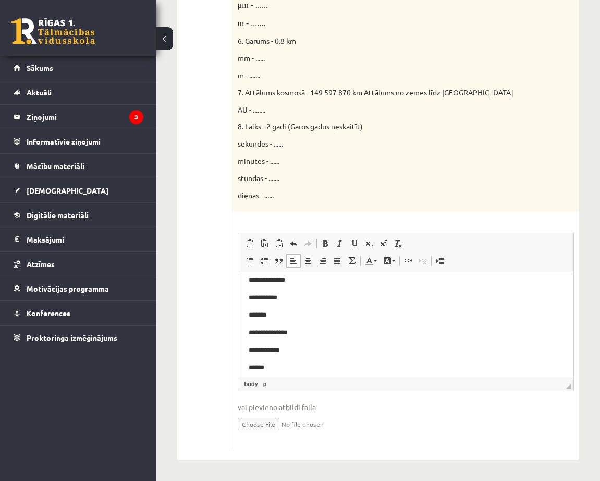
scroll to position [250, 0]
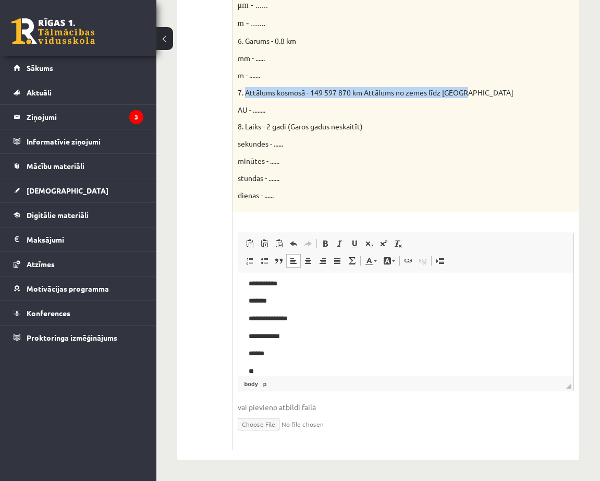
drag, startPoint x: 246, startPoint y: 91, endPoint x: 471, endPoint y: 96, distance: 225.3
click at [471, 96] on p "7. Attālums kosmosā - 149 597 870 km Attālums no zemes līdz Saulei" at bounding box center [380, 92] width 284 height 11
copy span "Attālums kosmosā - 149 597 870 km Attālums no zemes līdz Saulei"
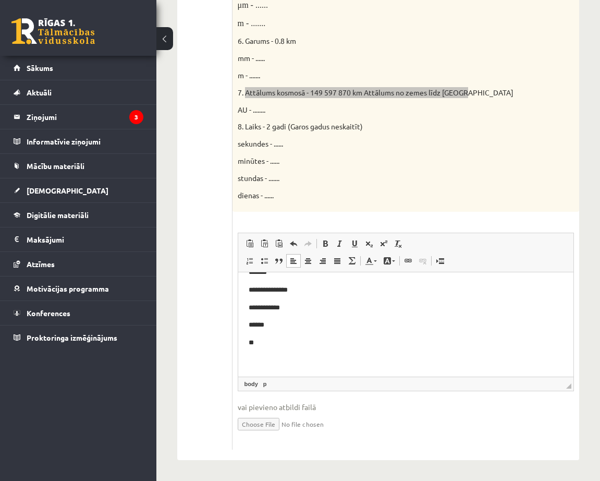
click at [263, 340] on p "**" at bounding box center [401, 342] width 307 height 11
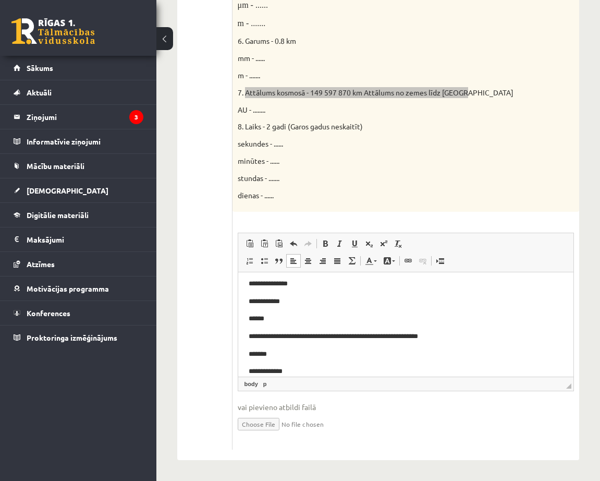
scroll to position [303, 0]
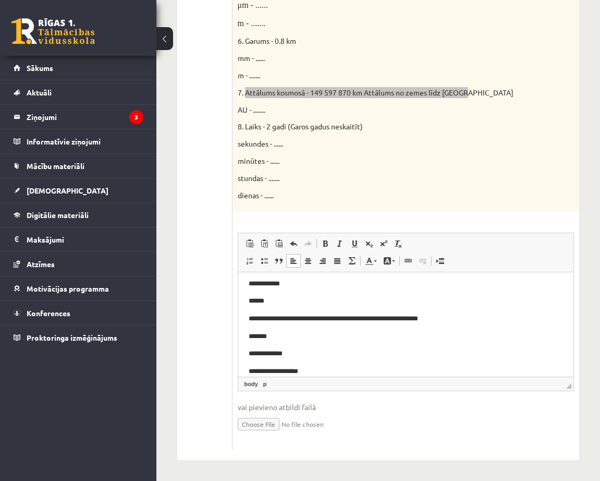
click at [326, 371] on p "**********" at bounding box center [401, 371] width 307 height 11
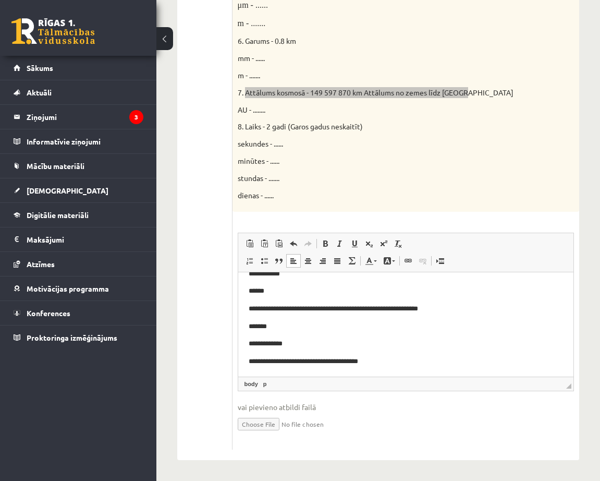
scroll to position [333, 0]
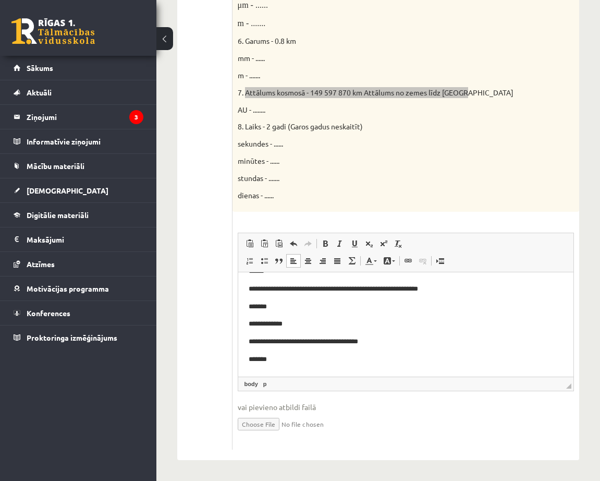
click at [289, 361] on p "*******" at bounding box center [401, 359] width 307 height 11
click at [326, 364] on p "**********" at bounding box center [401, 359] width 307 height 11
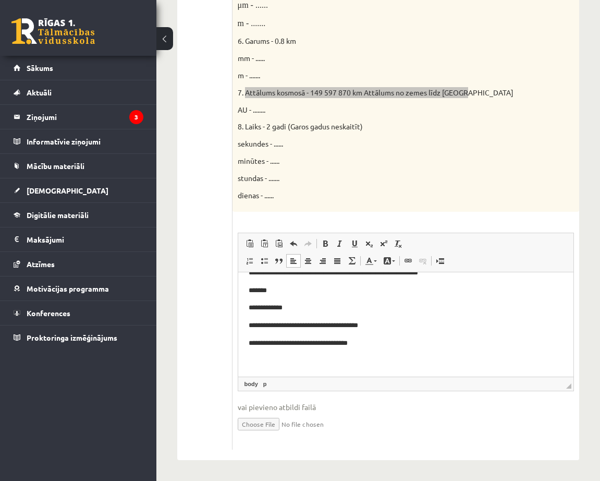
scroll to position [350, 0]
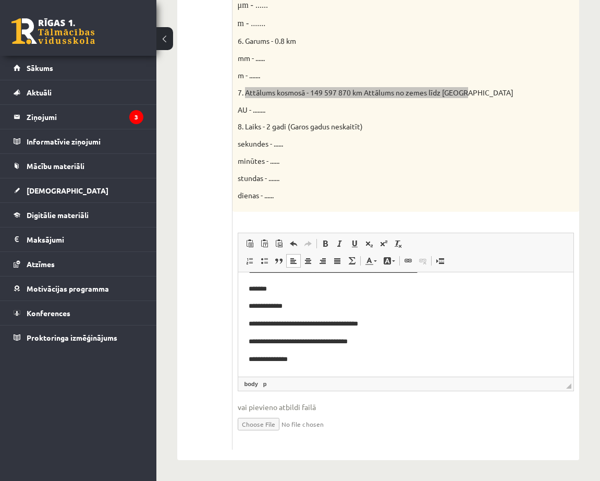
click at [314, 359] on p "**********" at bounding box center [401, 359] width 307 height 11
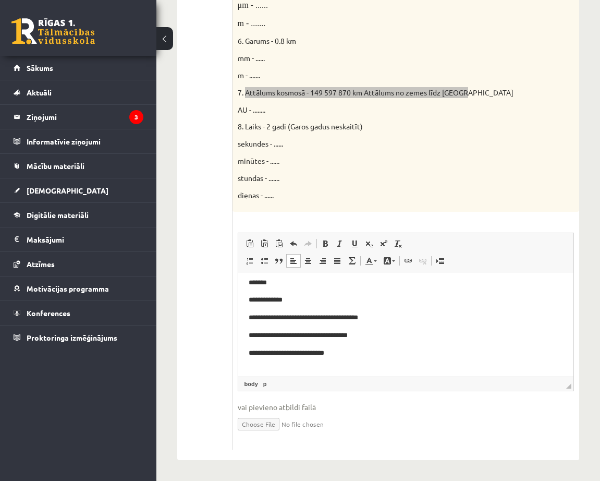
scroll to position [368, 0]
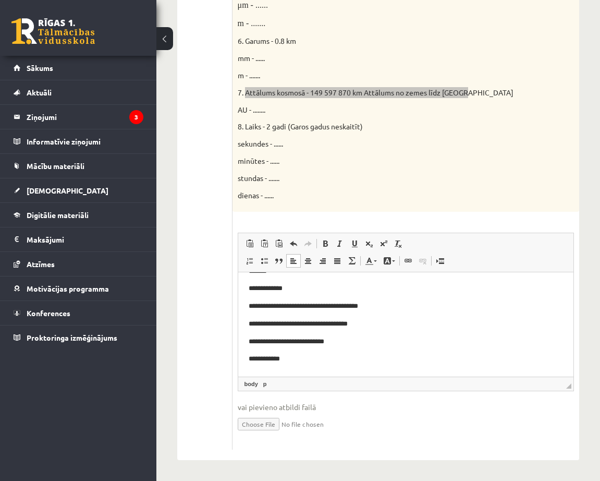
click at [299, 359] on p "**********" at bounding box center [401, 358] width 307 height 11
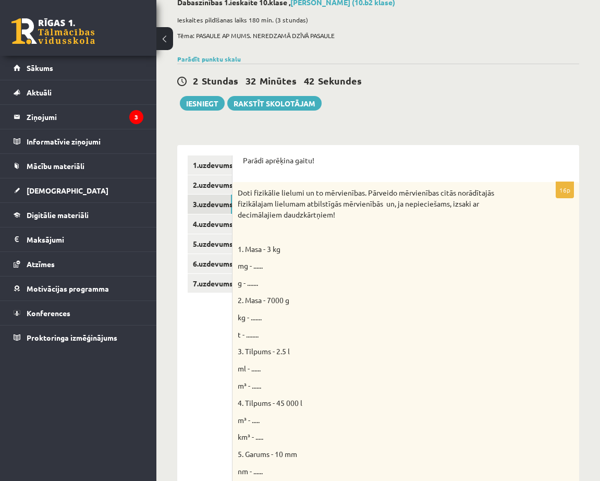
scroll to position [0, 0]
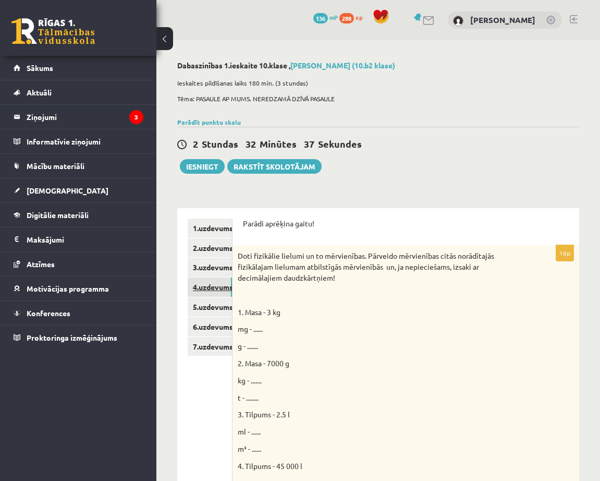
click at [217, 286] on link "4.uzdevums" at bounding box center [210, 286] width 44 height 19
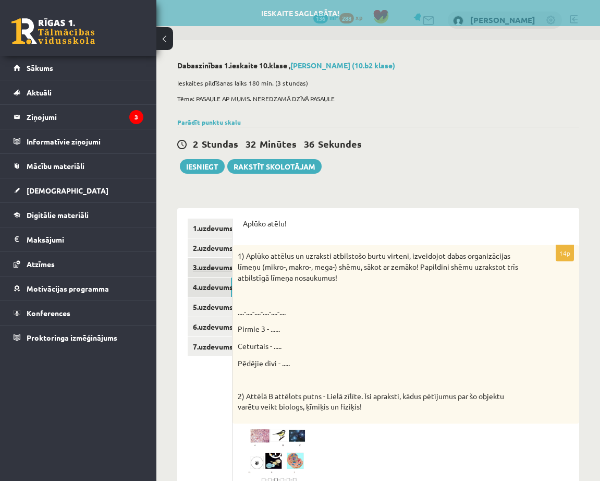
click at [223, 268] on link "3.uzdevums" at bounding box center [210, 267] width 44 height 19
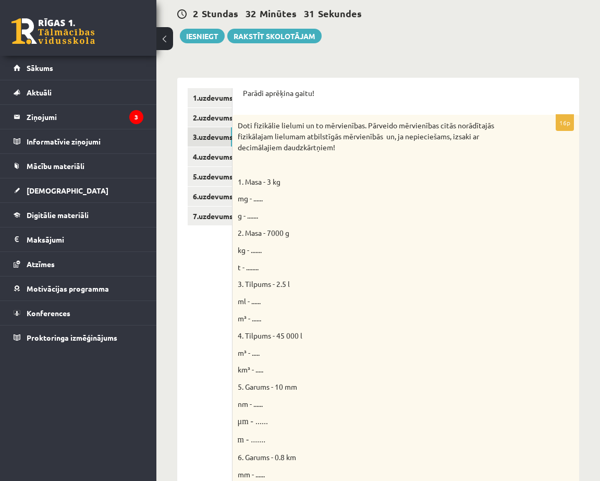
scroll to position [129, 0]
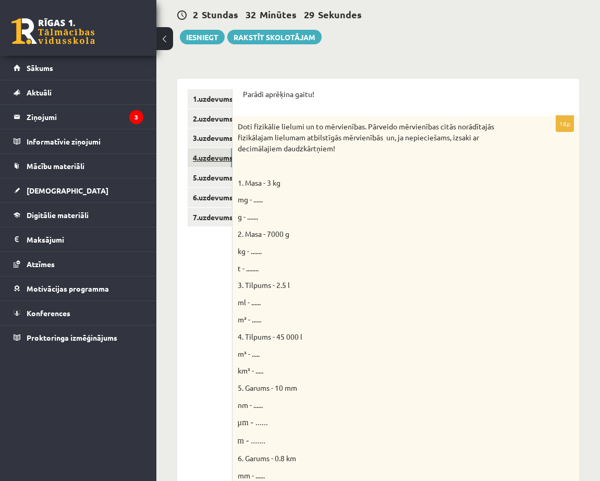
click at [226, 158] on link "4.uzdevums" at bounding box center [210, 157] width 44 height 19
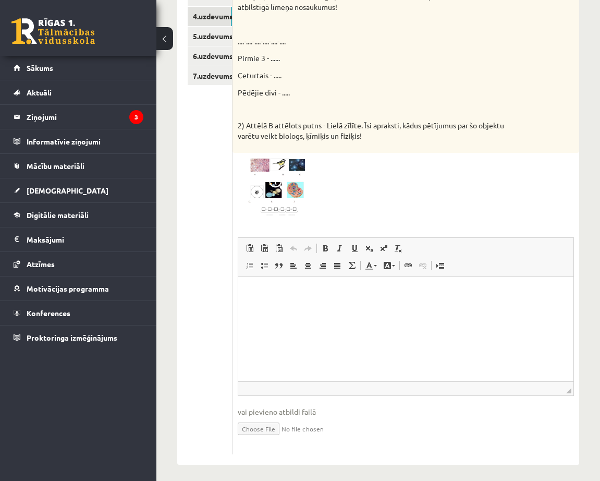
scroll to position [120, 0]
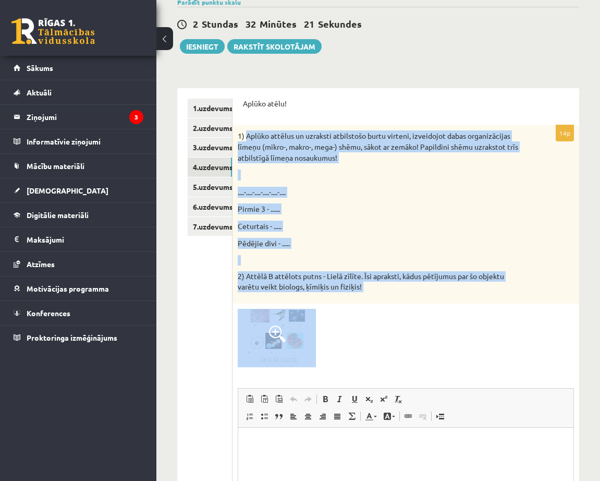
drag, startPoint x: 246, startPoint y: 135, endPoint x: 490, endPoint y: 357, distance: 329.6
click at [490, 357] on div "14p 1) Aplūko attēlus un uzraksti atbilstošo burtu virteni, izveidojot dabas or…" at bounding box center [406, 365] width 347 height 480
copy div "Aplūko attēlus un uzraksti atbilstošo burtu virteni, izveidojot dabas organizāc…"
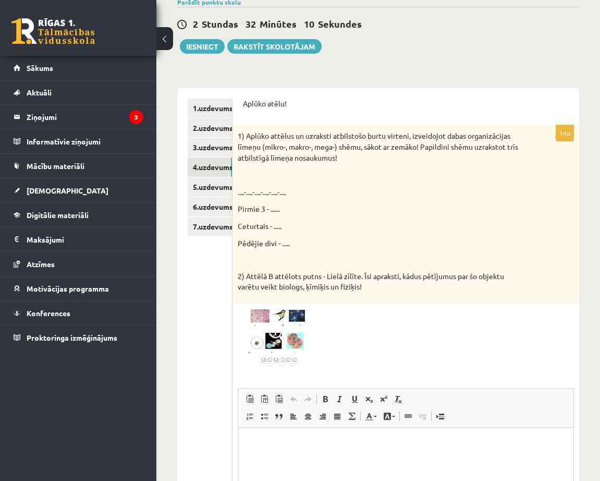
click at [454, 335] on div at bounding box center [406, 338] width 336 height 59
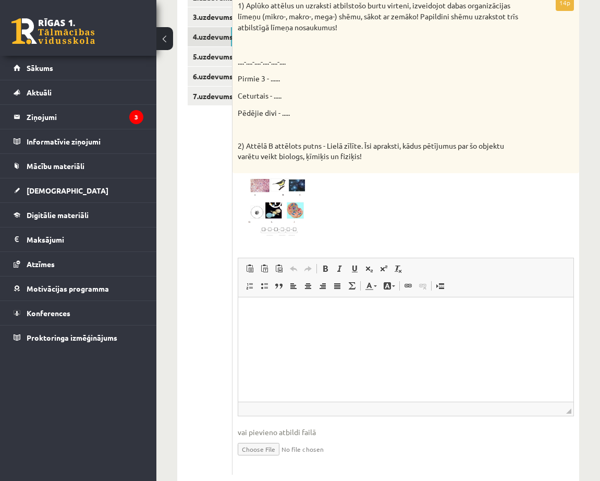
scroll to position [276, 0]
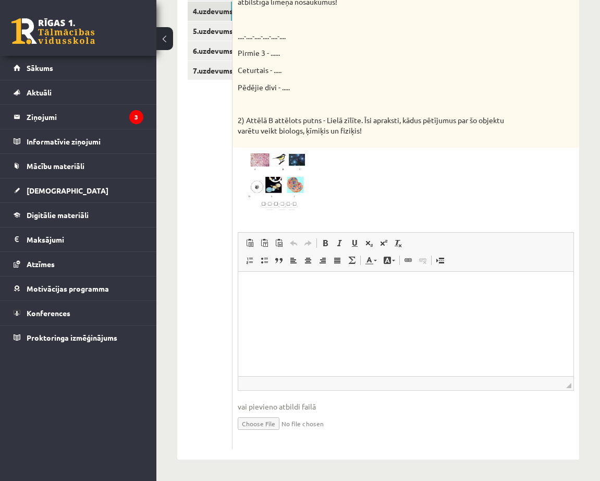
click at [350, 303] on html at bounding box center [405, 288] width 335 height 32
click at [286, 176] on span at bounding box center [277, 177] width 17 height 17
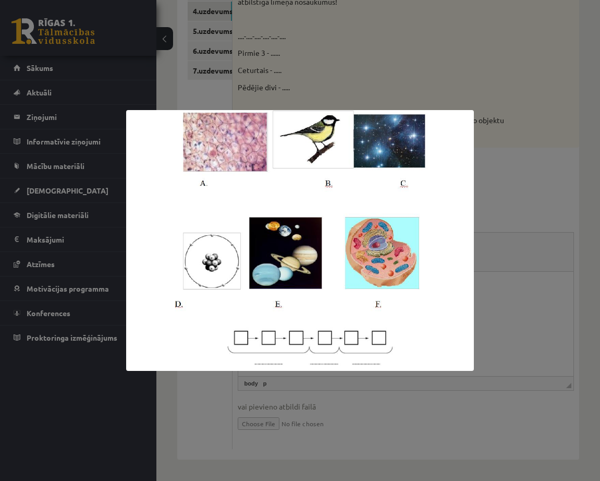
click at [560, 173] on div at bounding box center [300, 240] width 600 height 481
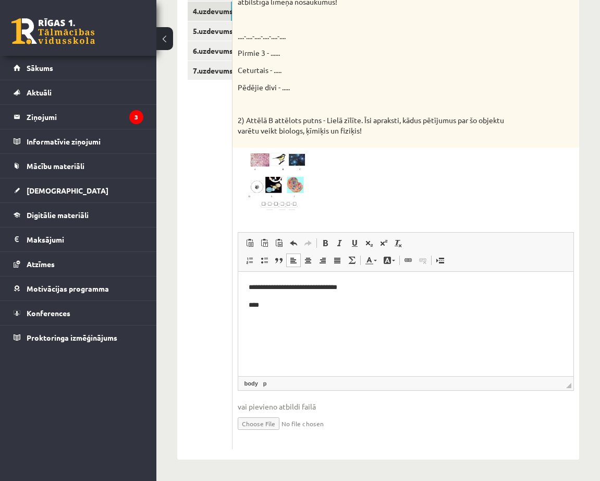
click at [284, 311] on html "**********" at bounding box center [405, 296] width 335 height 49
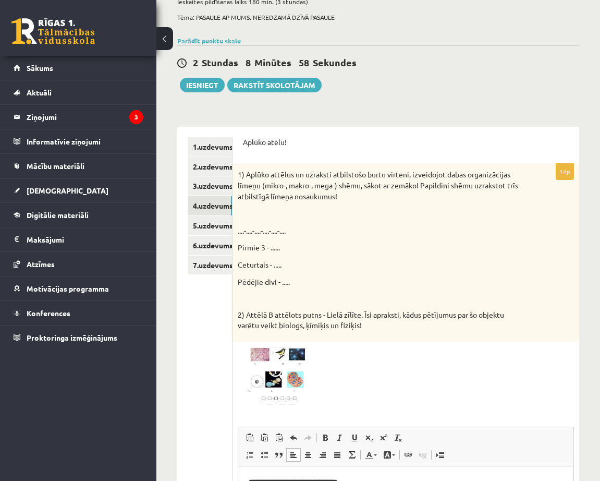
scroll to position [68, 0]
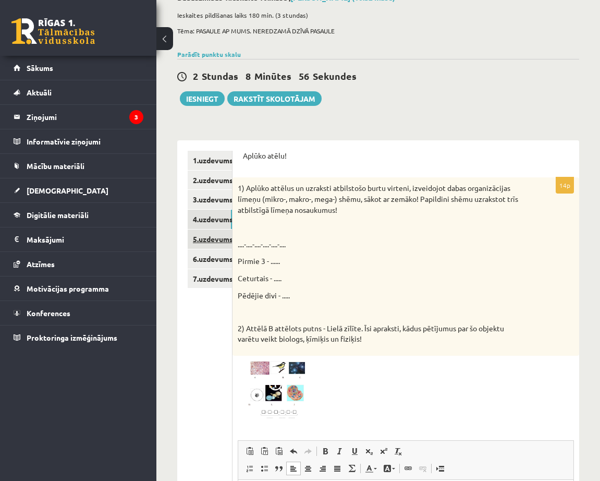
click at [221, 237] on link "5.uzdevums" at bounding box center [210, 238] width 44 height 19
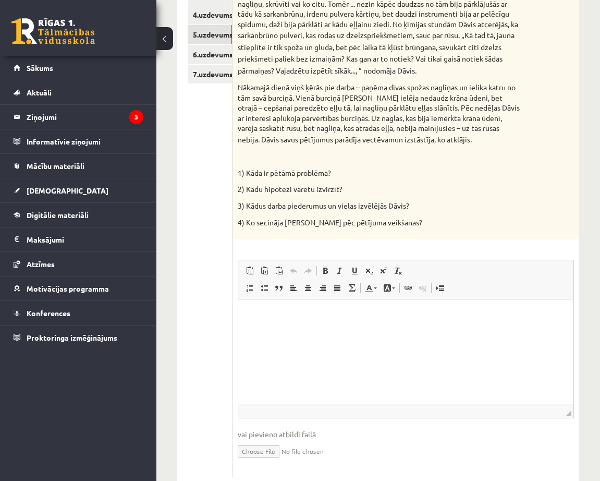
scroll to position [196, 0]
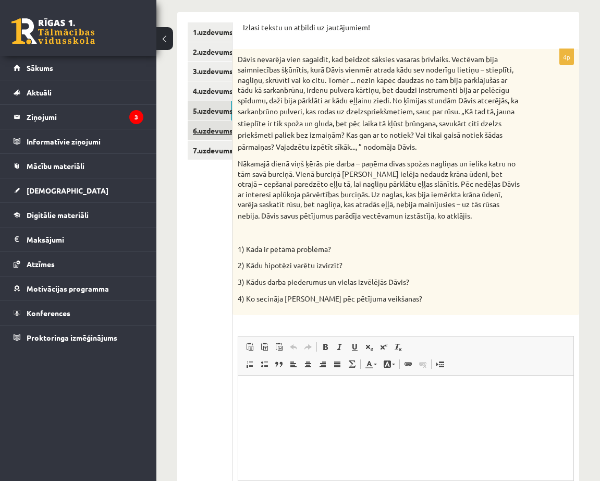
click at [210, 128] on link "6.uzdevums" at bounding box center [210, 130] width 44 height 19
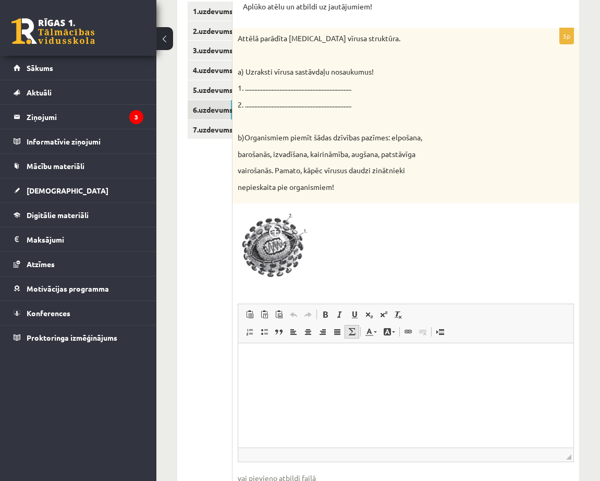
scroll to position [0, 0]
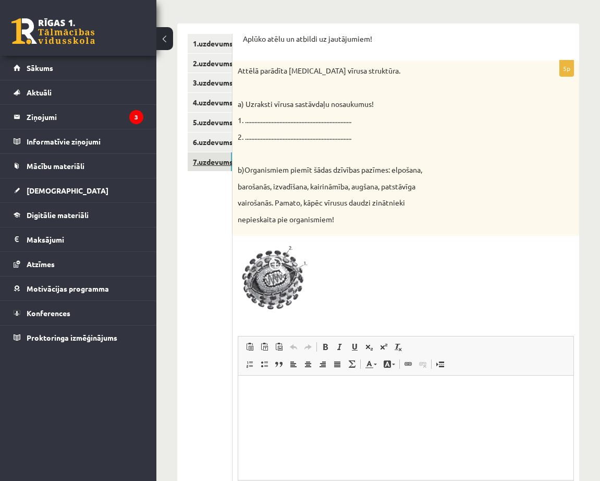
click at [202, 157] on link "7.uzdevums" at bounding box center [210, 161] width 44 height 19
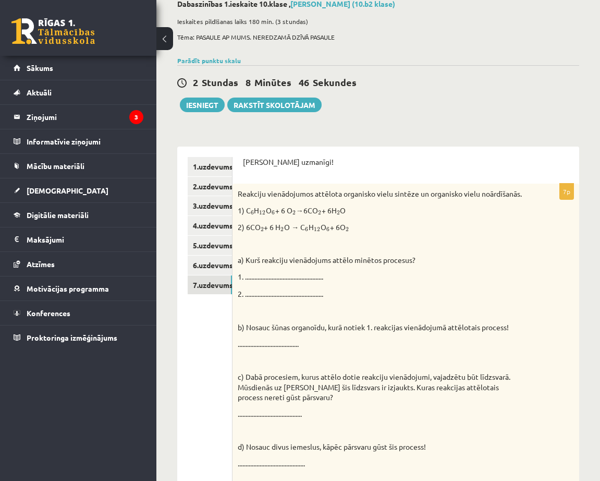
scroll to position [61, 0]
click at [219, 246] on link "5.uzdevums" at bounding box center [210, 245] width 44 height 19
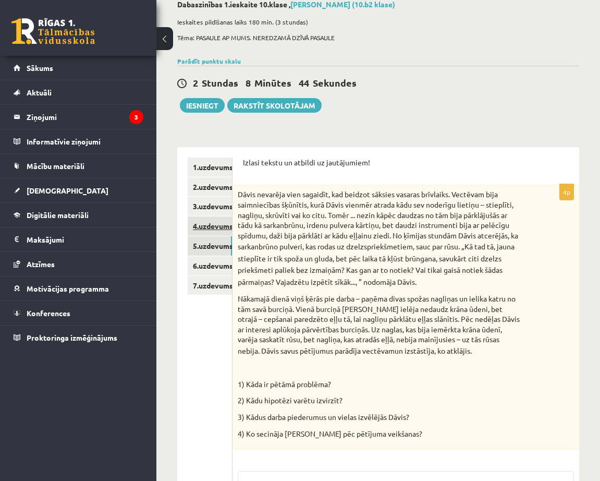
click at [213, 228] on link "4.uzdevums" at bounding box center [210, 225] width 44 height 19
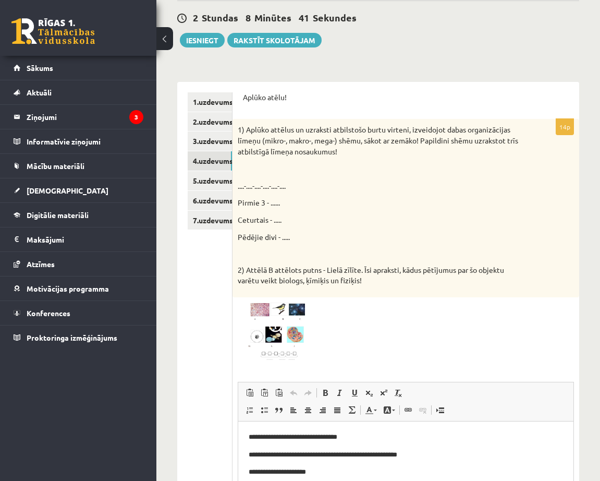
scroll to position [120, 0]
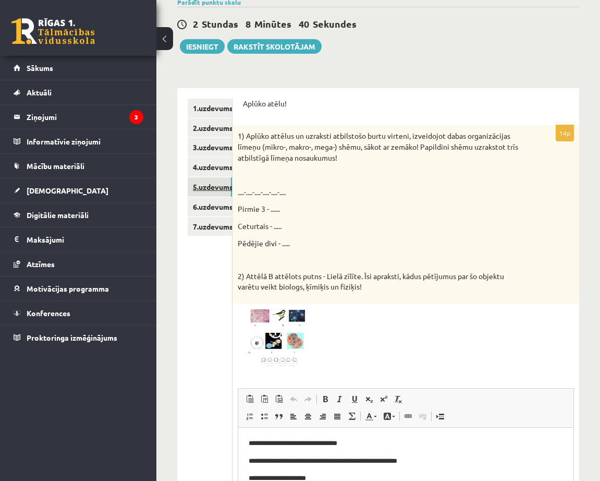
click at [219, 191] on link "5.uzdevums" at bounding box center [210, 186] width 44 height 19
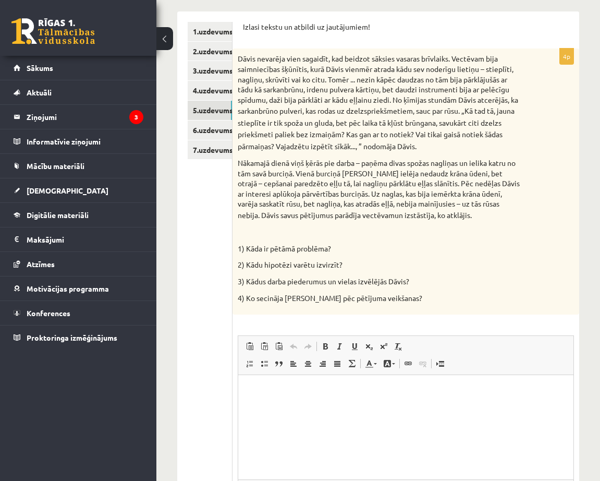
scroll to position [0, 0]
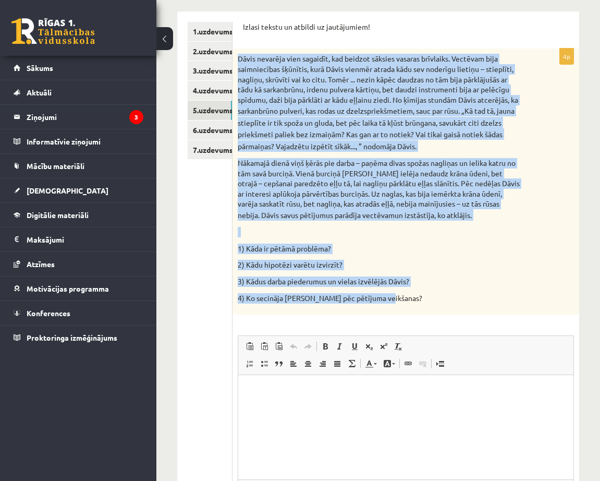
drag, startPoint x: 237, startPoint y: 60, endPoint x: 485, endPoint y: 307, distance: 349.8
click at [485, 307] on div "Dāvis nevarēja vien sagaidīt, kad beidzot sāksies vasaras brīvlaiks. Vectēvam b…" at bounding box center [406, 181] width 347 height 266
copy div "Dāvis nevarēja vien sagaidīt, kad beidzot sāksies vasaras brīvlaiks. Vectēvam b…"
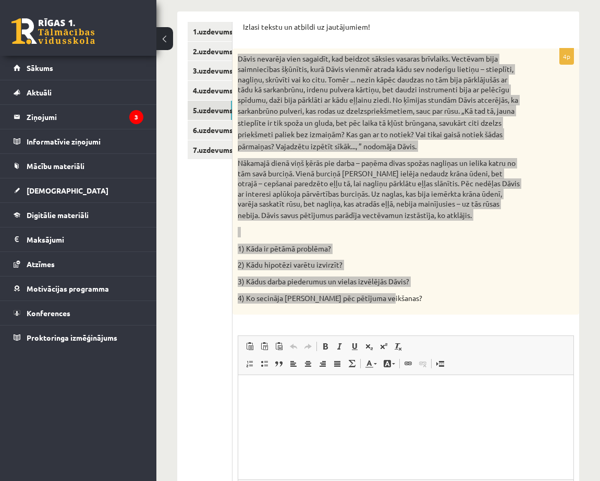
click at [424, 407] on html at bounding box center [405, 391] width 335 height 32
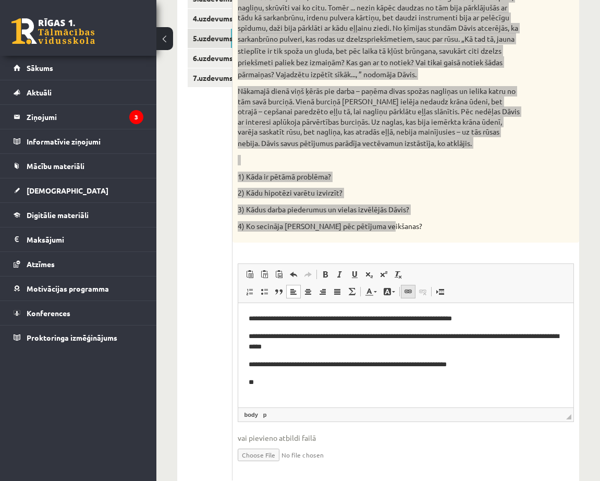
scroll to position [300, 0]
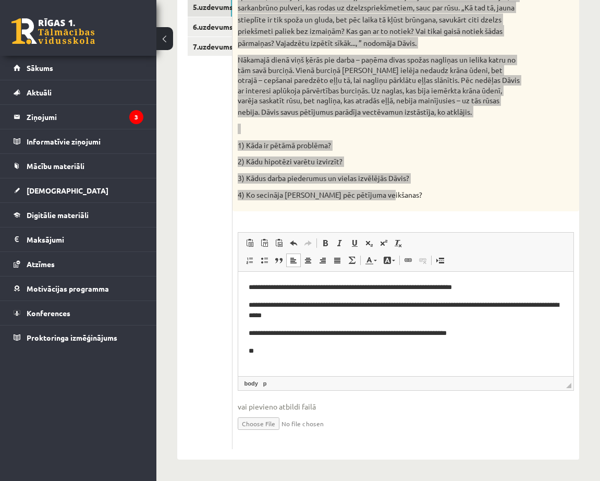
click at [273, 352] on p "**" at bounding box center [405, 351] width 314 height 11
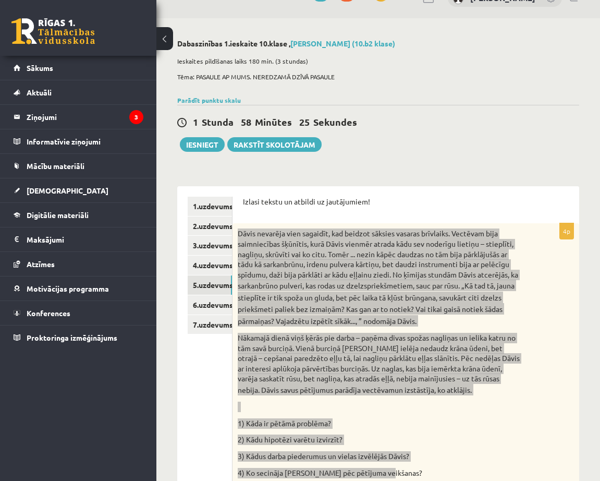
scroll to position [0, 0]
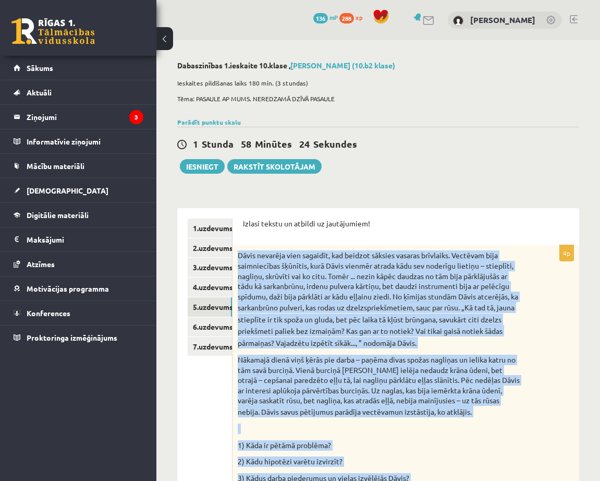
click at [564, 340] on div "Dāvis nevarēja vien sagaidīt, kad beidzot sāksies vasaras brīvlaiks. Vectēvam b…" at bounding box center [406, 378] width 347 height 266
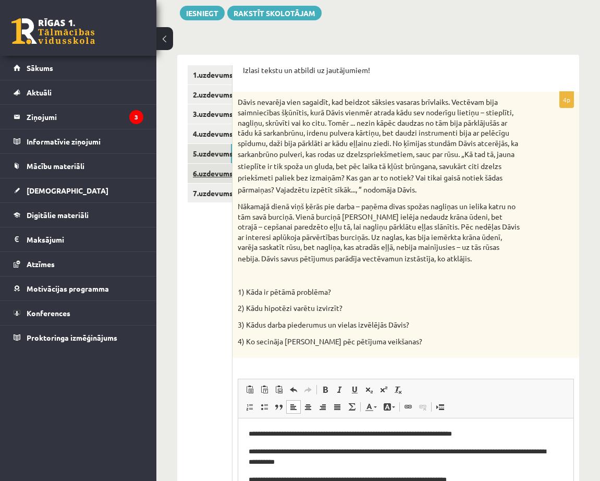
scroll to position [144, 0]
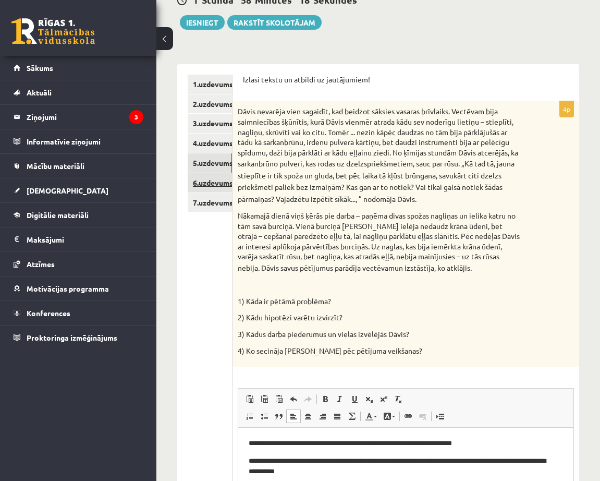
click at [223, 186] on link "6.uzdevums" at bounding box center [210, 182] width 44 height 19
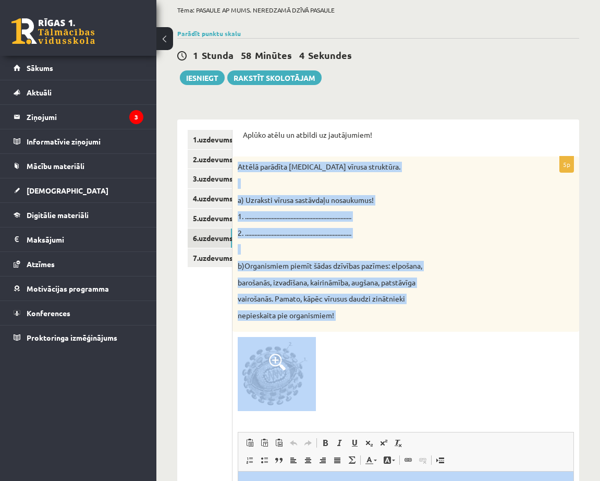
scroll to position [107, 0]
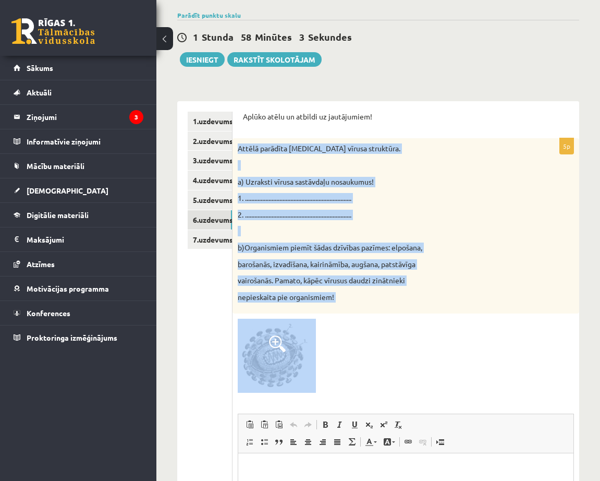
drag, startPoint x: 239, startPoint y: 203, endPoint x: 406, endPoint y: 365, distance: 232.6
click at [406, 365] on div "5p Attēlā parādīta HIV vīrusa struktūra. a) Uzraksti vīrusa sastāvdaļu nosaukum…" at bounding box center [406, 384] width 347 height 492
copy div "Attēlā parādīta HIV vīrusa struktūra. a) Uzraksti vīrusa sastāvdaļu nosaukumus!…"
click at [498, 232] on p at bounding box center [380, 231] width 284 height 10
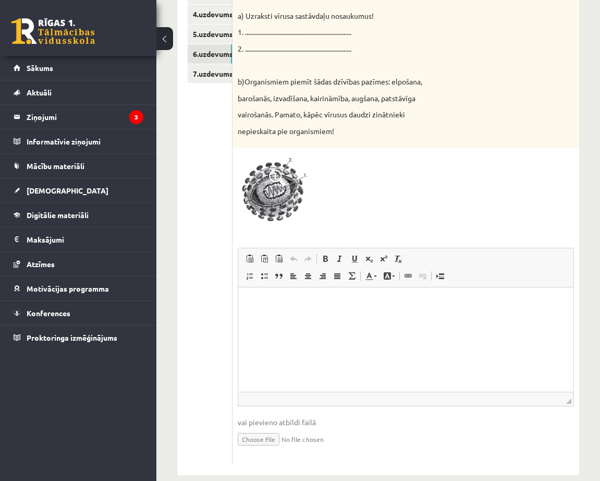
scroll to position [289, 0]
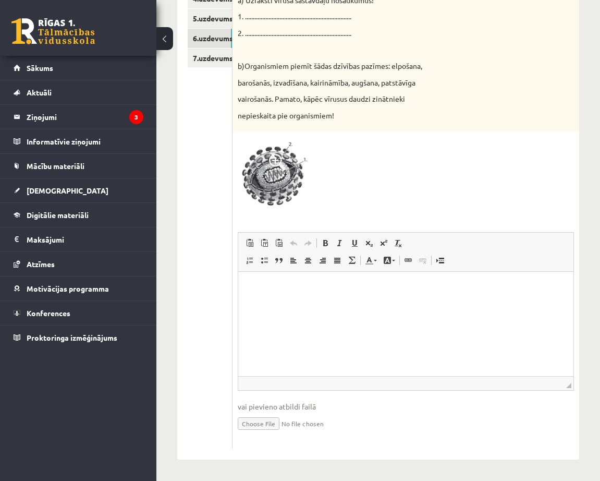
click at [291, 301] on html at bounding box center [405, 287] width 335 height 32
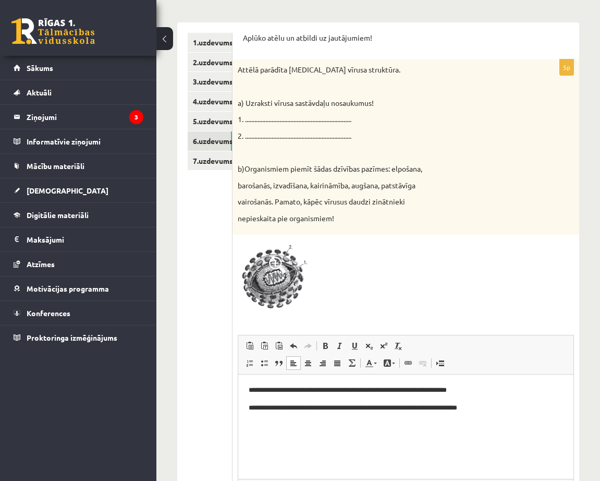
scroll to position [237, 0]
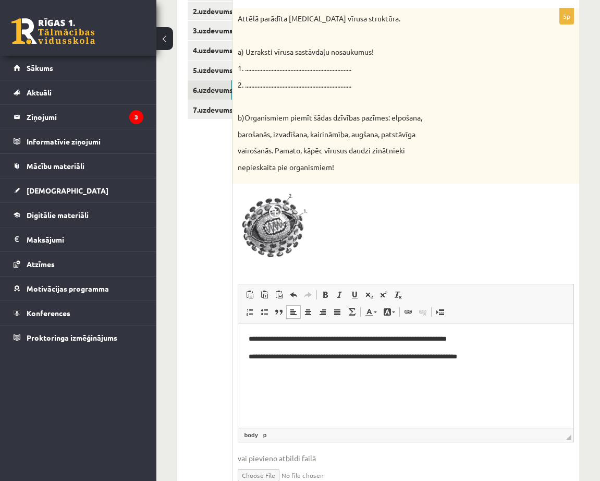
click at [243, 329] on html "**********" at bounding box center [405, 356] width 335 height 67
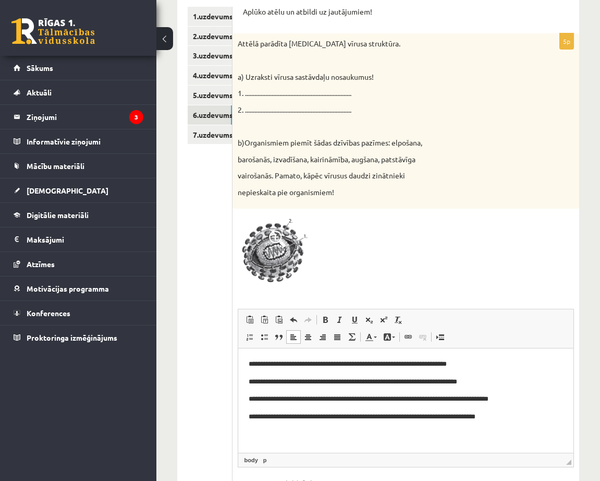
scroll to position [185, 0]
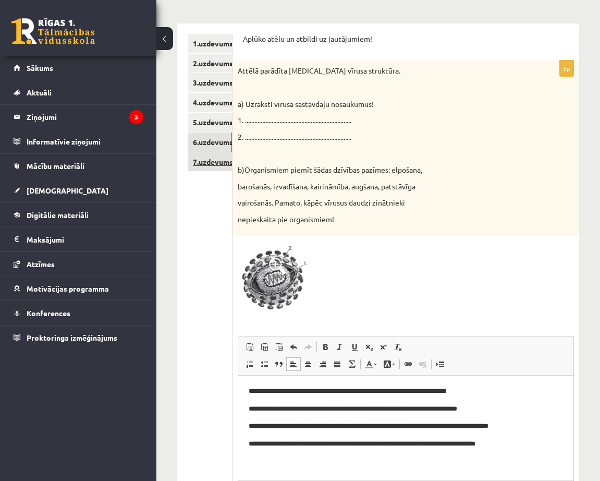
click at [223, 167] on link "7.uzdevums" at bounding box center [210, 161] width 44 height 19
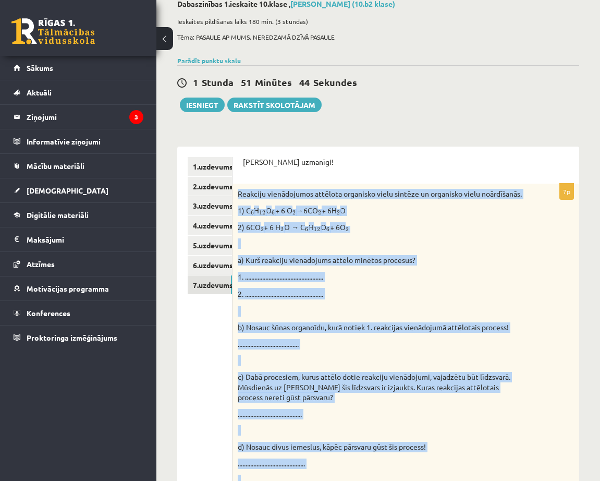
scroll to position [374, 0]
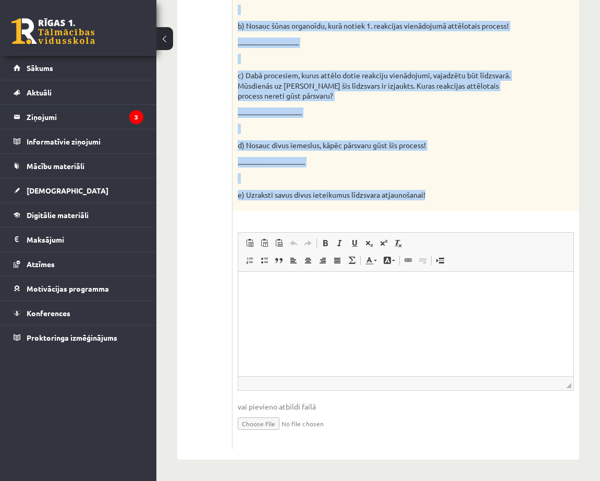
drag, startPoint x: 238, startPoint y: 193, endPoint x: 443, endPoint y: 194, distance: 204.9
click at [443, 194] on div "Reakciju vienādojumos attēlota organisko vielu sintēze un organisko vielu noārd…" at bounding box center [406, 46] width 347 height 329
copy div "Reakciju vienādojumos attēlota organisko vielu sintēze un organisko vielu noārd…"
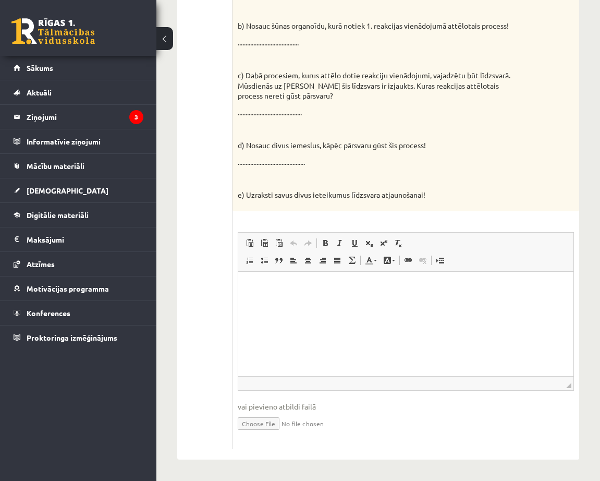
click at [204, 312] on ul "1.uzdevums 2.uzdevums 3.uzdevums 4.uzdevums 5.uzdevums 6.uzdevums 7.uzdevums" at bounding box center [210, 153] width 45 height 594
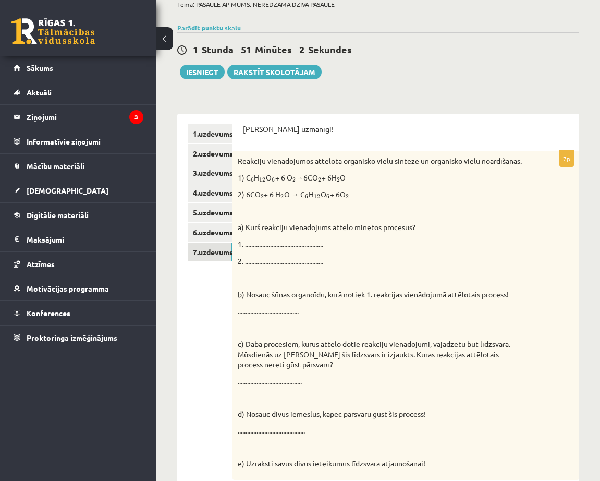
scroll to position [104, 0]
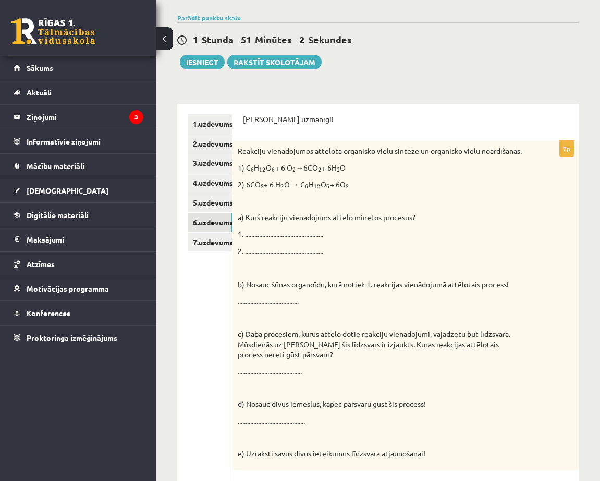
click at [211, 225] on link "6.uzdevums" at bounding box center [210, 222] width 44 height 19
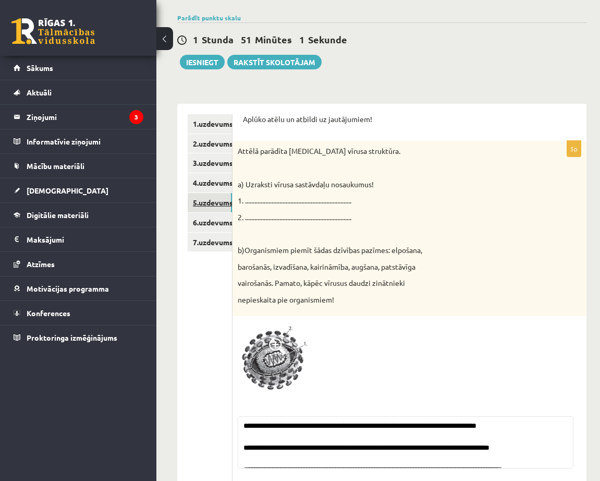
click at [209, 198] on link "5.uzdevums" at bounding box center [210, 202] width 44 height 19
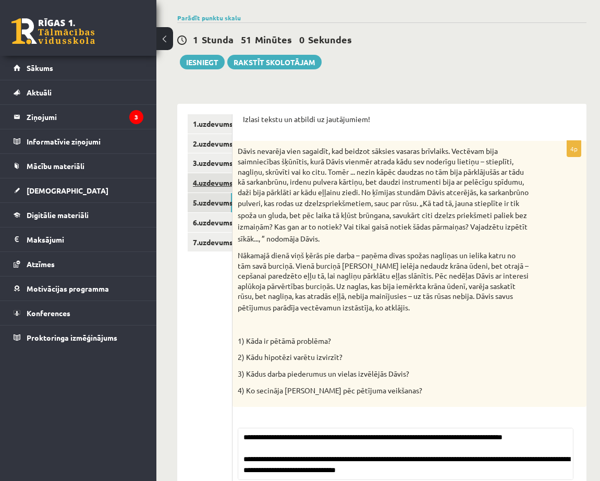
click at [218, 179] on link "4.uzdevums" at bounding box center [210, 182] width 44 height 19
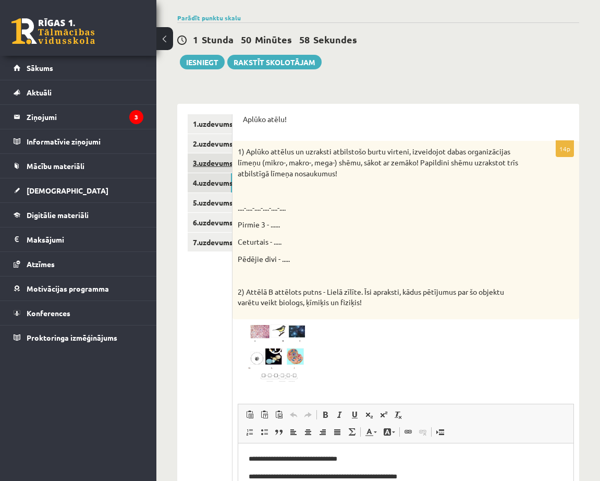
scroll to position [0, 0]
click at [219, 158] on link "3.uzdevums" at bounding box center [210, 162] width 44 height 19
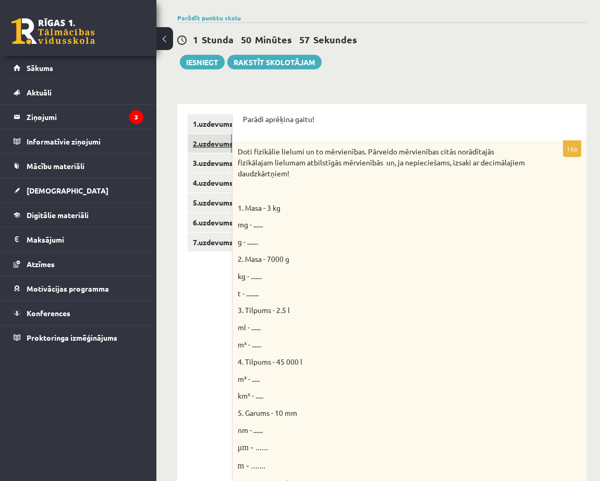
click at [216, 144] on link "2.uzdevums" at bounding box center [210, 143] width 44 height 19
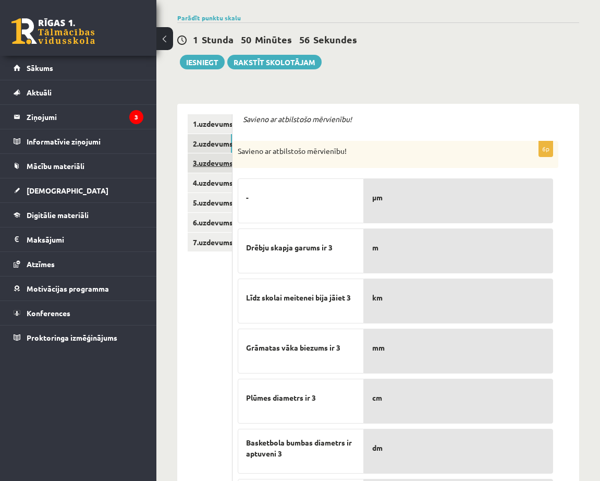
click at [216, 163] on link "3.uzdevums" at bounding box center [210, 162] width 44 height 19
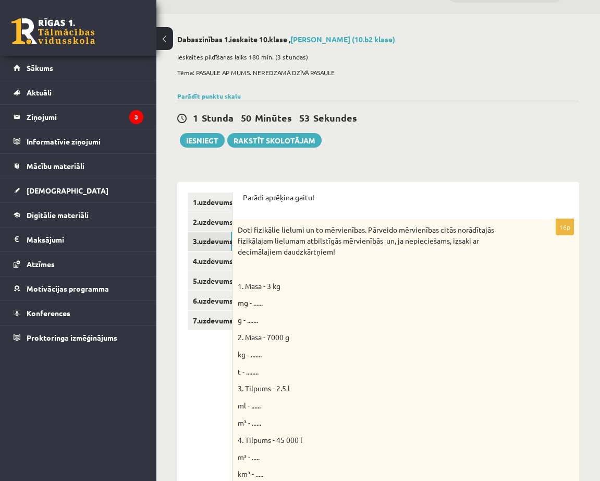
scroll to position [25, 0]
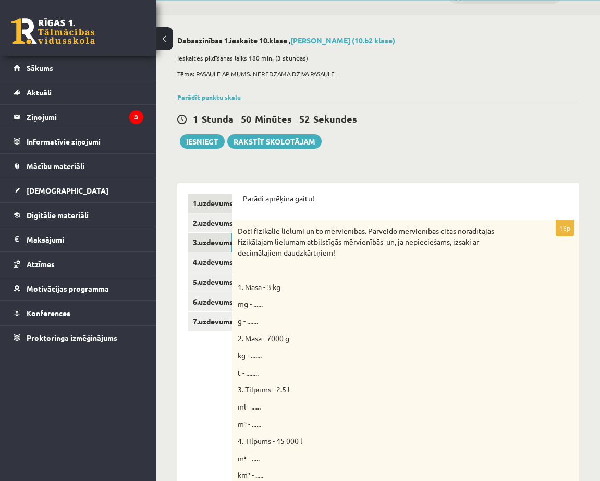
click at [214, 210] on link "1.uzdevums" at bounding box center [210, 202] width 44 height 19
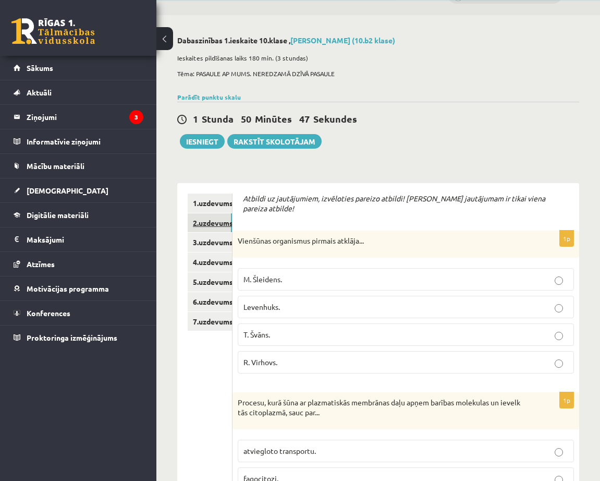
click at [224, 224] on link "2.uzdevums" at bounding box center [210, 222] width 44 height 19
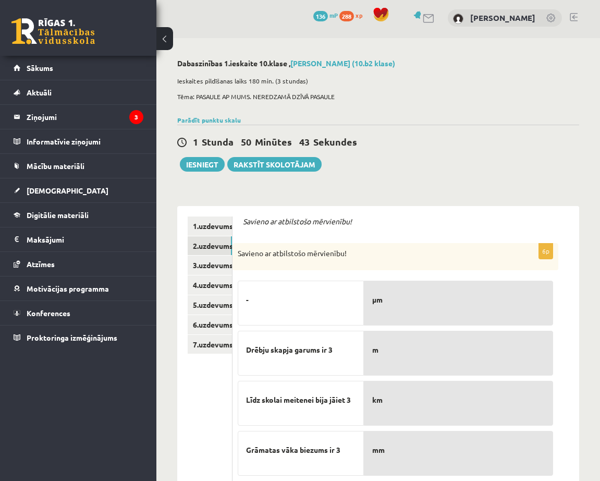
scroll to position [0, 0]
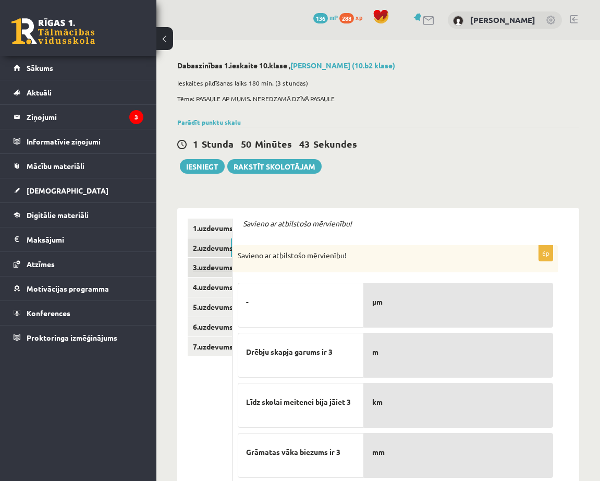
click at [215, 265] on link "3.uzdevums" at bounding box center [210, 267] width 44 height 19
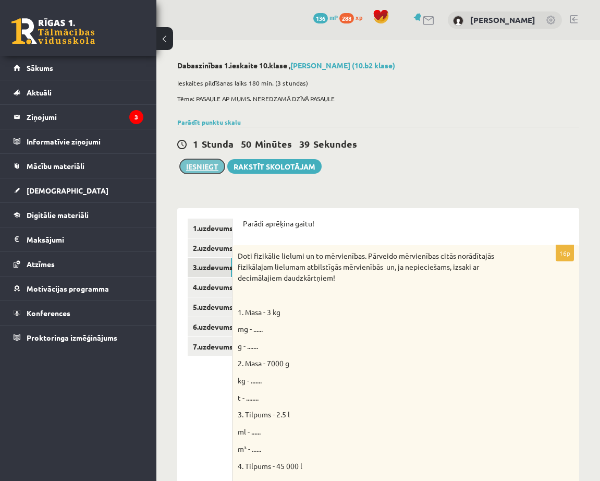
click at [204, 167] on button "Iesniegt" at bounding box center [202, 166] width 45 height 15
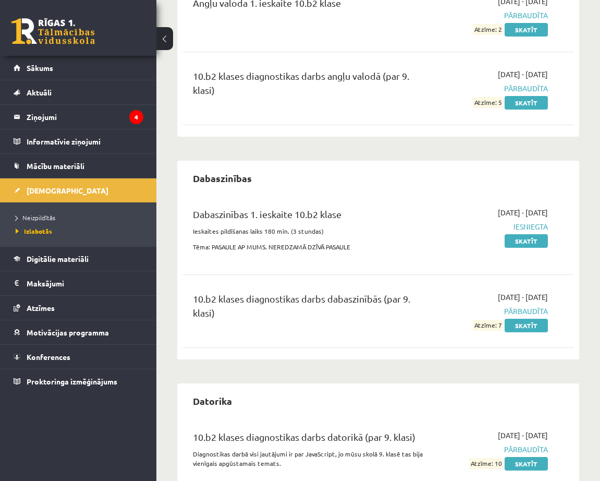
scroll to position [156, 0]
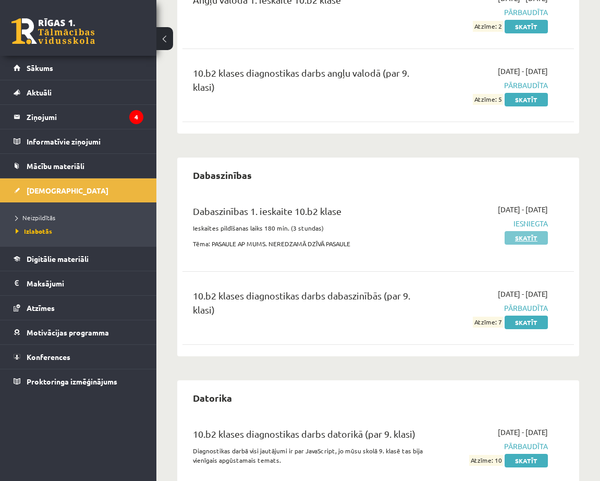
click at [524, 239] on link "Skatīt" at bounding box center [526, 238] width 43 height 14
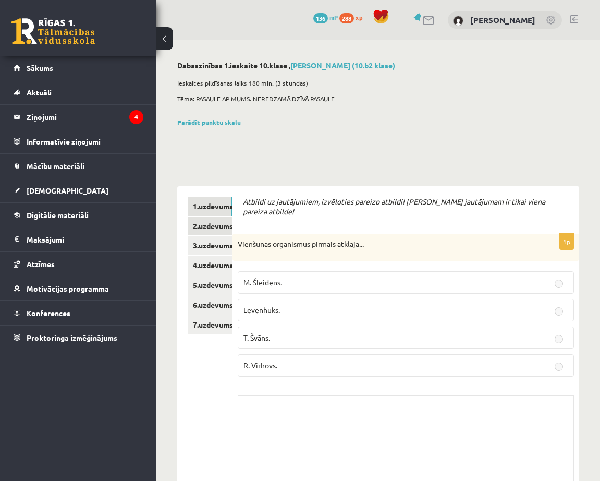
click at [216, 227] on link "2.uzdevums" at bounding box center [210, 225] width 44 height 19
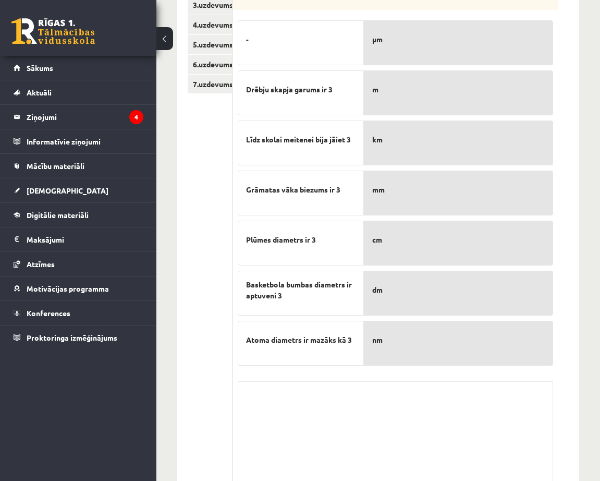
scroll to position [73, 0]
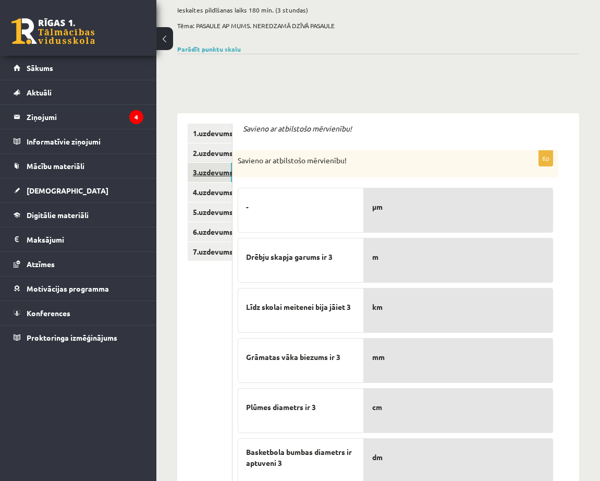
click at [216, 173] on link "3.uzdevums" at bounding box center [210, 172] width 44 height 19
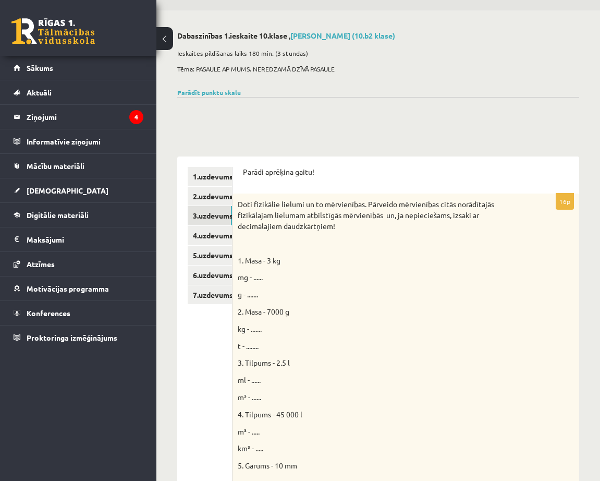
scroll to position [18, 0]
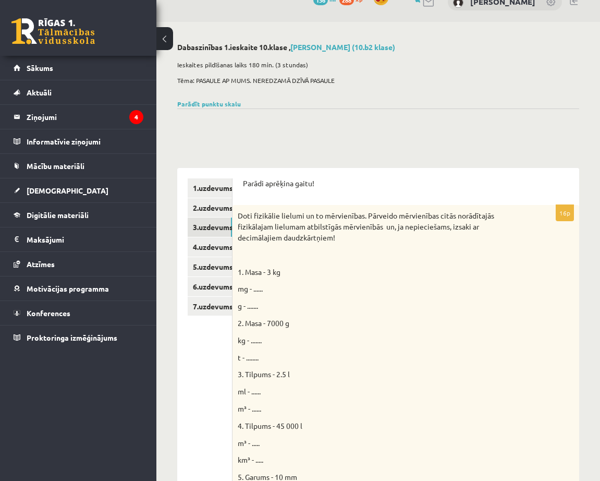
click at [67, 31] on link at bounding box center [52, 31] width 83 height 26
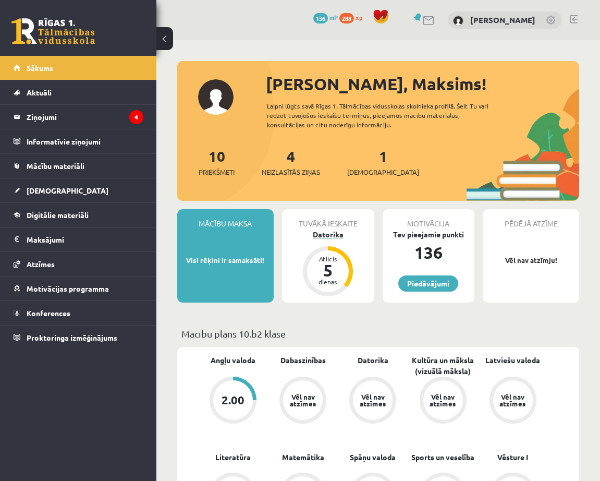
click at [333, 232] on div "Datorika" at bounding box center [328, 234] width 92 height 11
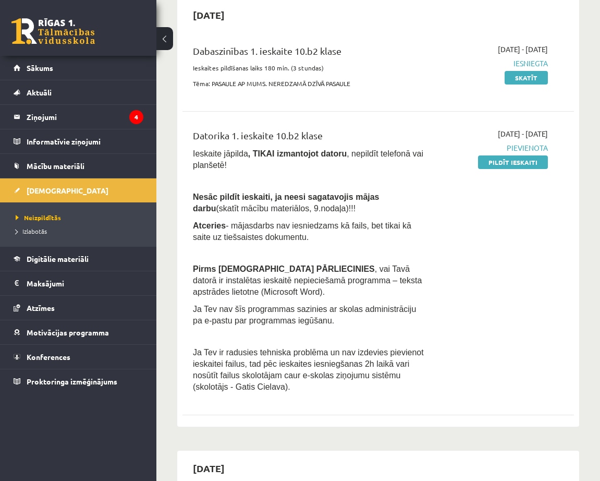
scroll to position [104, 0]
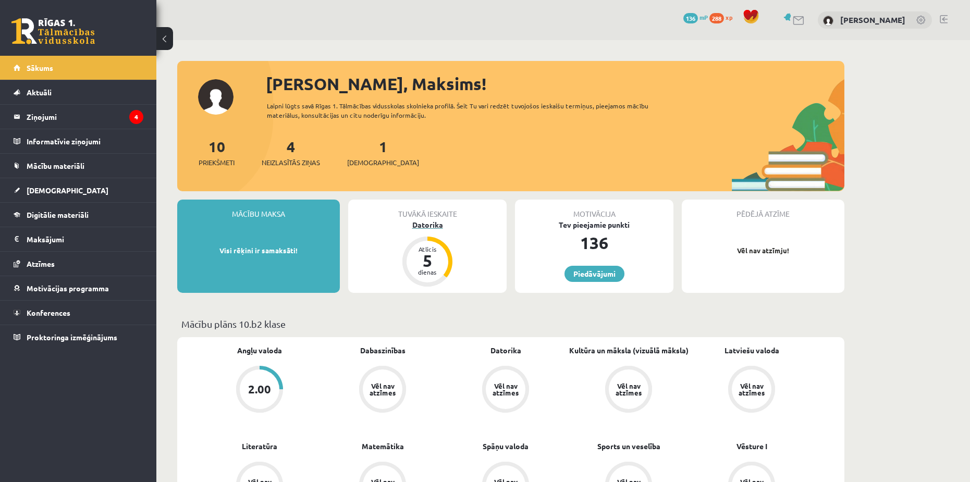
click at [429, 224] on div "Datorika" at bounding box center [427, 224] width 158 height 11
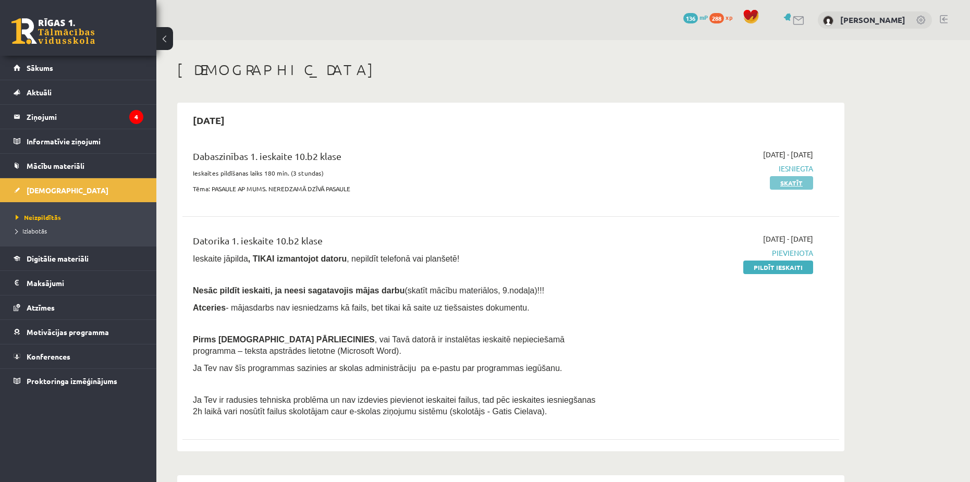
click at [790, 186] on link "Skatīt" at bounding box center [791, 183] width 43 height 14
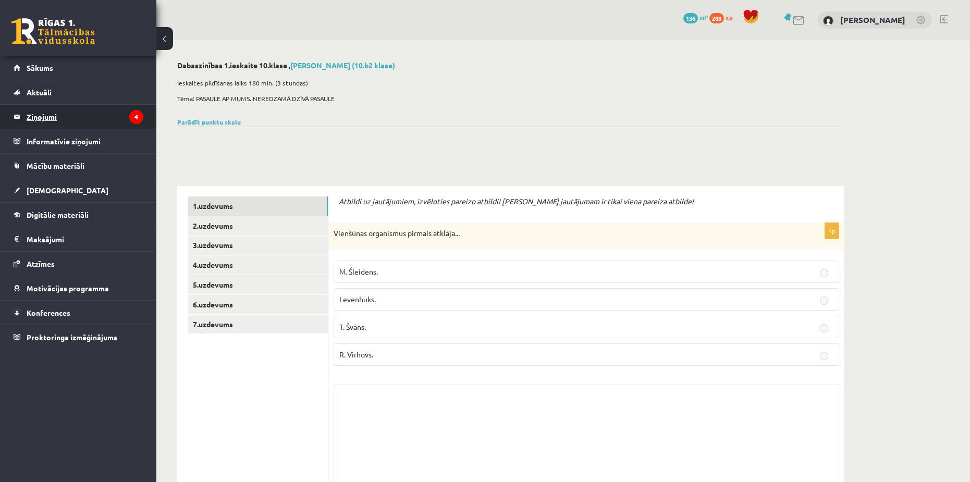
click at [123, 116] on legend "Ziņojumi 4" at bounding box center [85, 117] width 117 height 24
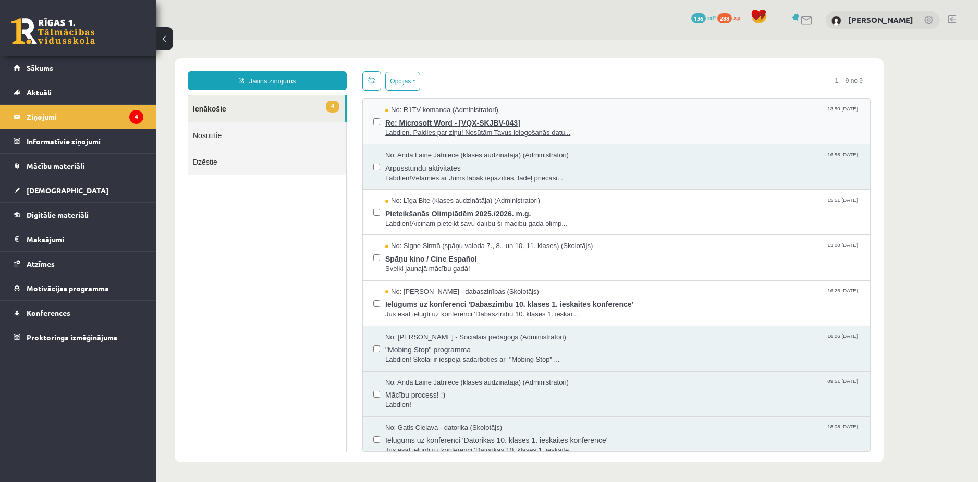
click at [514, 123] on span "Re: Microsoft Word - [VQX-SKJBV-043]" at bounding box center [622, 121] width 474 height 13
